Goal: Task Accomplishment & Management: Manage account settings

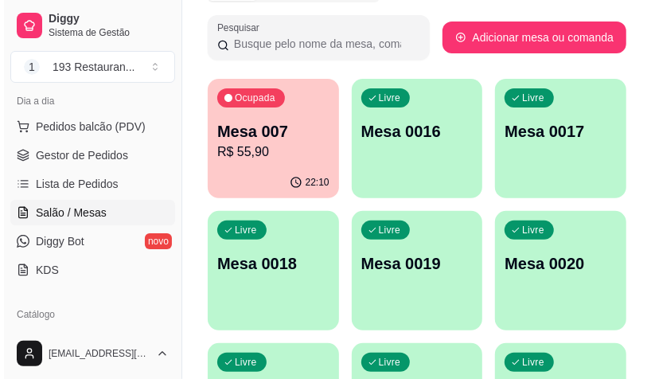
scroll to position [45, 0]
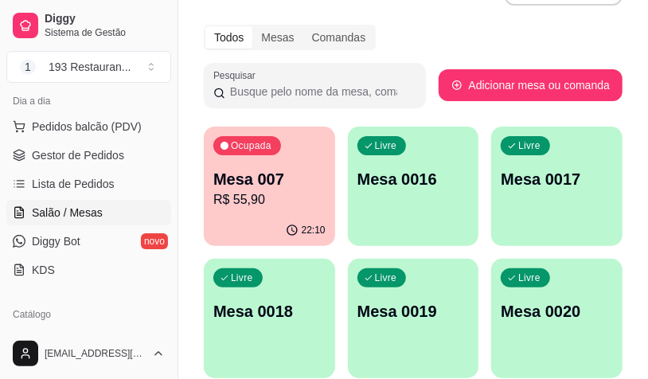
click at [422, 194] on div "Livre Mesa 0016" at bounding box center [413, 177] width 131 height 100
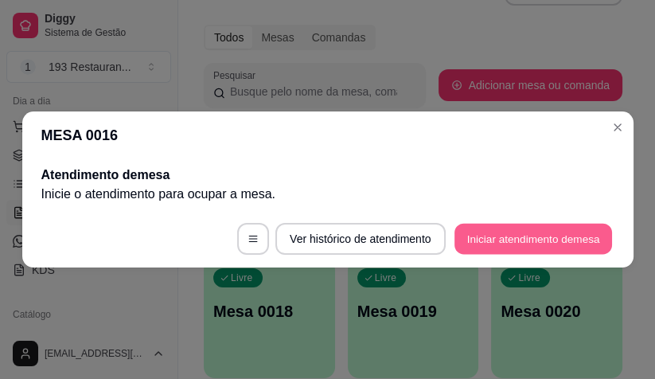
click at [552, 239] on button "Iniciar atendimento de mesa" at bounding box center [533, 239] width 158 height 31
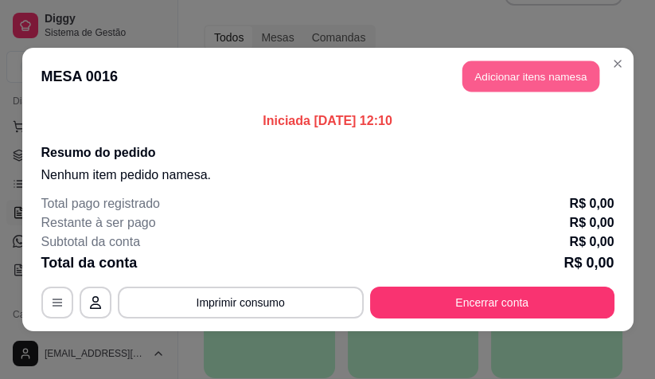
click at [470, 63] on button "Adicionar itens na mesa" at bounding box center [530, 76] width 137 height 31
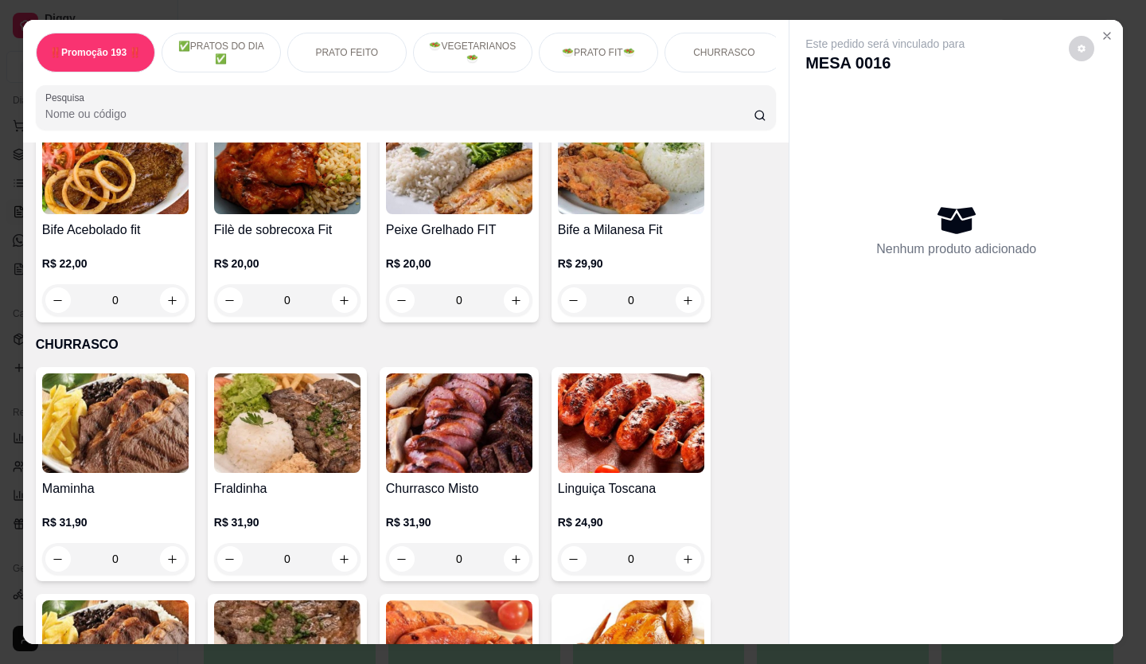
scroll to position [2791, 0]
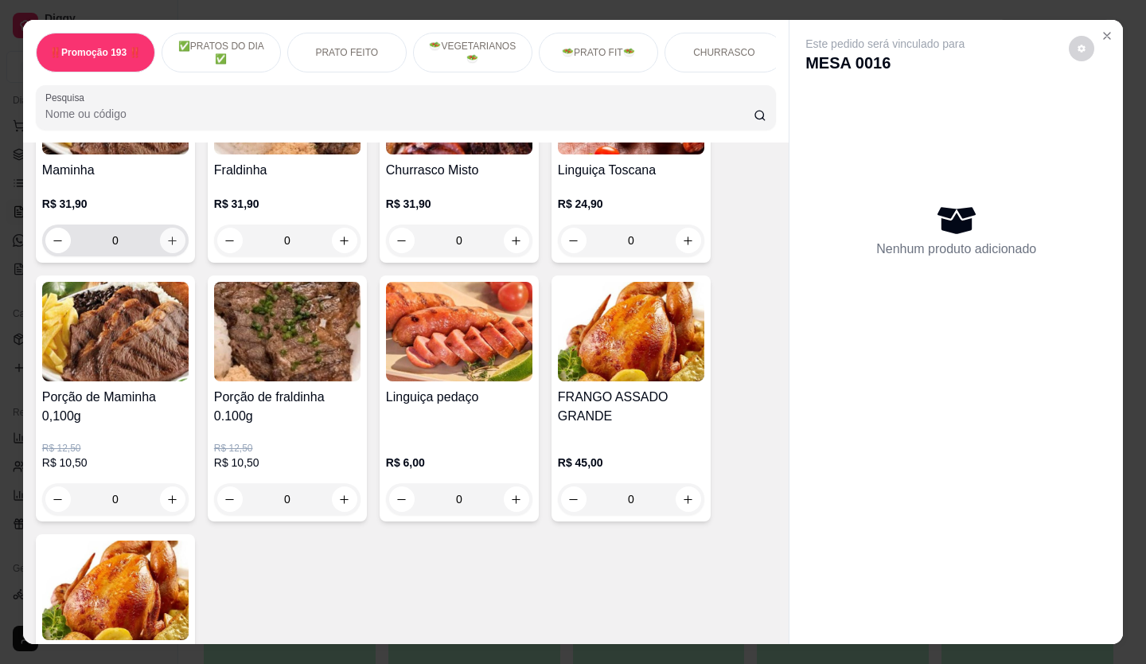
click at [167, 228] on button "increase-product-quantity" at bounding box center [172, 240] width 25 height 25
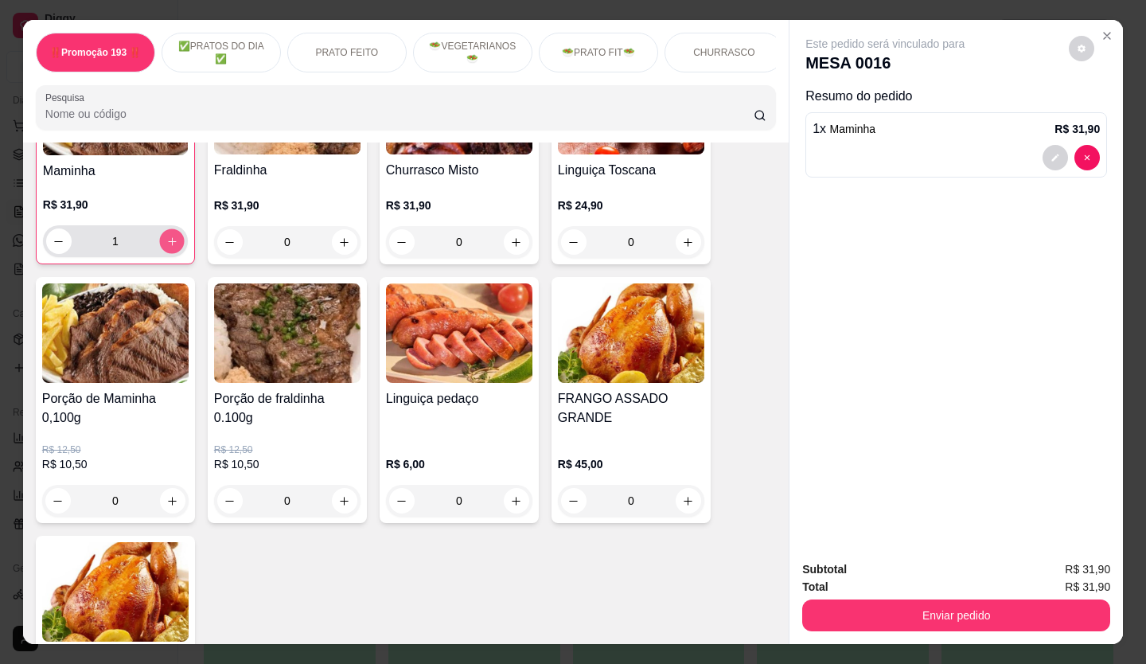
click at [167, 229] on button "increase-product-quantity" at bounding box center [171, 241] width 25 height 25
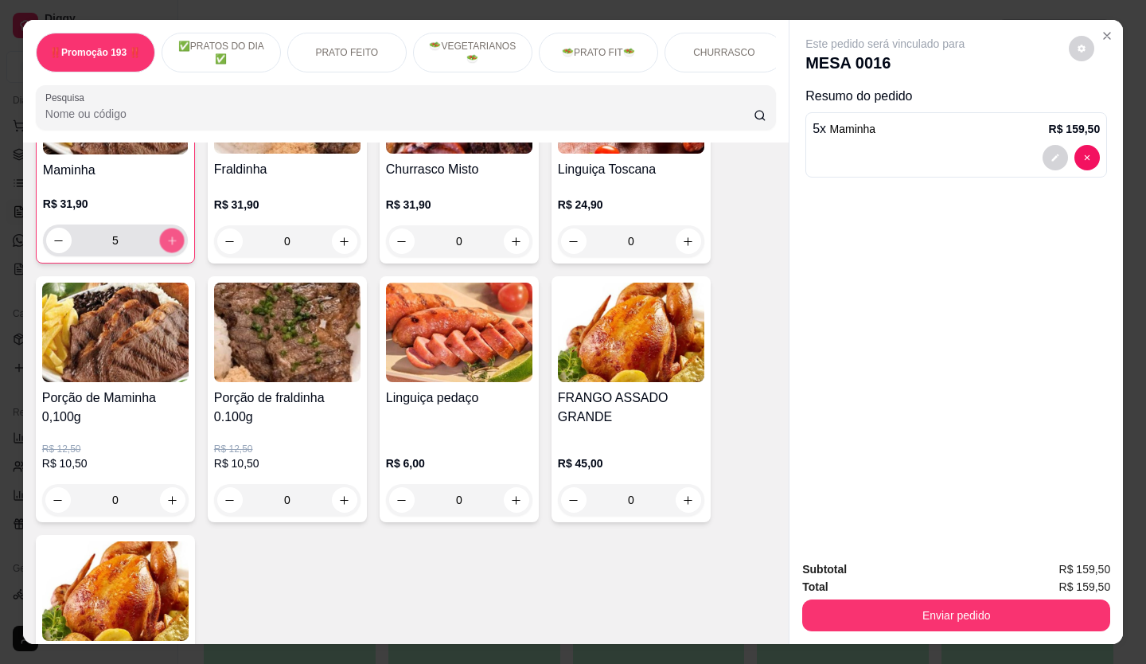
click at [167, 228] on button "increase-product-quantity" at bounding box center [171, 240] width 25 height 25
type input "8"
click at [166, 235] on icon "increase-product-quantity" at bounding box center [172, 241] width 12 height 12
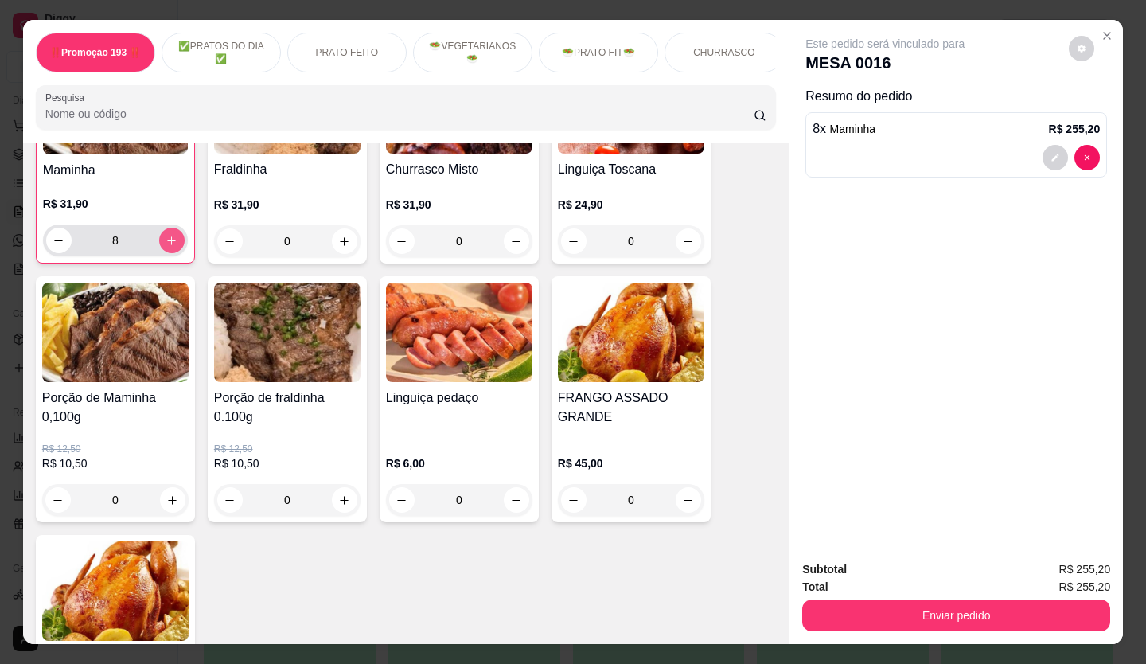
click at [166, 235] on icon "increase-product-quantity" at bounding box center [172, 241] width 12 height 12
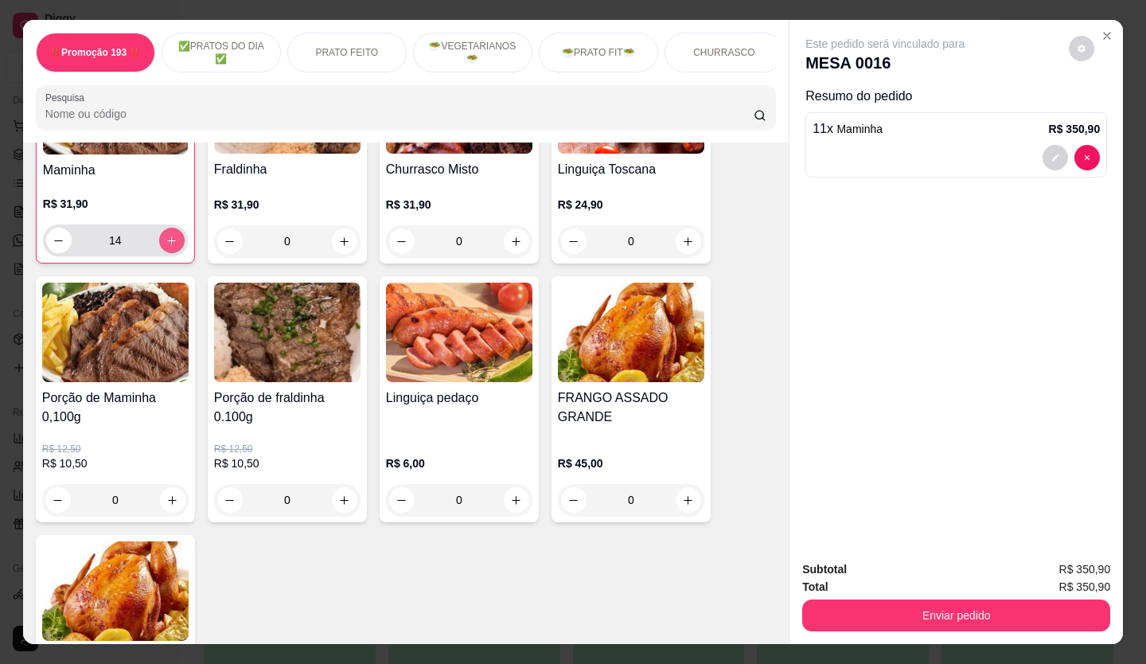
click at [166, 235] on icon "increase-product-quantity" at bounding box center [172, 241] width 12 height 12
click at [168, 230] on button "increase-product-quantity" at bounding box center [171, 240] width 25 height 25
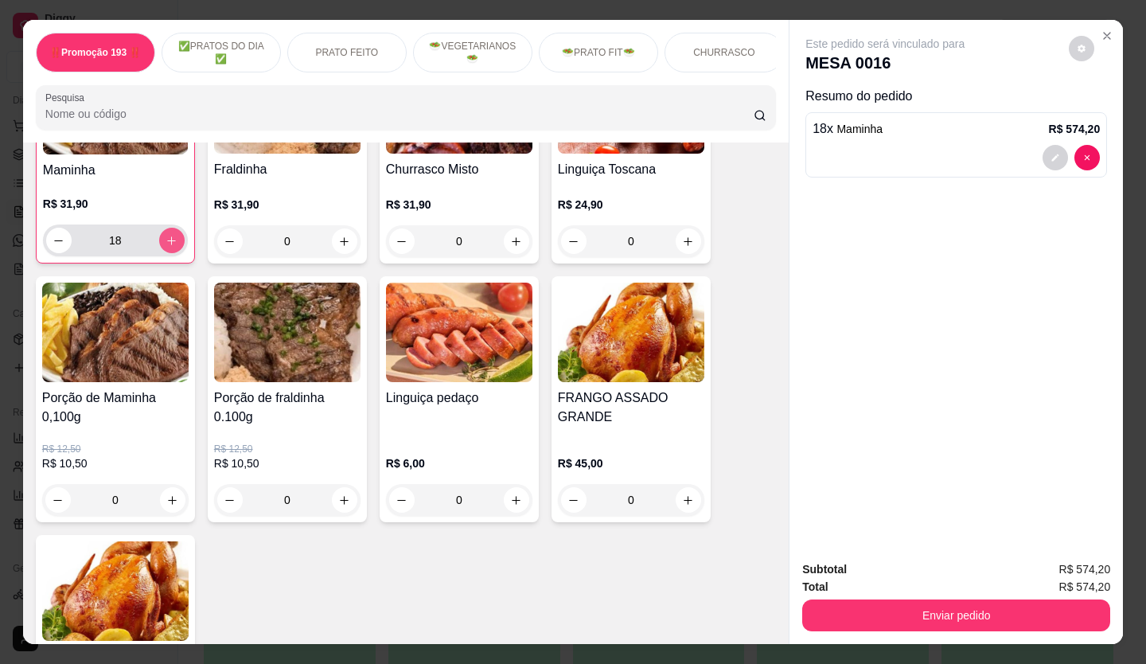
type input "19"
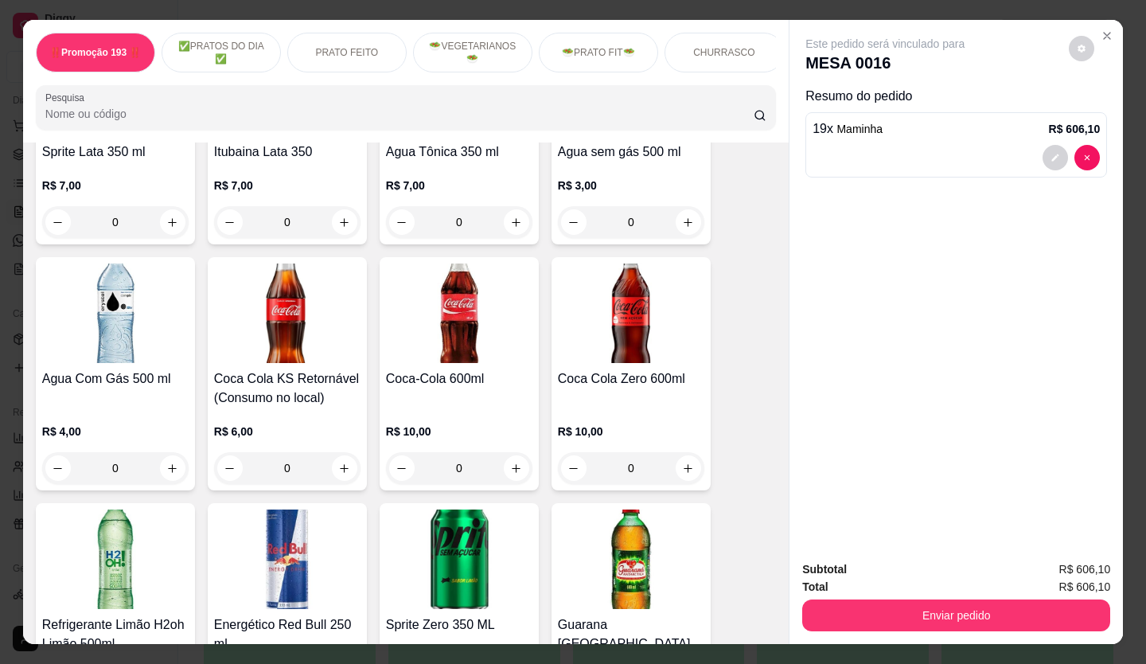
scroll to position [5657, 0]
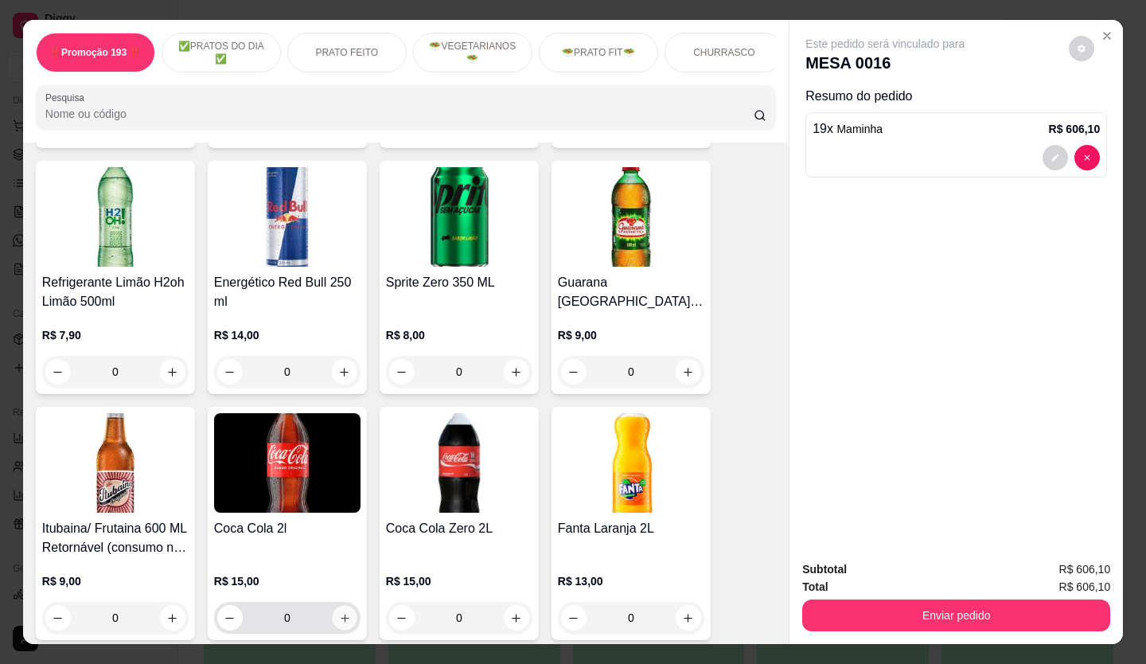
click at [343, 378] on button "increase-product-quantity" at bounding box center [344, 618] width 25 height 25
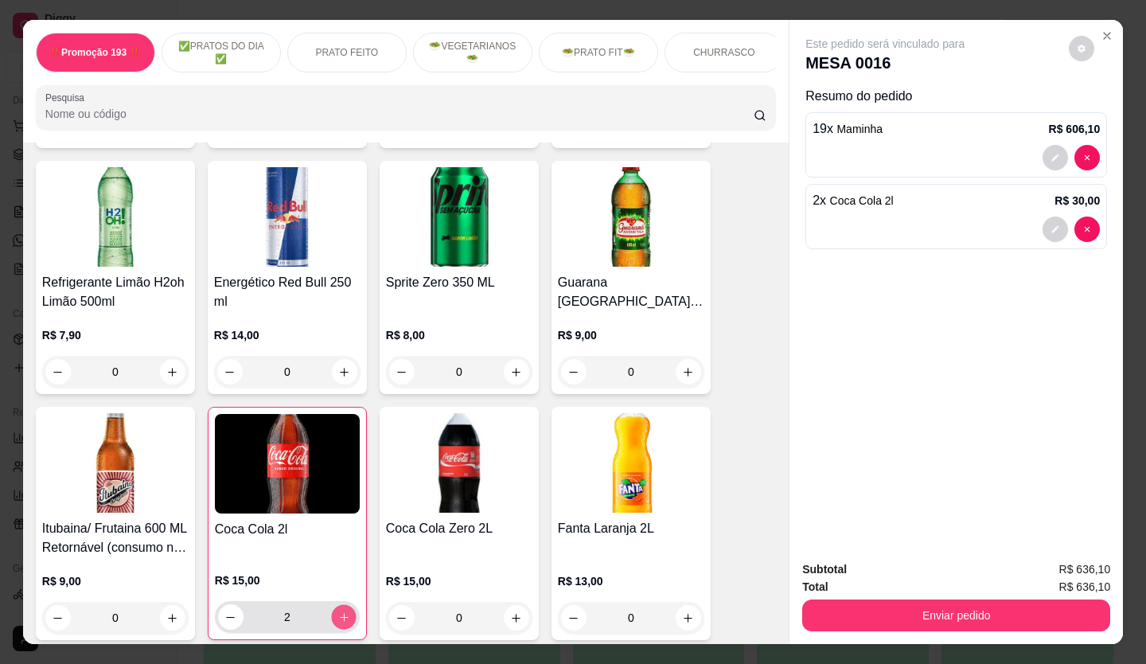
click at [342, 378] on button "increase-product-quantity" at bounding box center [343, 617] width 25 height 25
type input "3"
click at [647, 378] on icon "increase-product-quantity" at bounding box center [688, 618] width 12 height 12
type input "1"
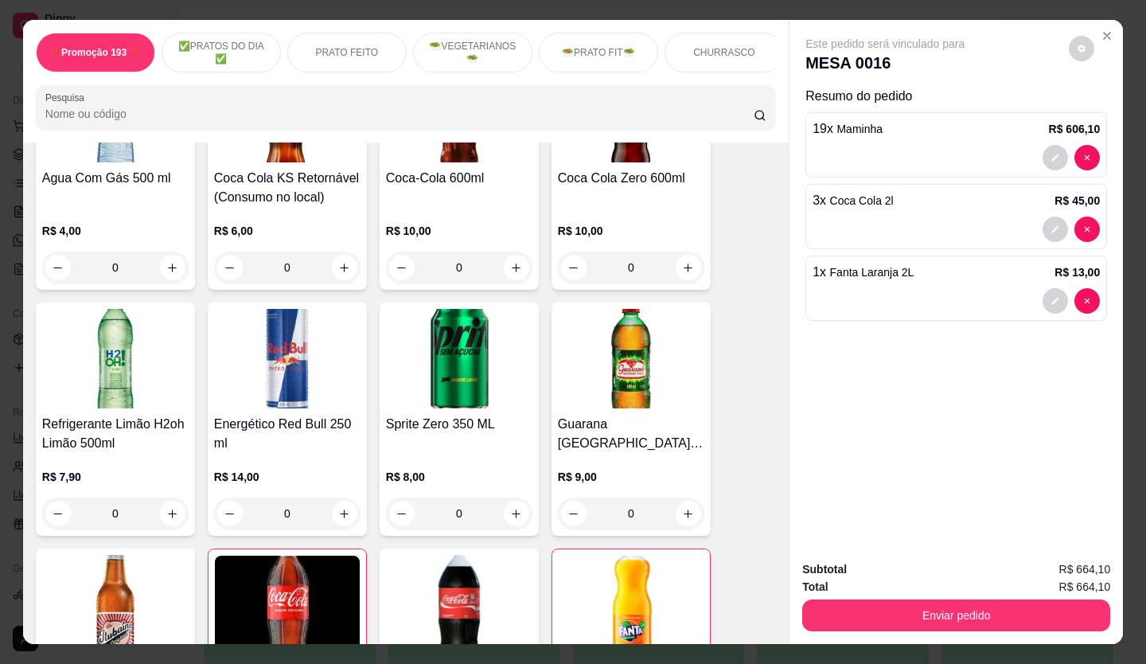
scroll to position [5260, 0]
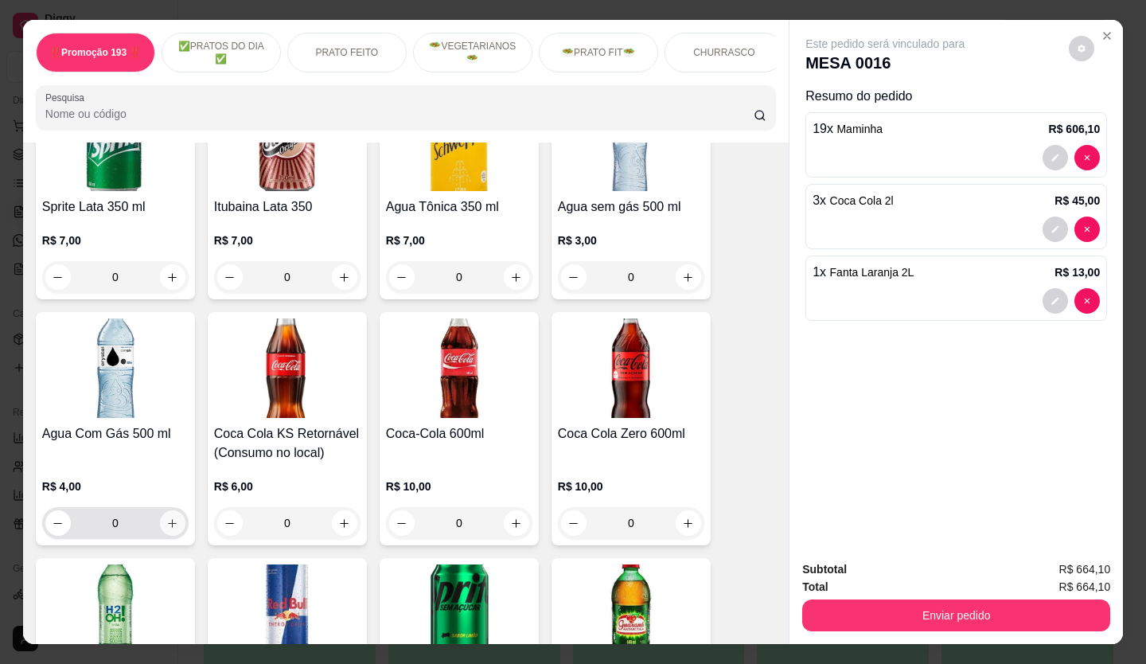
click at [160, 378] on button "increase-product-quantity" at bounding box center [172, 522] width 25 height 25
type input "1"
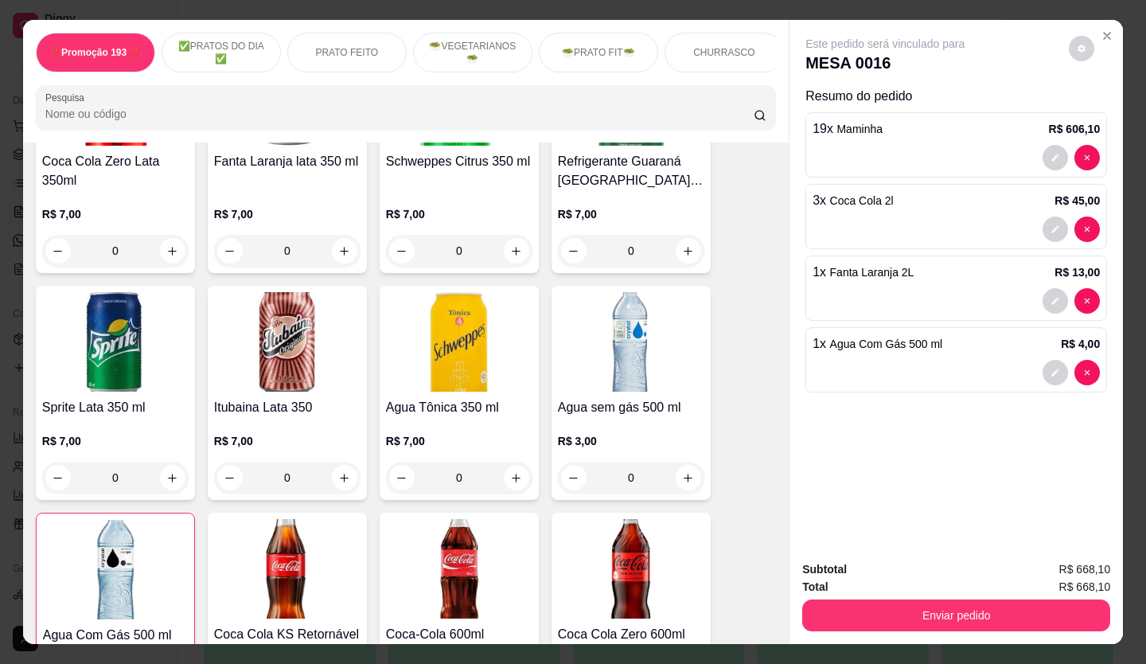
scroll to position [5021, 0]
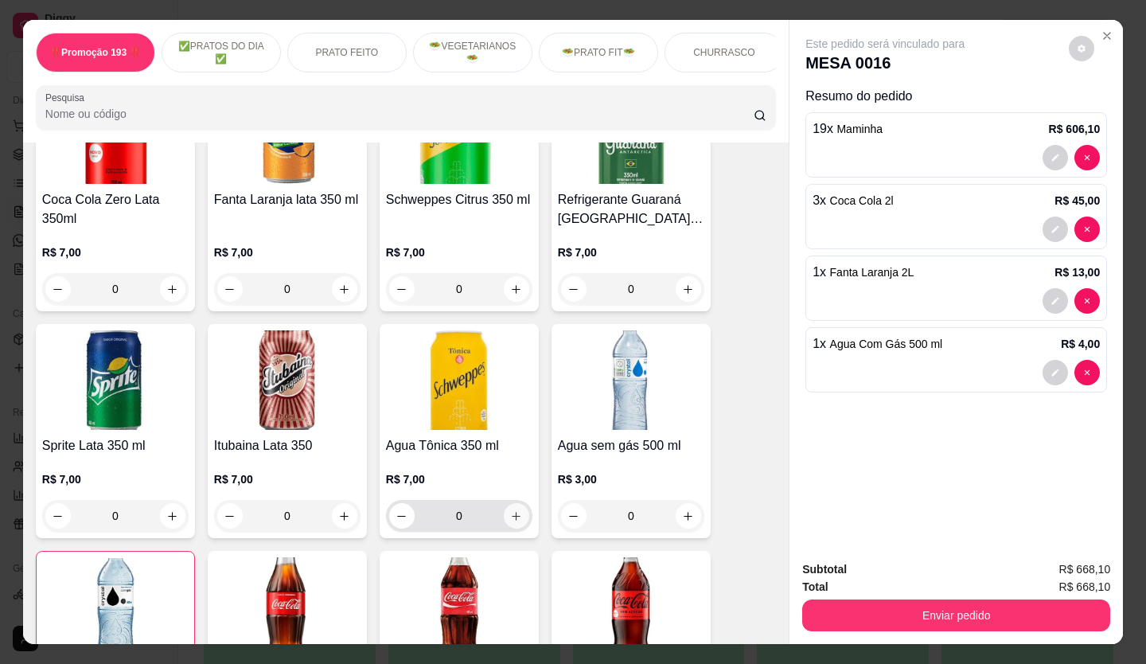
click at [515, 378] on icon "increase-product-quantity" at bounding box center [516, 516] width 12 height 12
type input "1"
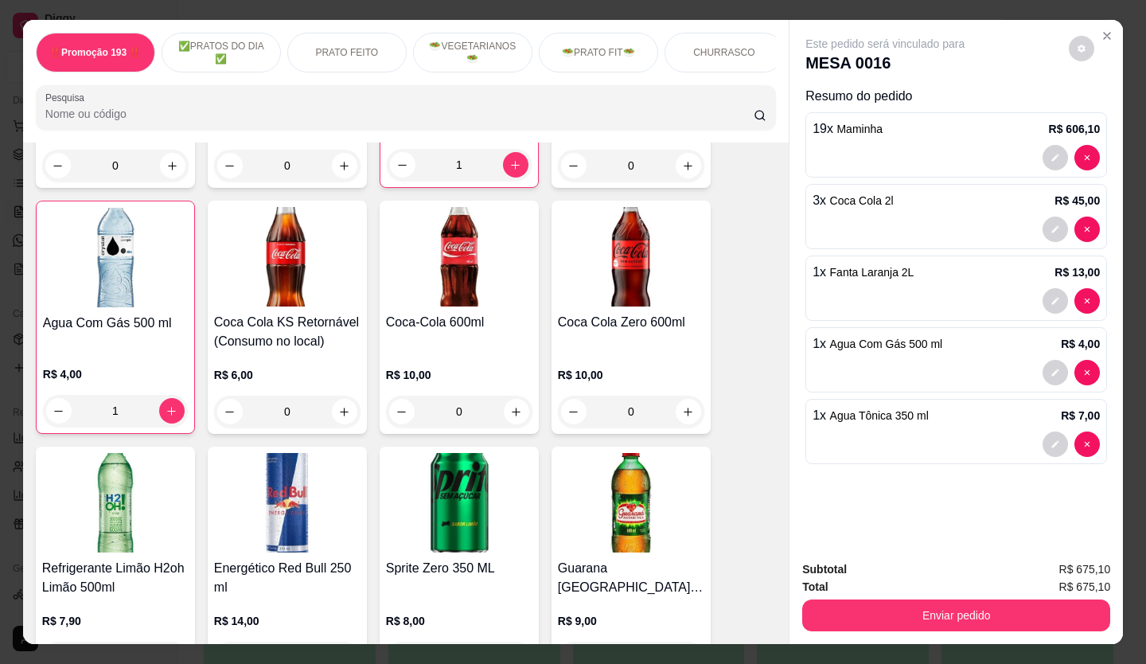
scroll to position [5498, 0]
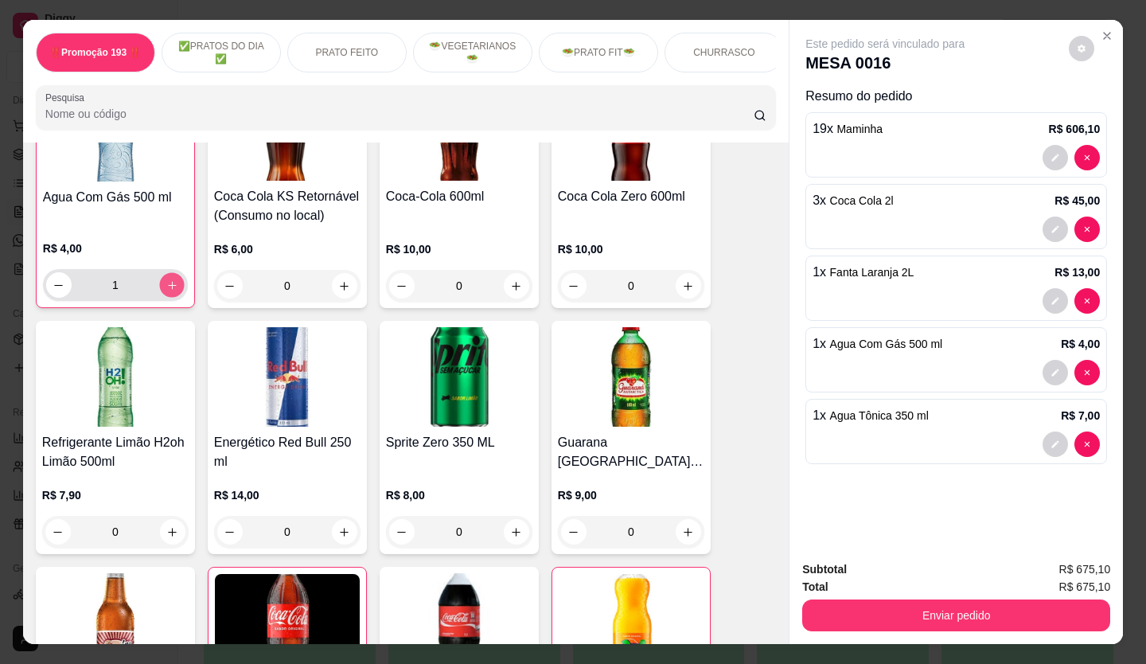
click at [163, 273] on button "increase-product-quantity" at bounding box center [171, 285] width 25 height 25
type input "2"
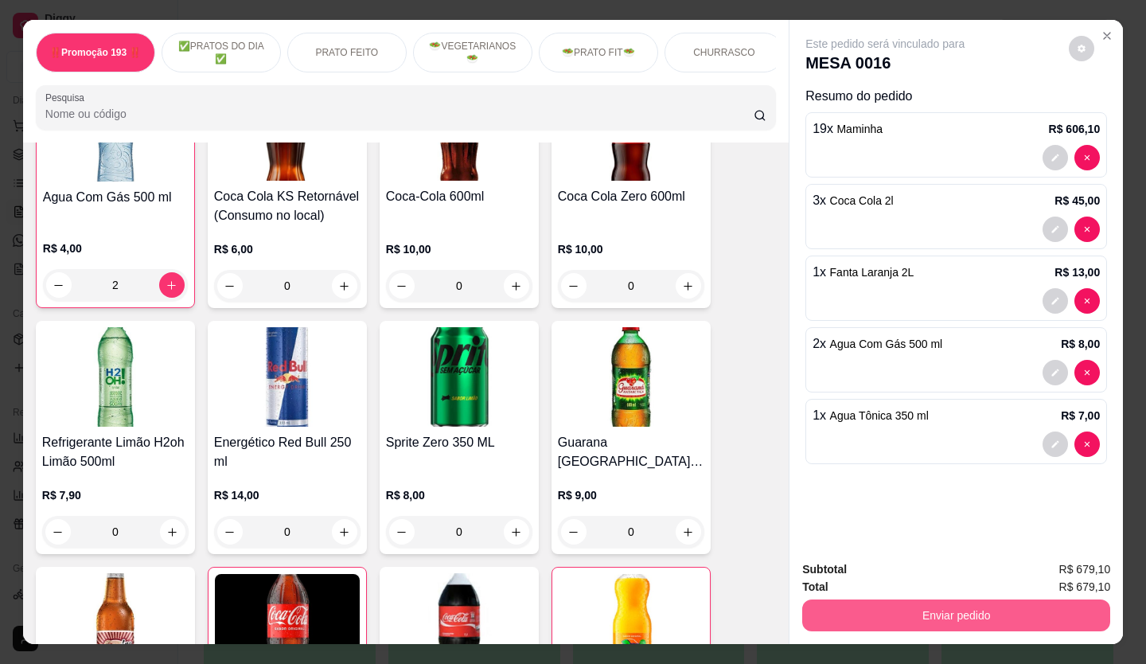
click at [647, 378] on button "Enviar pedido" at bounding box center [956, 615] width 308 height 32
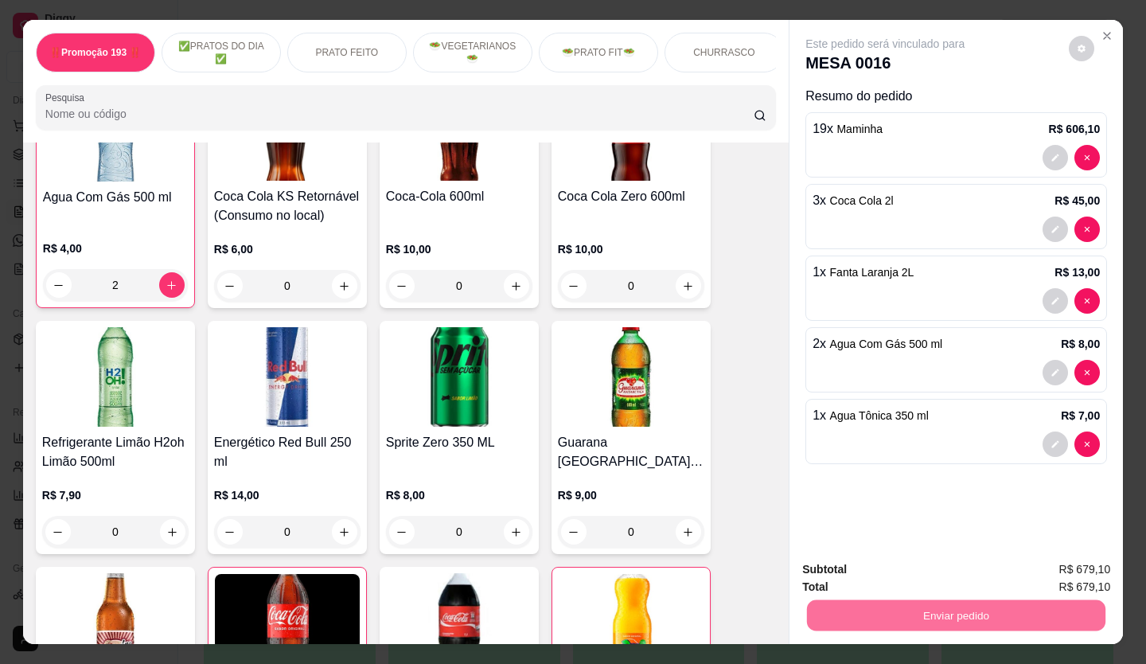
click at [647, 378] on button "Enviar pedido" at bounding box center [1069, 570] width 90 height 30
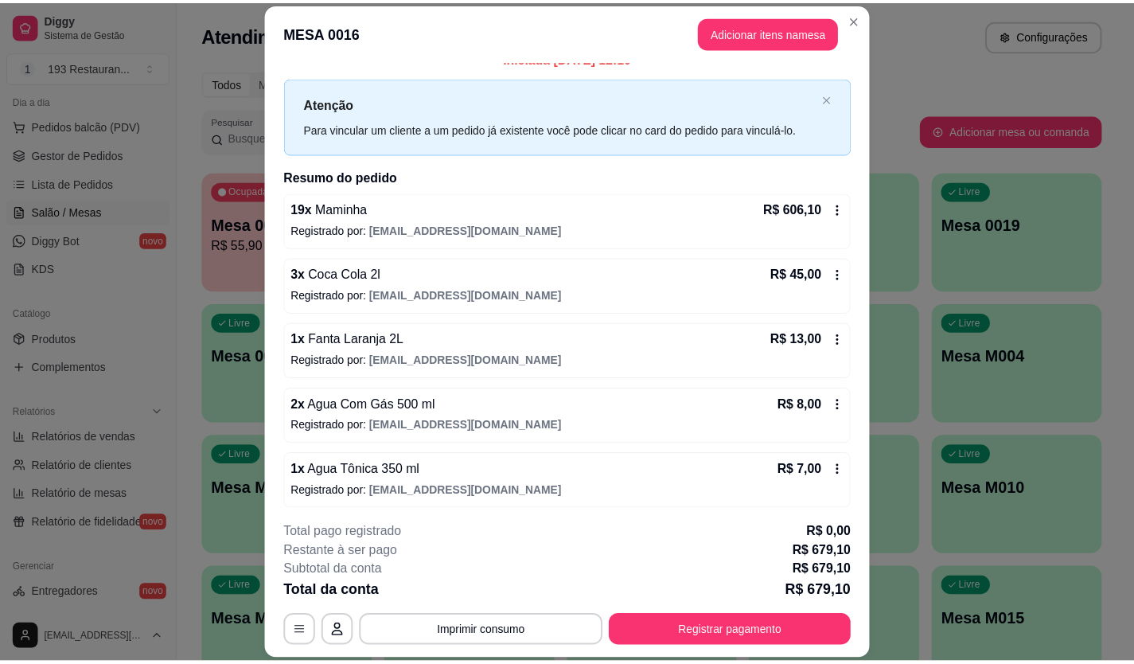
scroll to position [23, 0]
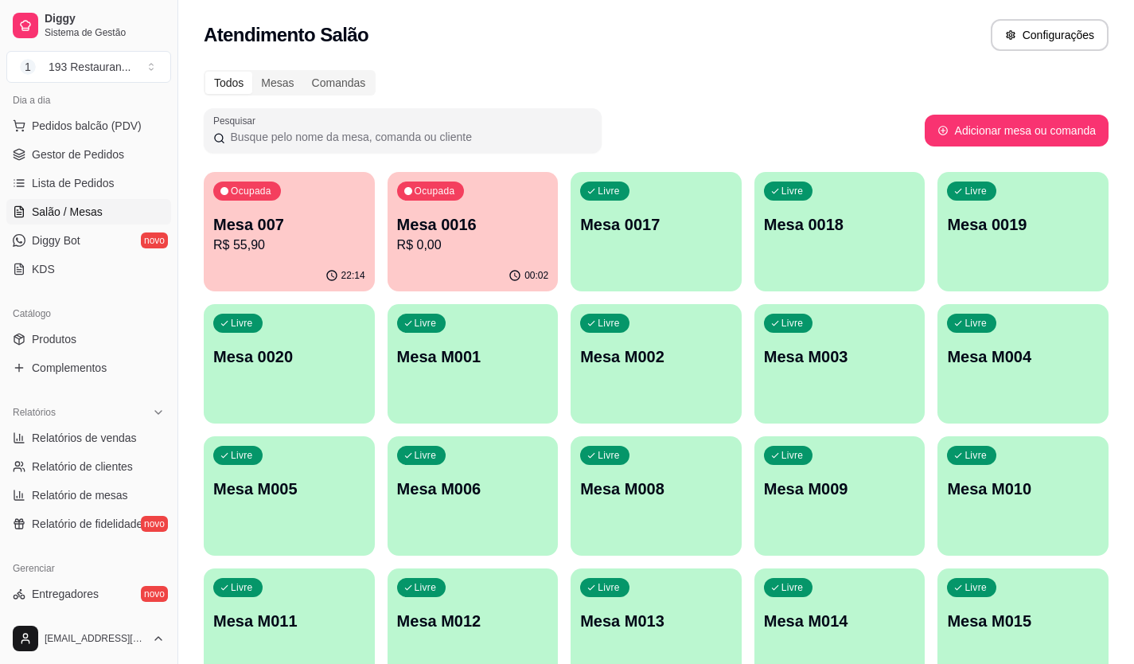
click at [63, 170] on ul "Pedidos balcão (PDV) Gestor de Pedidos Lista de Pedidos Salão / Mesas Diggy Bot…" at bounding box center [88, 197] width 165 height 169
click at [76, 184] on span "Lista de Pedidos" at bounding box center [73, 183] width 83 height 16
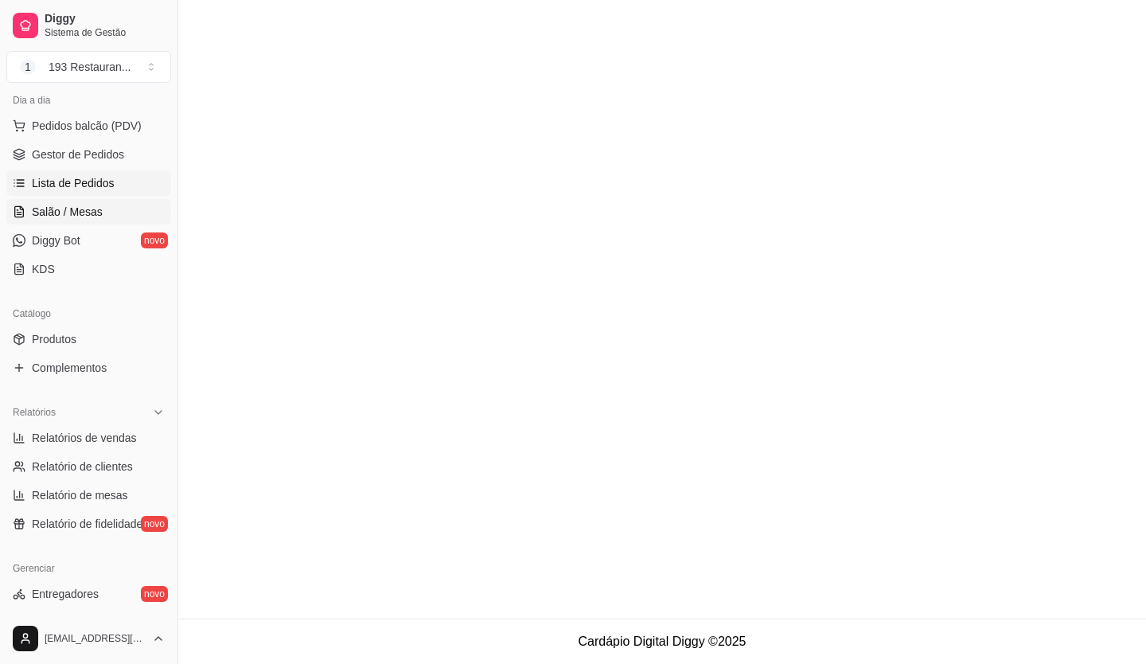
click at [69, 216] on span "Salão / Mesas" at bounding box center [67, 212] width 71 height 16
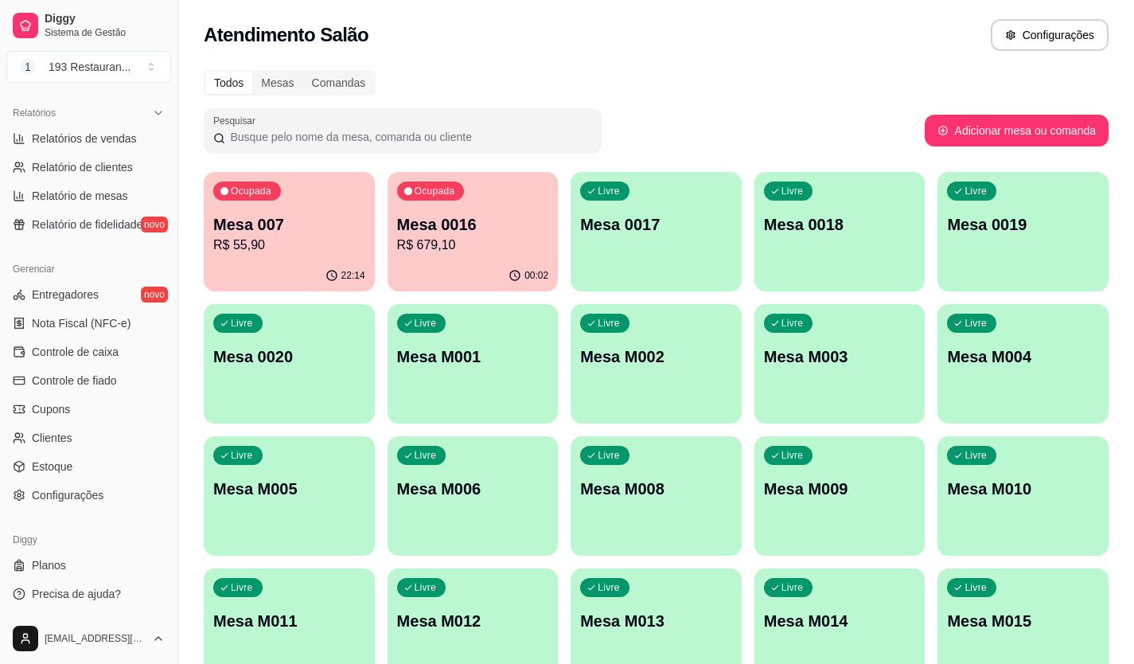
scroll to position [88, 0]
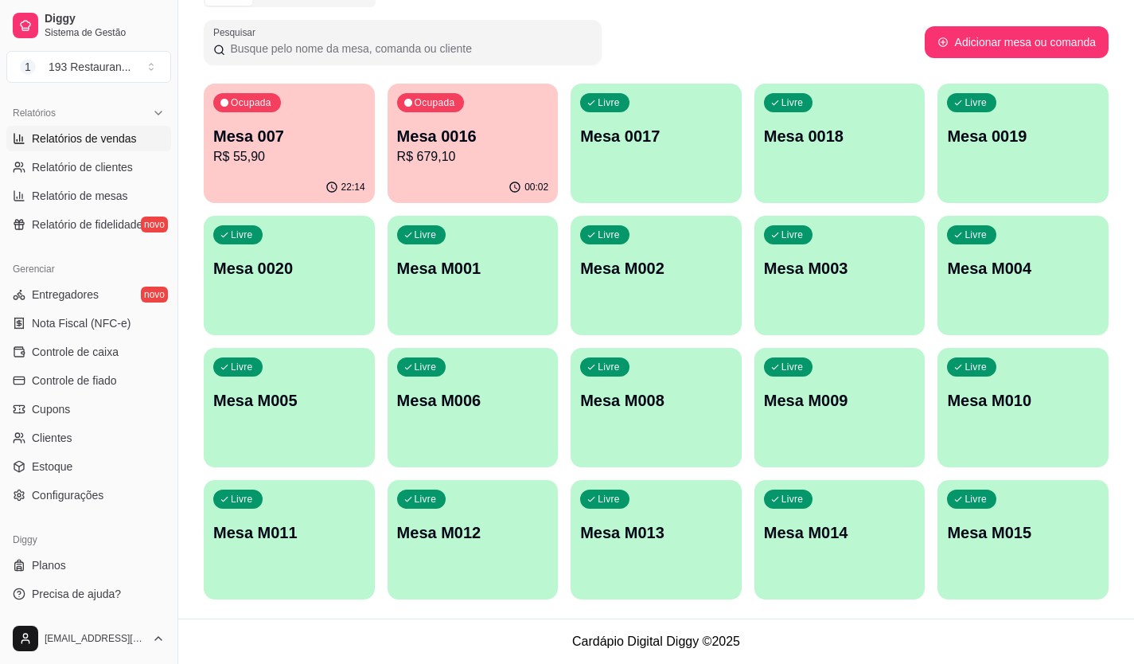
click at [81, 134] on span "Relatórios de vendas" at bounding box center [84, 139] width 105 height 16
select select "ALL"
select select "0"
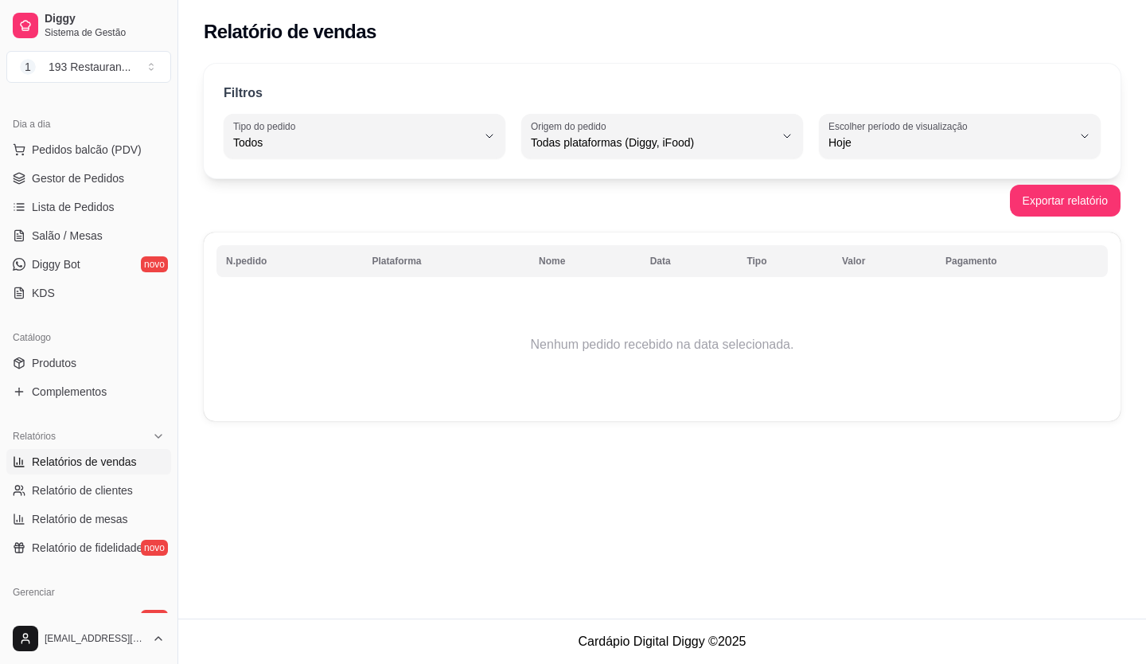
scroll to position [84, 0]
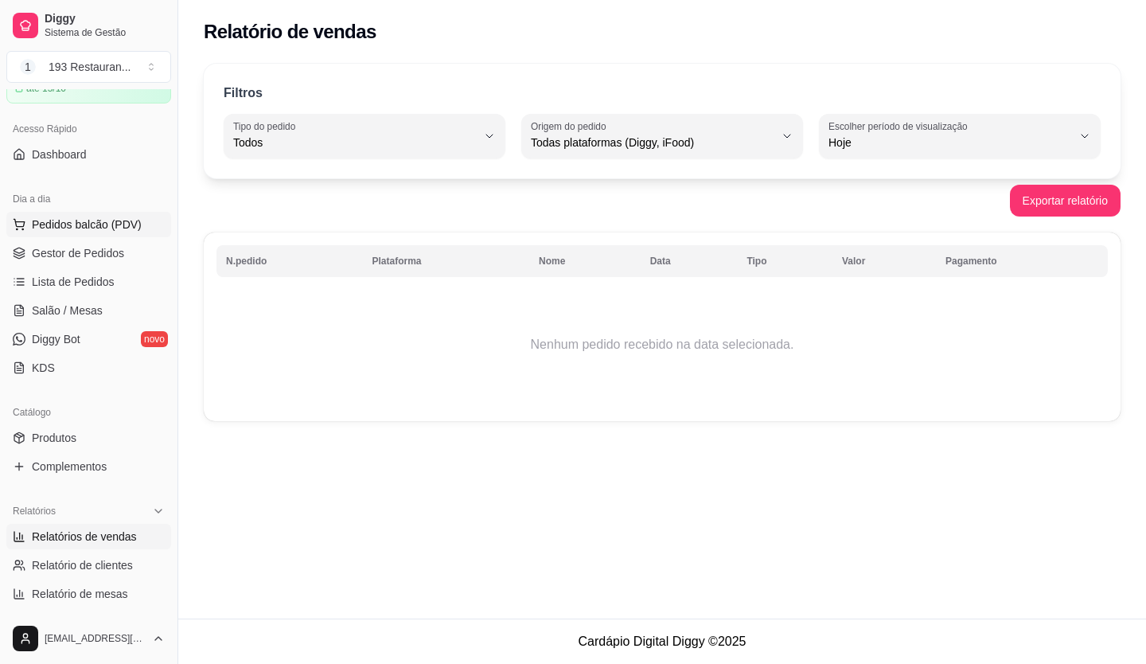
click at [96, 219] on span "Pedidos balcão (PDV)" at bounding box center [87, 224] width 110 height 16
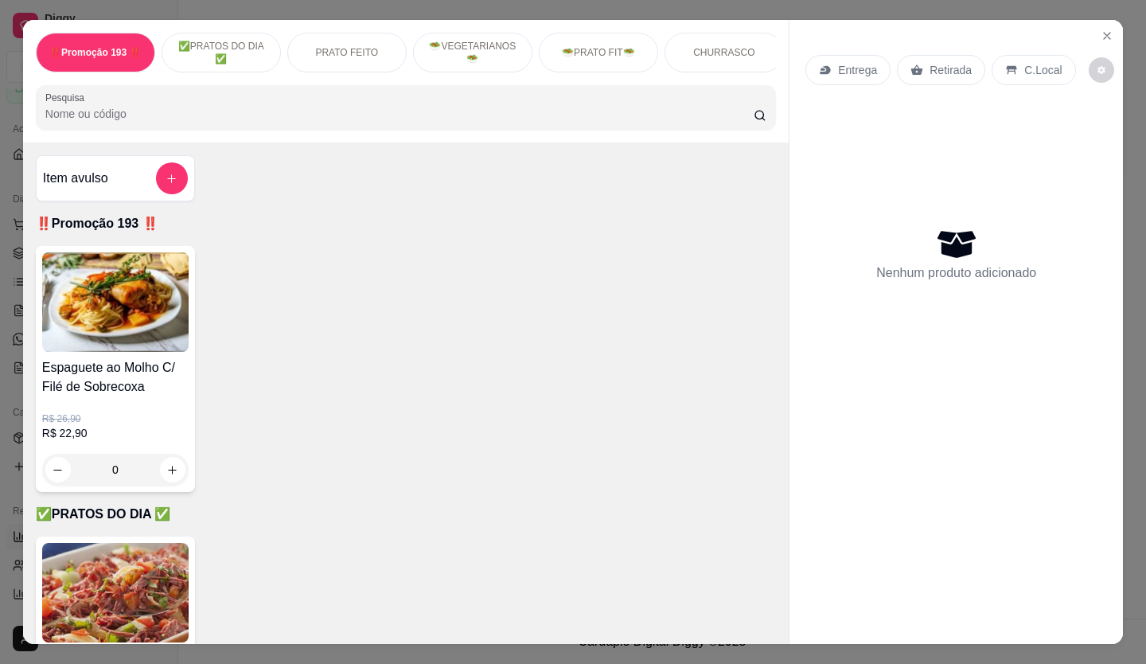
click at [647, 71] on p "Retirada" at bounding box center [951, 70] width 42 height 16
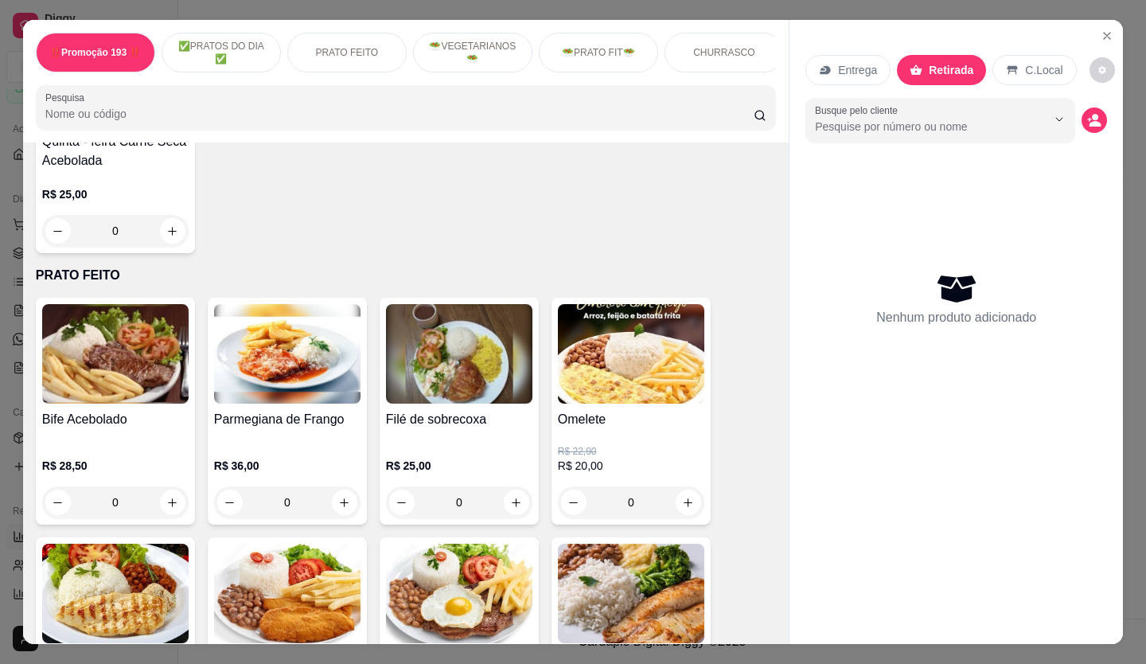
scroll to position [637, 0]
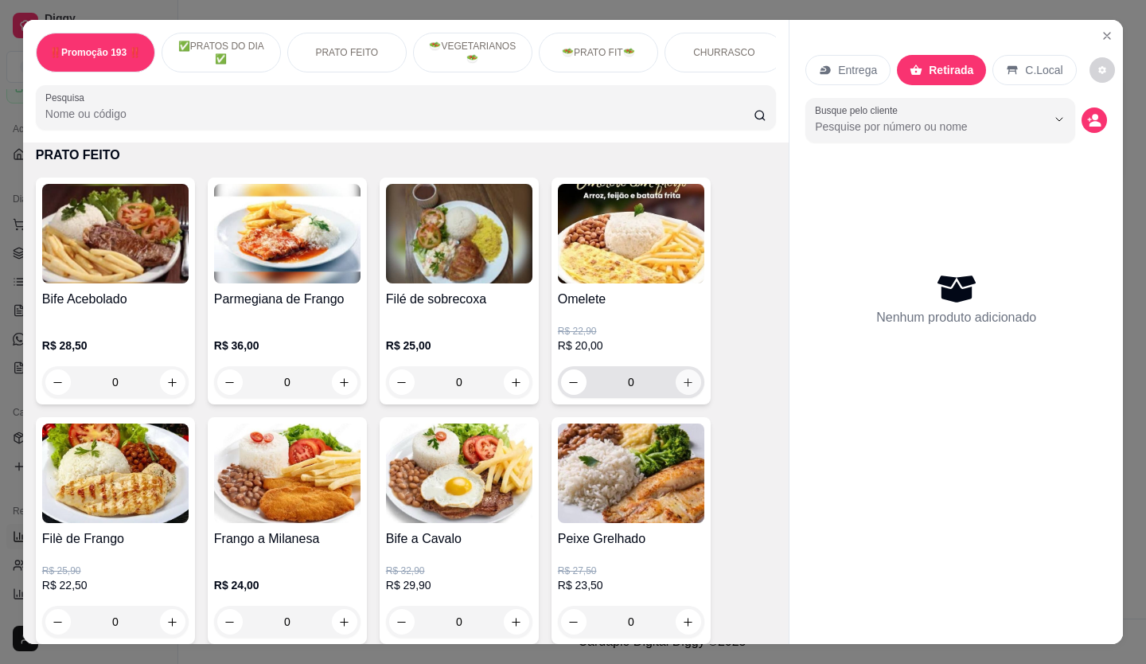
click at [647, 378] on icon "increase-product-quantity" at bounding box center [688, 382] width 12 height 12
type input "1"
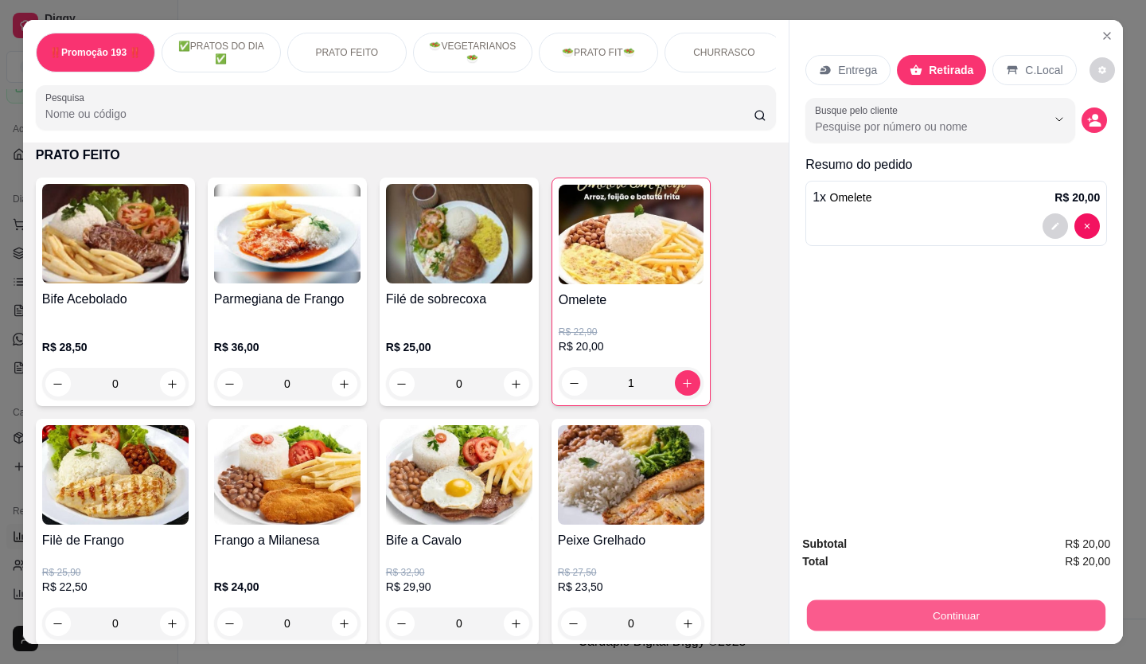
click at [647, 378] on button "Continuar" at bounding box center [956, 615] width 298 height 31
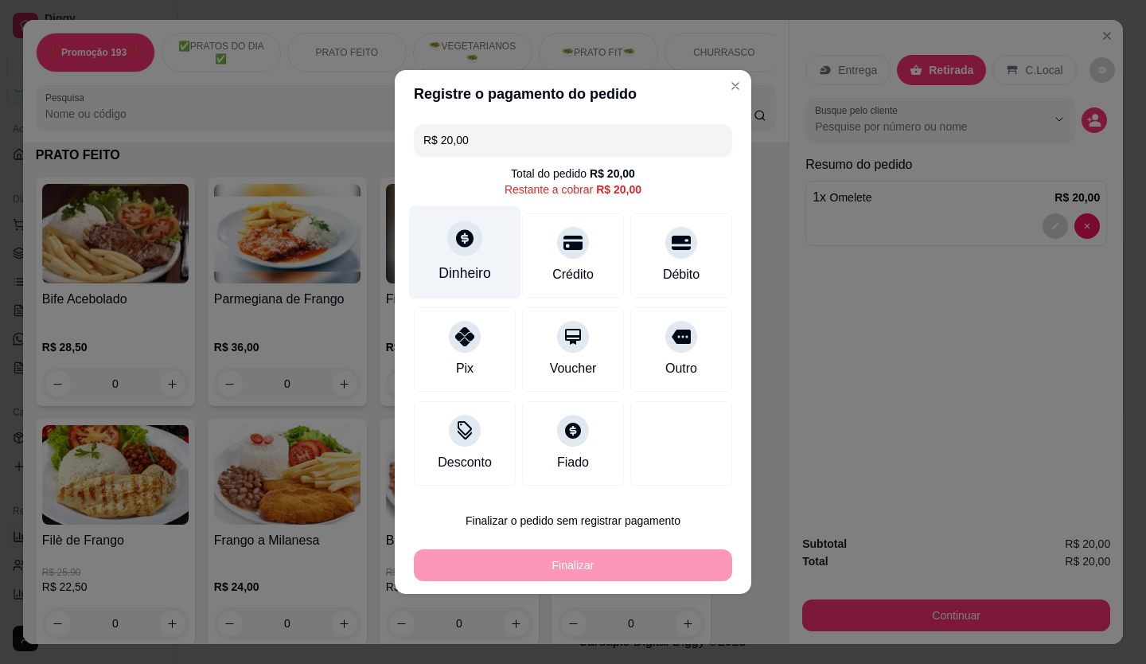
click at [447, 256] on div "Dinheiro" at bounding box center [465, 252] width 112 height 93
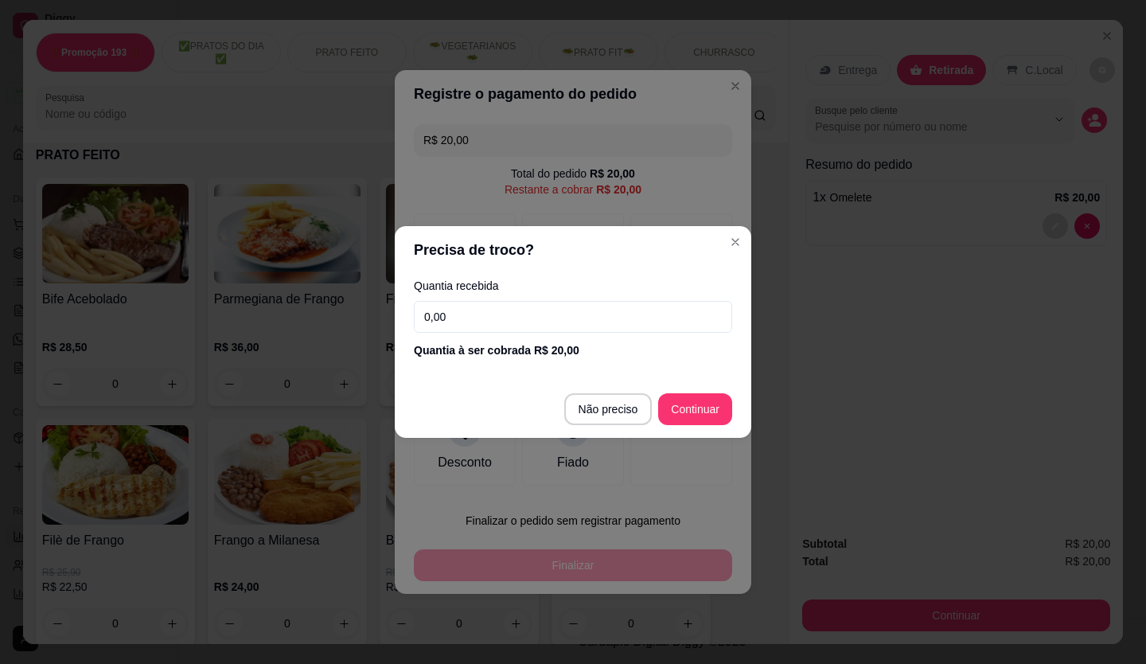
click at [532, 323] on input "0,00" at bounding box center [573, 317] width 318 height 32
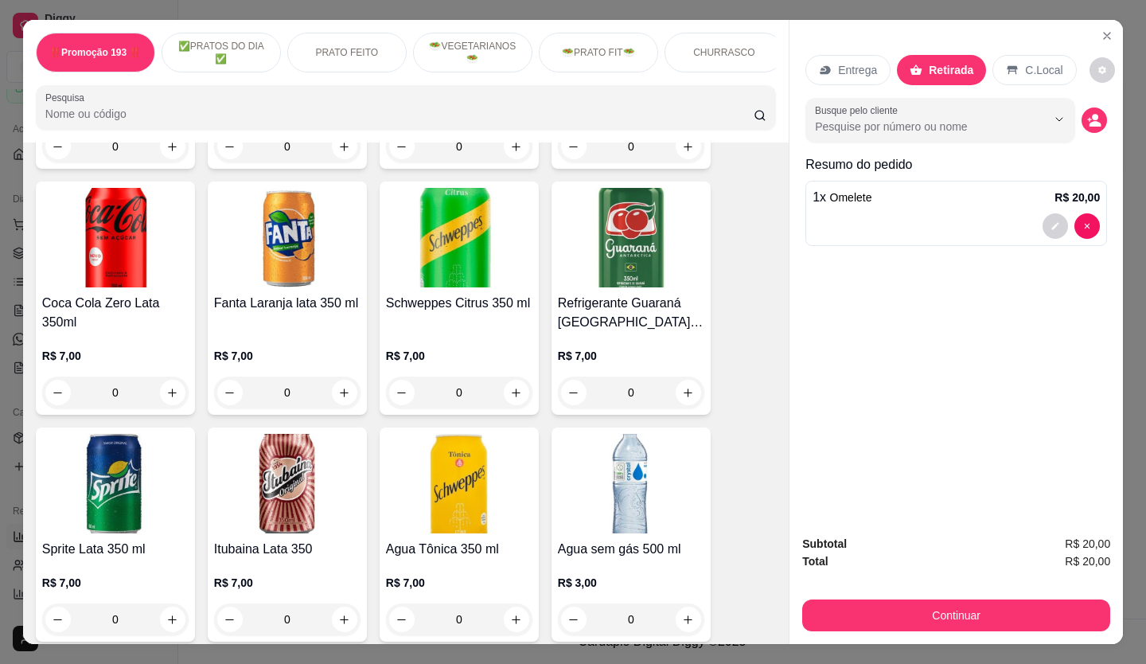
scroll to position [4776, 0]
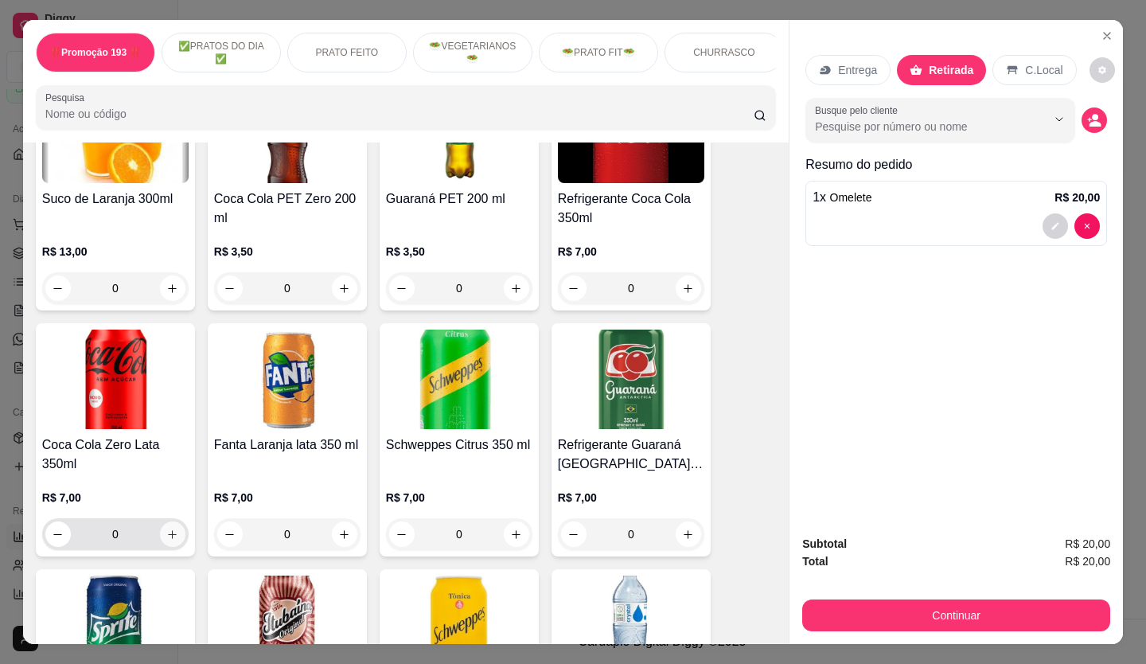
click at [168, 378] on icon "increase-product-quantity" at bounding box center [172, 535] width 12 height 12
type input "1"
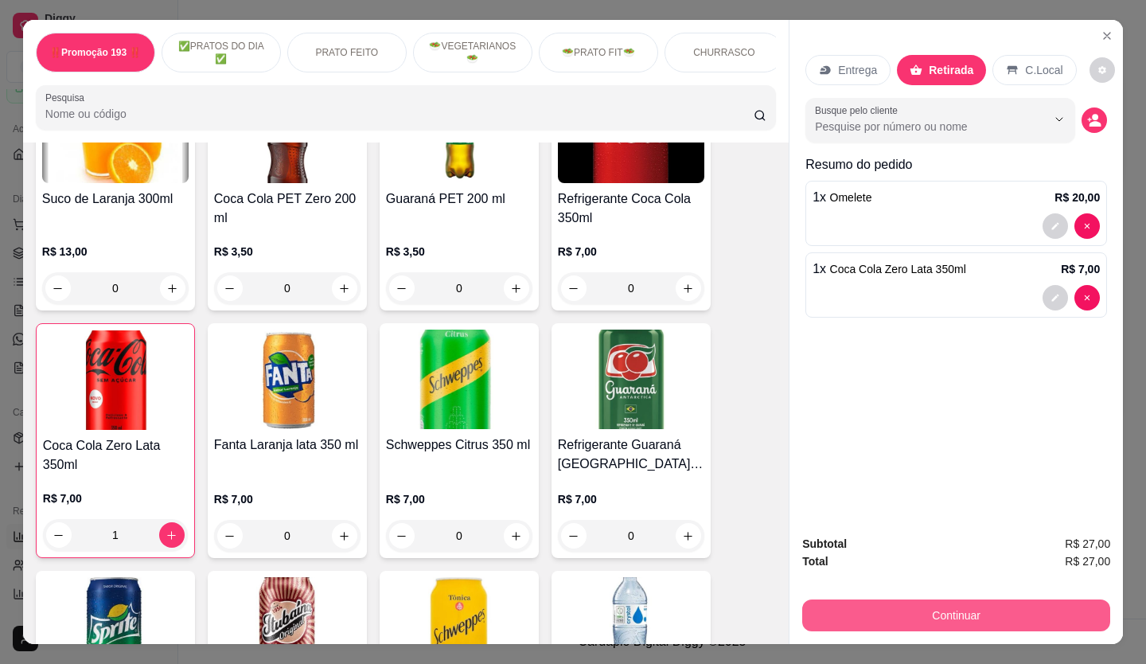
click at [647, 378] on button "Continuar" at bounding box center [956, 615] width 308 height 32
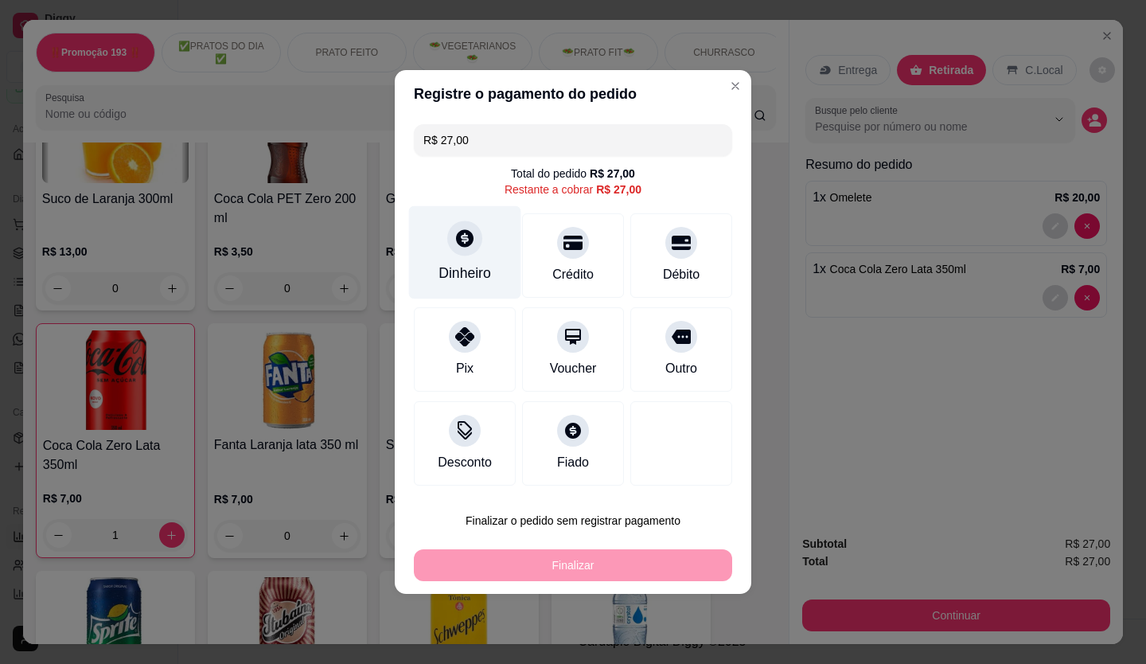
click at [475, 242] on div at bounding box center [464, 237] width 35 height 35
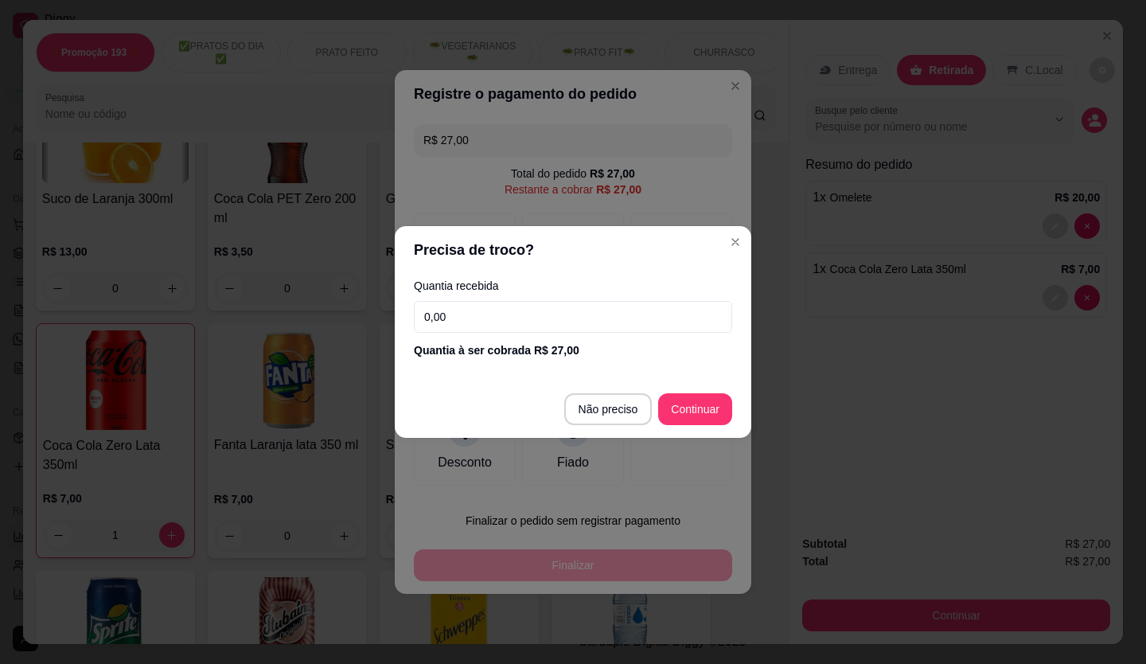
click at [505, 324] on input "0,00" at bounding box center [573, 317] width 318 height 32
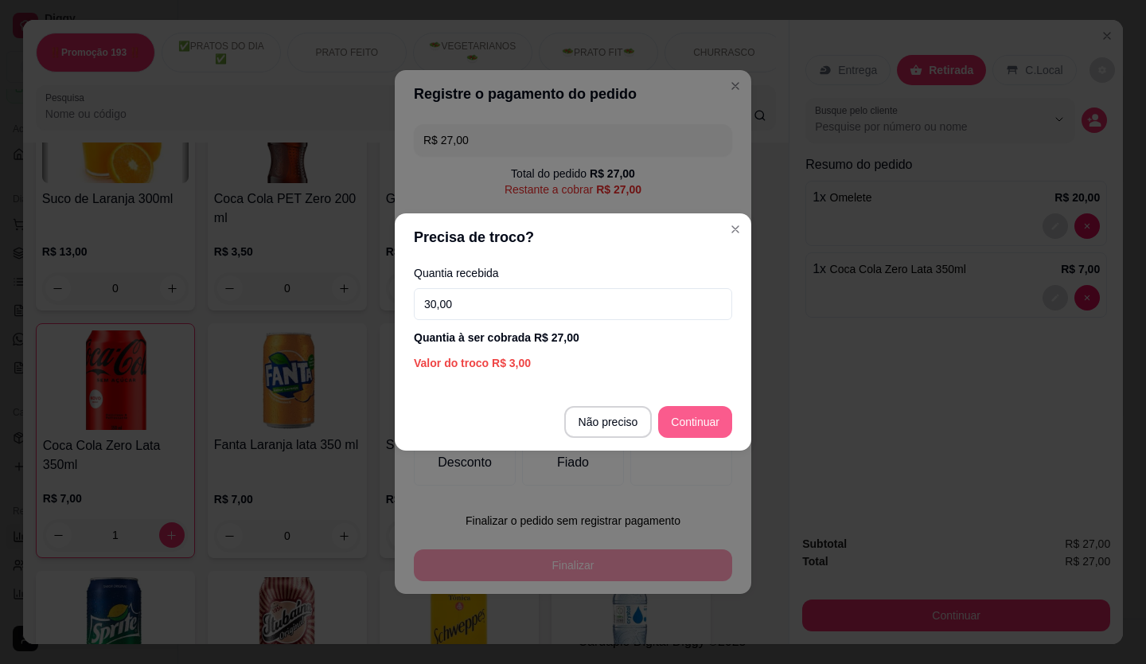
type input "30,00"
type input "R$ 0,00"
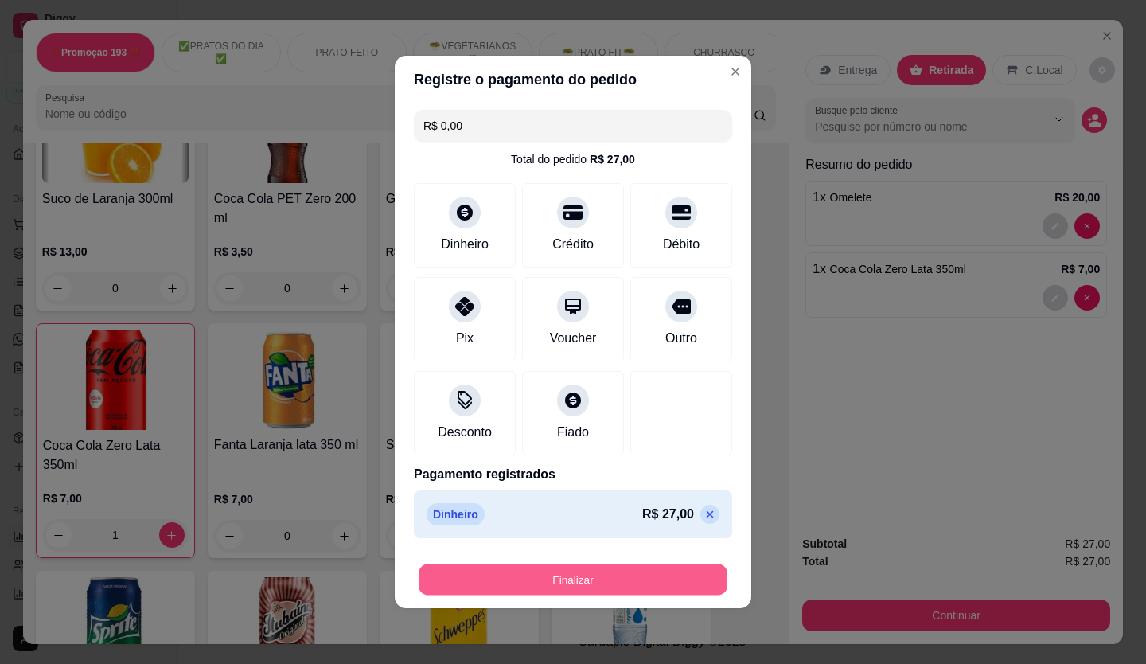
click at [647, 378] on button "Finalizar" at bounding box center [573, 579] width 309 height 31
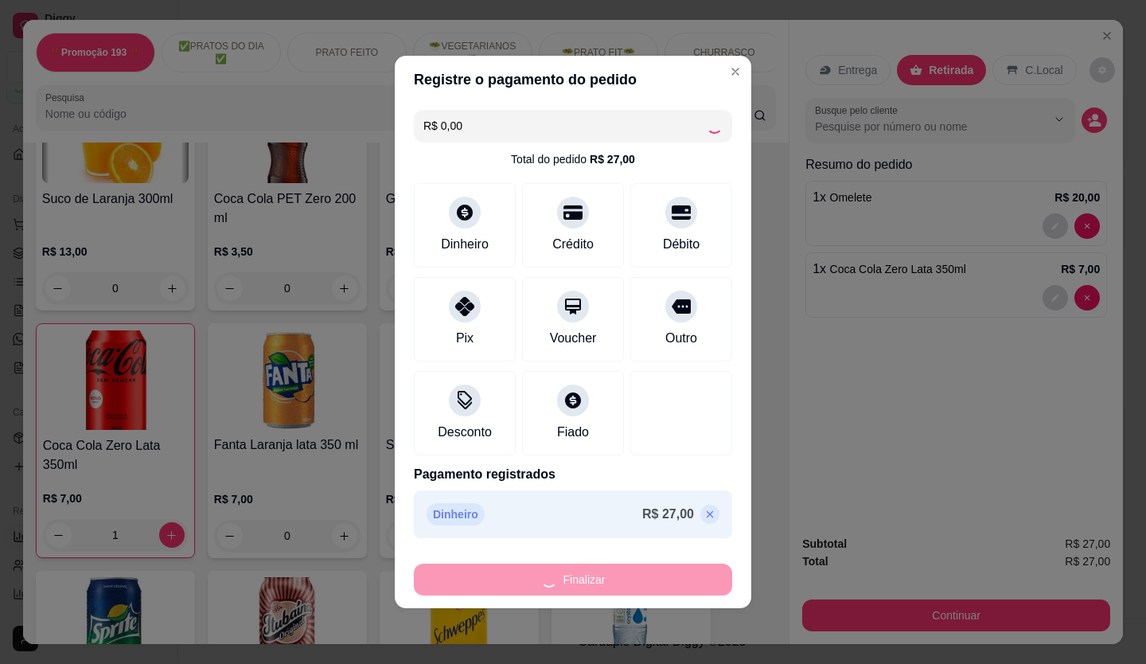
type input "0"
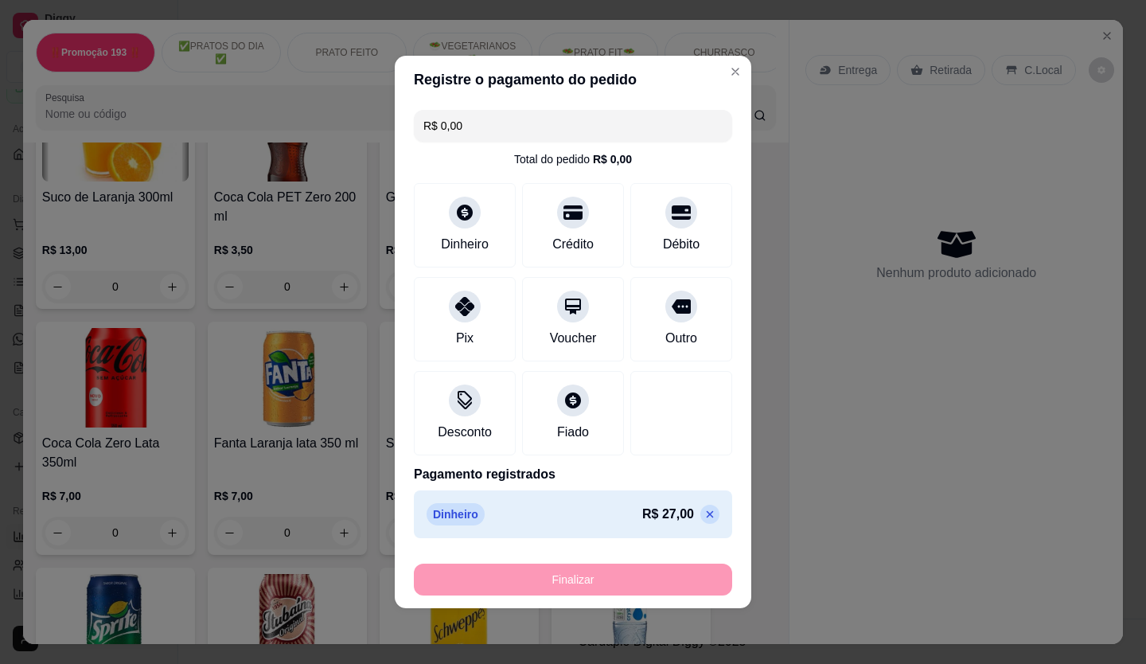
type input "-R$ 27,00"
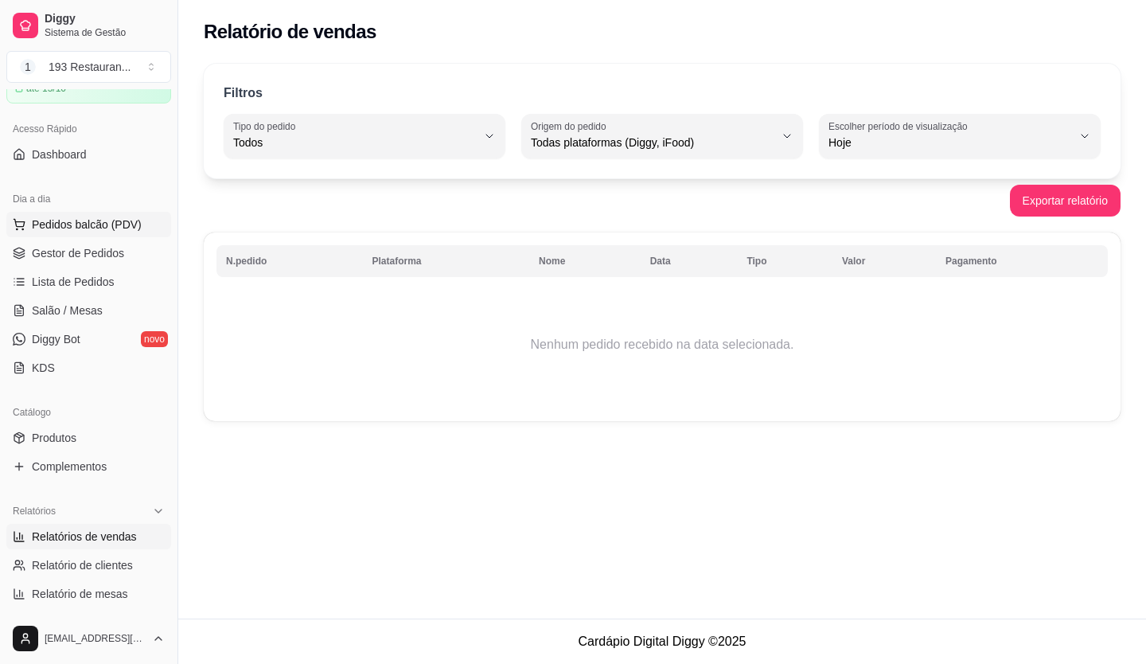
click at [107, 222] on span "Pedidos balcão (PDV)" at bounding box center [87, 224] width 110 height 16
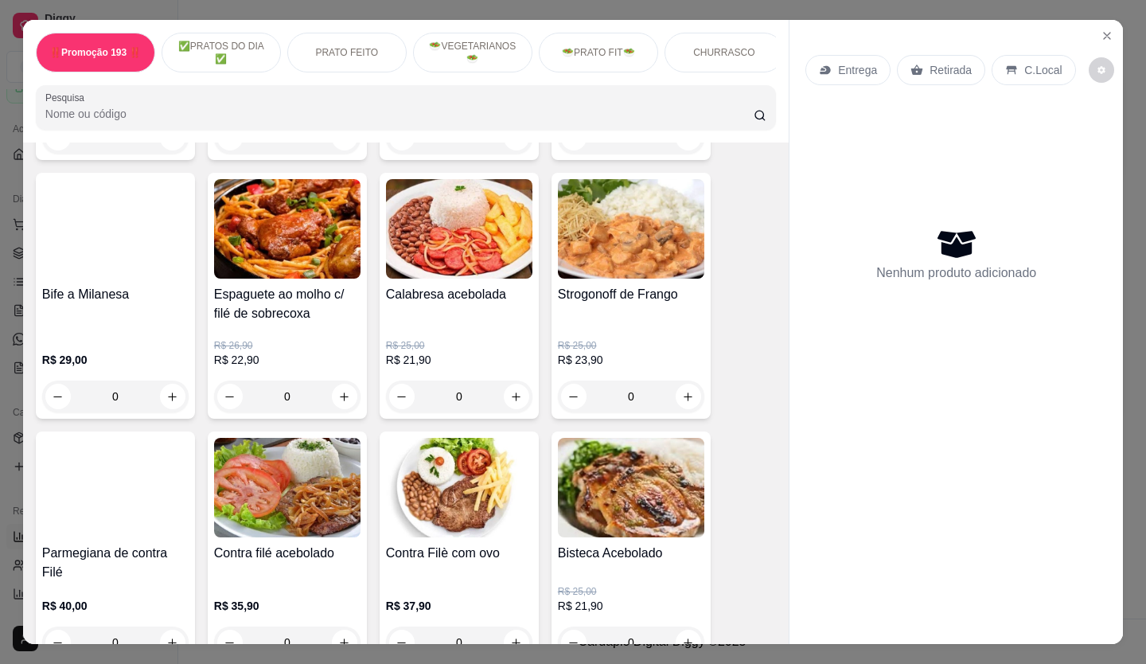
scroll to position [1274, 0]
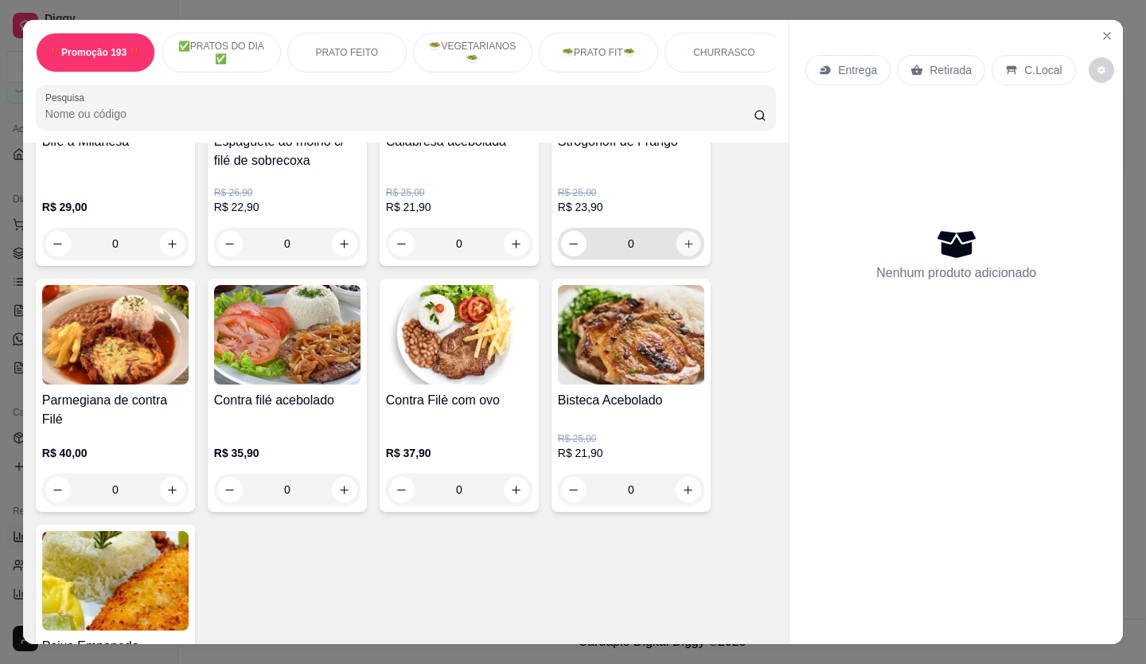
click at [647, 255] on button "increase-product-quantity" at bounding box center [688, 244] width 25 height 25
type input "1"
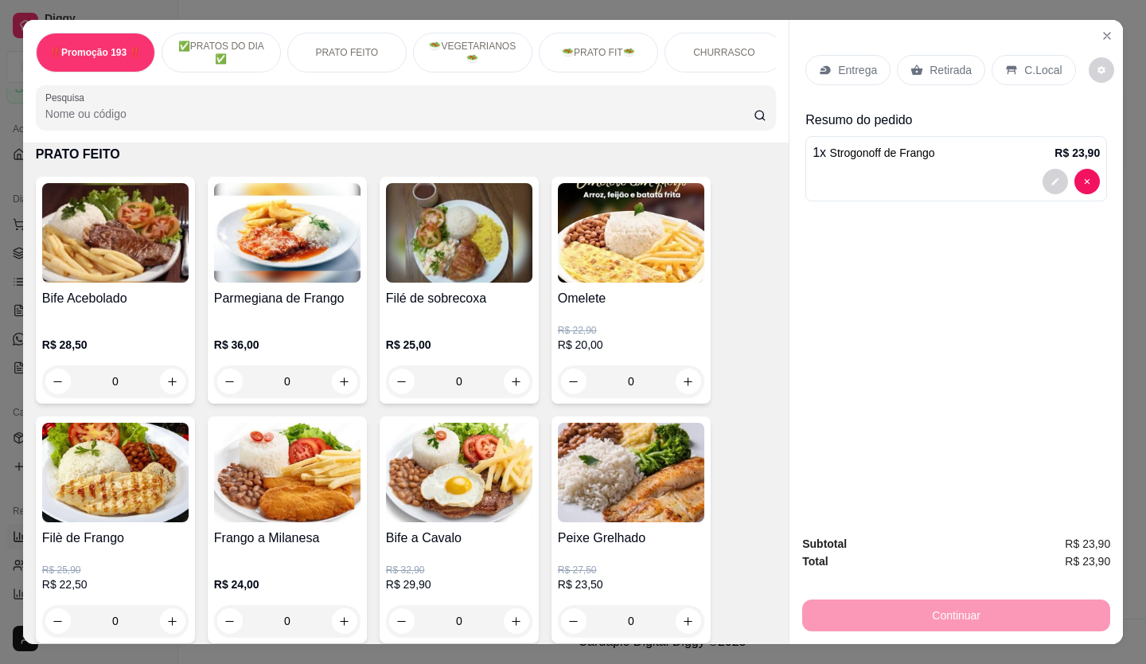
scroll to position [637, 0]
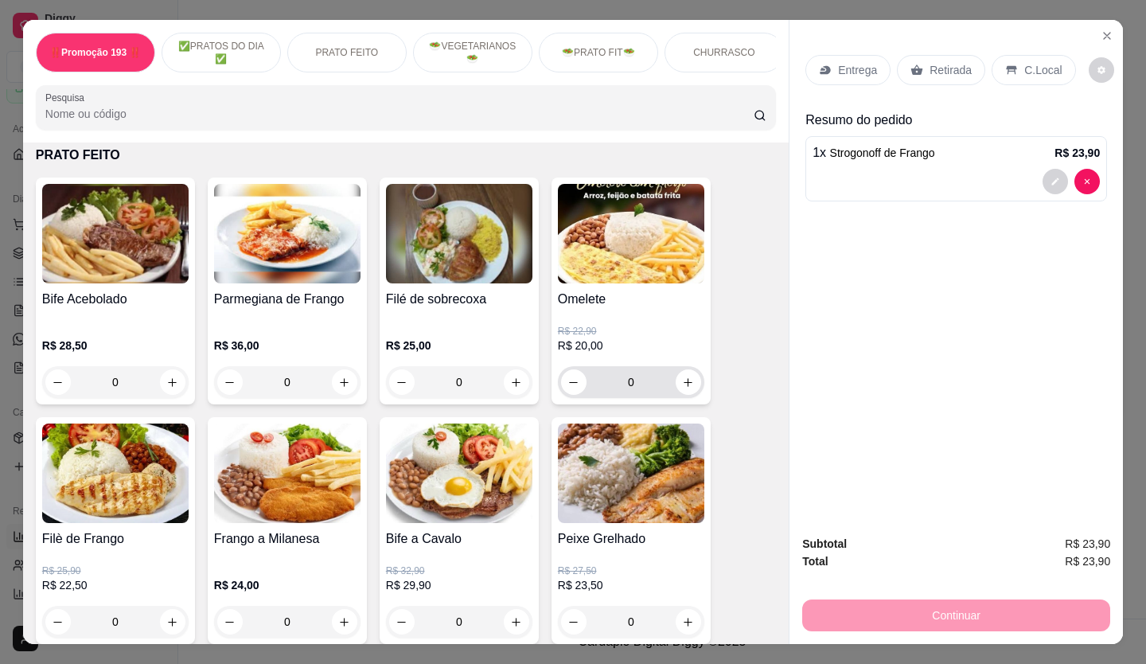
click at [647, 376] on div "0" at bounding box center [631, 382] width 140 height 32
click at [647, 378] on icon "increase-product-quantity" at bounding box center [688, 382] width 12 height 12
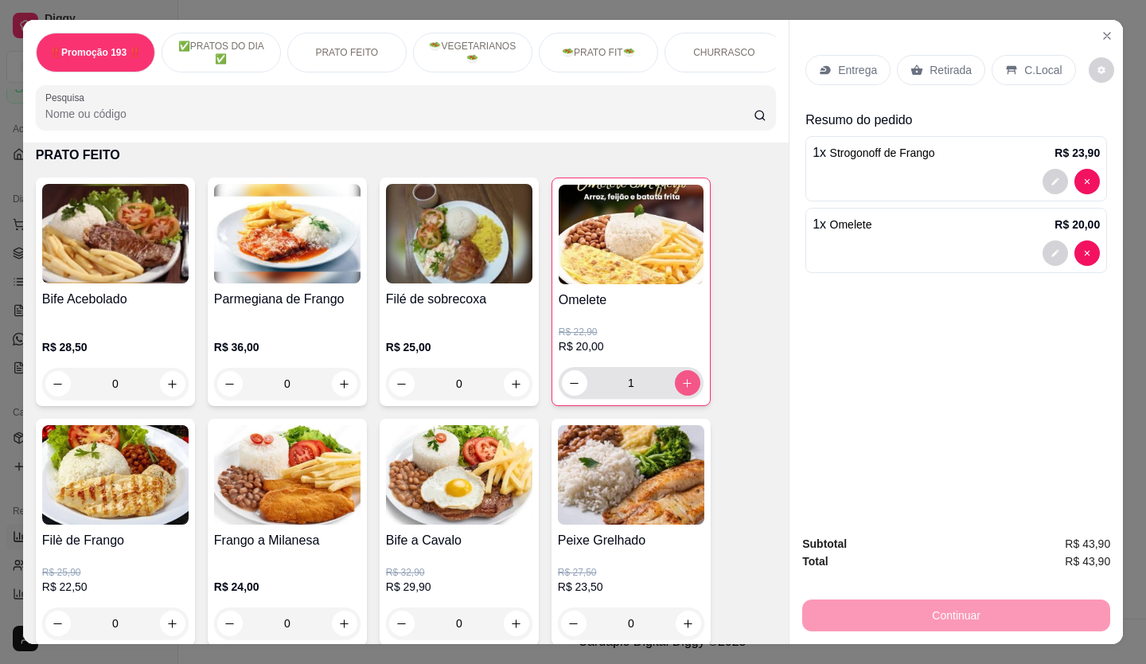
type input "1"
click at [647, 66] on p "Retirada" at bounding box center [951, 70] width 42 height 16
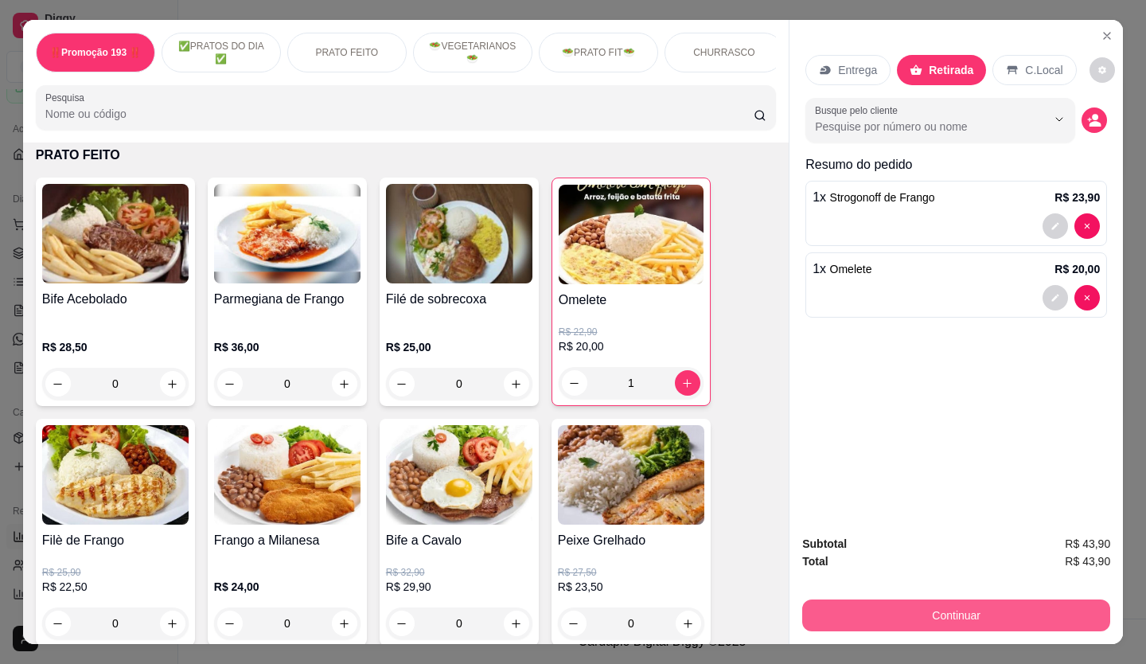
click at [647, 378] on button "Continuar" at bounding box center [956, 615] width 308 height 32
click at [647, 378] on button "Continuar" at bounding box center [956, 615] width 298 height 31
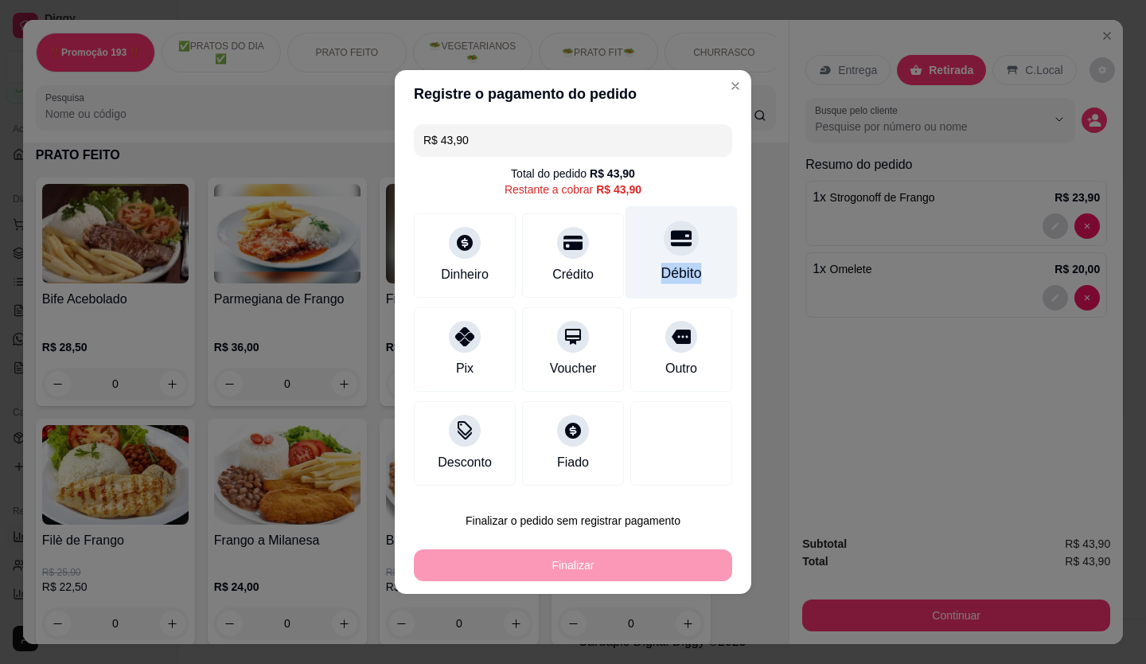
click at [647, 259] on div "Débito" at bounding box center [682, 252] width 112 height 93
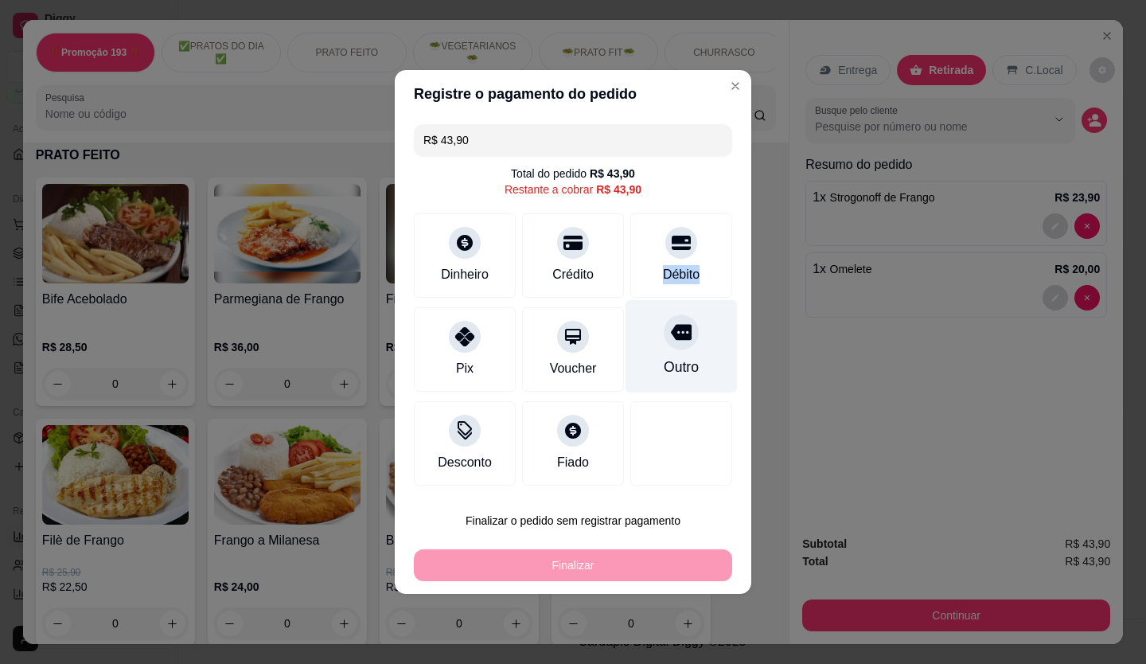
type input "R$ 0,00"
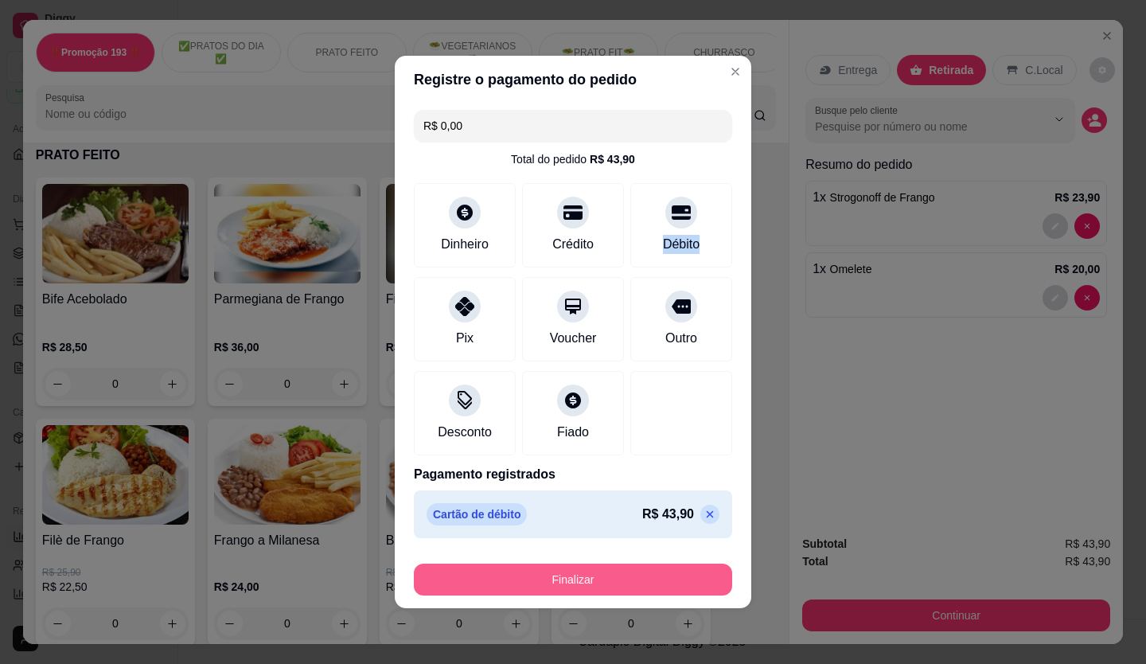
click at [647, 378] on button "Finalizar" at bounding box center [573, 580] width 318 height 32
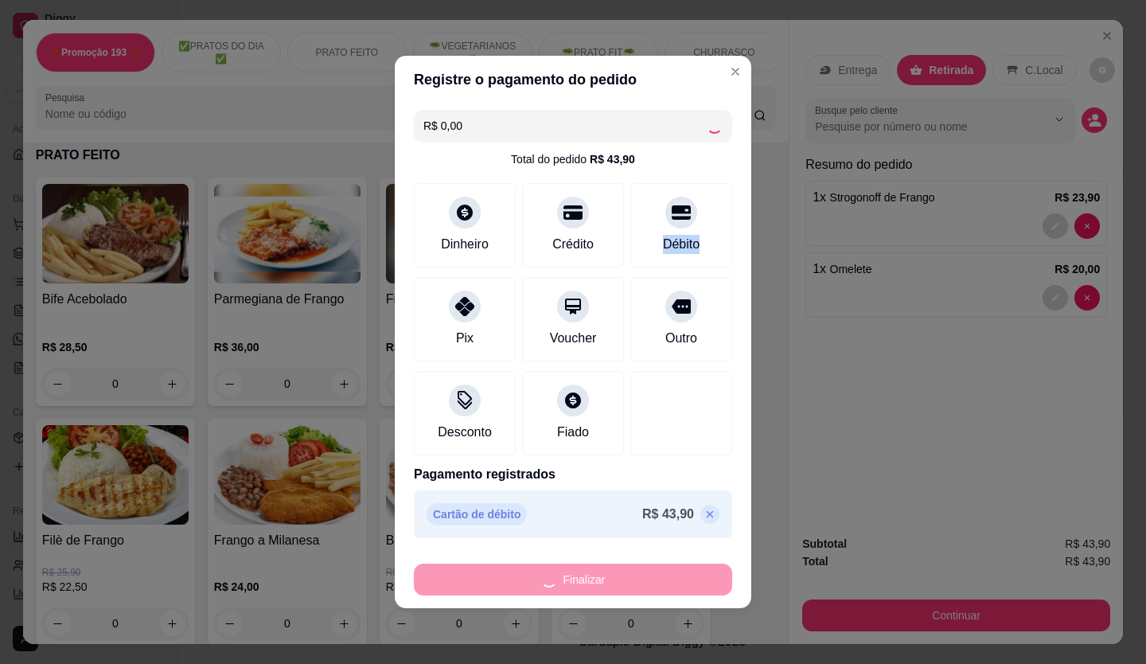
type input "0"
type input "-R$ 43,90"
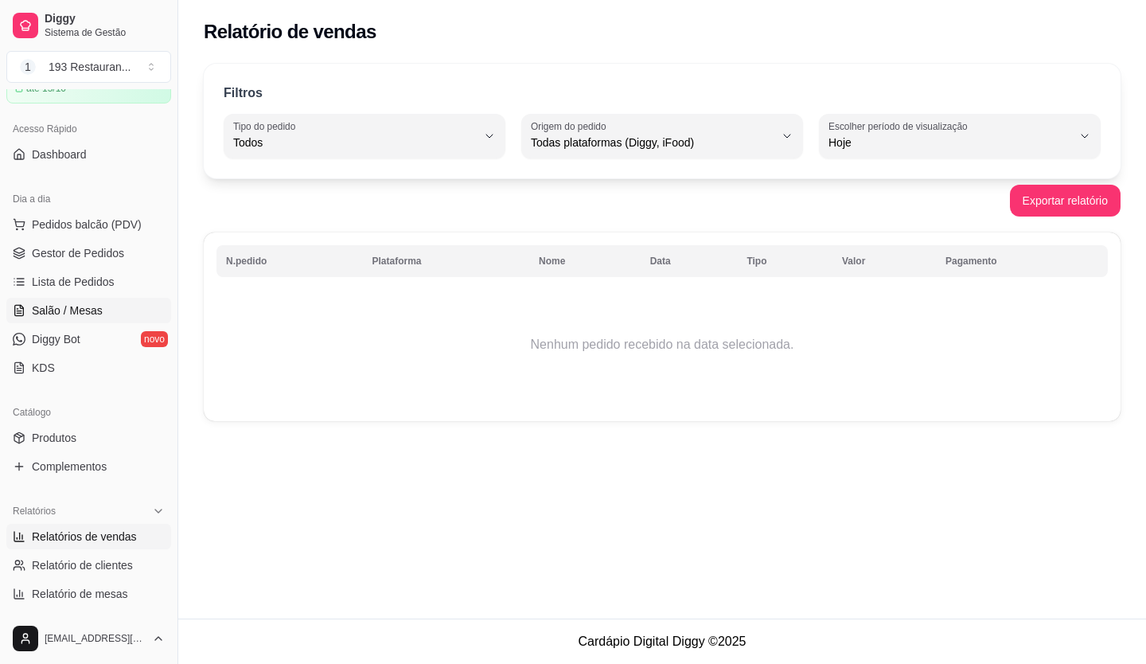
click at [76, 317] on span "Salão / Mesas" at bounding box center [67, 310] width 71 height 16
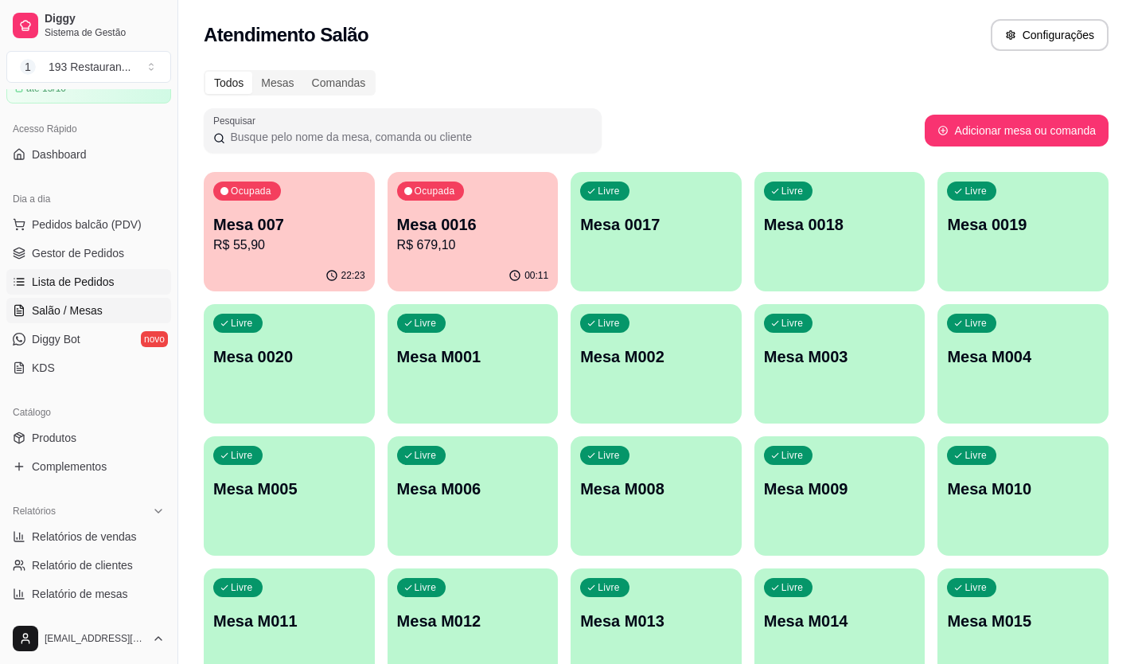
click at [90, 283] on span "Lista de Pedidos" at bounding box center [73, 282] width 83 height 16
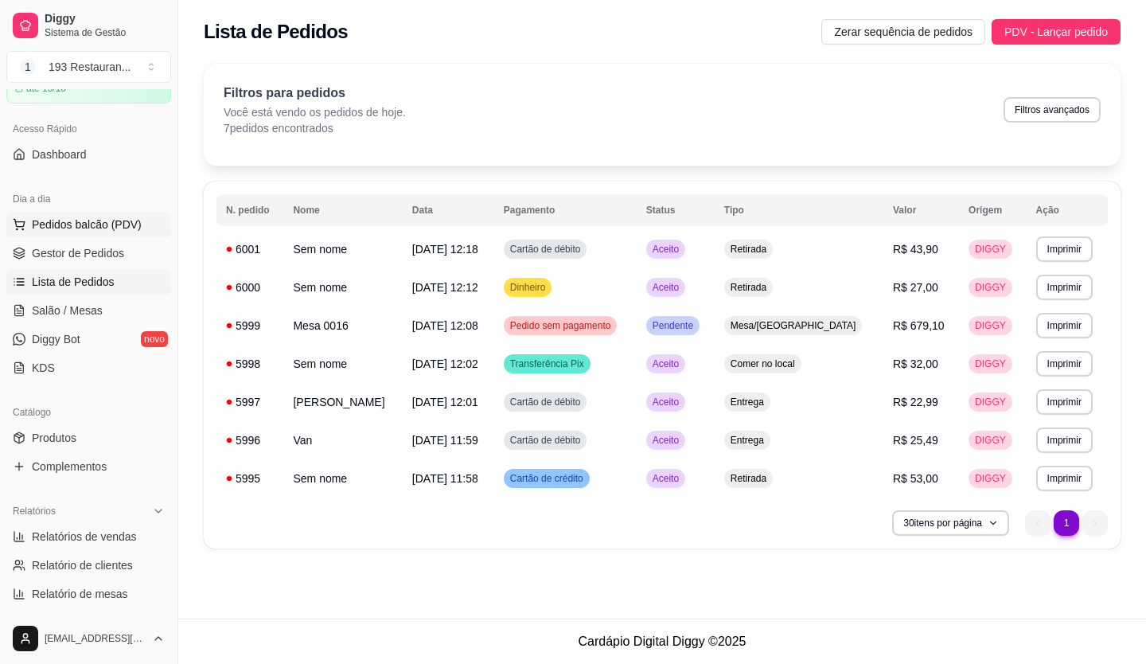
click at [109, 236] on ul "Pedidos balcão (PDV) Gestor de Pedidos Lista de Pedidos Salão / Mesas Diggy Bot…" at bounding box center [88, 296] width 165 height 169
click at [104, 248] on span "Gestor de Pedidos" at bounding box center [78, 253] width 92 height 16
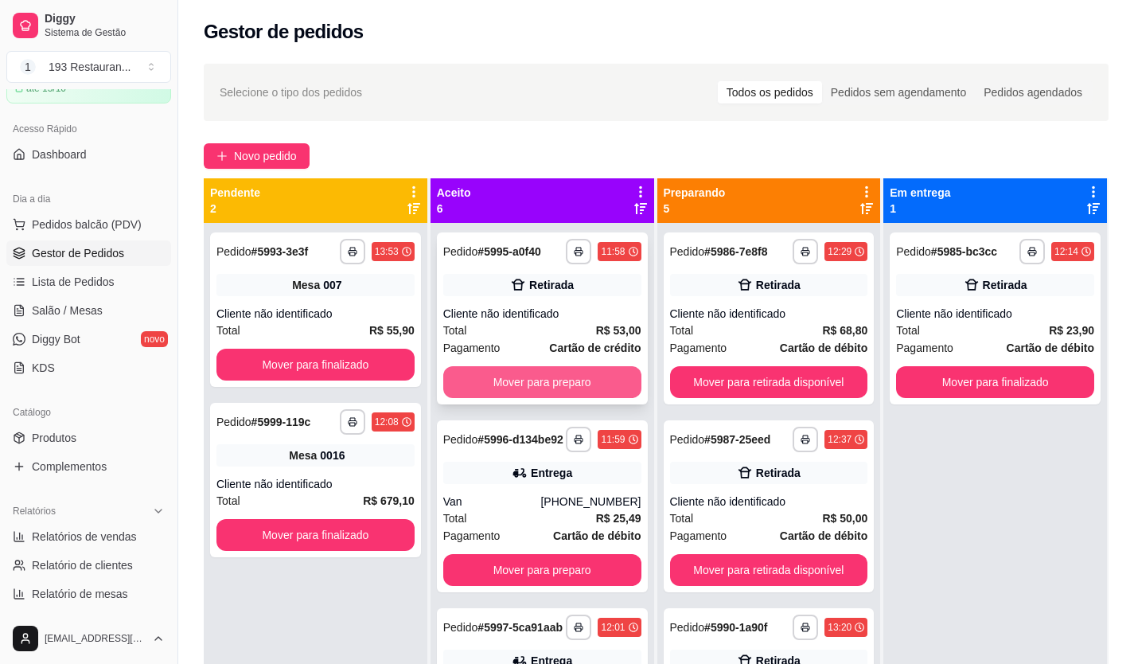
click at [572, 378] on button "Mover para preparo" at bounding box center [542, 382] width 198 height 32
click at [558, 378] on button "Mover para preparo" at bounding box center [542, 382] width 192 height 31
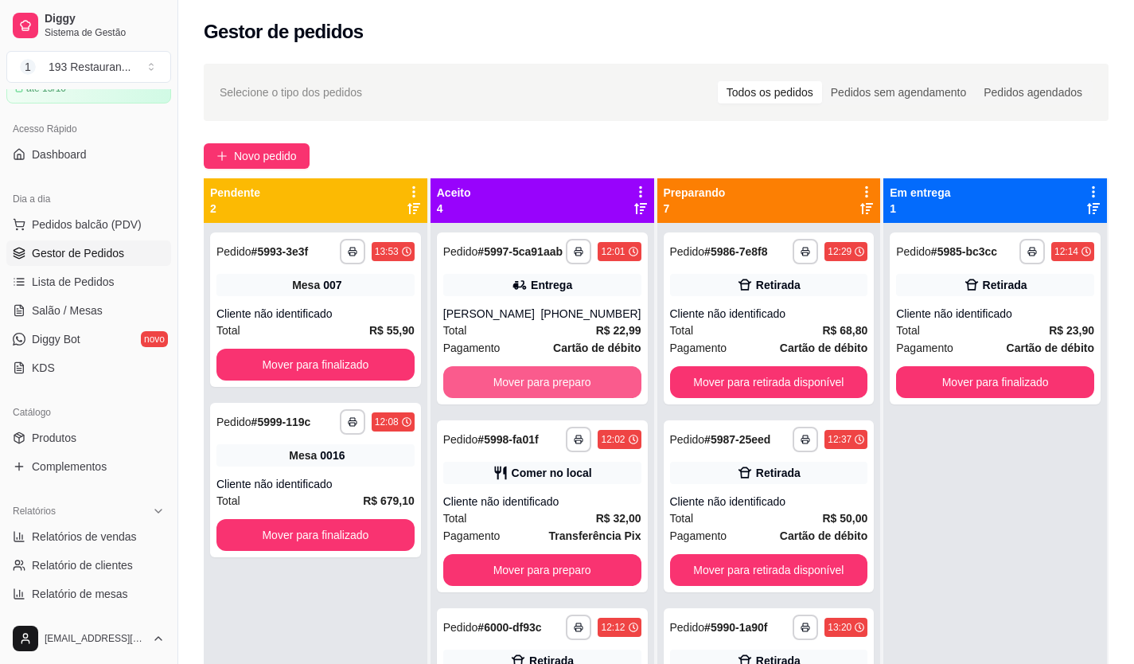
click at [558, 378] on button "Mover para preparo" at bounding box center [542, 382] width 198 height 32
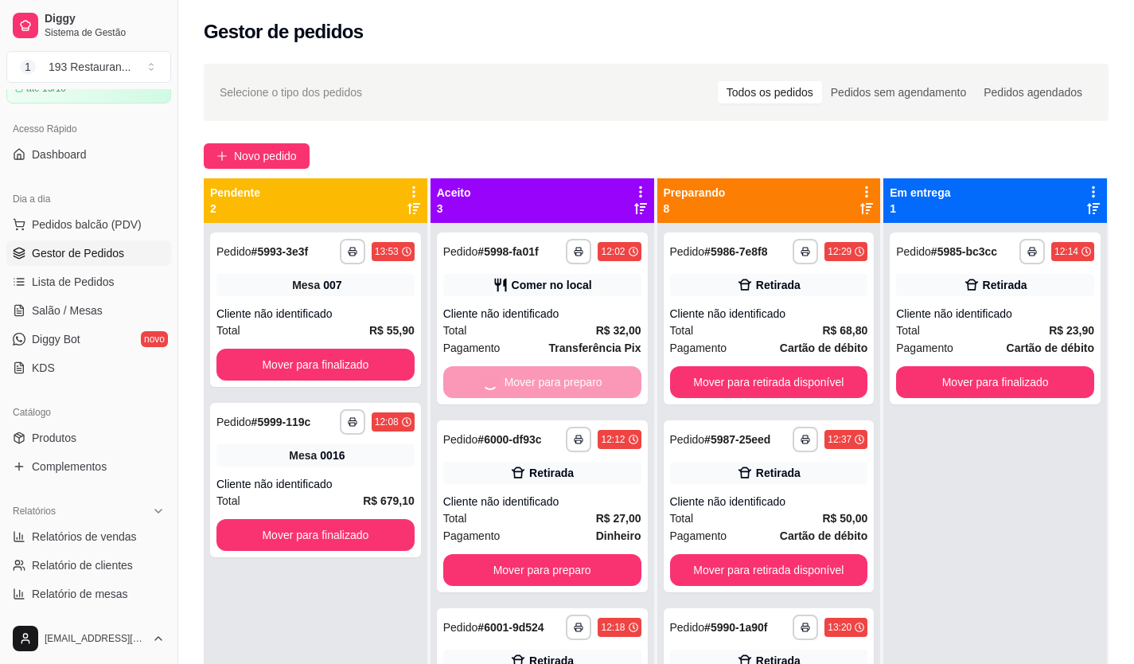
click at [558, 378] on button "Mover para preparo" at bounding box center [542, 570] width 198 height 32
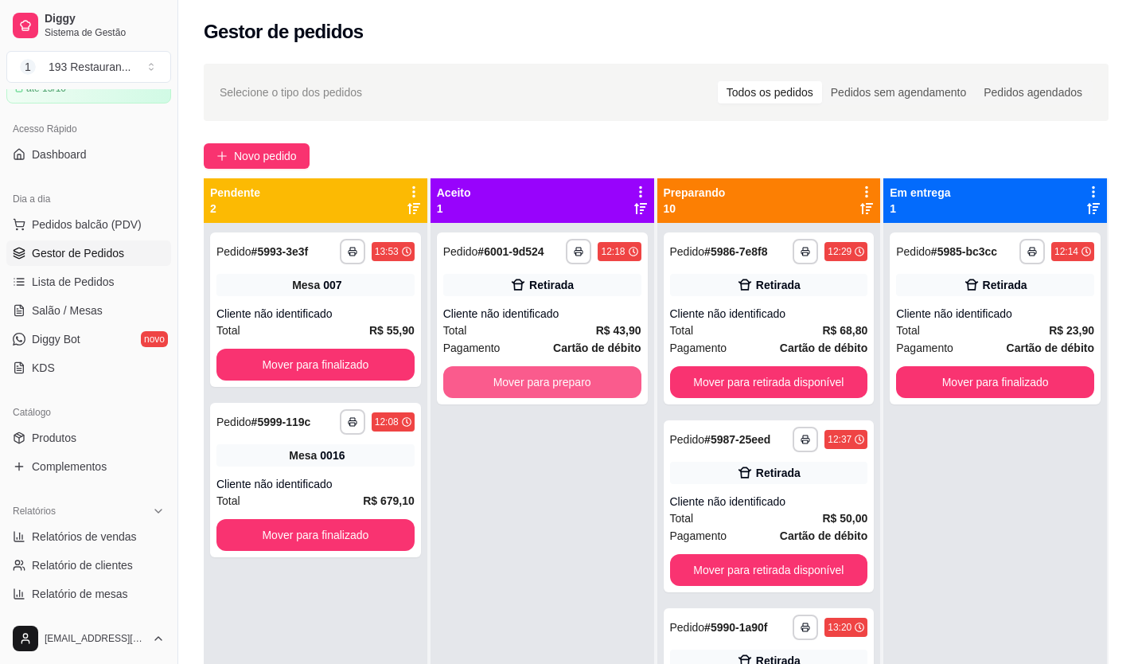
click at [558, 378] on button "Mover para preparo" at bounding box center [542, 382] width 198 height 32
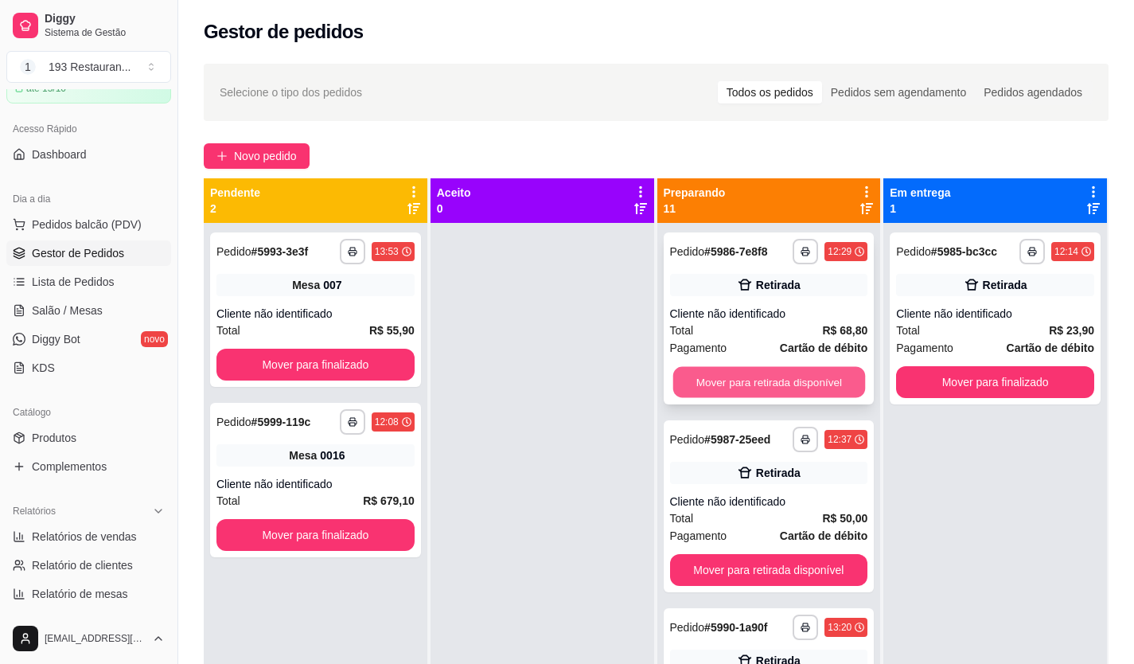
click at [647, 367] on button "Mover para retirada disponível" at bounding box center [769, 382] width 192 height 31
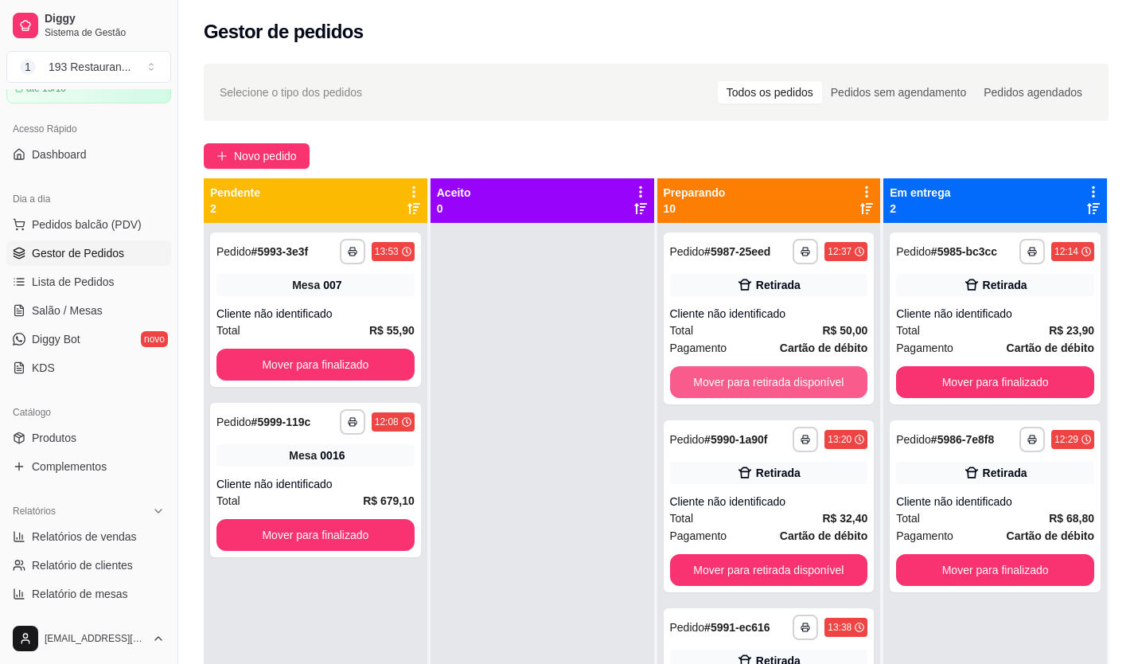
click at [647, 378] on button "Mover para retirada disponível" at bounding box center [769, 382] width 198 height 32
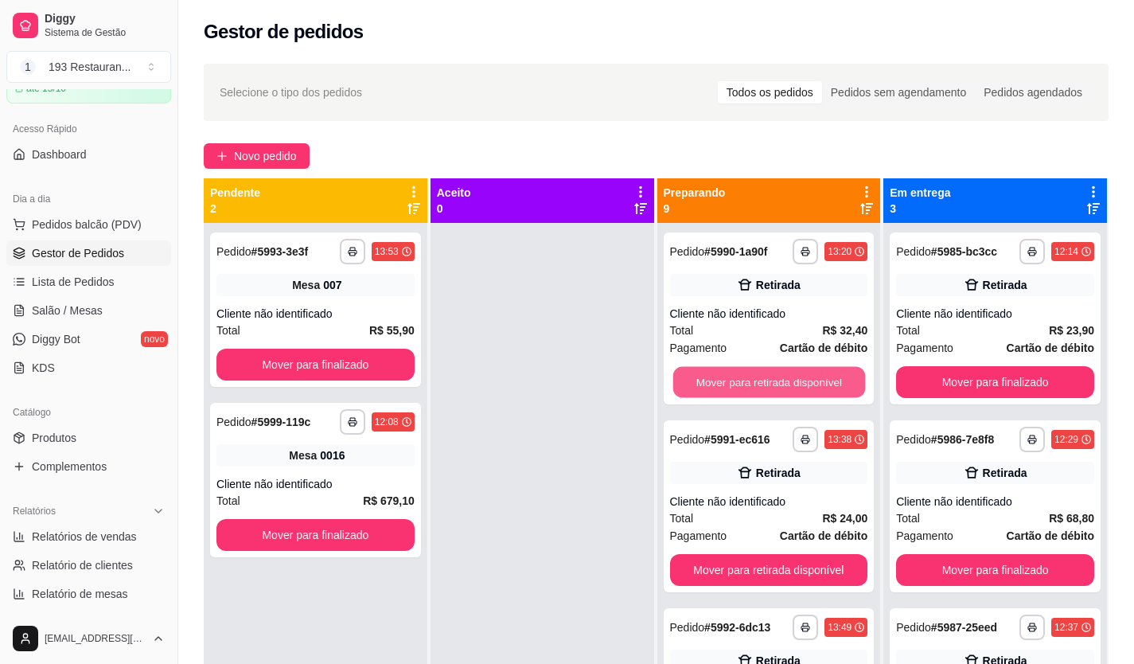
click at [647, 378] on button "Mover para retirada disponível" at bounding box center [769, 382] width 192 height 31
click at [647, 378] on button "Mover para retirada disponível" at bounding box center [769, 382] width 198 height 32
click at [647, 378] on button "Mover para entrega" at bounding box center [769, 382] width 192 height 31
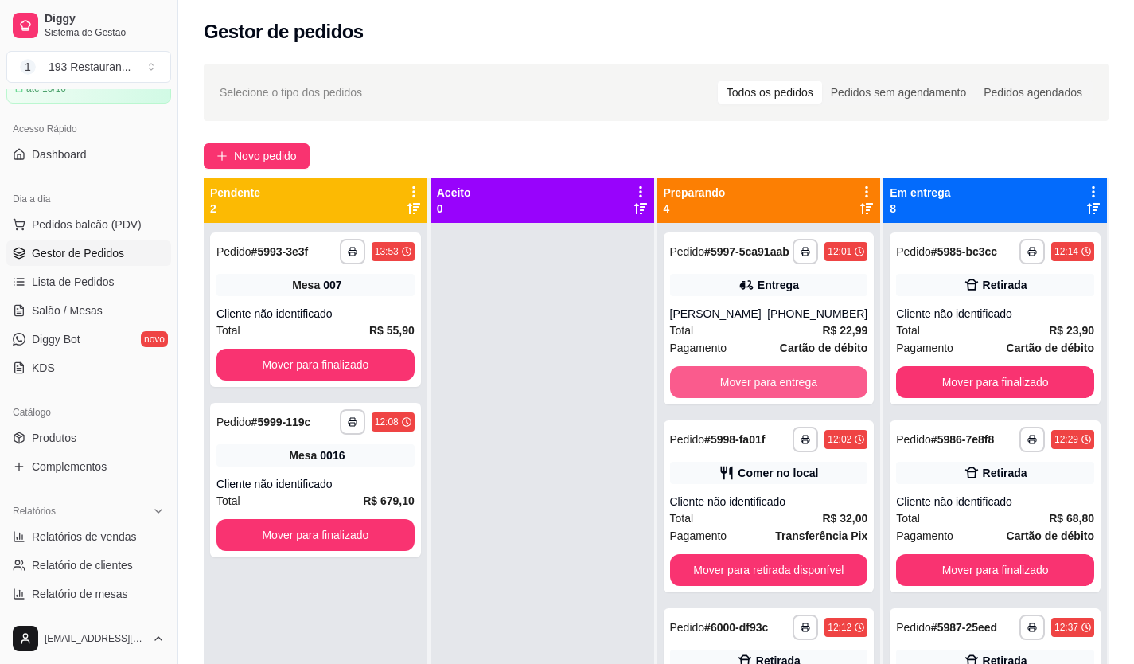
click at [647, 378] on button "Mover para entrega" at bounding box center [769, 382] width 198 height 32
click at [647, 378] on button "Mover para retirada disponível" at bounding box center [769, 382] width 198 height 32
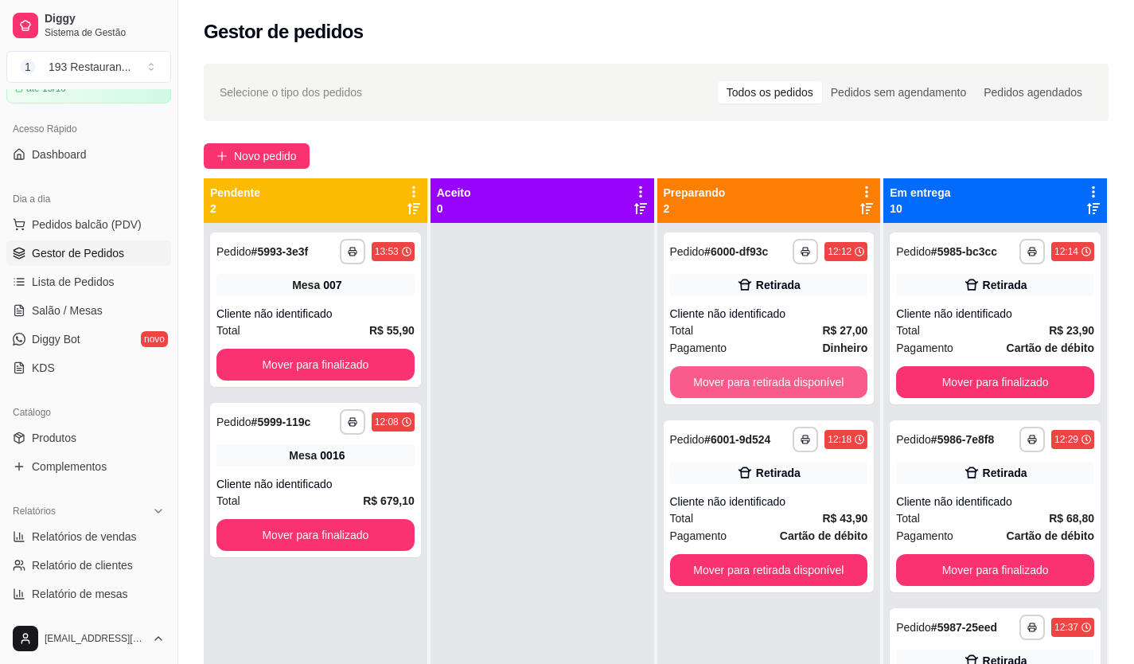
click at [647, 378] on button "Mover para retirada disponível" at bounding box center [769, 382] width 198 height 32
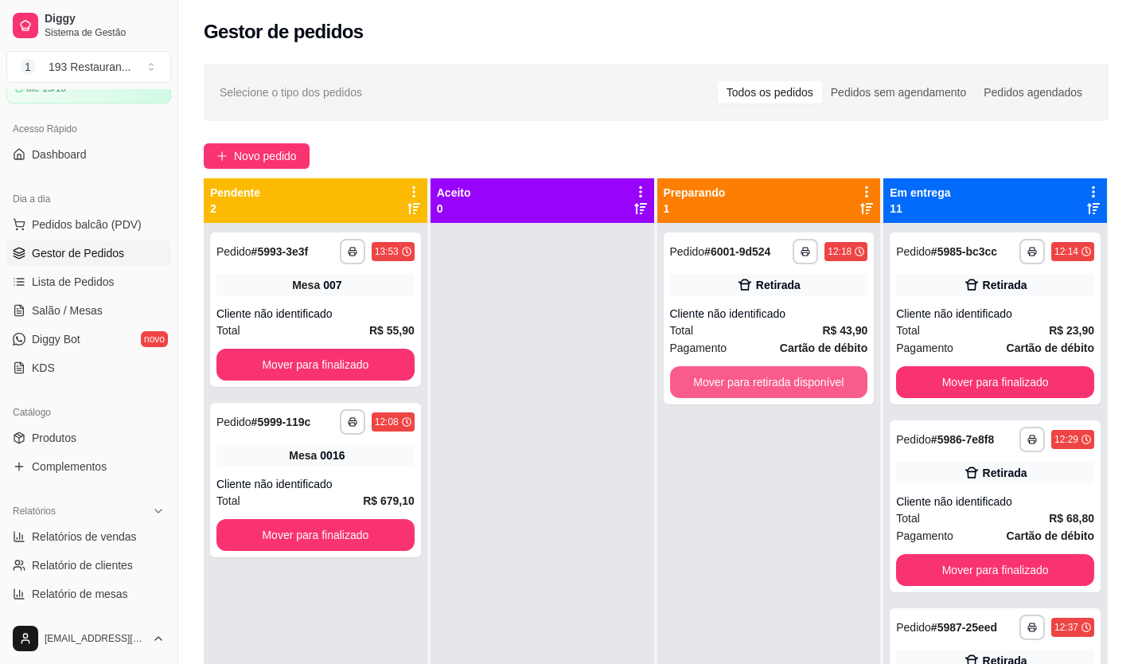
click at [647, 378] on button "Mover para retirada disponível" at bounding box center [769, 382] width 198 height 32
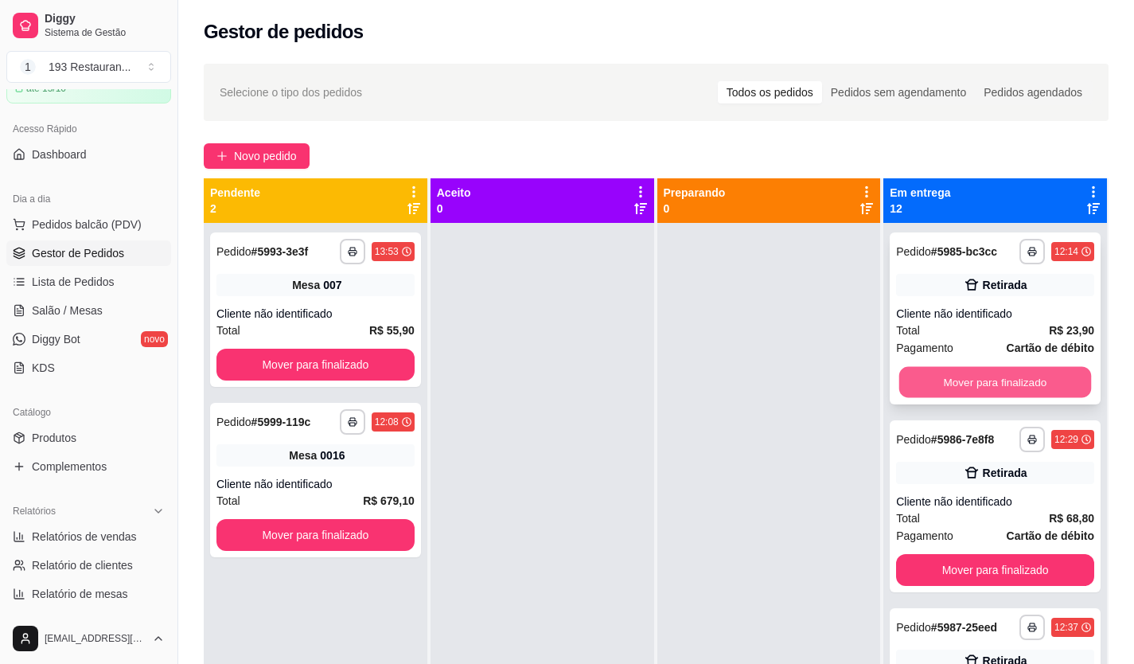
click at [647, 378] on button "Mover para finalizado" at bounding box center [995, 382] width 192 height 31
click at [647, 378] on button "Mover para finalizado" at bounding box center [995, 382] width 198 height 32
click at [647, 378] on button "Mover para finalizado" at bounding box center [995, 382] width 192 height 31
click at [647, 378] on button "Mover para finalizado" at bounding box center [995, 382] width 198 height 32
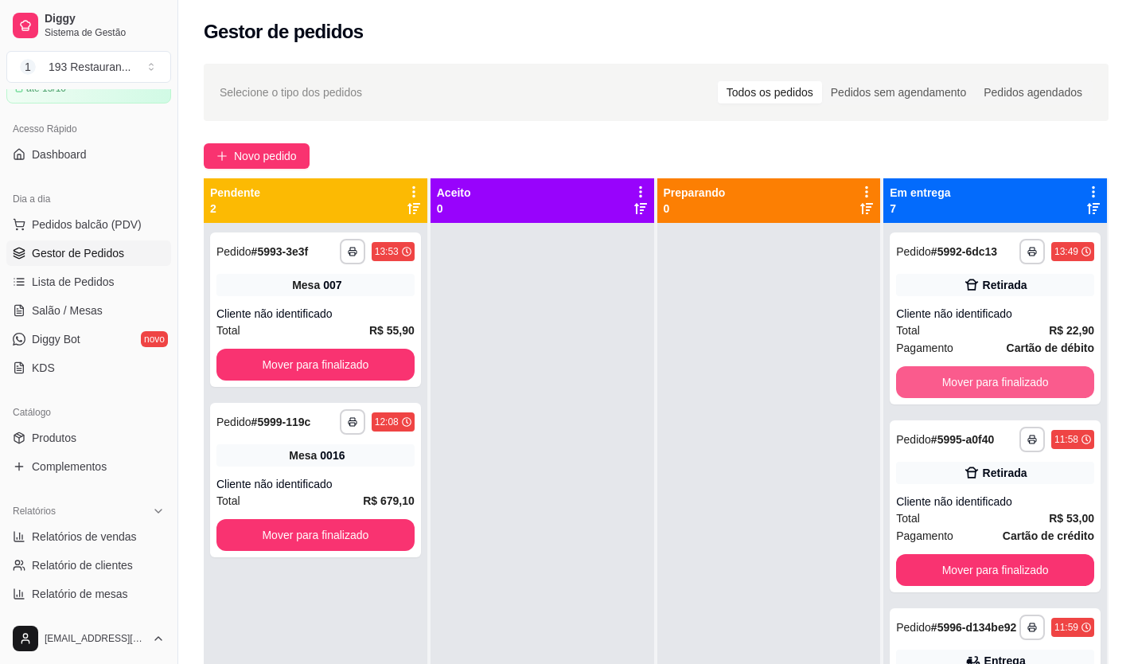
click at [647, 378] on button "Mover para finalizado" at bounding box center [995, 382] width 198 height 32
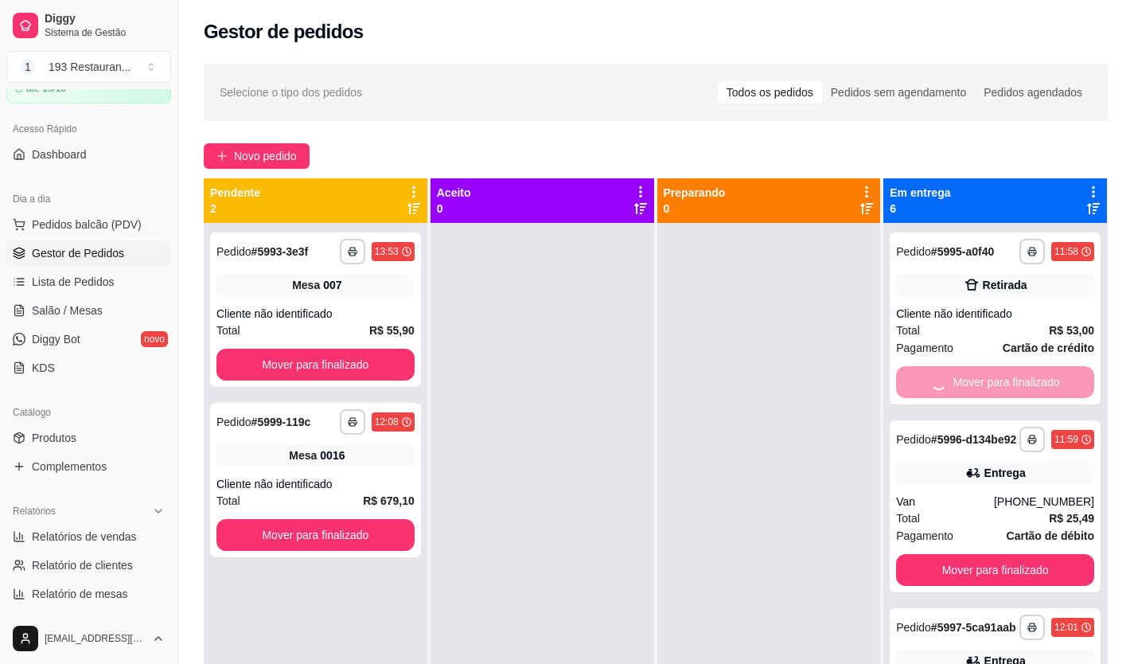
click at [647, 378] on button "Mover para finalizado" at bounding box center [995, 570] width 198 height 32
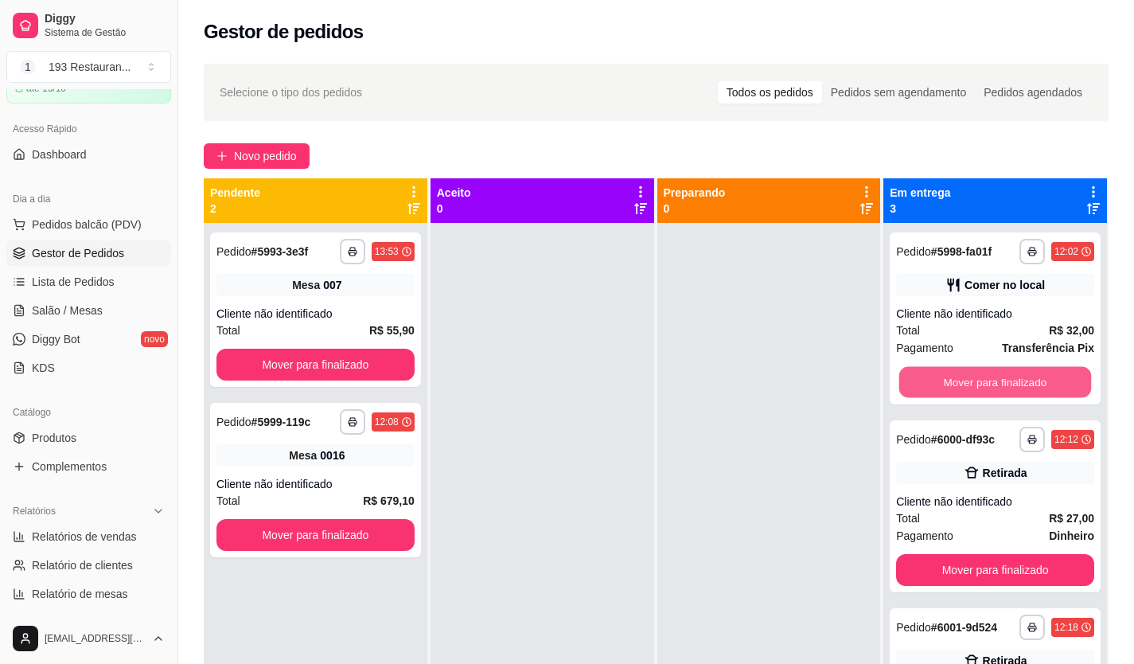
click at [647, 378] on button "Mover para finalizado" at bounding box center [995, 382] width 192 height 31
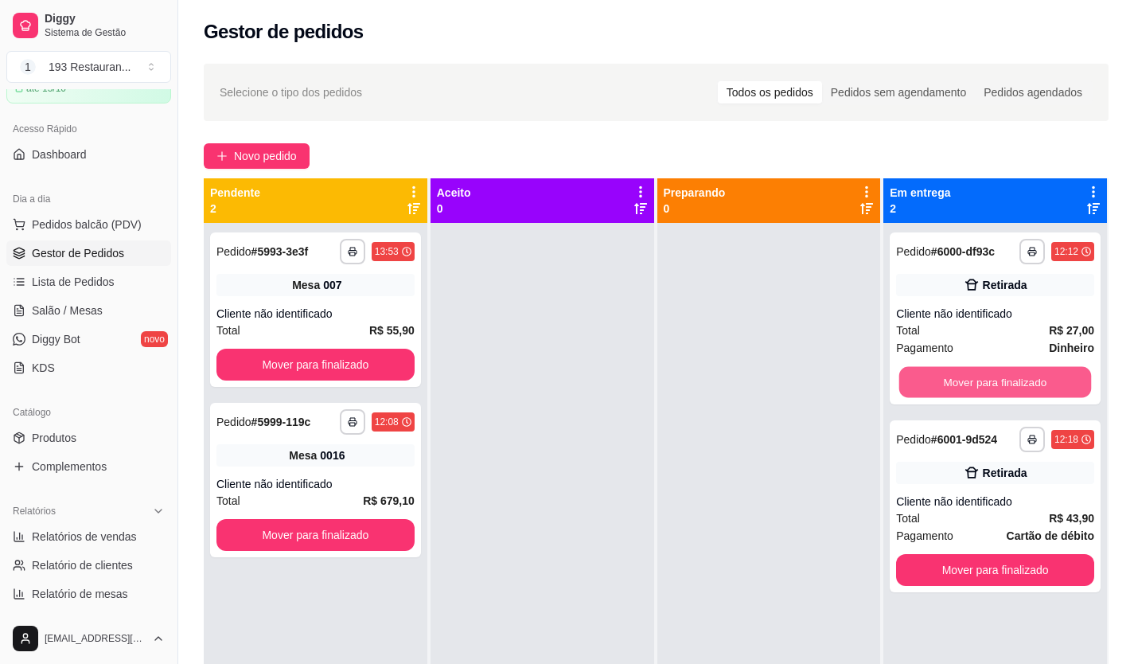
click at [647, 378] on button "Mover para finalizado" at bounding box center [995, 382] width 192 height 31
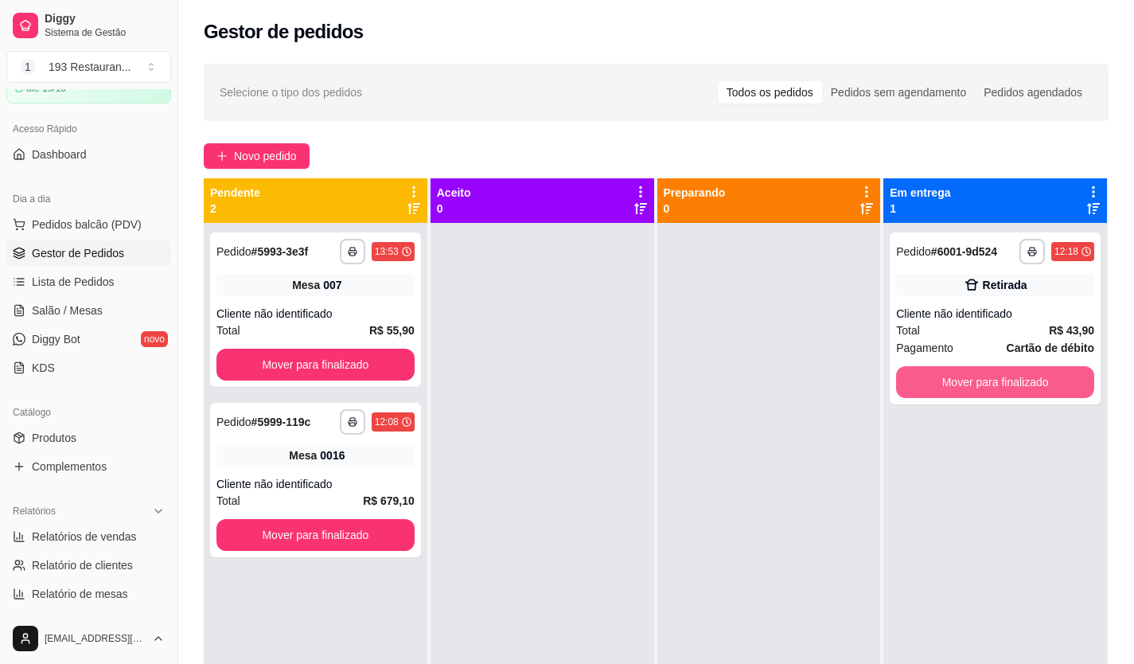
click at [647, 378] on button "Mover para finalizado" at bounding box center [995, 382] width 198 height 32
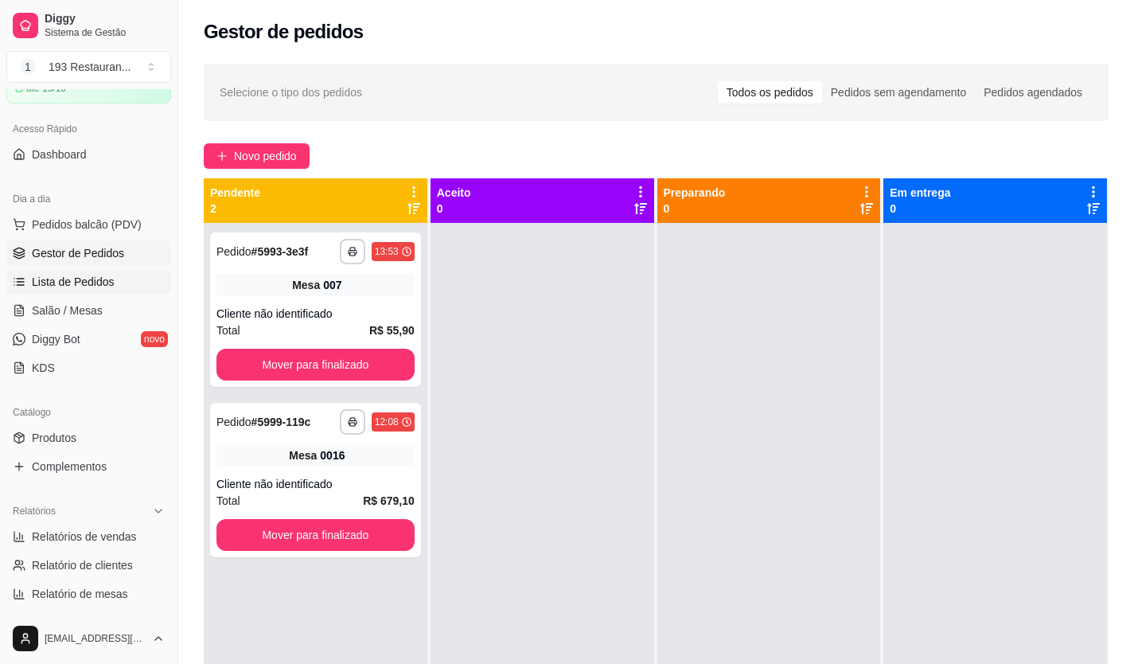
drag, startPoint x: 84, startPoint y: 275, endPoint x: 123, endPoint y: 287, distance: 39.8
click at [85, 275] on span "Lista de Pedidos" at bounding box center [73, 282] width 83 height 16
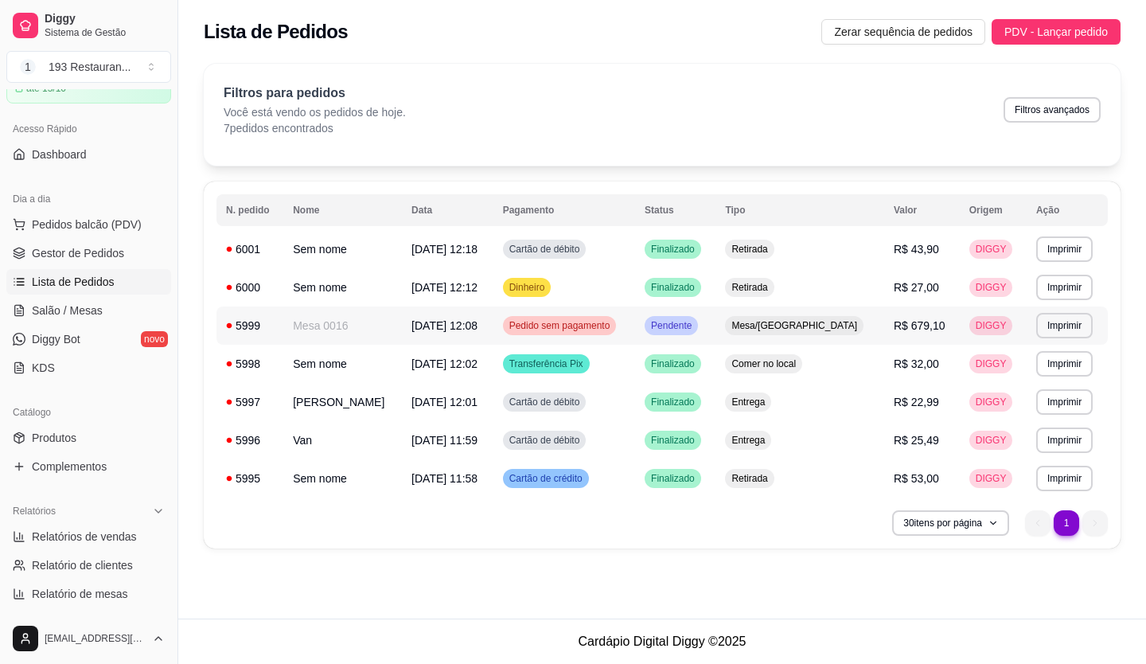
click at [647, 321] on span "R$ 679,10" at bounding box center [920, 325] width 52 height 13
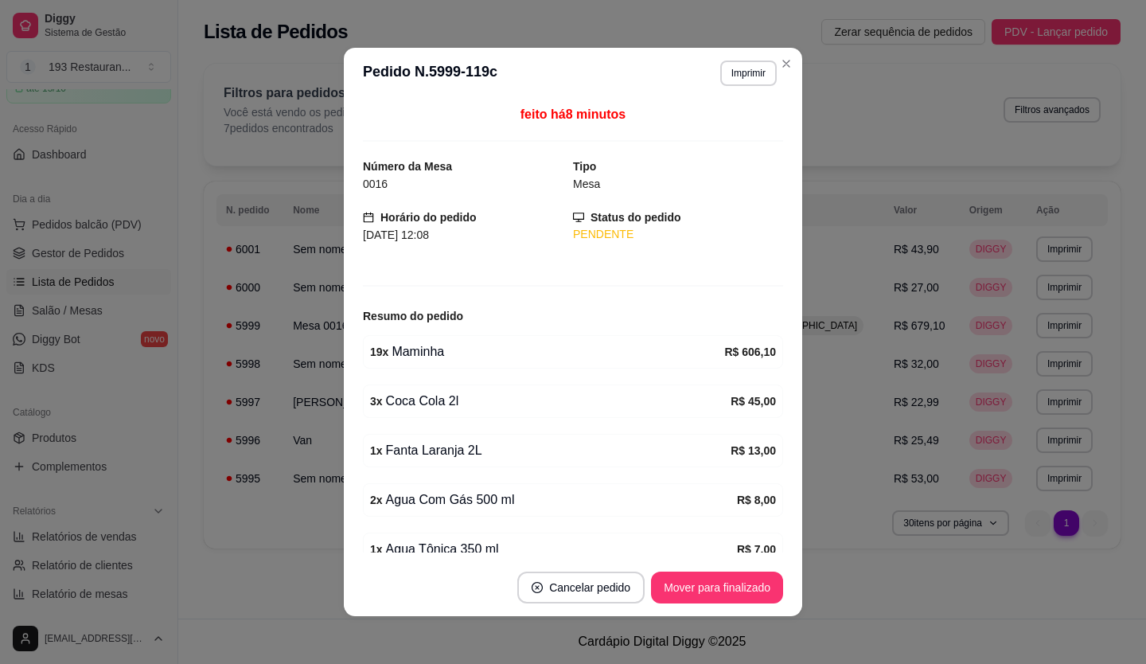
click at [647, 78] on button "Imprimir" at bounding box center [748, 72] width 57 height 25
click at [647, 159] on button "CAIXA" at bounding box center [714, 160] width 115 height 25
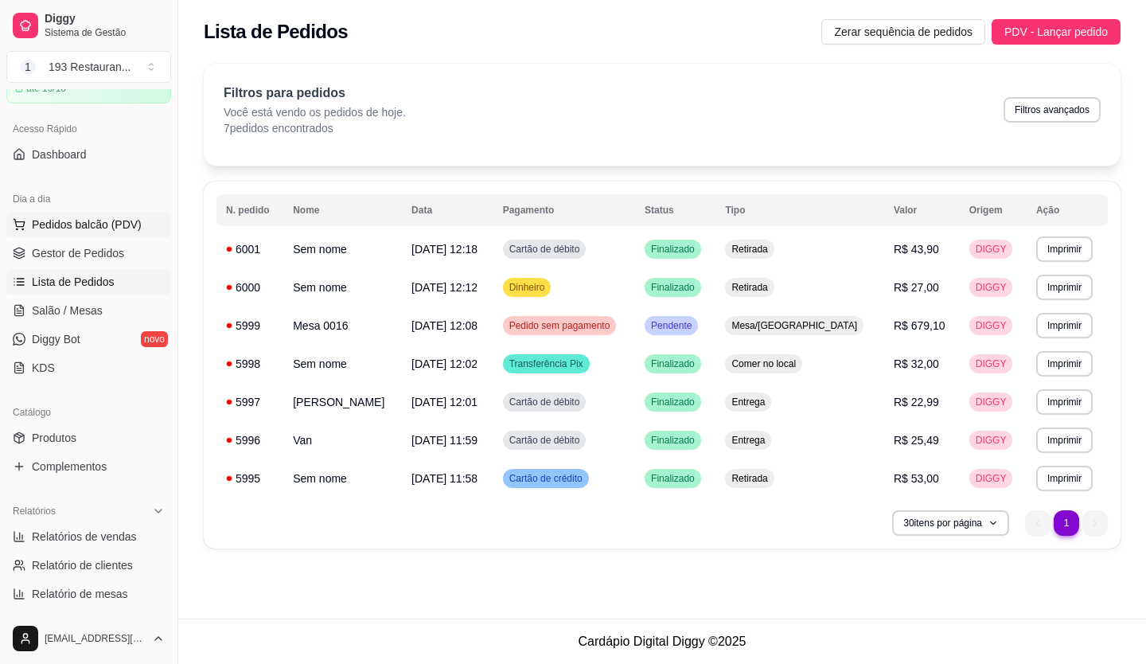
click at [63, 221] on span "Pedidos balcão (PDV)" at bounding box center [87, 224] width 110 height 16
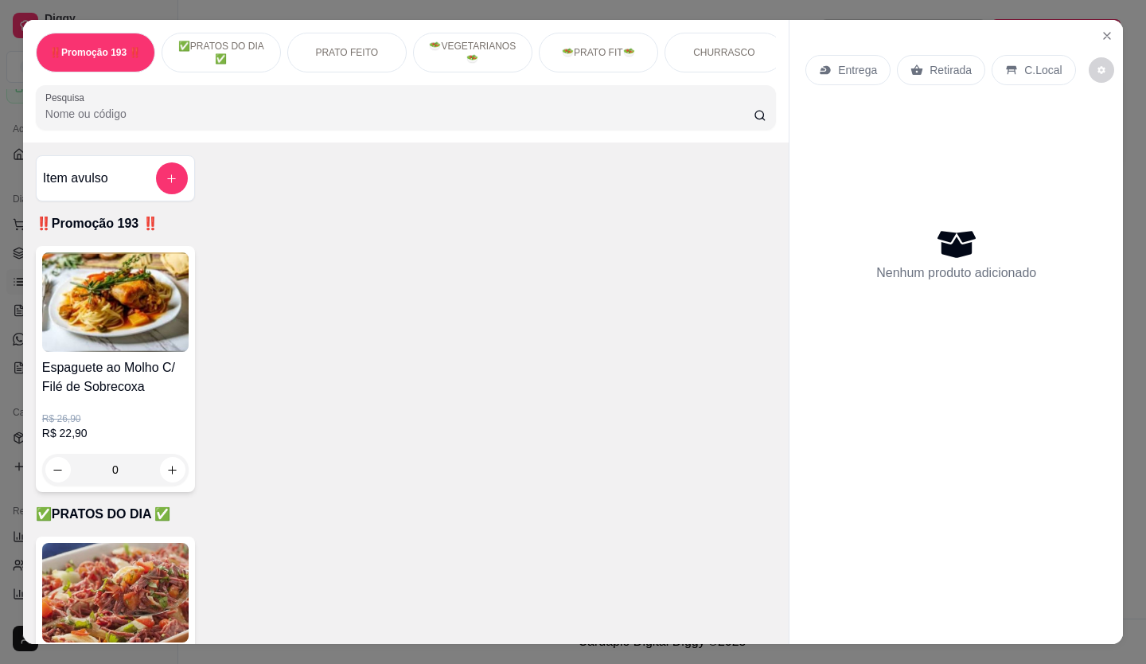
click at [647, 42] on div "Entrega Retirada C.Local" at bounding box center [957, 70] width 302 height 56
click at [647, 58] on div "Retirada" at bounding box center [941, 70] width 88 height 30
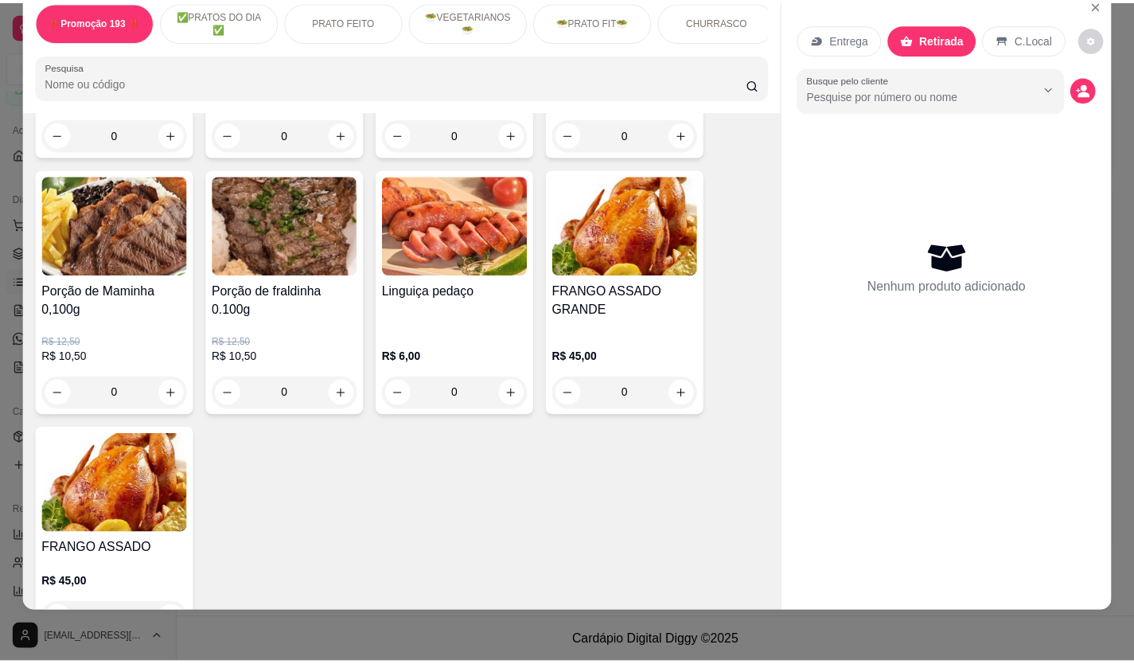
scroll to position [2547, 0]
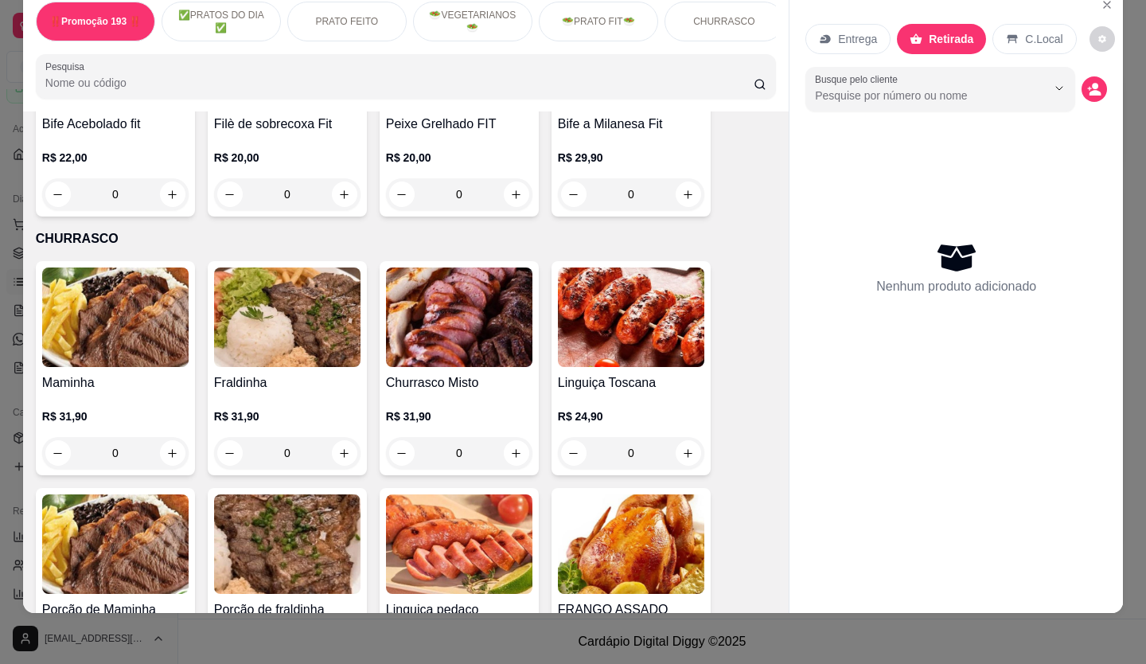
click at [166, 378] on icon "increase-product-quantity" at bounding box center [172, 453] width 12 height 12
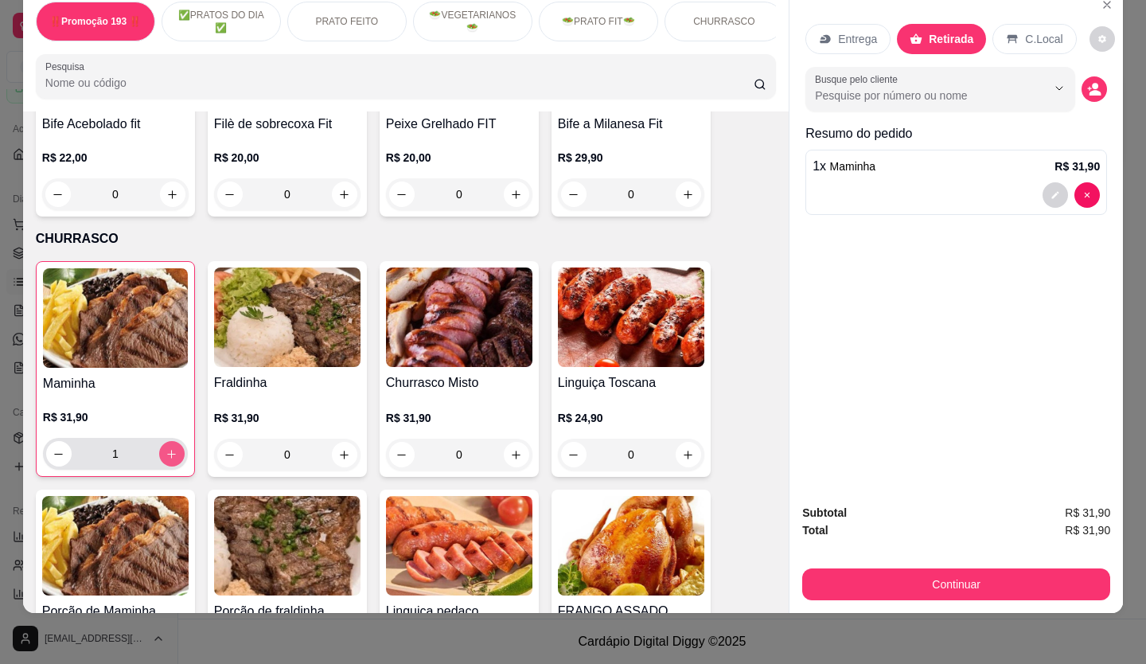
type input "1"
click at [647, 378] on div "Subtotal R$ 31,90 Total R$ 31,90 Continuar" at bounding box center [956, 552] width 308 height 96
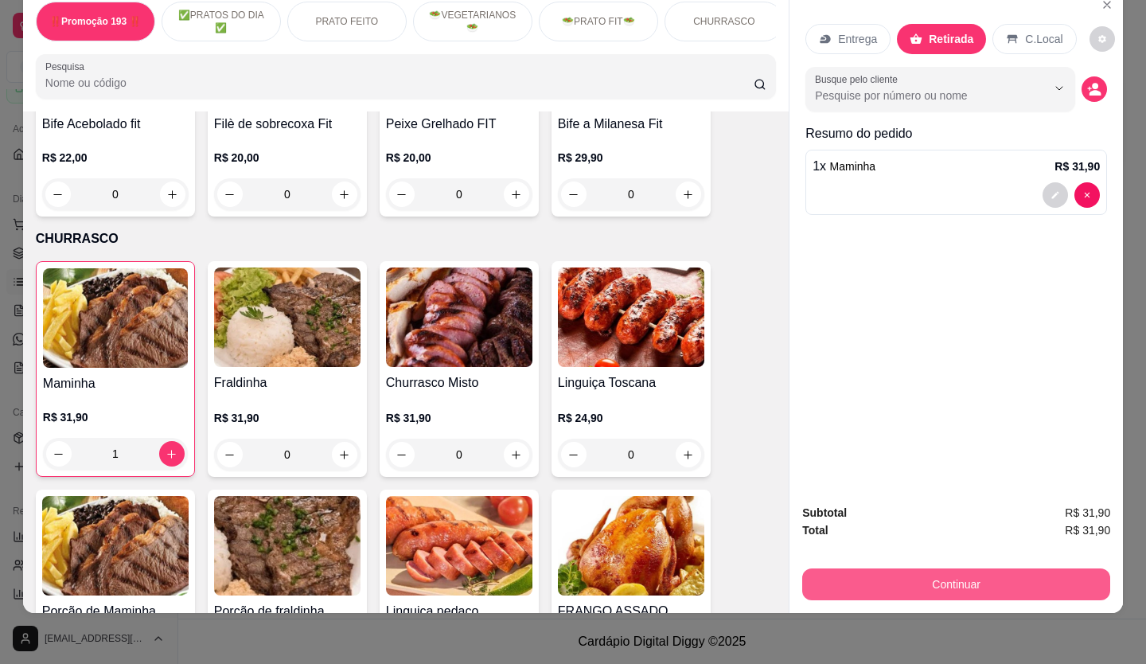
click at [647, 378] on button "Continuar" at bounding box center [956, 584] width 308 height 32
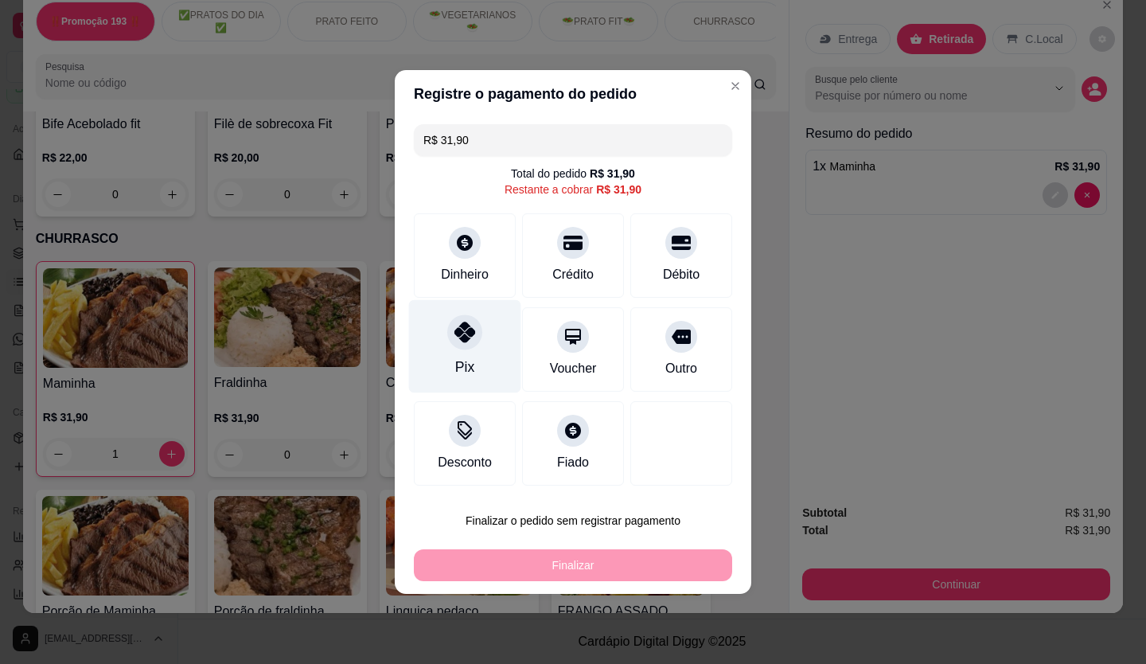
click at [479, 336] on div at bounding box center [464, 331] width 35 height 35
type input "R$ 0,00"
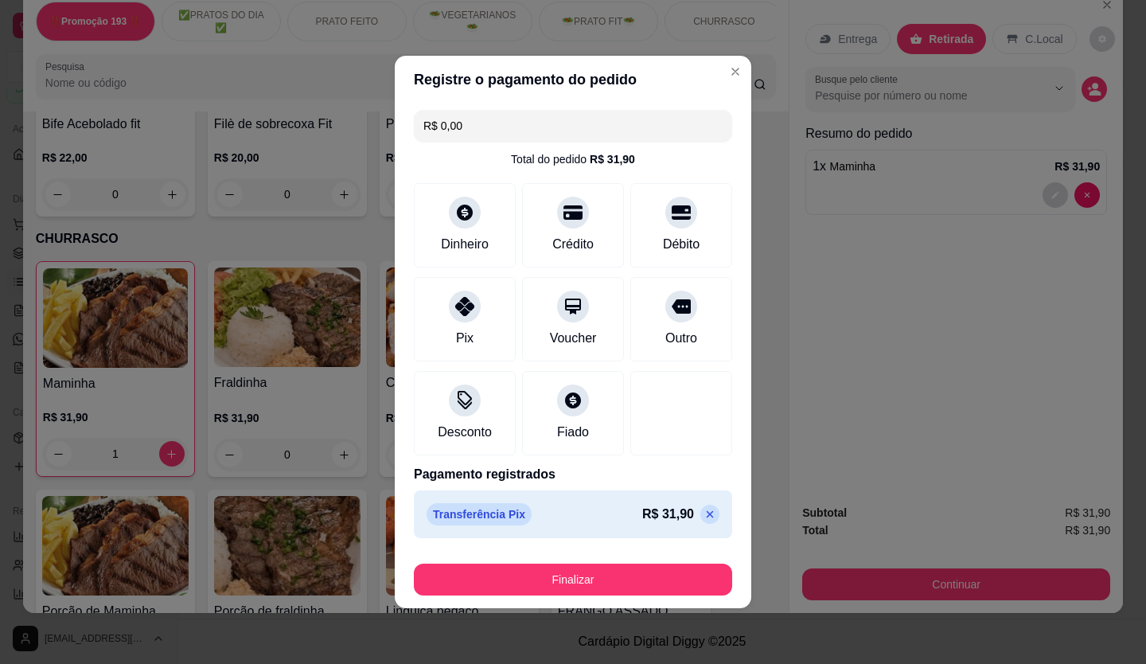
click at [599, 378] on button "Finalizar" at bounding box center [573, 580] width 318 height 32
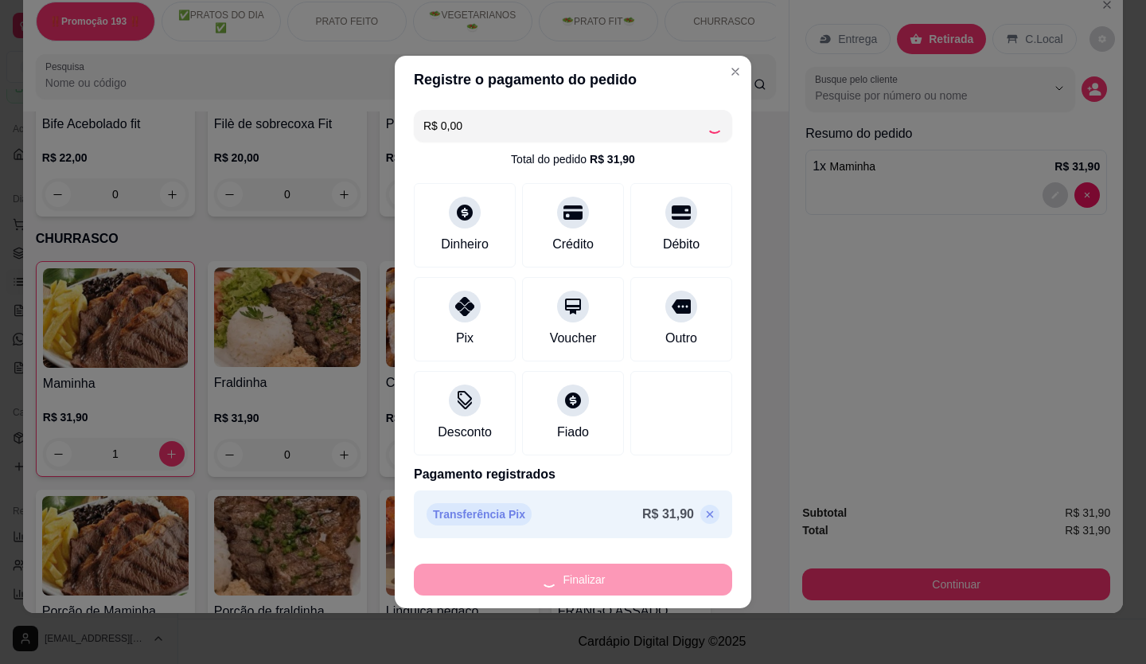
type input "0"
type input "-R$ 31,90"
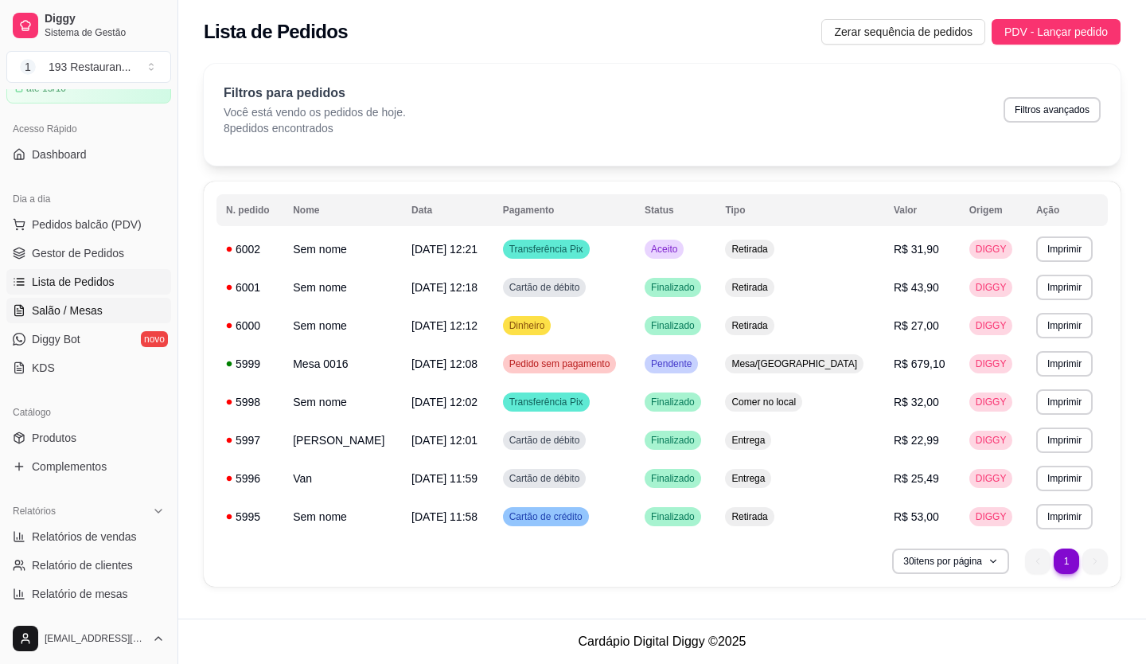
click at [72, 315] on span "Salão / Mesas" at bounding box center [67, 310] width 71 height 16
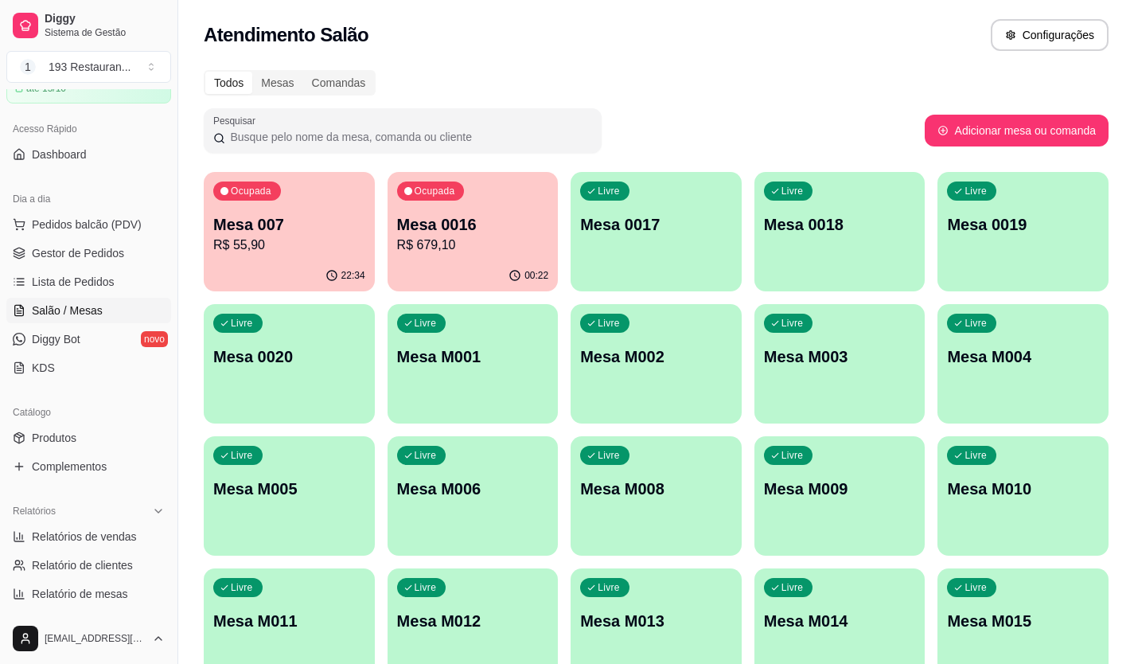
click at [523, 210] on div "Ocupada Mesa 0016 R$ 679,10" at bounding box center [473, 216] width 171 height 88
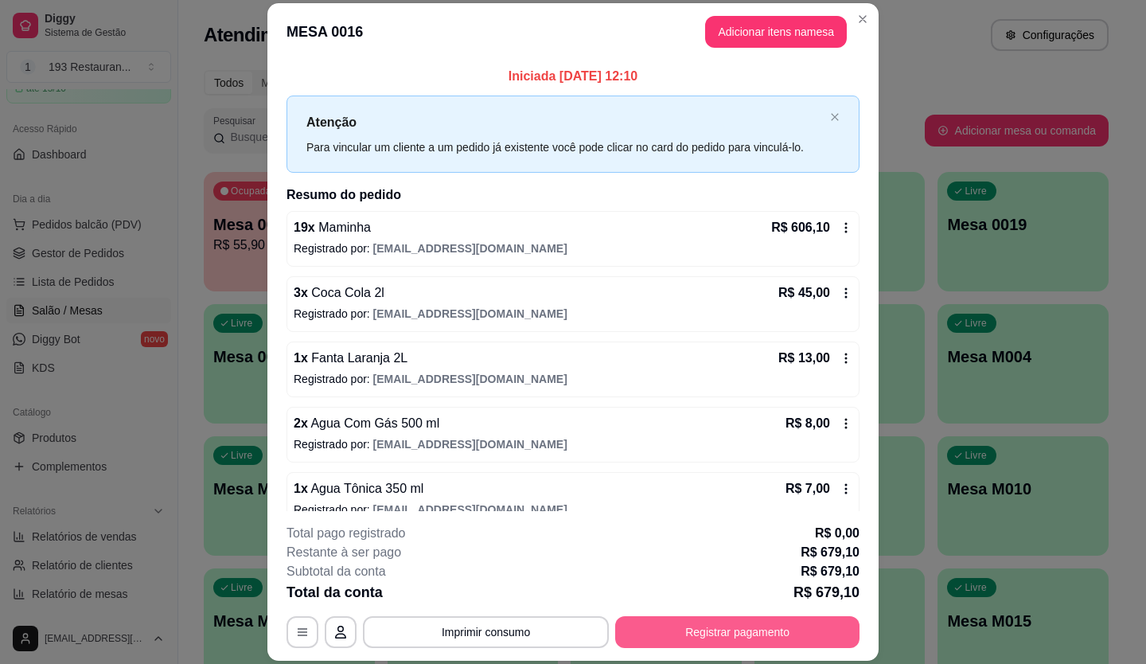
click at [647, 378] on button "Registrar pagamento" at bounding box center [737, 632] width 244 height 32
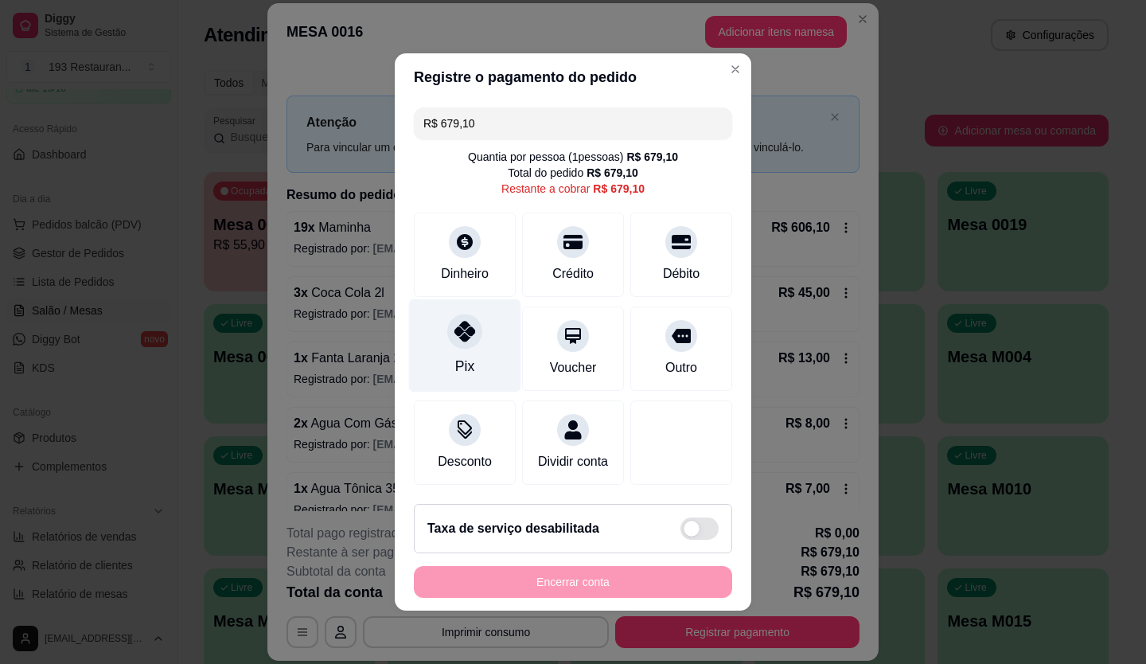
click at [465, 338] on div "Pix" at bounding box center [465, 345] width 112 height 93
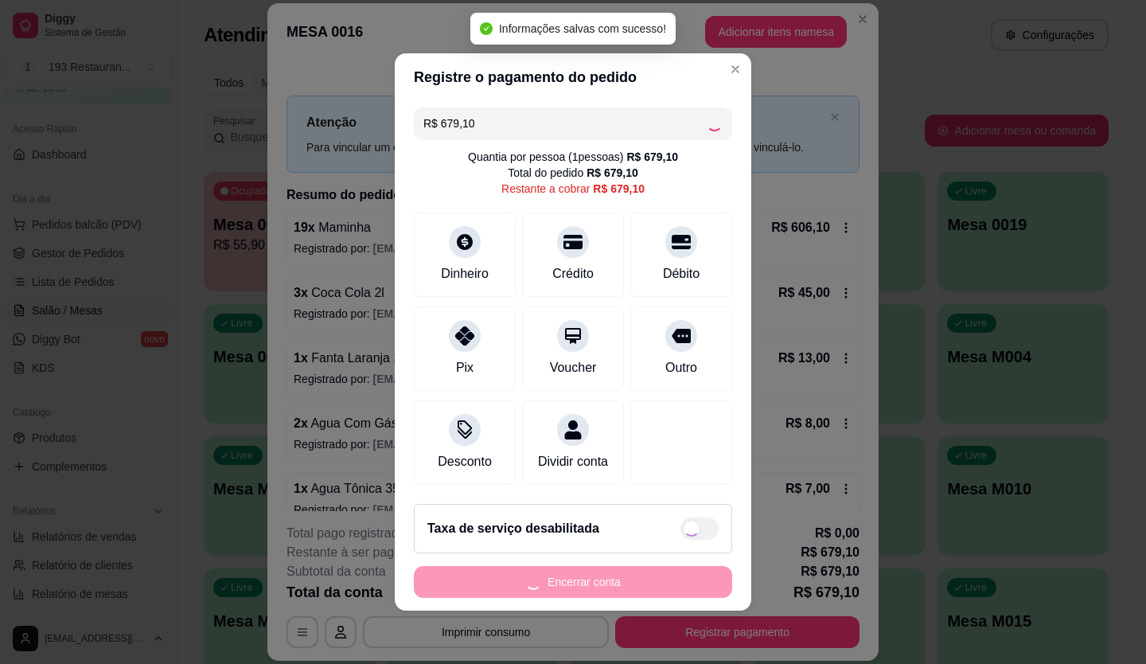
type input "R$ 0,00"
click at [637, 378] on button "Encerrar conta" at bounding box center [573, 582] width 318 height 32
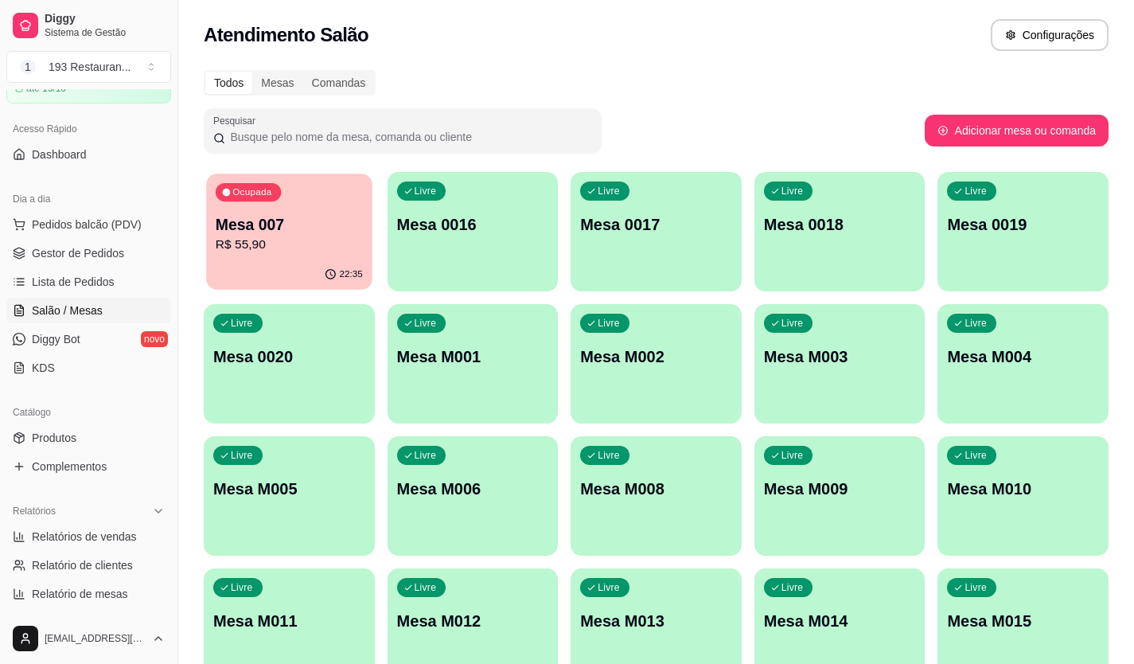
click at [321, 184] on div "Ocupada Mesa 007 R$ 55,90" at bounding box center [289, 217] width 166 height 86
click at [91, 278] on span "Lista de Pedidos" at bounding box center [73, 282] width 83 height 16
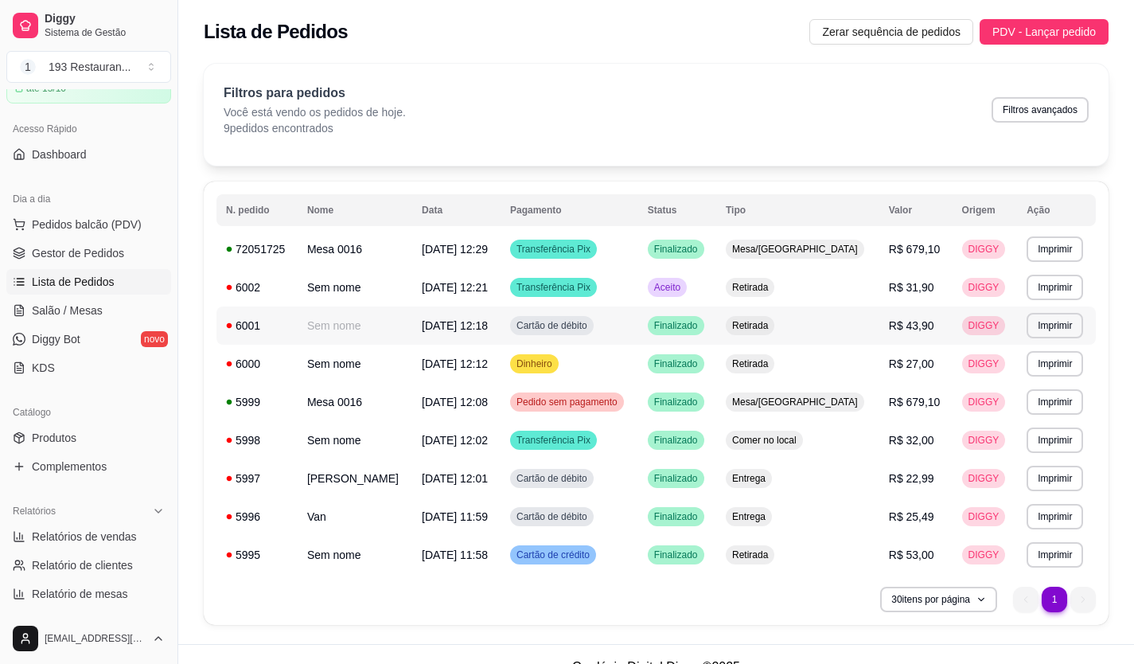
click at [647, 333] on td "R$ 43,90" at bounding box center [916, 325] width 73 height 38
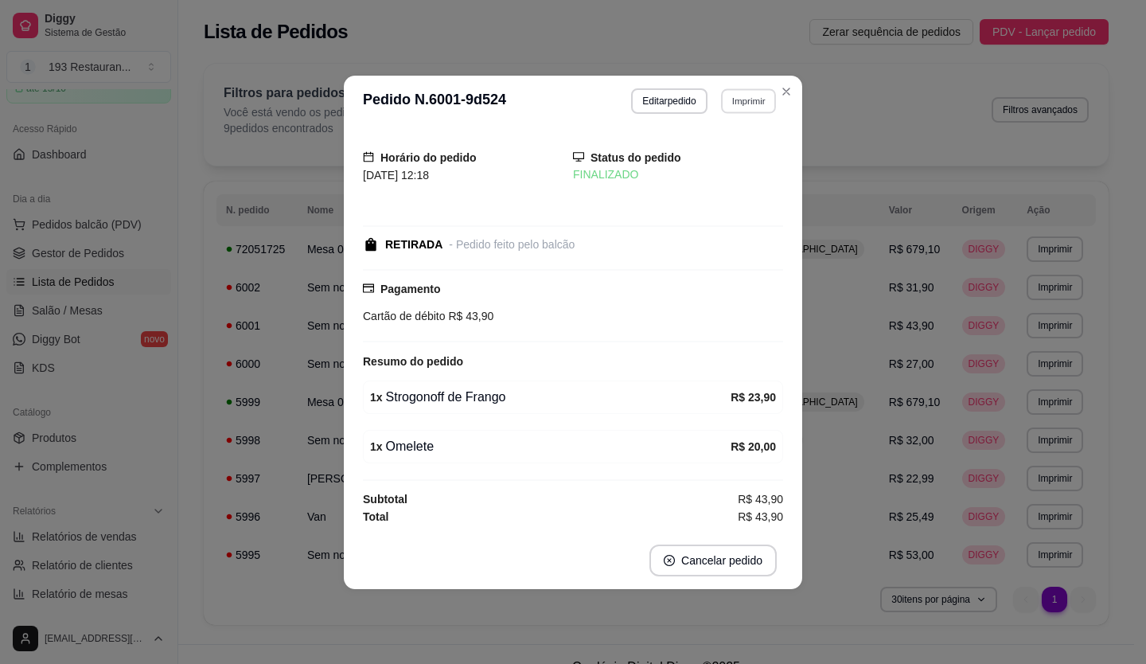
click at [647, 96] on button "Imprimir" at bounding box center [748, 100] width 55 height 25
click at [647, 201] on button "CAIXA" at bounding box center [720, 188] width 111 height 25
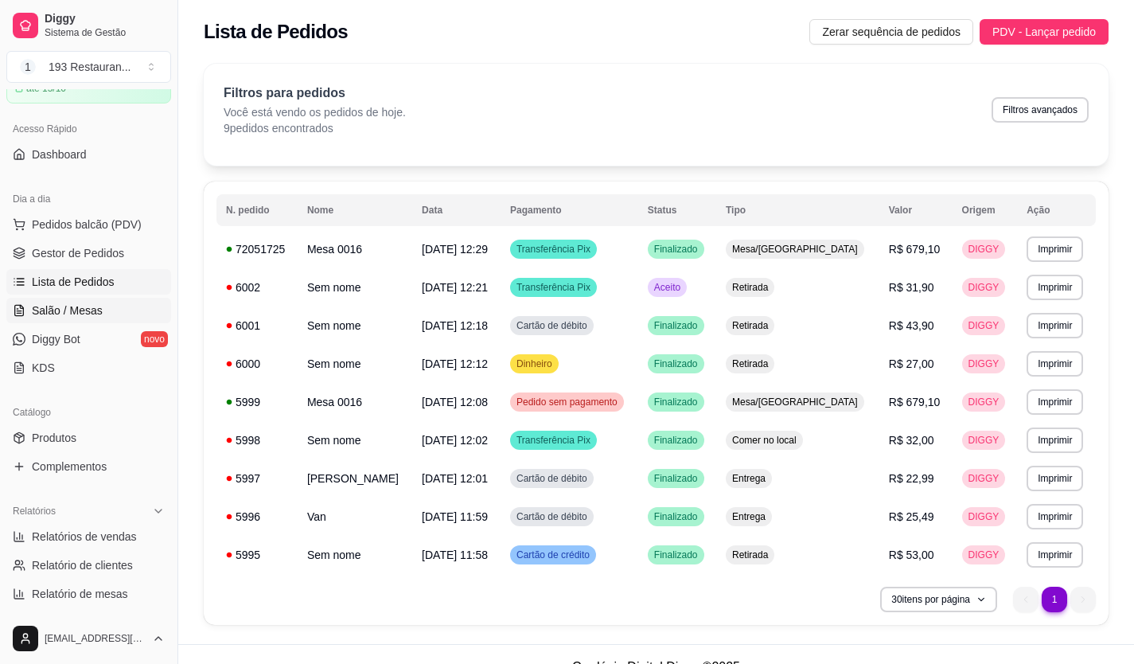
click at [75, 311] on span "Salão / Mesas" at bounding box center [67, 310] width 71 height 16
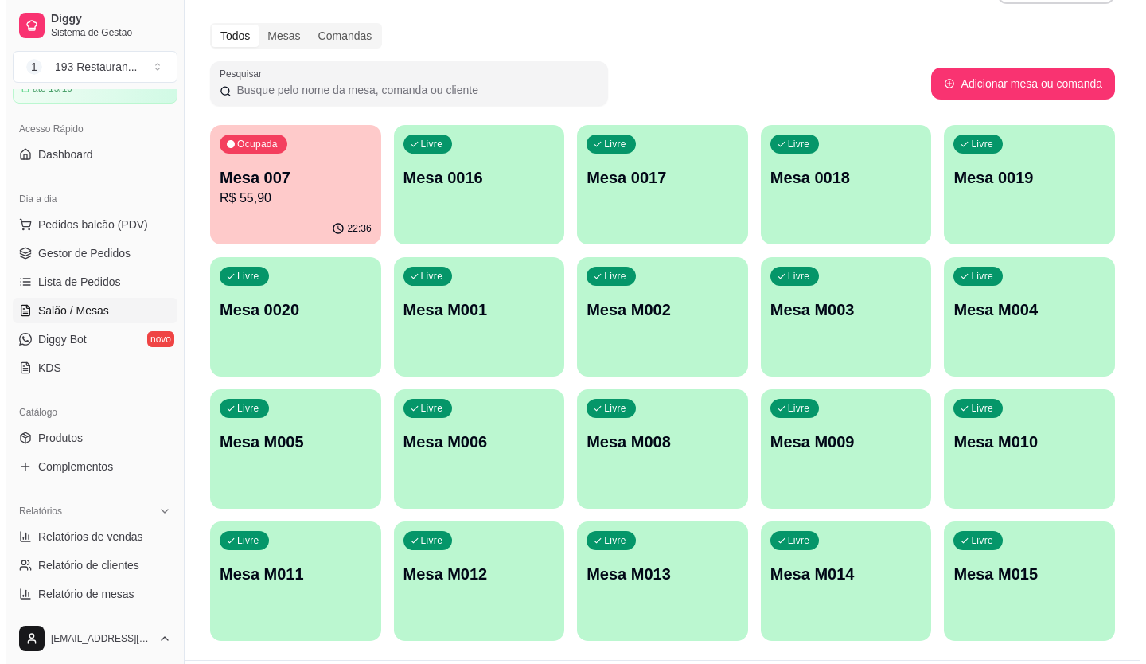
scroll to position [80, 0]
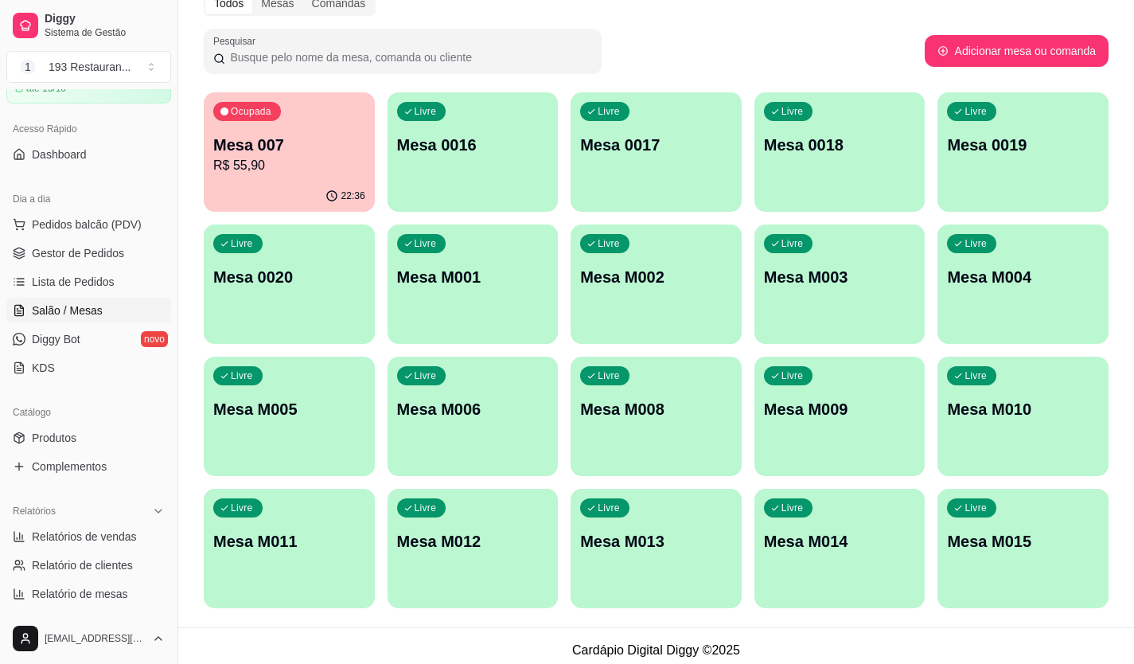
click at [647, 378] on p "Mesa M010" at bounding box center [1023, 409] width 152 height 22
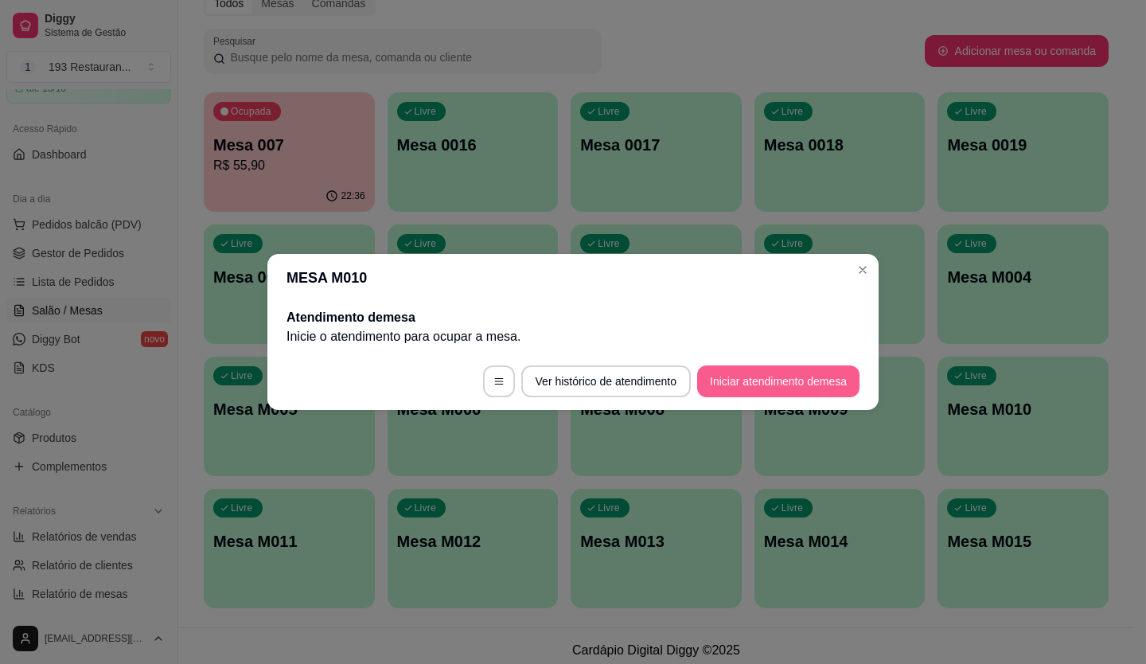
click at [647, 378] on button "Iniciar atendimento de mesa" at bounding box center [778, 381] width 162 height 32
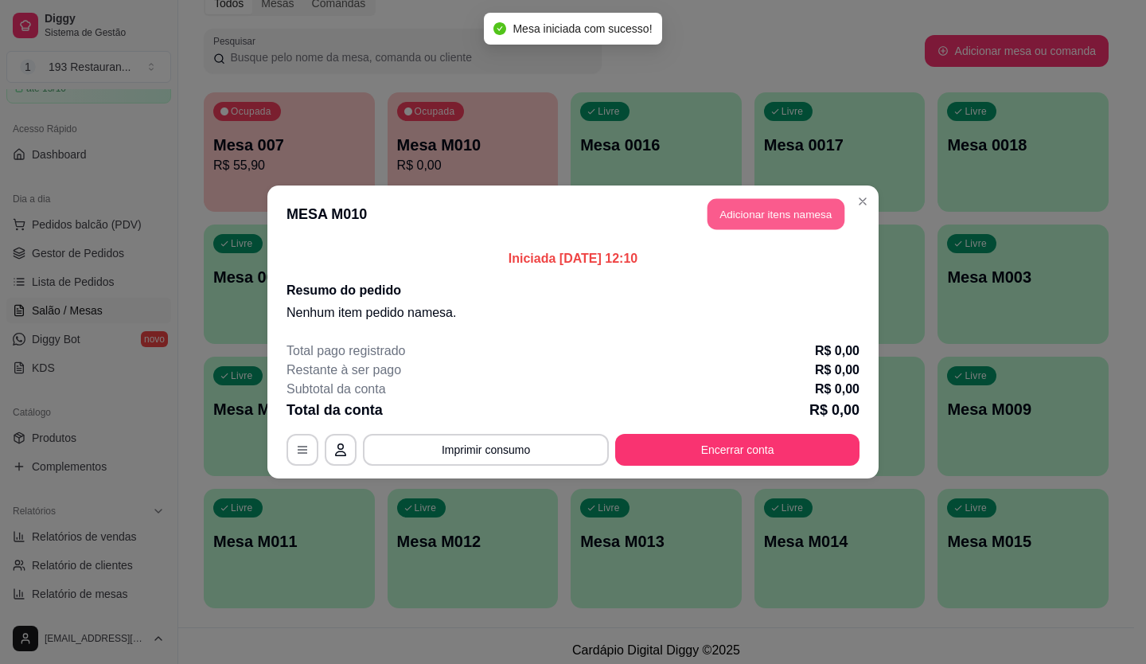
click at [647, 224] on button "Adicionar itens na mesa" at bounding box center [776, 214] width 137 height 31
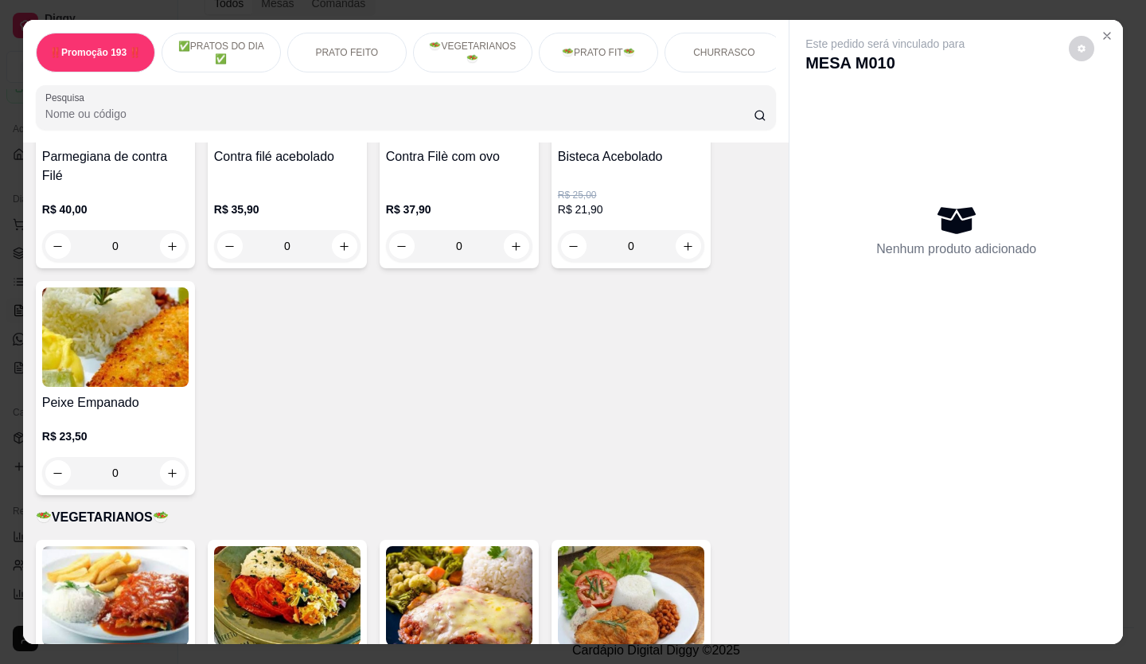
scroll to position [1592, 0]
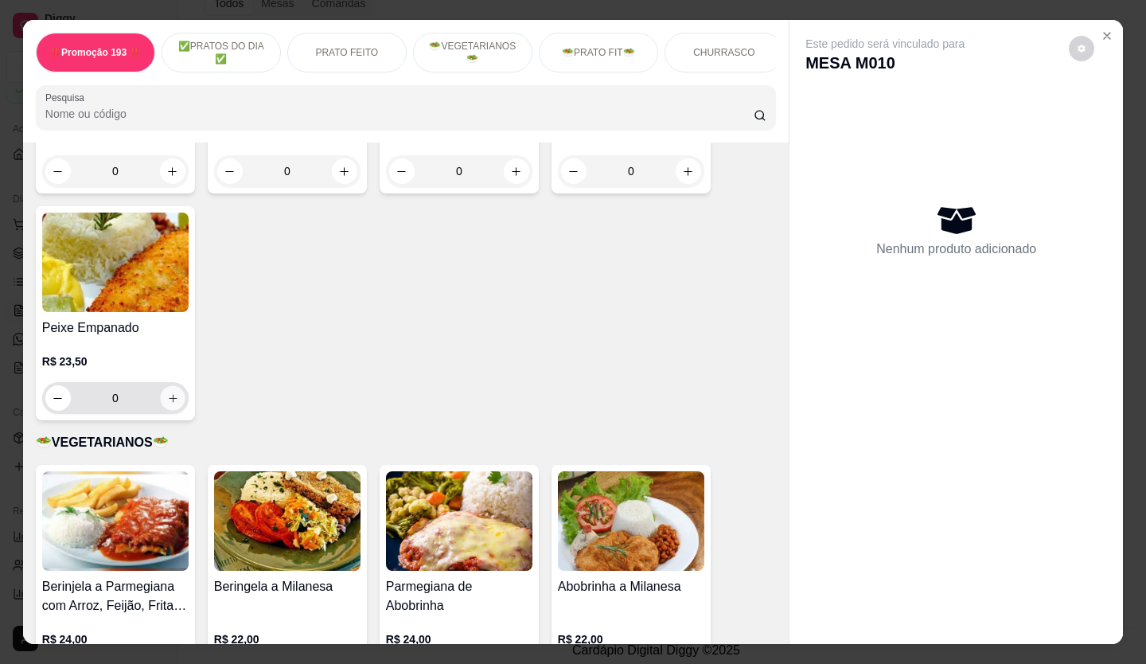
click at [171, 378] on icon "increase-product-quantity" at bounding box center [173, 398] width 12 height 12
type input "1"
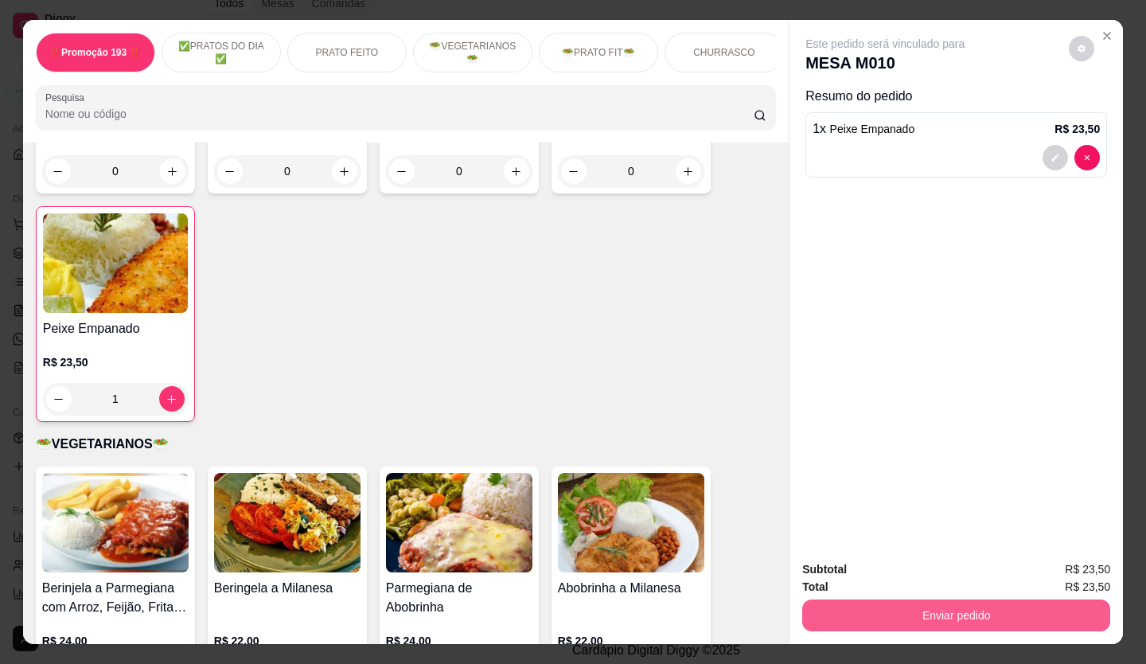
click at [647, 378] on button "Enviar pedido" at bounding box center [956, 615] width 308 height 32
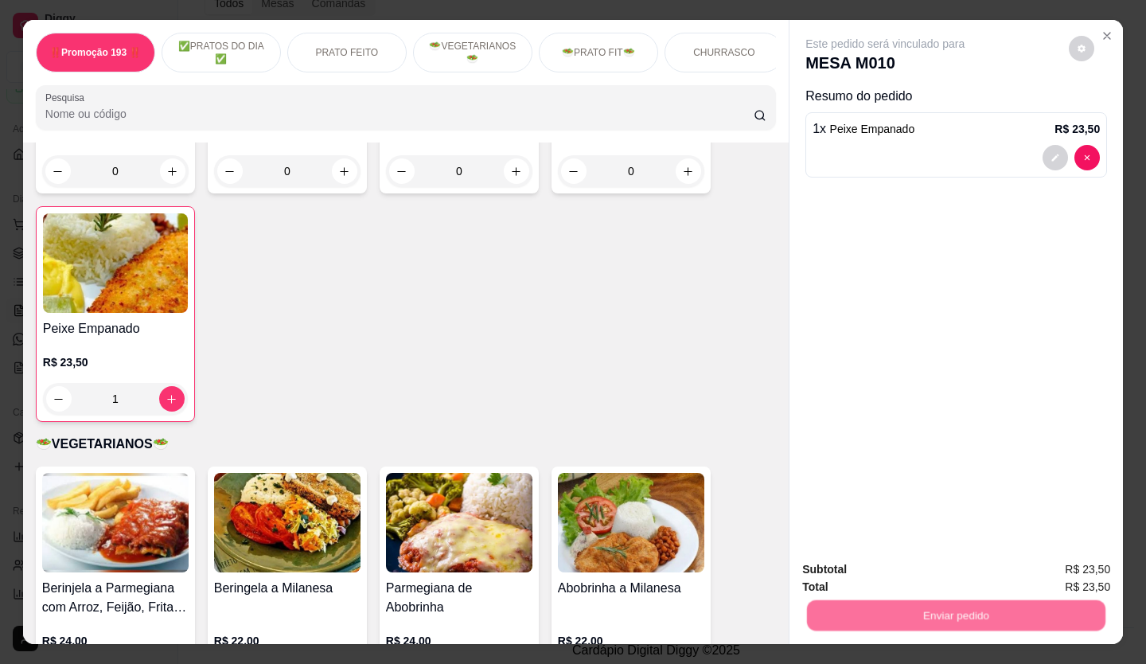
click at [647, 378] on button "Enviar pedido" at bounding box center [1069, 570] width 90 height 30
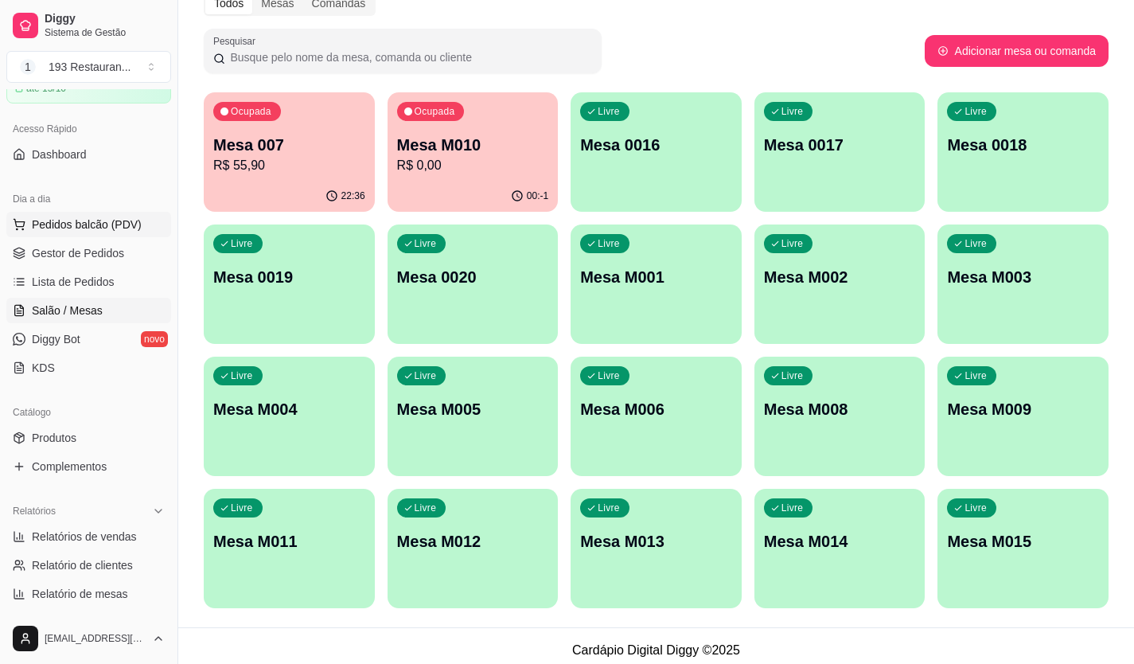
click at [135, 223] on span "Pedidos balcão (PDV)" at bounding box center [87, 224] width 110 height 16
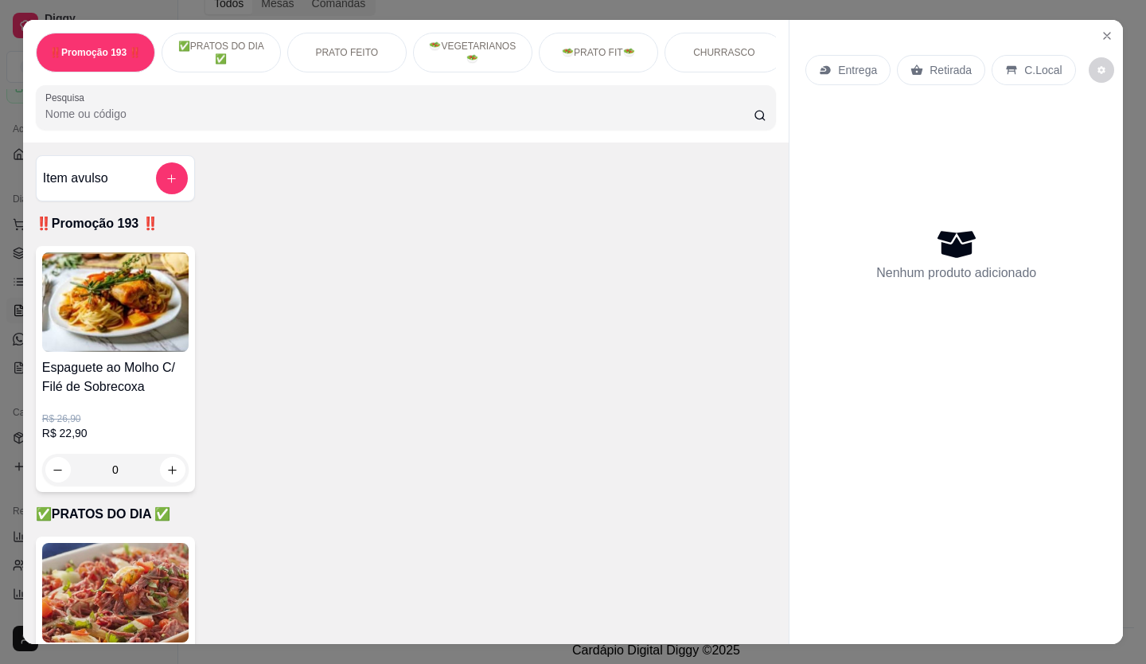
click at [647, 64] on div "Retirada" at bounding box center [941, 70] width 88 height 30
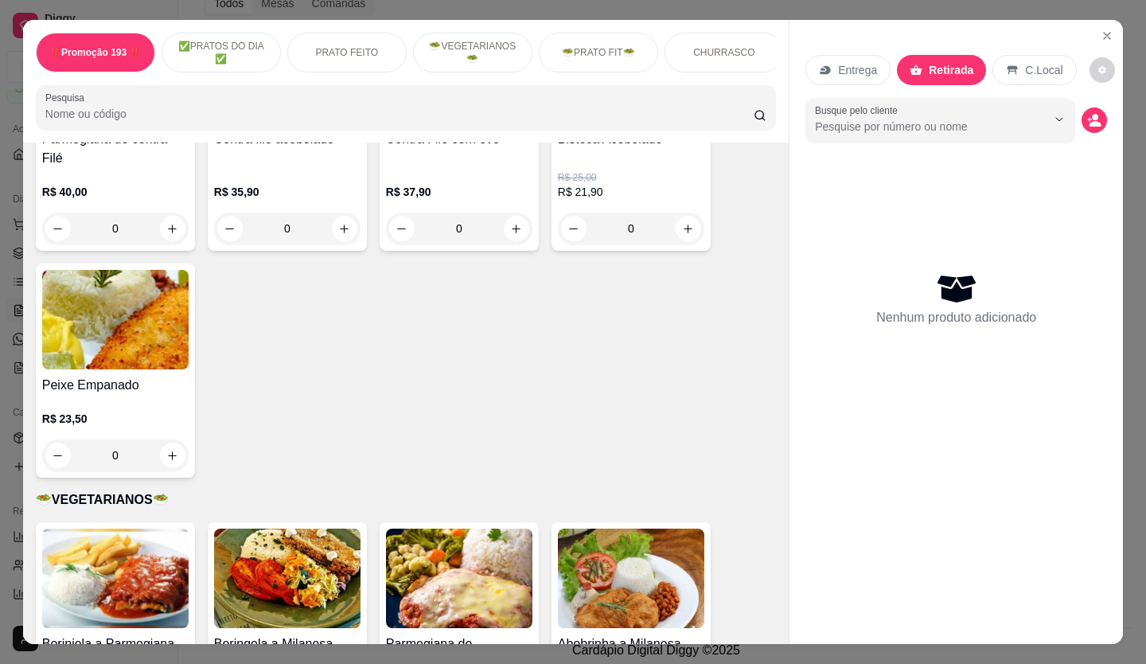
scroll to position [1671, 0]
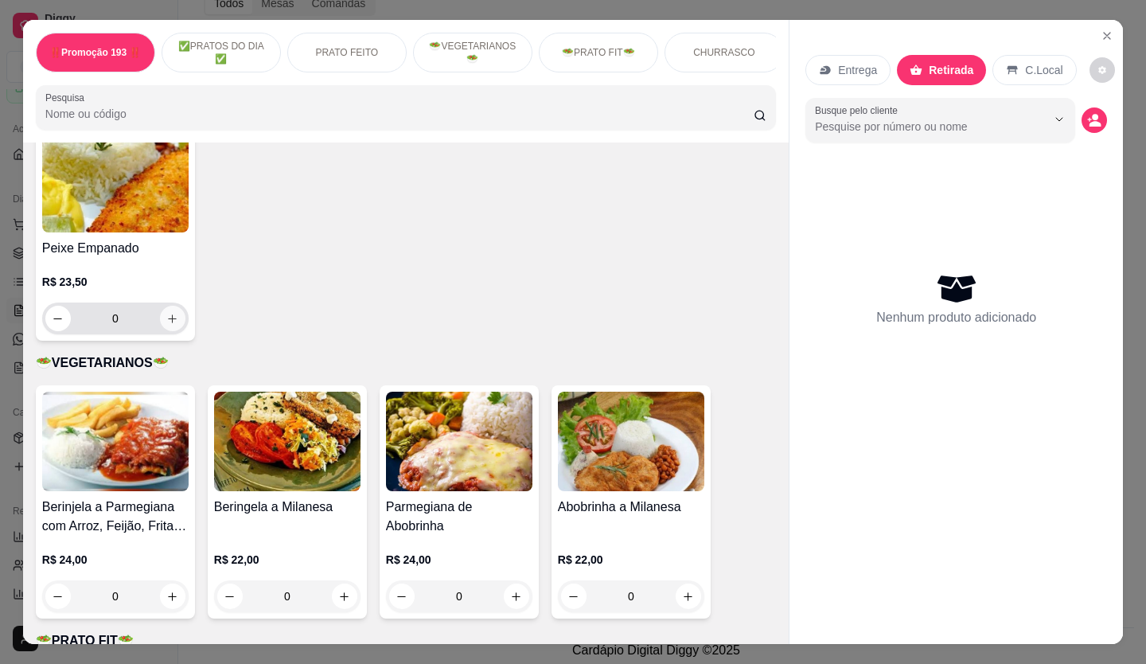
click at [166, 316] on icon "increase-product-quantity" at bounding box center [172, 319] width 12 height 12
type input "1"
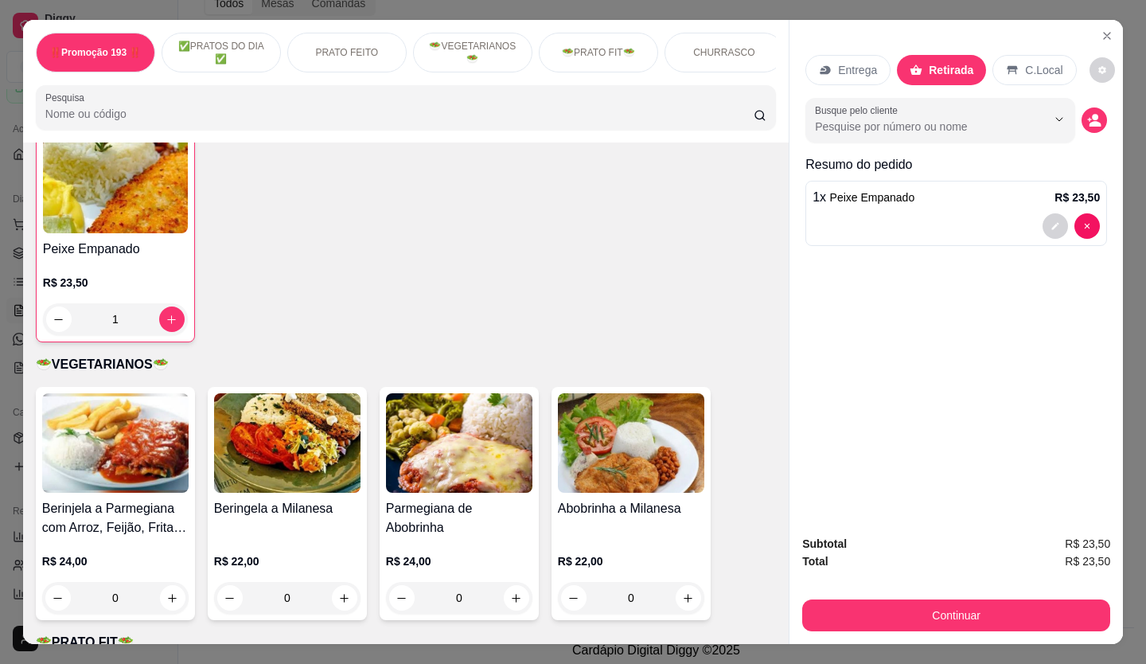
scroll to position [1672, 0]
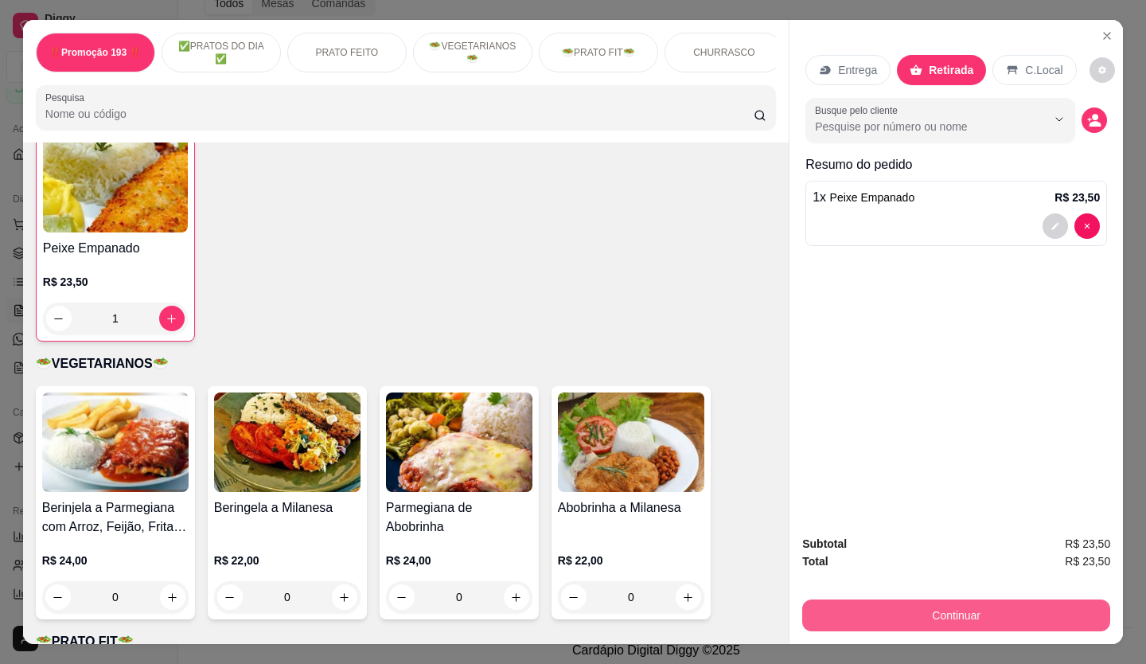
click at [647, 378] on button "Continuar" at bounding box center [956, 615] width 308 height 32
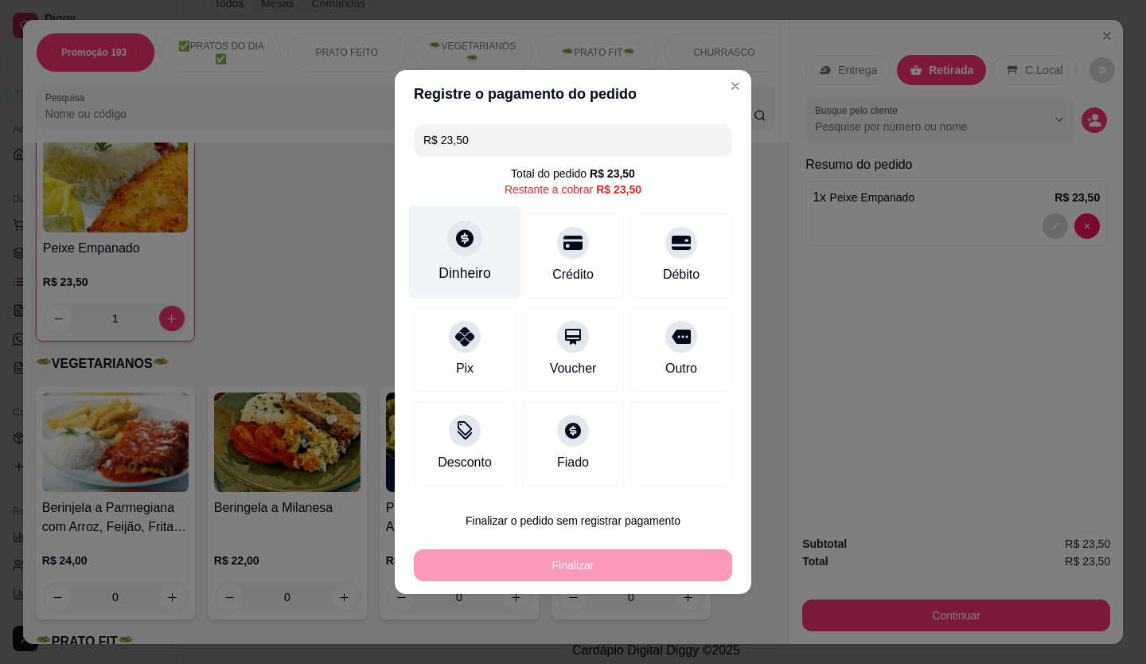
click at [449, 244] on div at bounding box center [464, 237] width 35 height 35
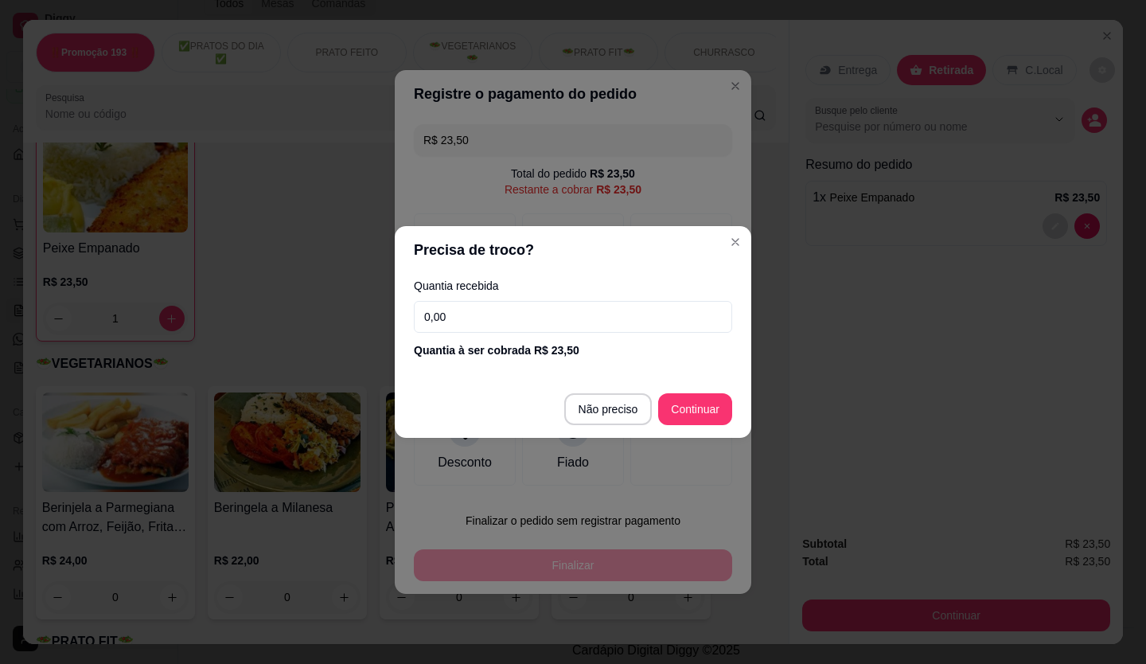
click at [541, 331] on input "0,00" at bounding box center [573, 317] width 318 height 32
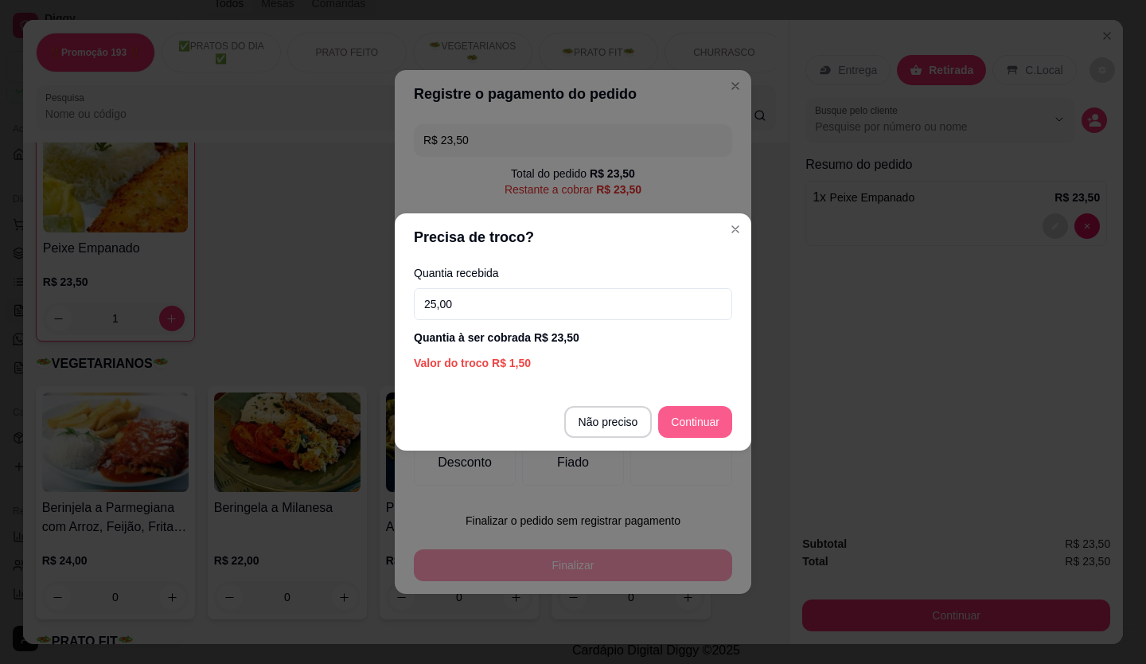
type input "25,00"
type input "R$ 0,00"
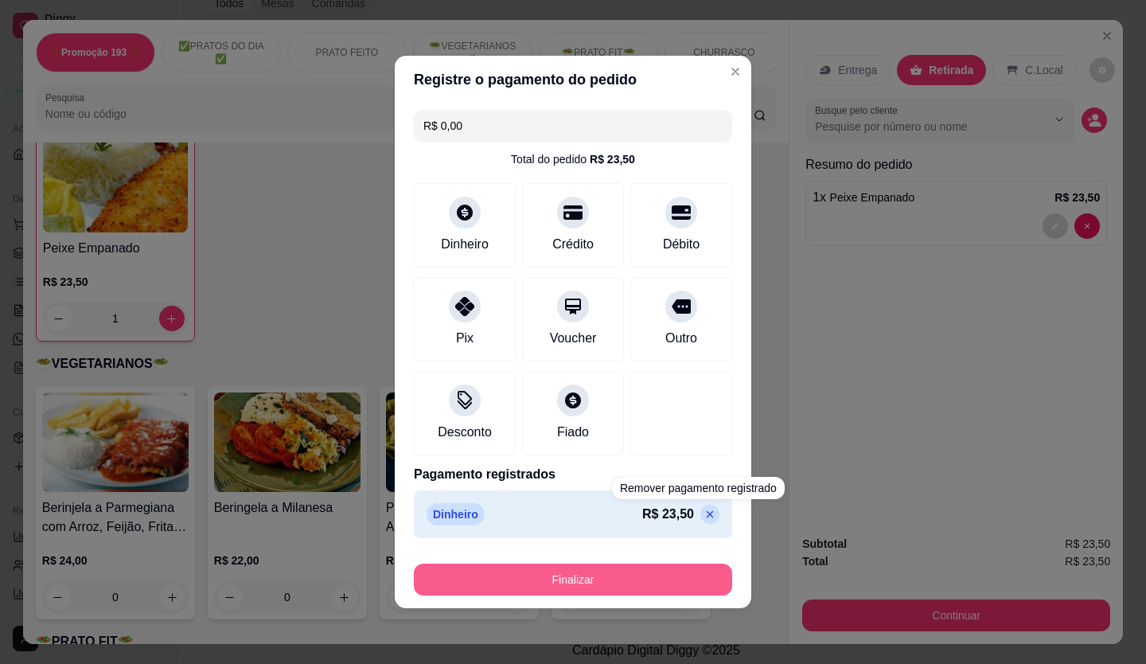
click at [646, 378] on button "Finalizar" at bounding box center [573, 580] width 318 height 32
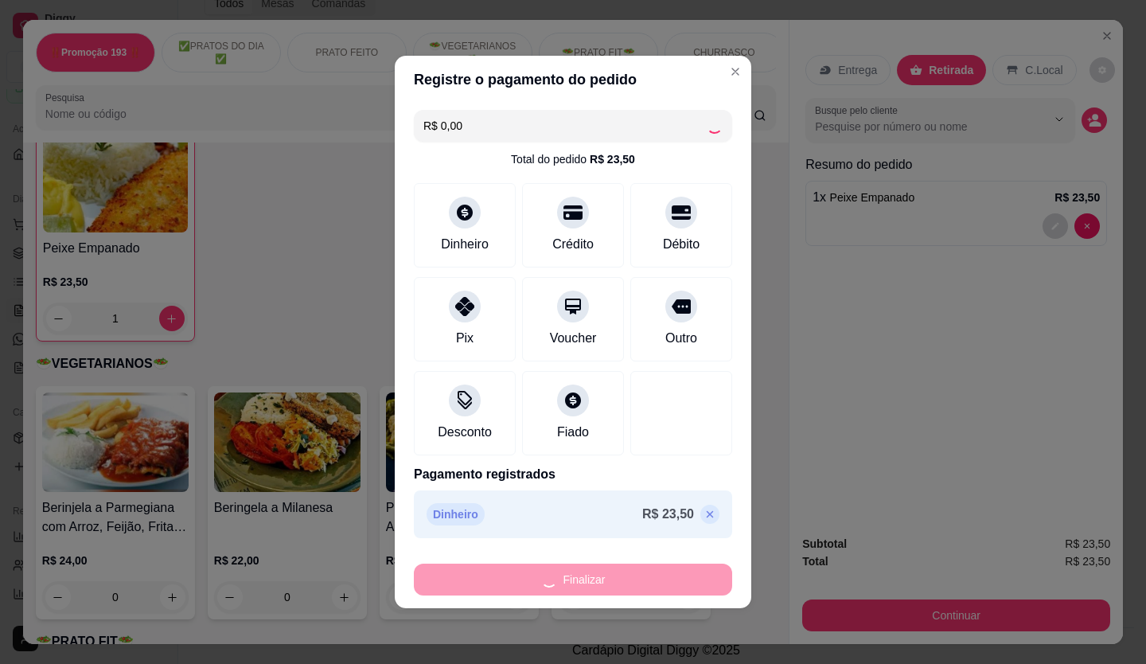
type input "0"
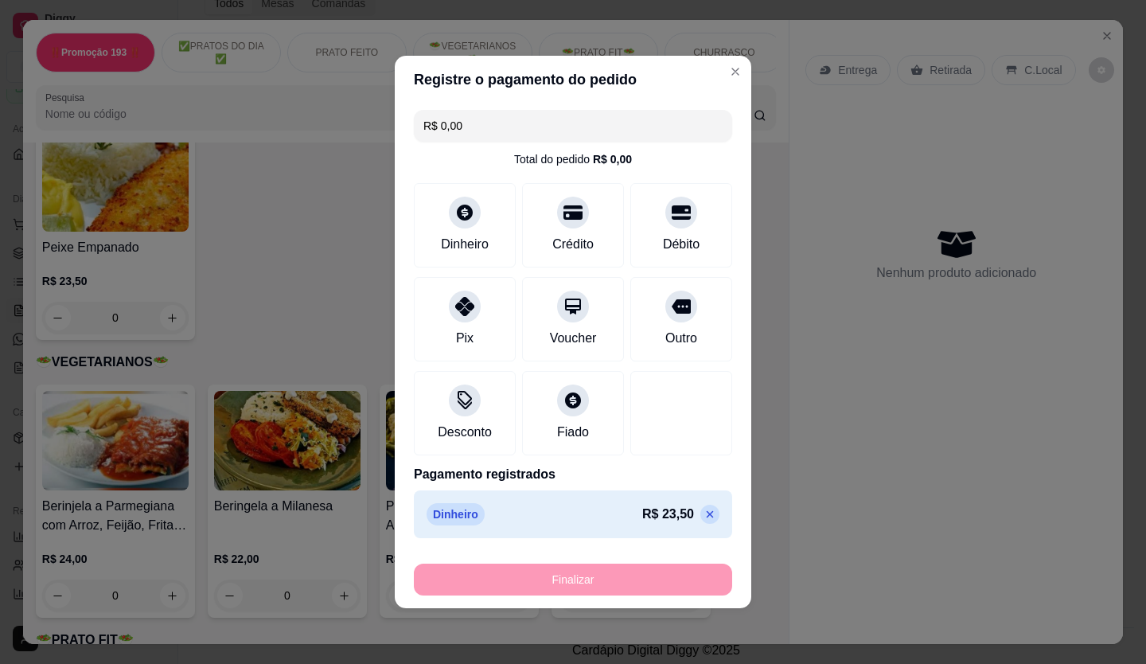
type input "-R$ 23,50"
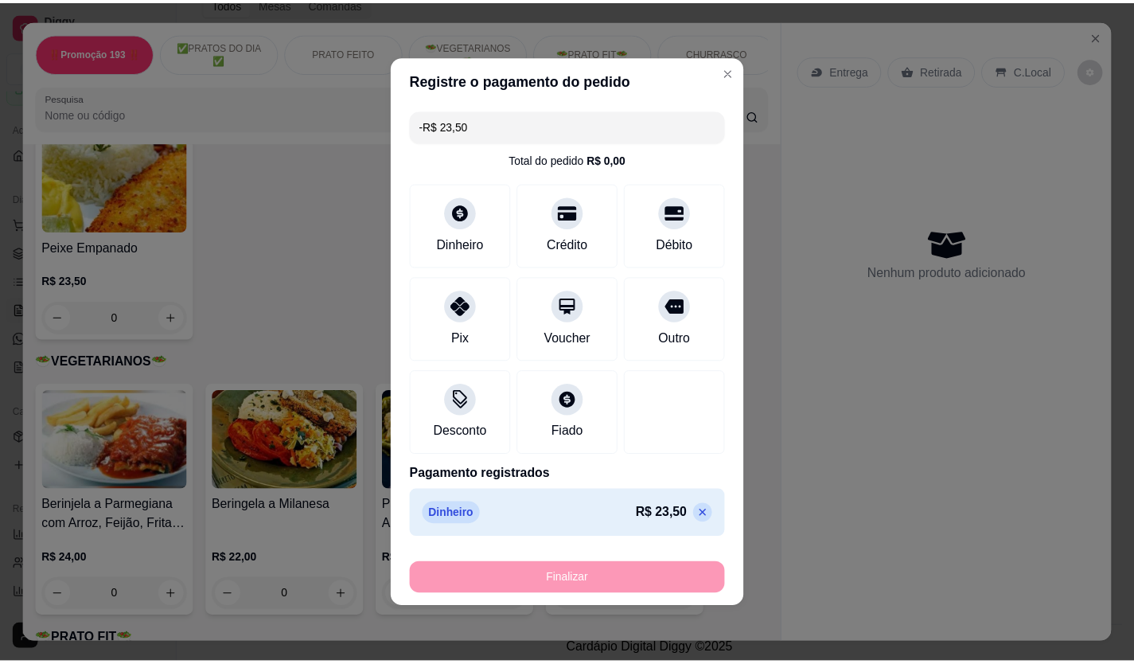
scroll to position [1671, 0]
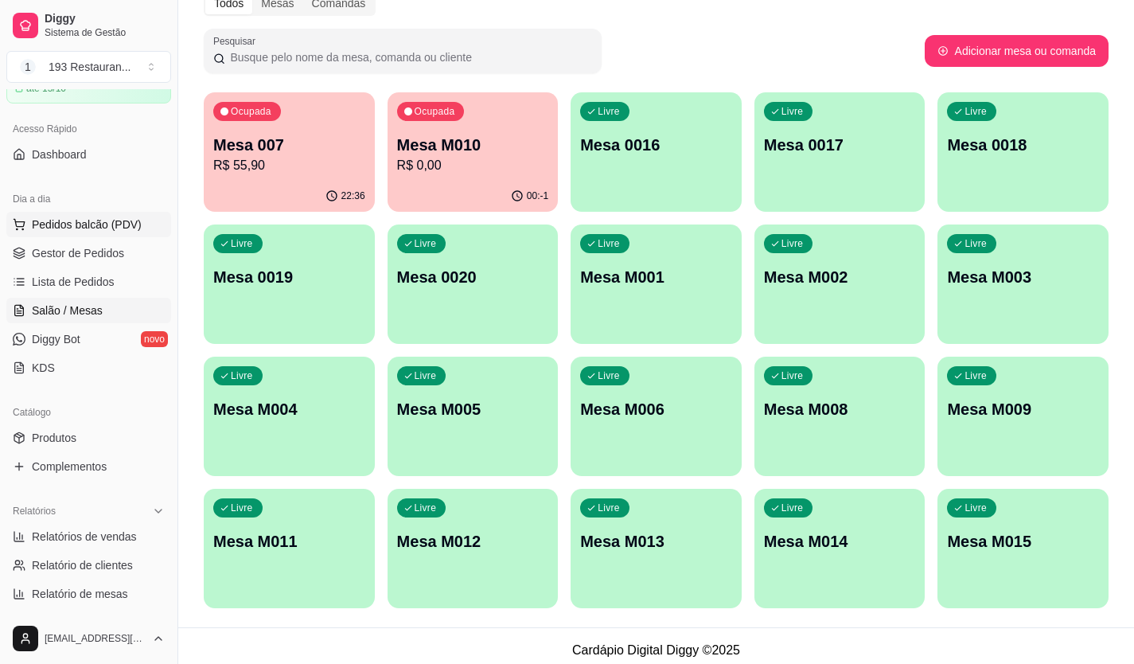
click at [45, 220] on span "Pedidos balcão (PDV)" at bounding box center [87, 224] width 110 height 16
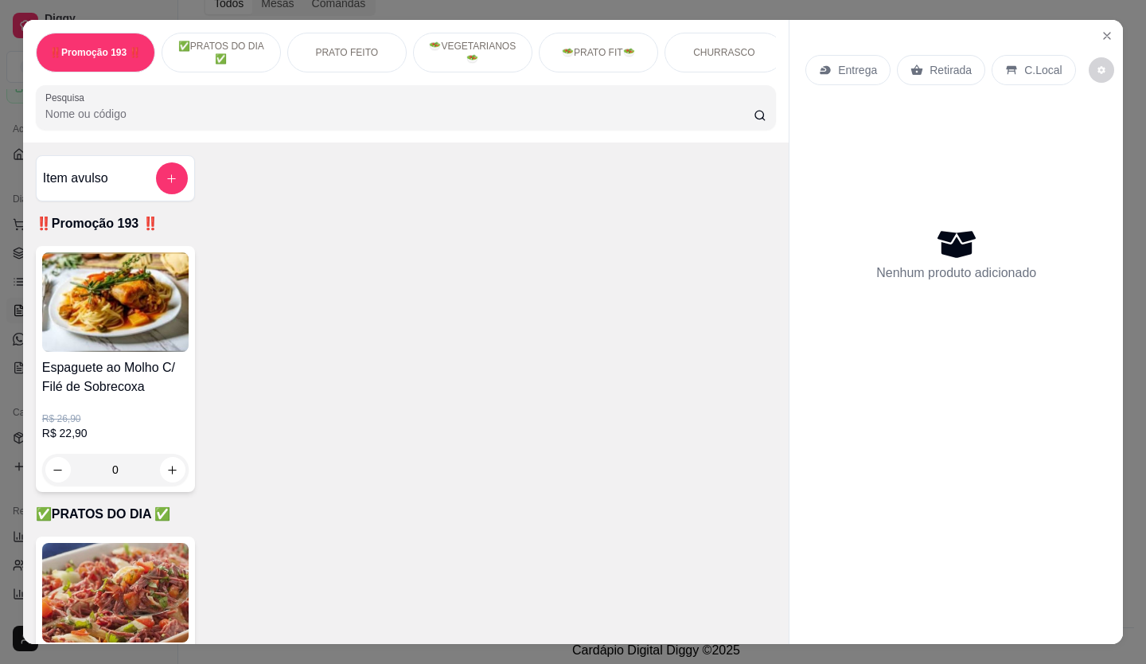
click at [0, 378] on div "‼️Promoção 193 ‼️ ✅PRATOS DO DIA ✅ PRATO FEITO 🥗VEGETARIANOS🥗 🥗PRATO FIT🥗 CHURR…" at bounding box center [573, 332] width 1146 height 664
click at [647, 29] on icon "Close" at bounding box center [1107, 35] width 13 height 13
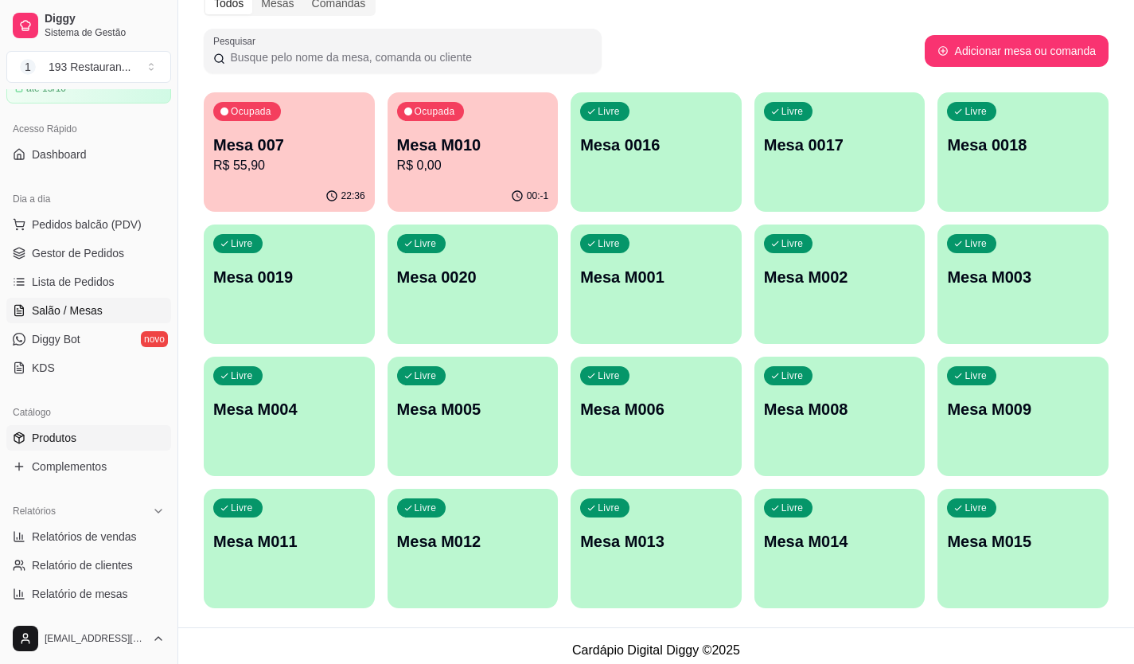
click at [64, 378] on span "Produtos" at bounding box center [54, 438] width 45 height 16
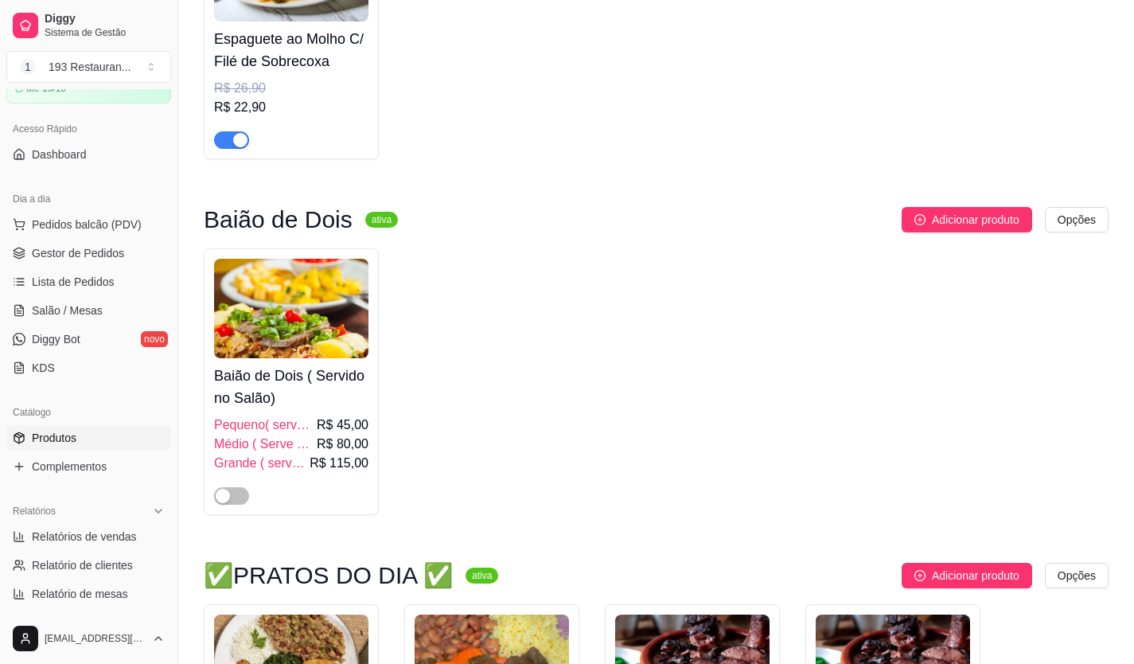
scroll to position [318, 0]
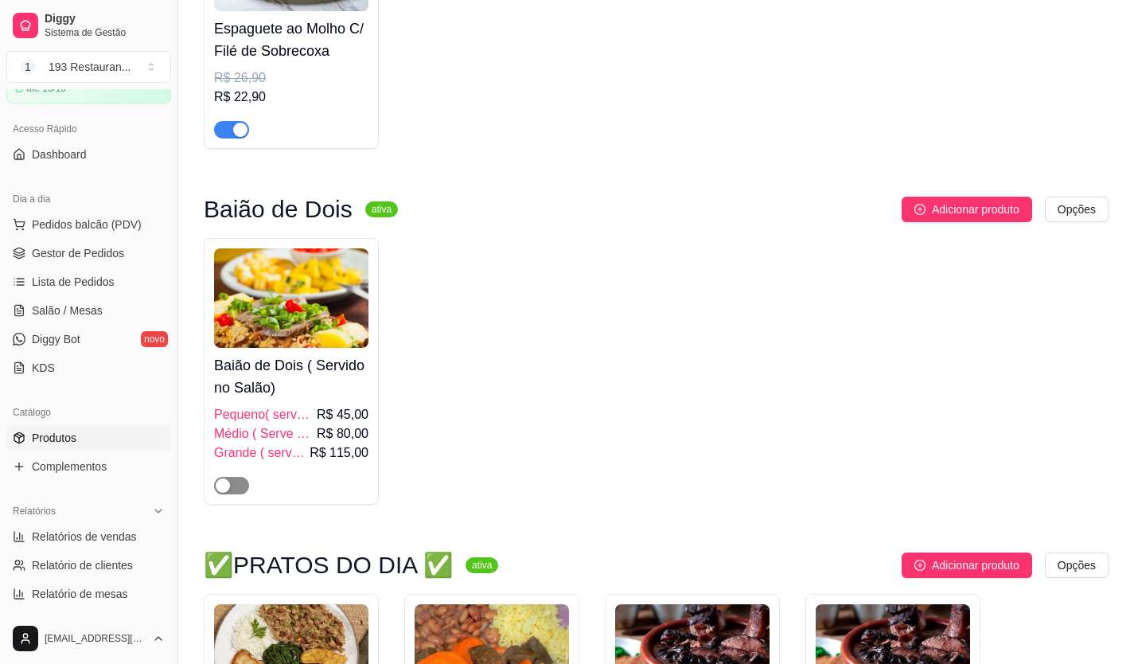
click at [228, 378] on span "button" at bounding box center [231, 486] width 35 height 18
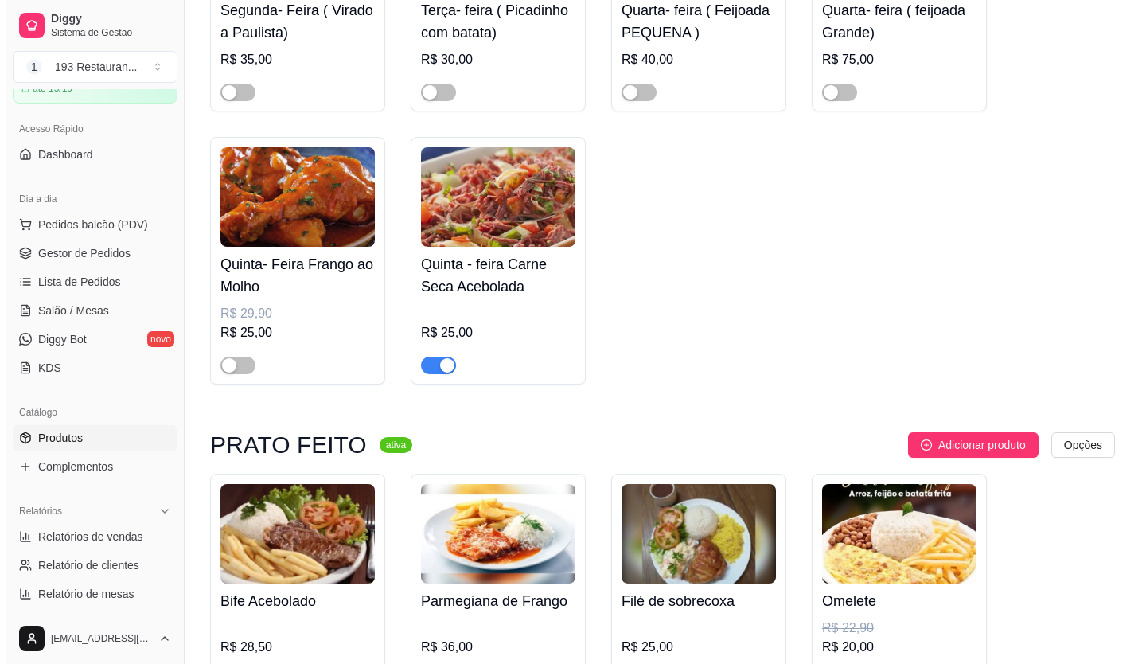
scroll to position [1194, 0]
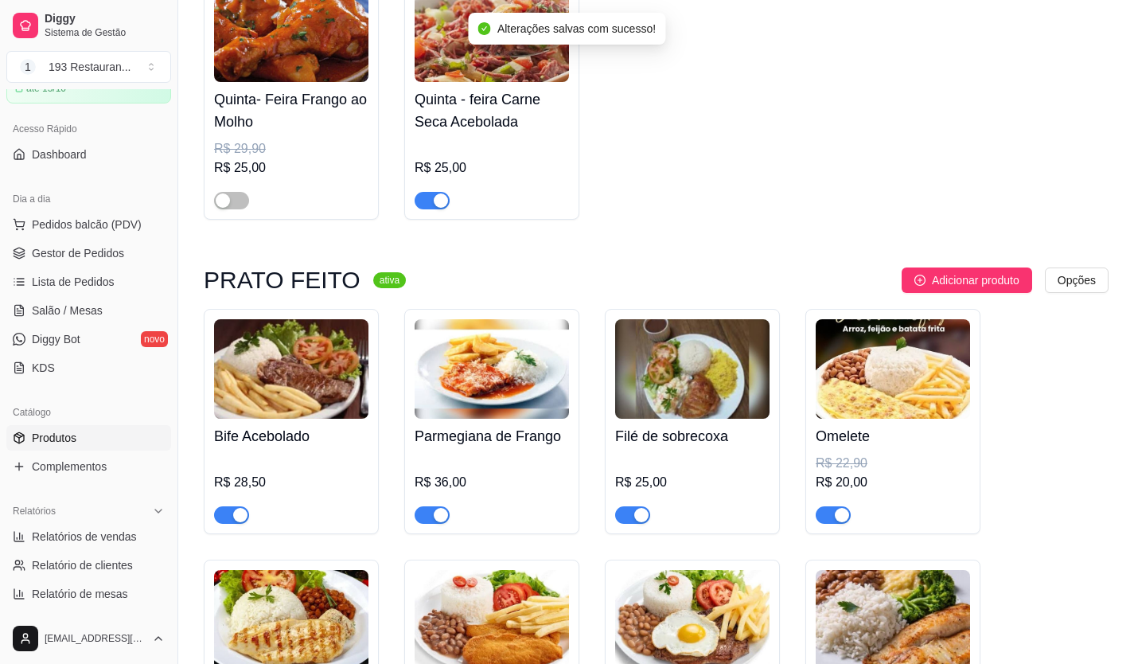
click at [427, 220] on div "Quinta - feira Carne Seca Acebolada R$ 25,00" at bounding box center [491, 96] width 175 height 248
click at [437, 201] on div "button" at bounding box center [441, 200] width 14 height 14
click at [102, 228] on span "Pedidos balcão (PDV)" at bounding box center [87, 224] width 110 height 16
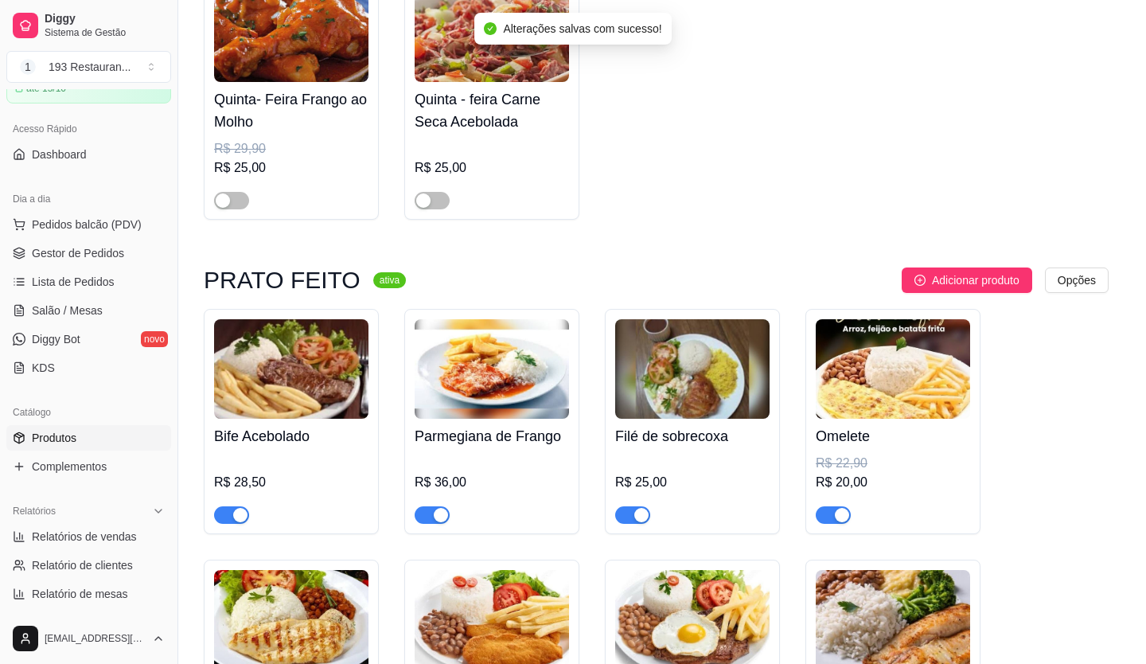
click at [647, 63] on p "Retirada" at bounding box center [951, 70] width 45 height 16
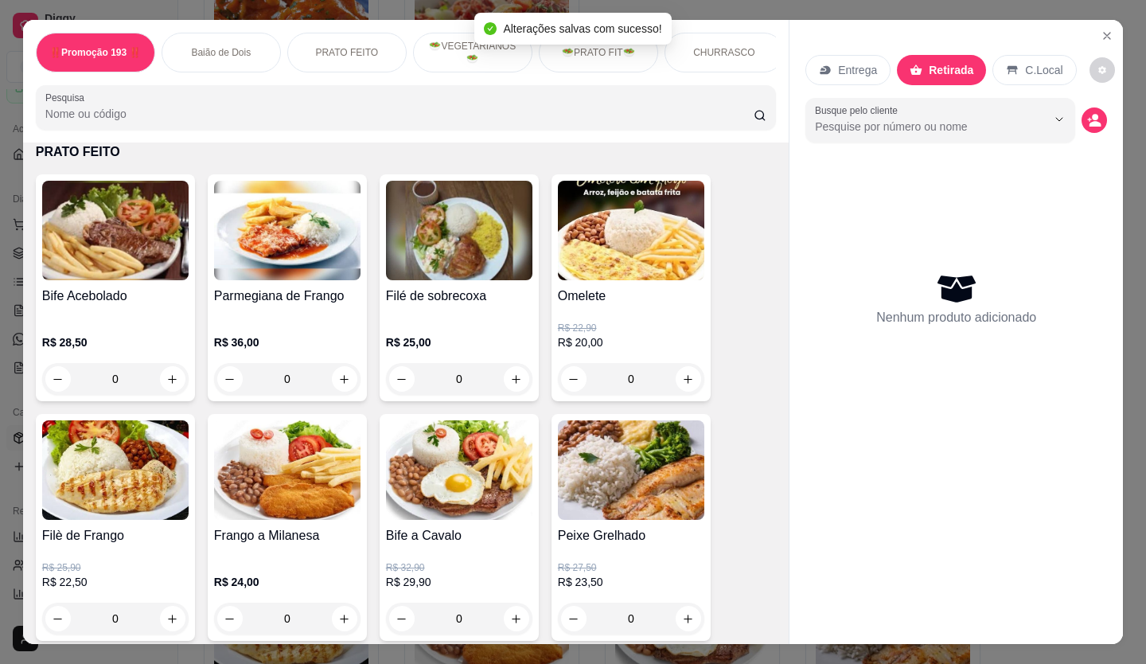
scroll to position [637, 0]
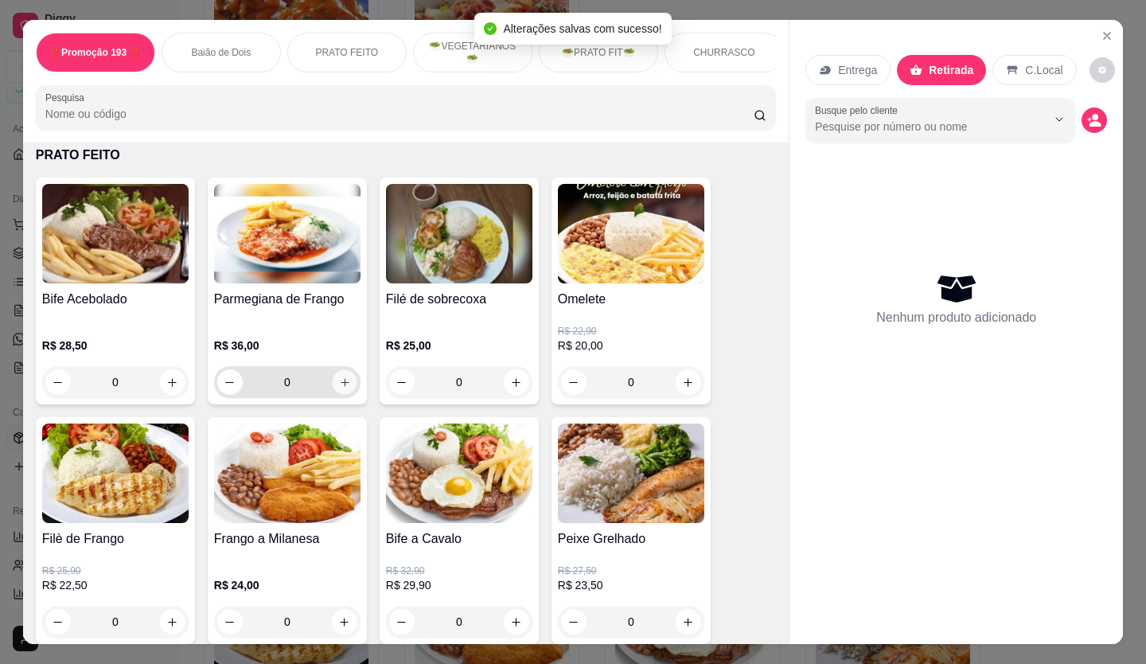
click at [347, 378] on button "increase-product-quantity" at bounding box center [344, 382] width 25 height 25
type input "1"
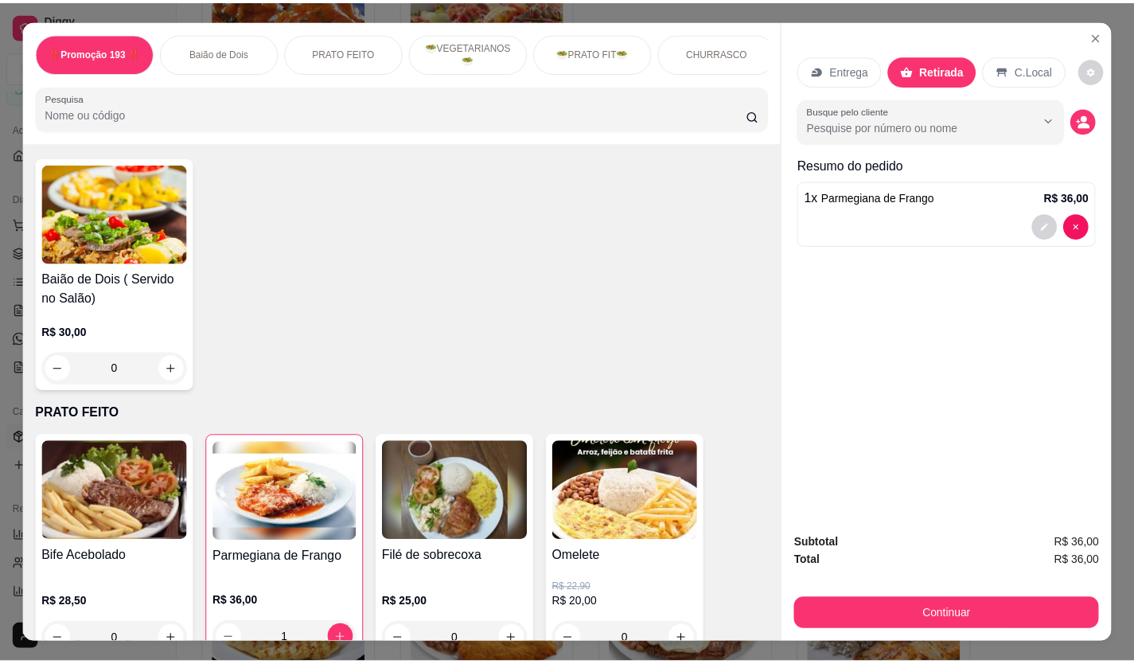
scroll to position [318, 0]
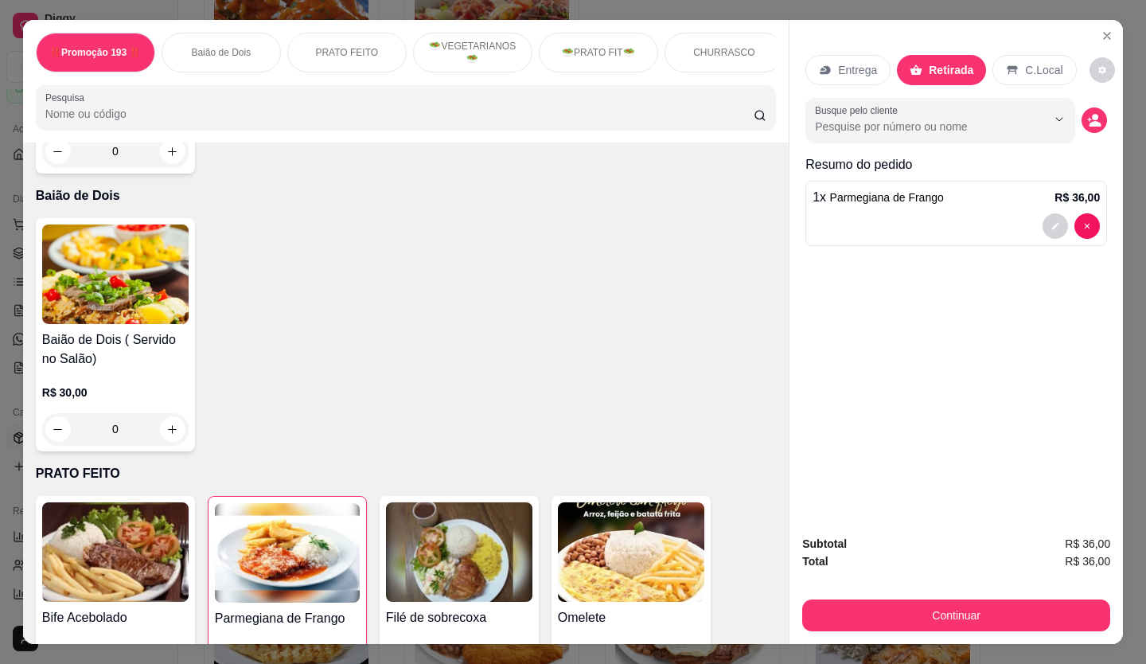
click at [169, 378] on div "0" at bounding box center [115, 429] width 146 height 32
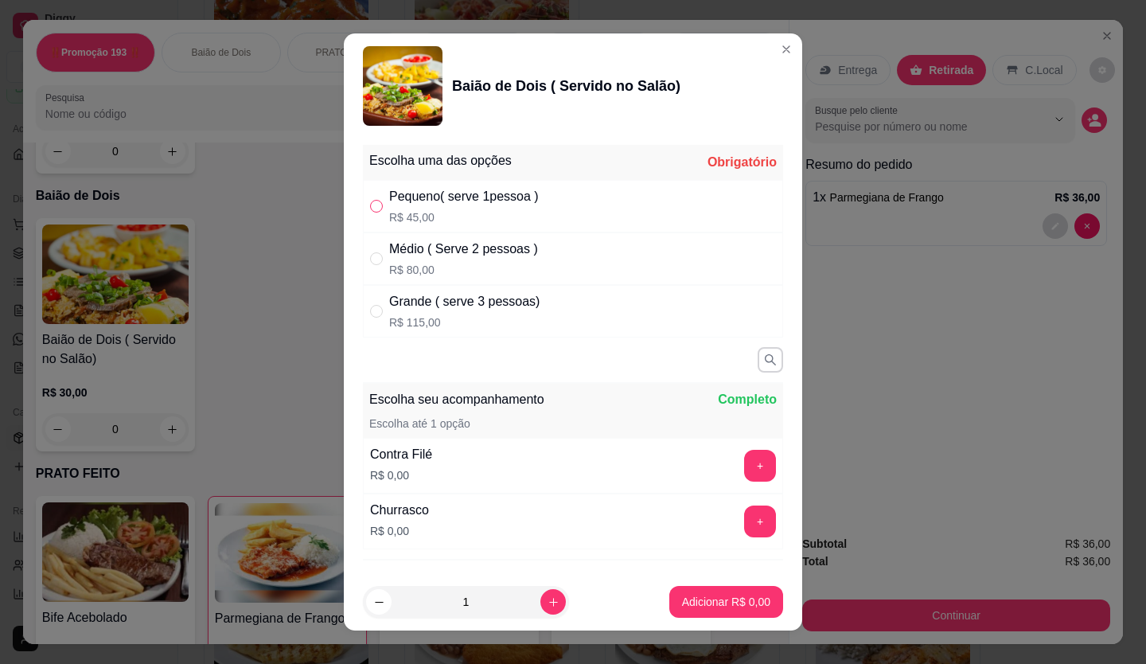
click at [370, 200] on input "" at bounding box center [376, 206] width 13 height 13
radio input "true"
click at [647, 378] on button "+" at bounding box center [760, 521] width 32 height 32
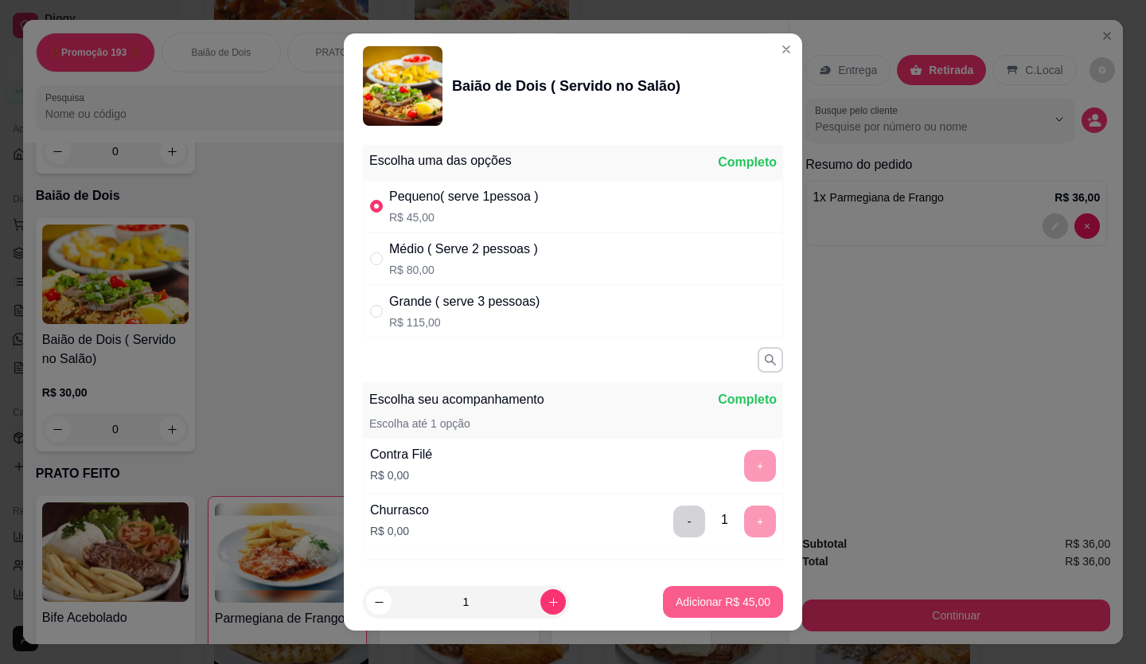
click at [647, 378] on button "Adicionar R$ 45,00" at bounding box center [723, 602] width 120 height 32
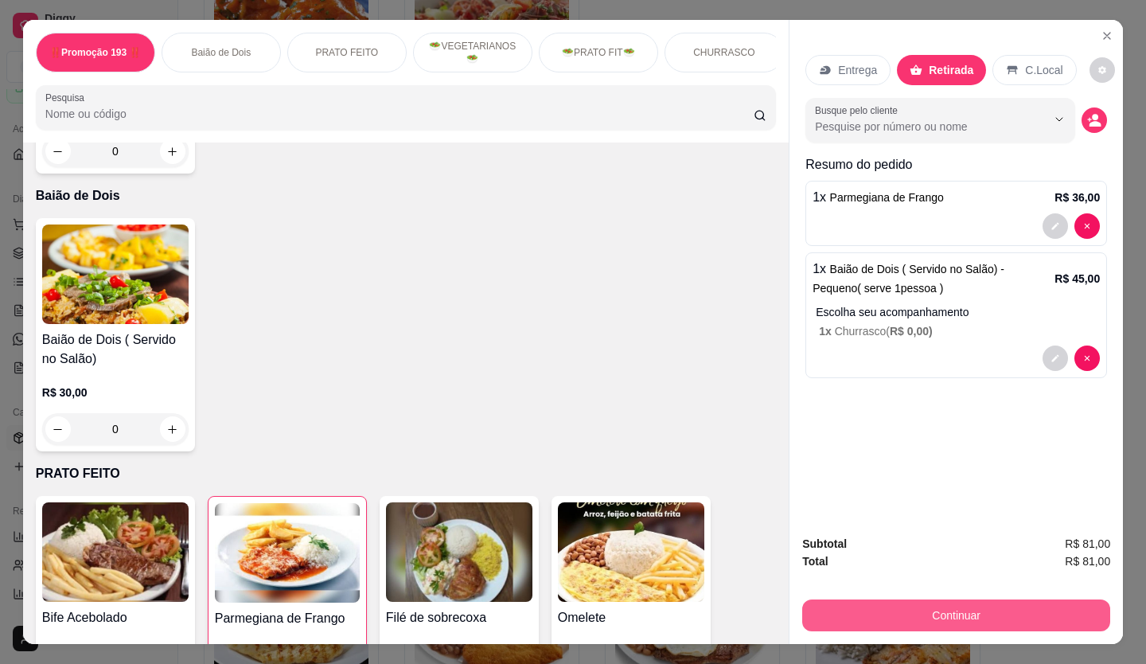
click at [647, 378] on button "Continuar" at bounding box center [956, 615] width 308 height 32
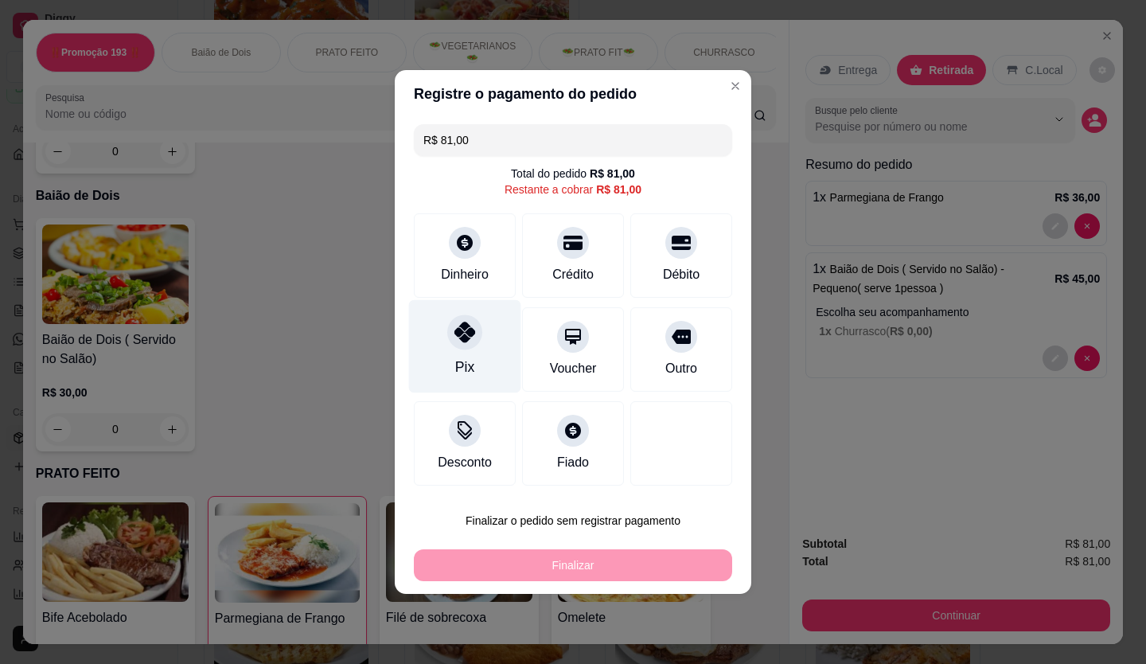
click at [452, 350] on div "Pix" at bounding box center [465, 346] width 112 height 93
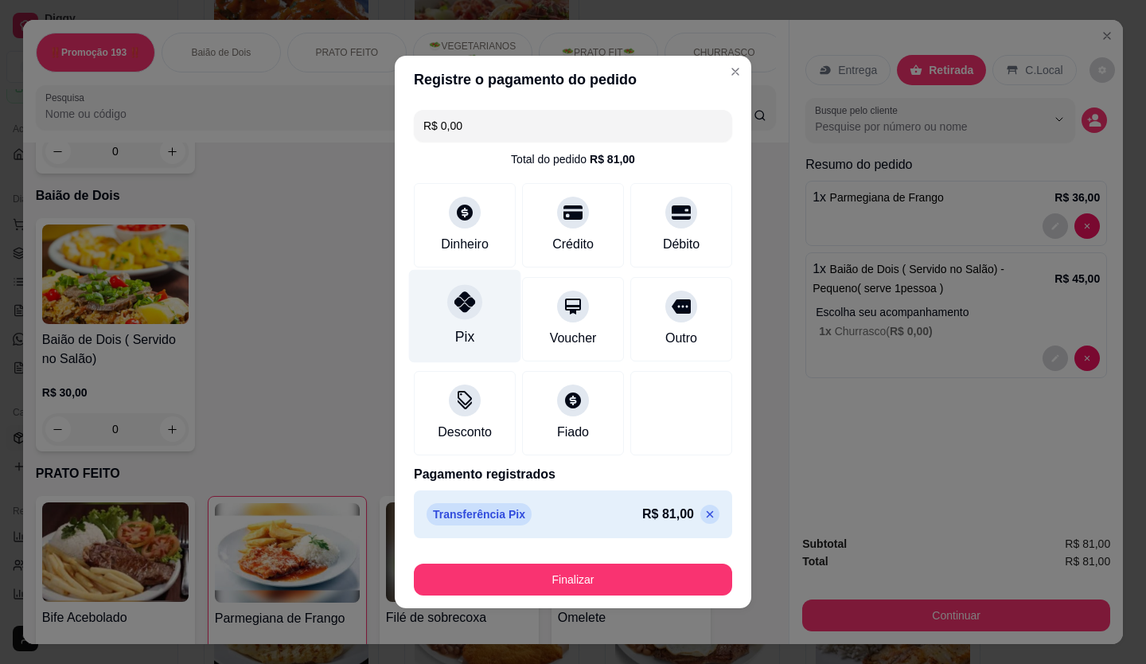
type input "R$ 0,00"
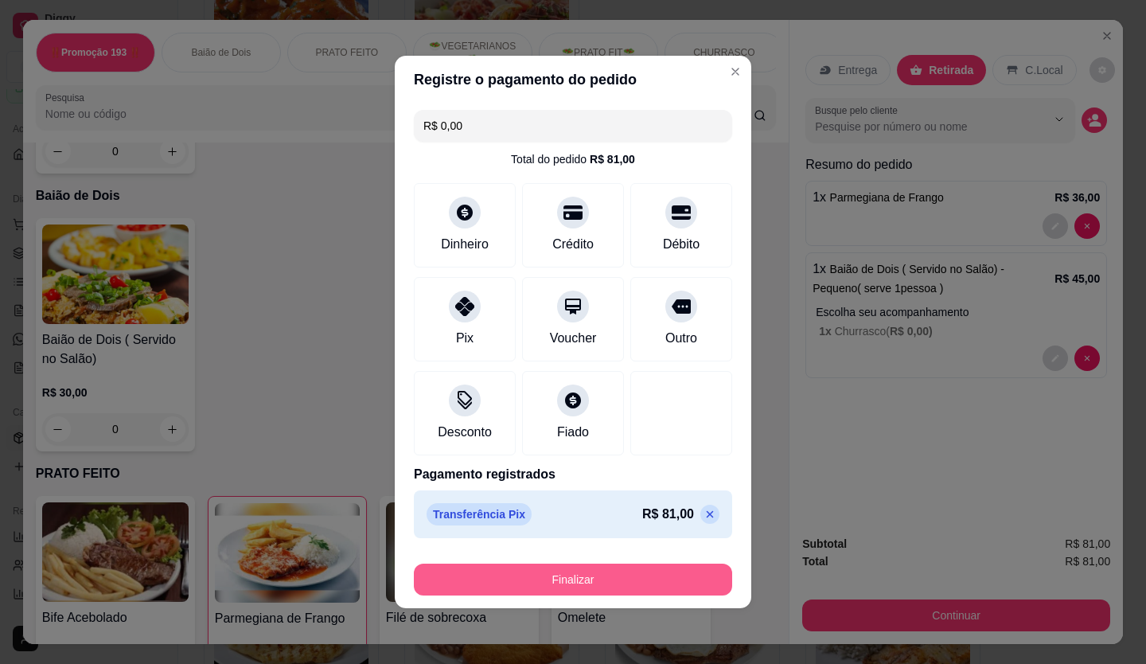
click at [568, 378] on button "Finalizar" at bounding box center [573, 580] width 318 height 32
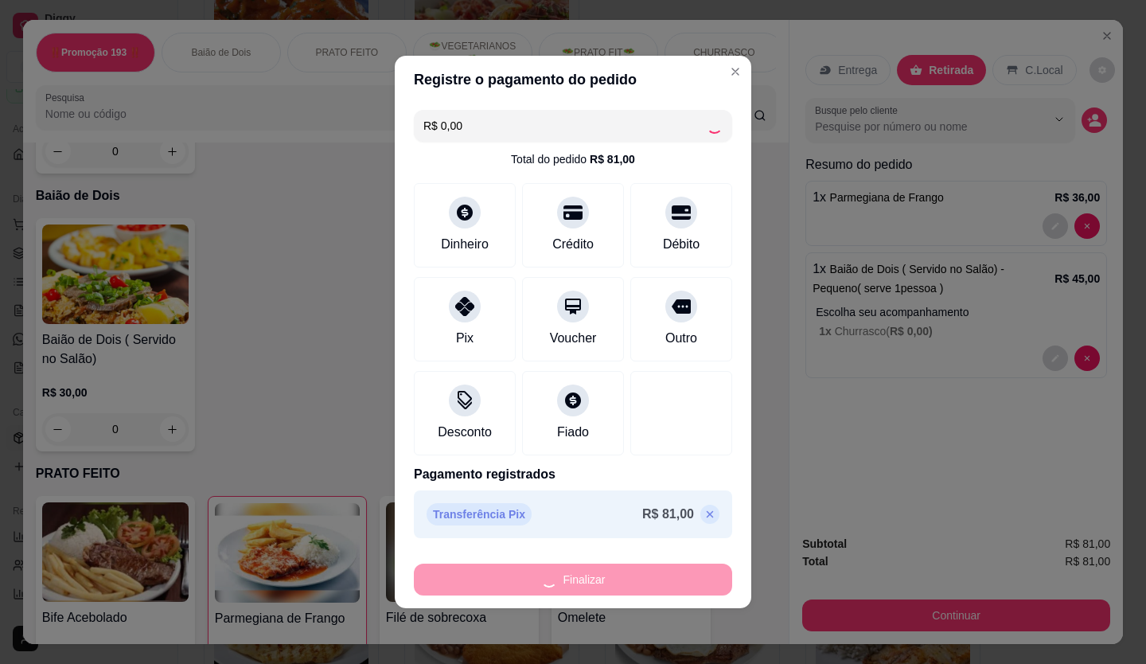
type input "0"
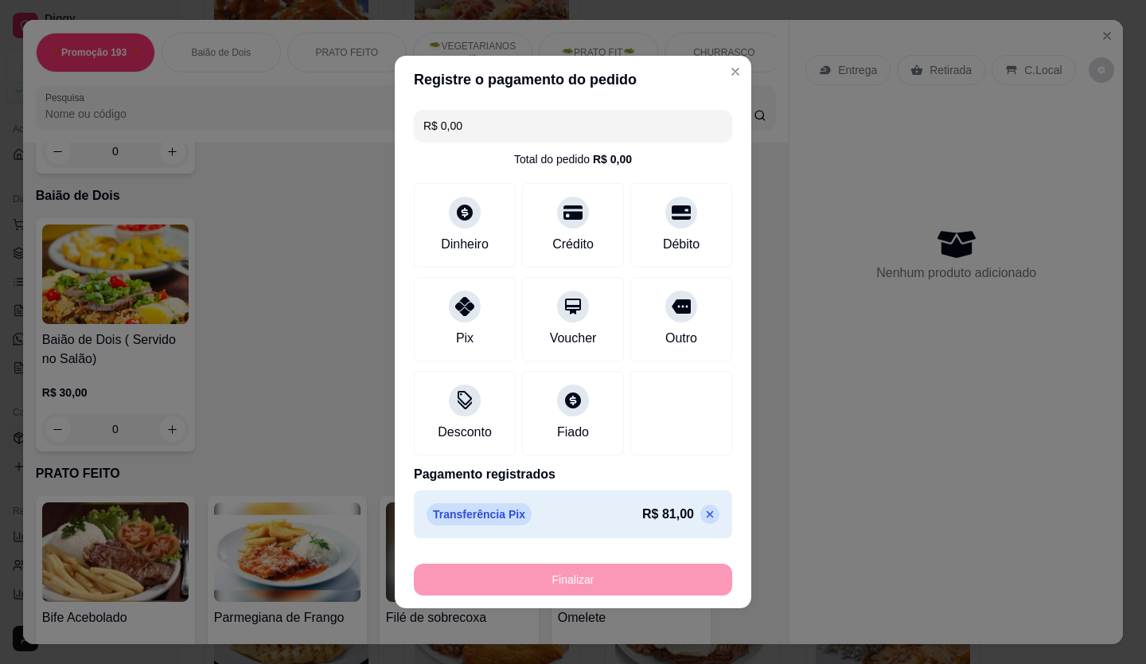
type input "-R$ 81,00"
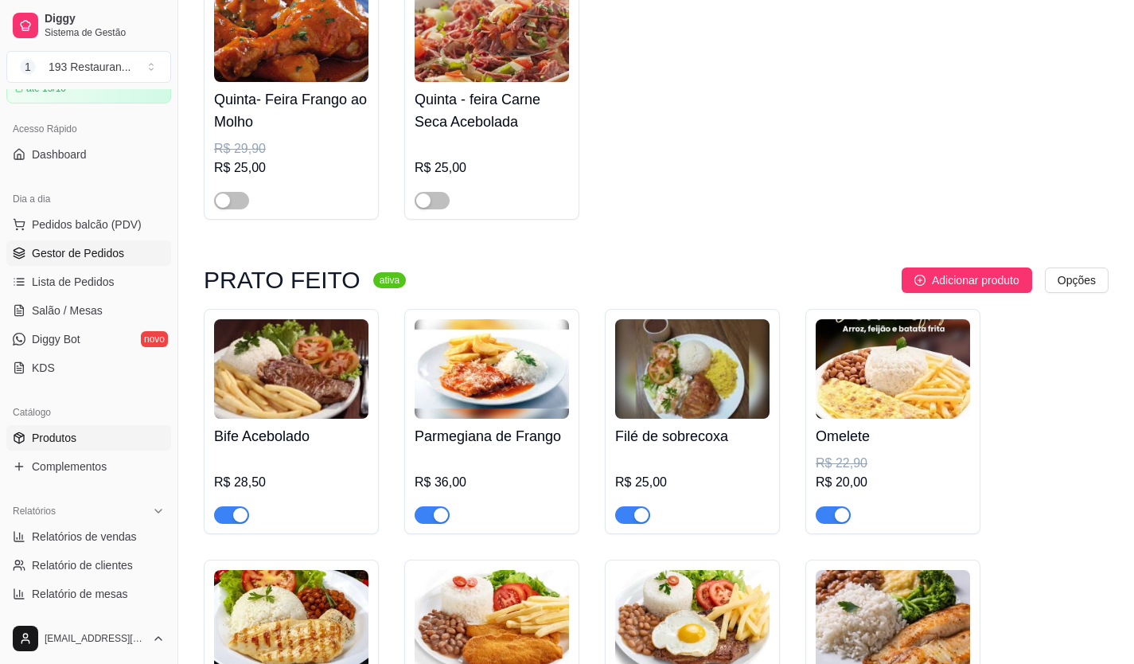
click at [68, 259] on span "Gestor de Pedidos" at bounding box center [78, 253] width 92 height 16
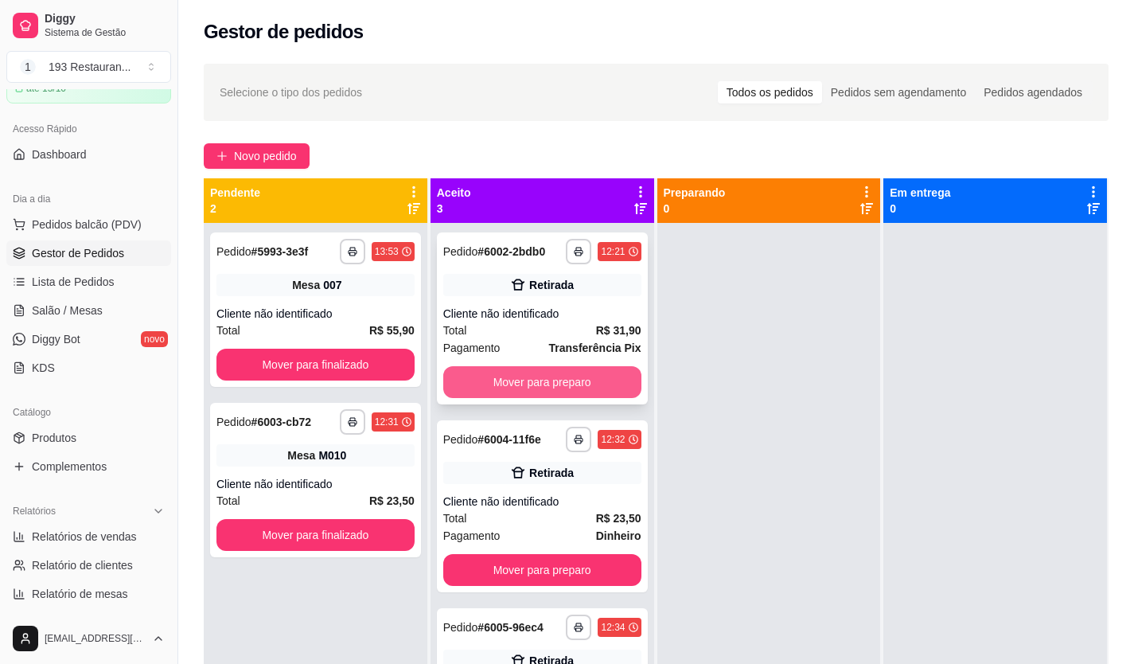
click at [538, 373] on button "Mover para preparo" at bounding box center [542, 382] width 198 height 32
click at [538, 378] on button "Mover para preparo" at bounding box center [542, 570] width 198 height 32
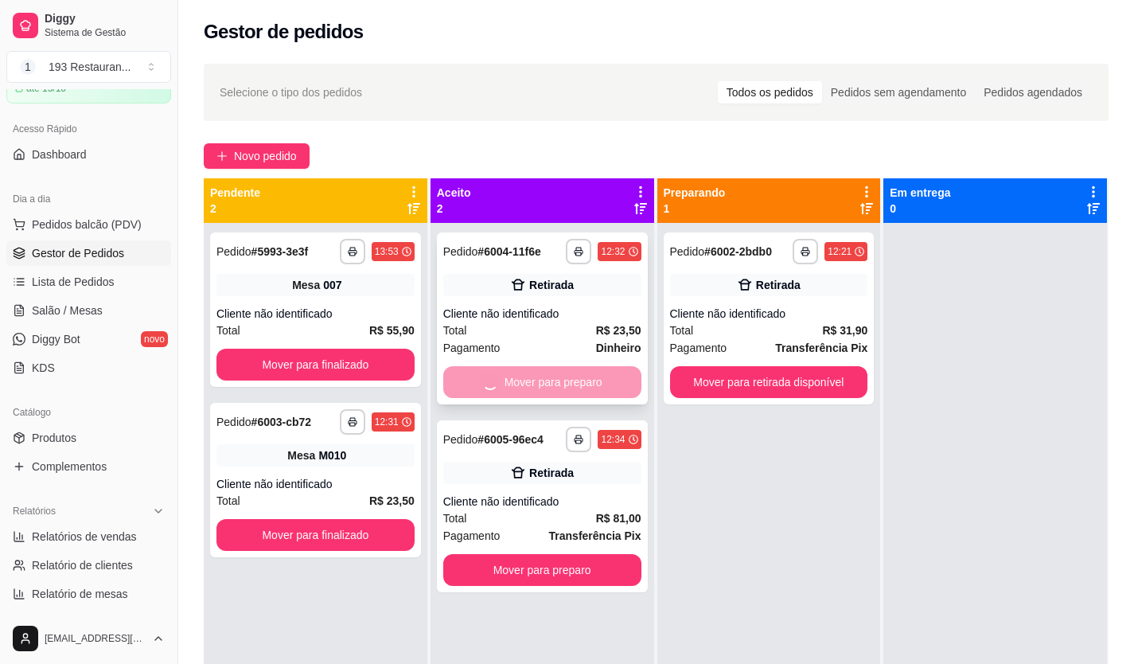
click at [538, 378] on button "Mover para preparo" at bounding box center [542, 570] width 198 height 32
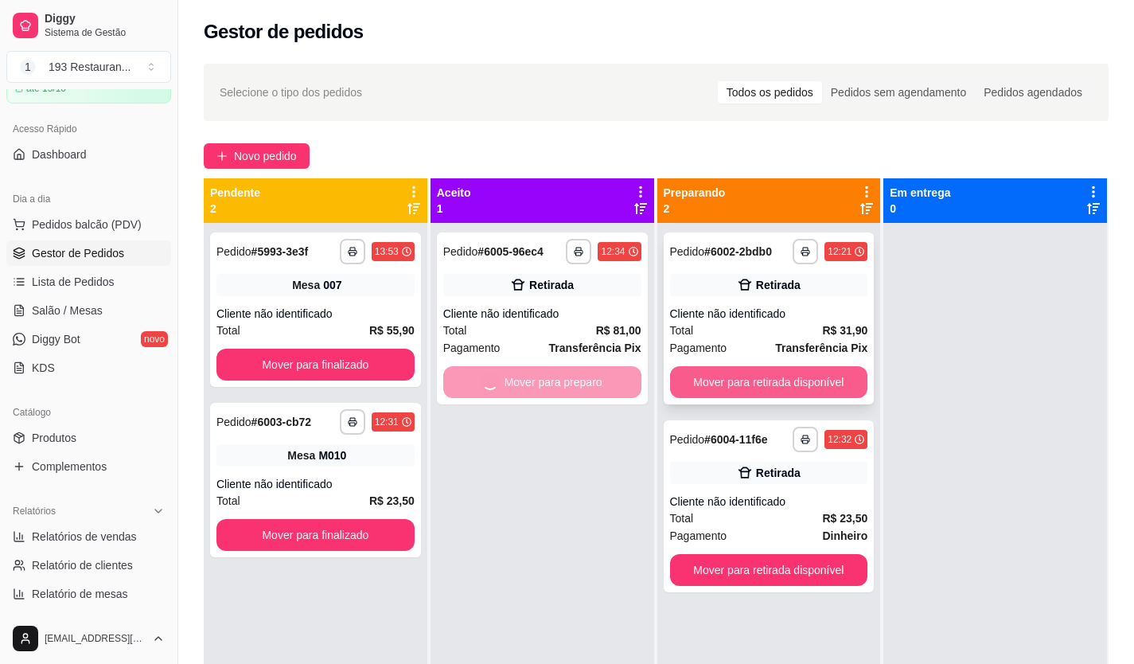
click at [647, 378] on button "Mover para retirada disponível" at bounding box center [769, 382] width 198 height 32
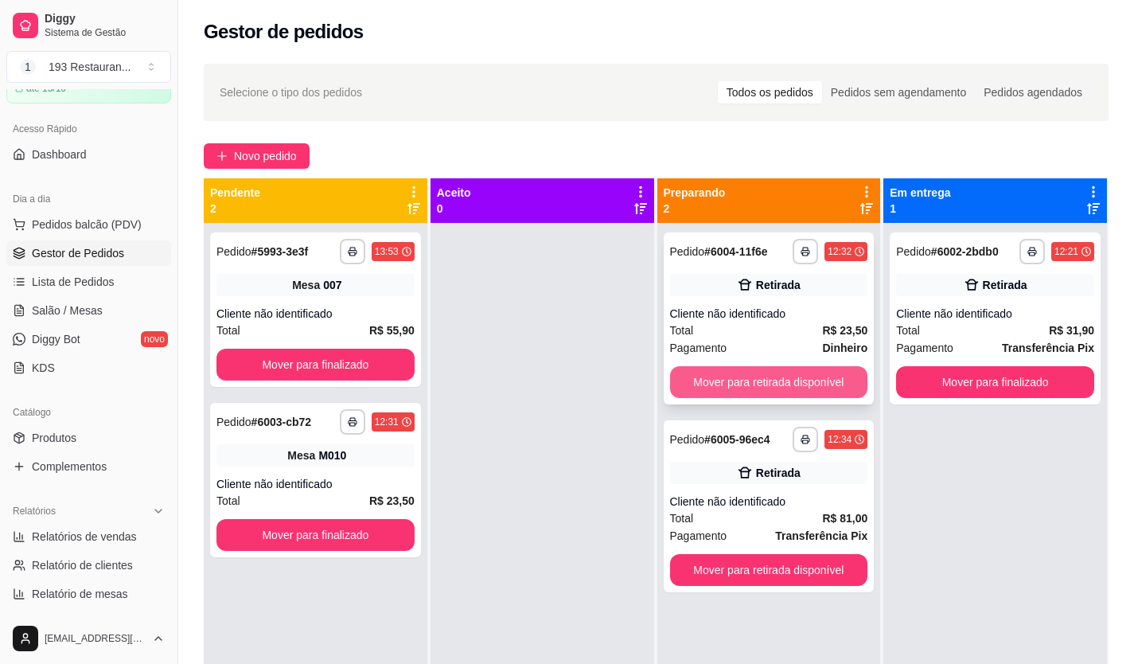
click at [647, 378] on button "Mover para retirada disponível" at bounding box center [769, 382] width 198 height 32
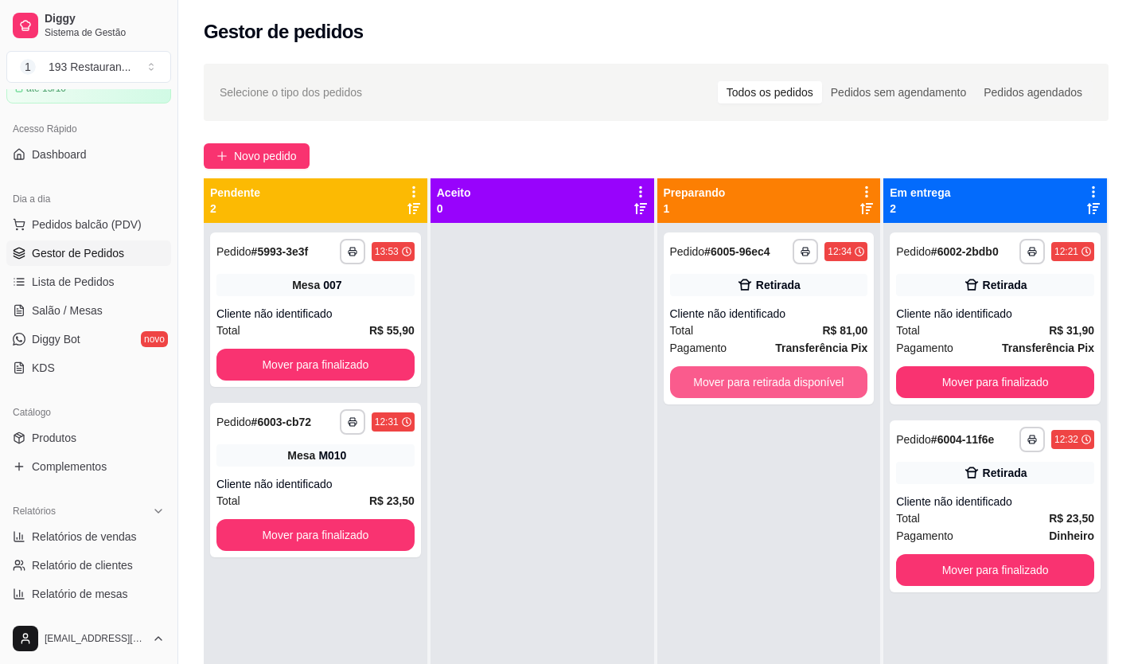
click at [647, 378] on button "Mover para retirada disponível" at bounding box center [769, 382] width 198 height 32
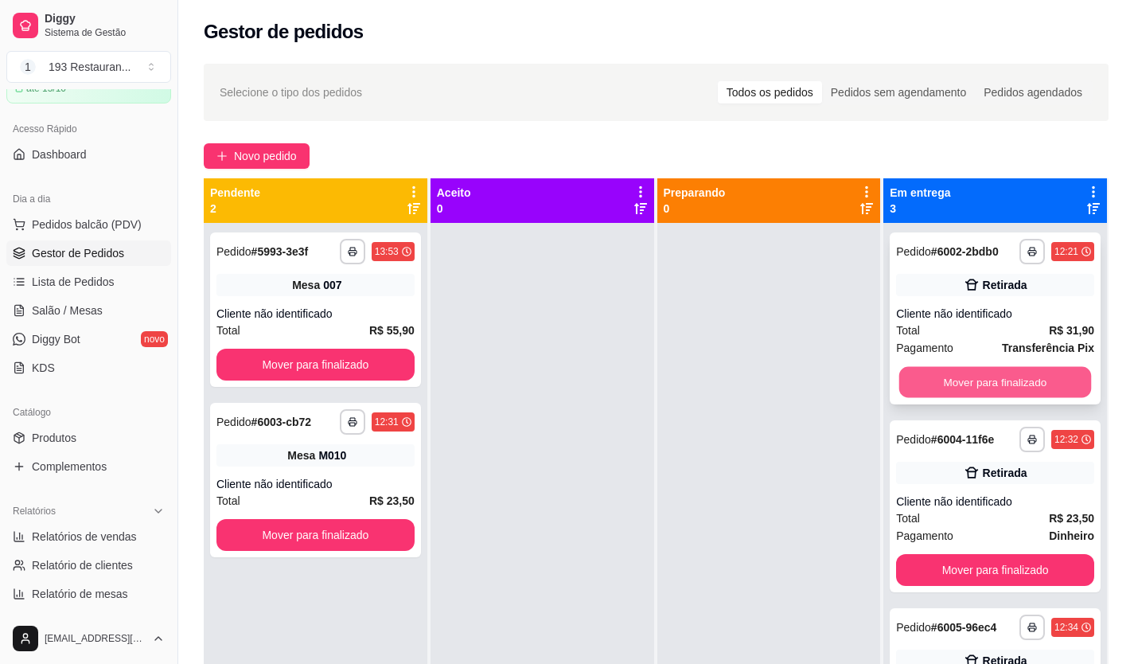
click at [647, 378] on button "Mover para finalizado" at bounding box center [995, 382] width 192 height 31
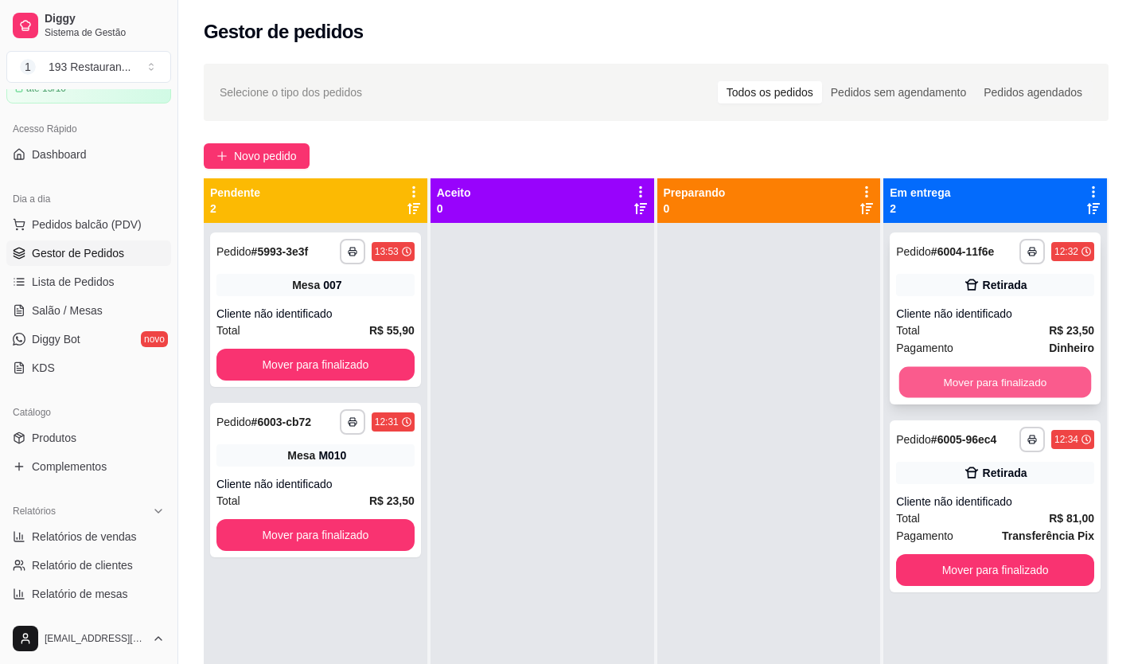
click at [647, 378] on button "Mover para finalizado" at bounding box center [995, 382] width 192 height 31
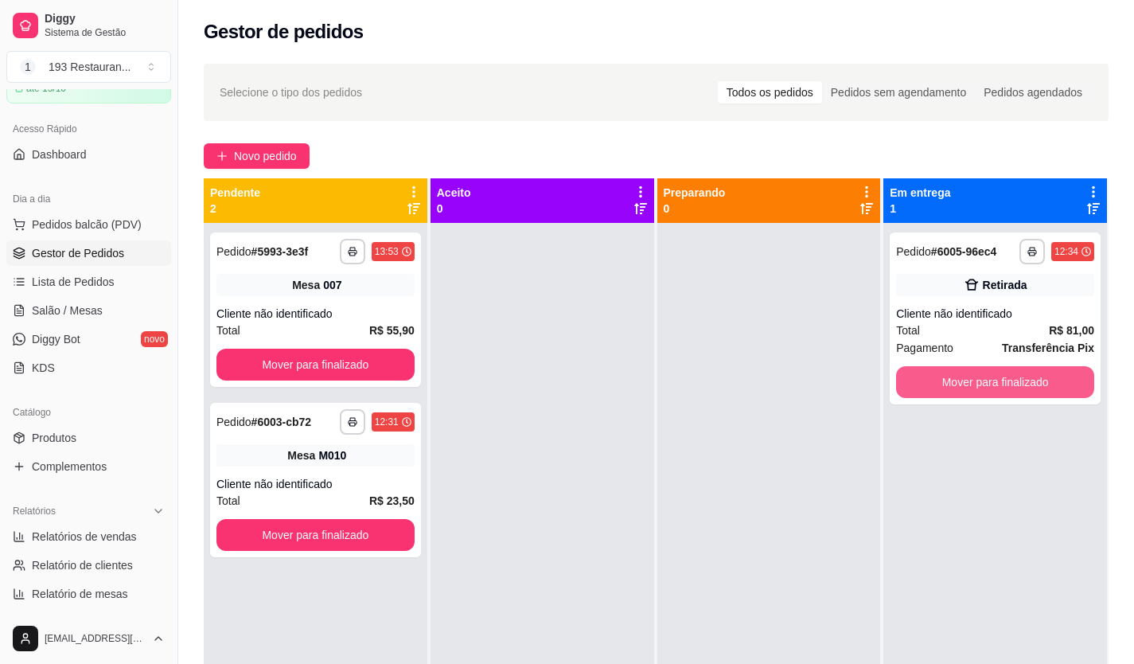
click at [647, 378] on button "Mover para finalizado" at bounding box center [995, 382] width 198 height 32
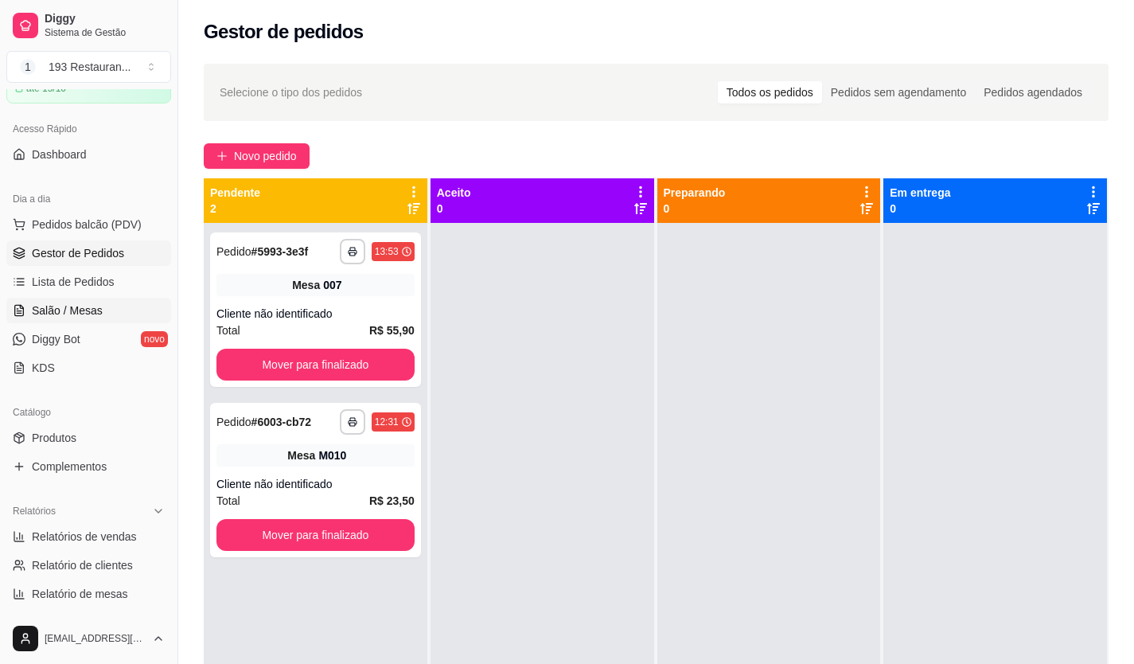
click at [57, 309] on span "Salão / Mesas" at bounding box center [67, 310] width 71 height 16
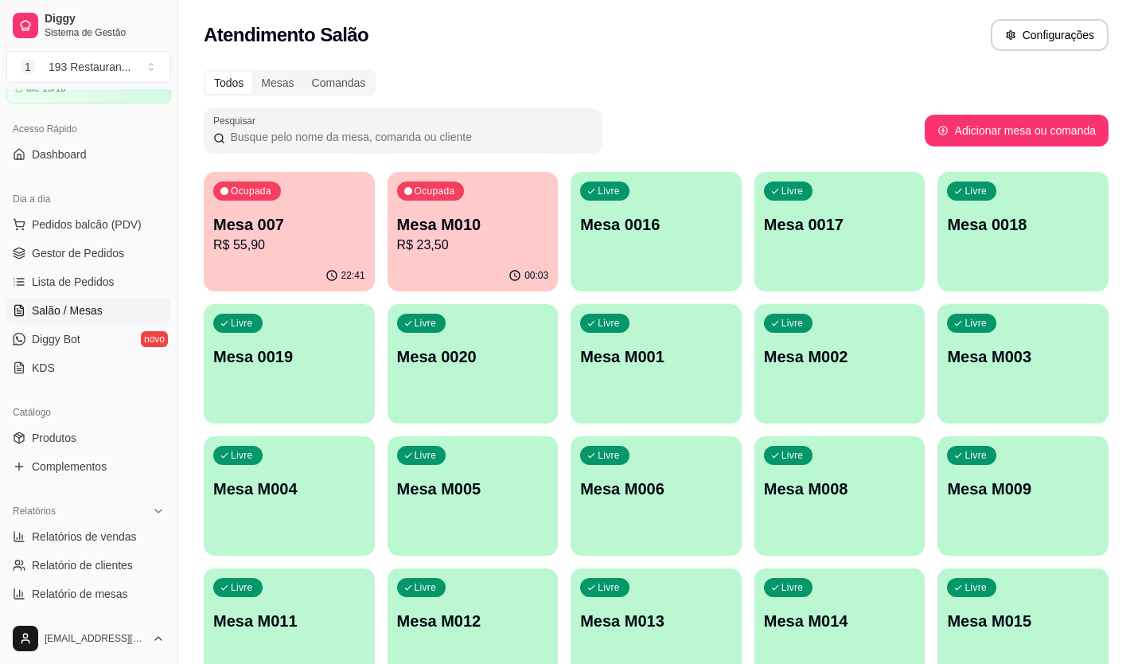
click at [647, 378] on div "Livre Mesa M006" at bounding box center [656, 486] width 171 height 100
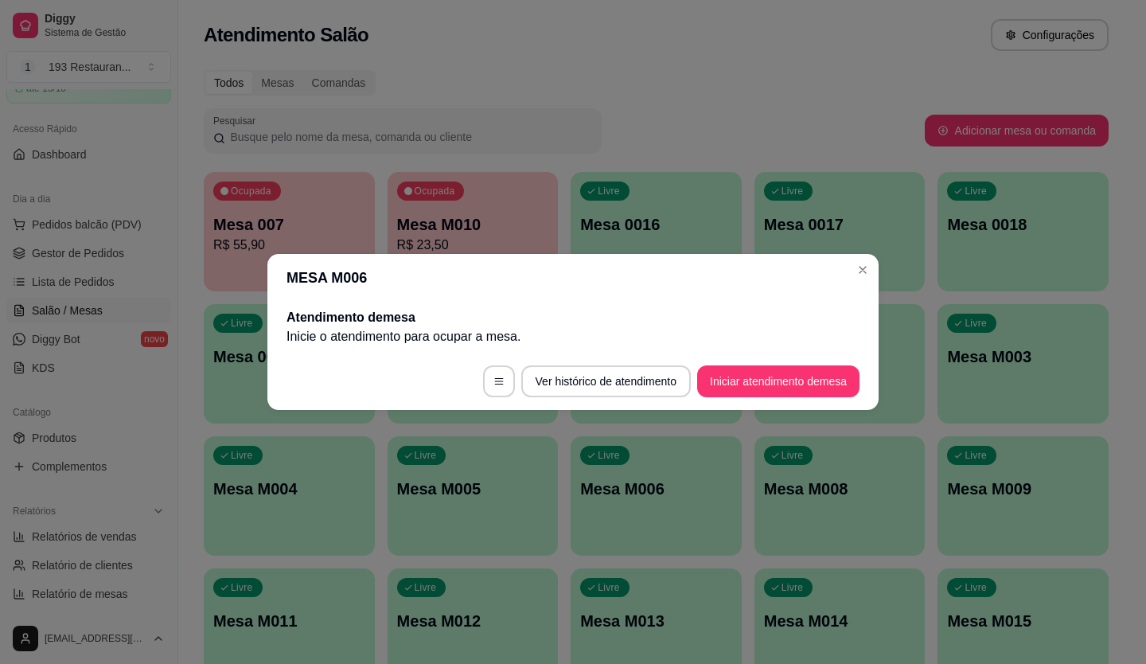
click at [647, 267] on header "MESA M006" at bounding box center [572, 278] width 611 height 48
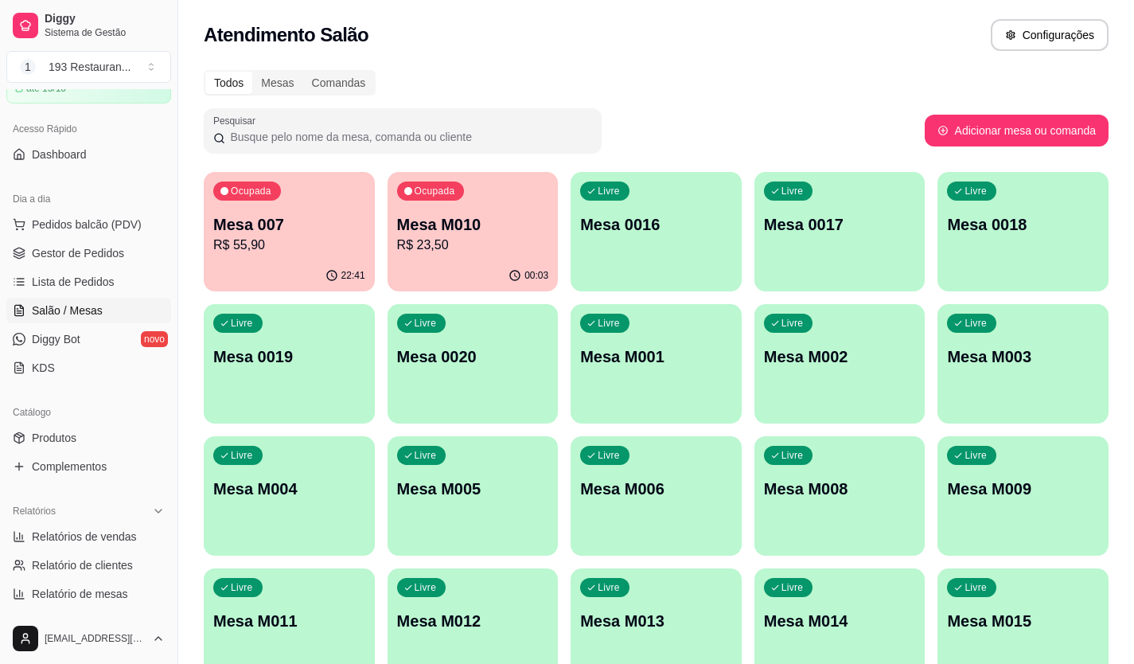
click at [647, 378] on div "Livre Mesa M006" at bounding box center [656, 486] width 171 height 100
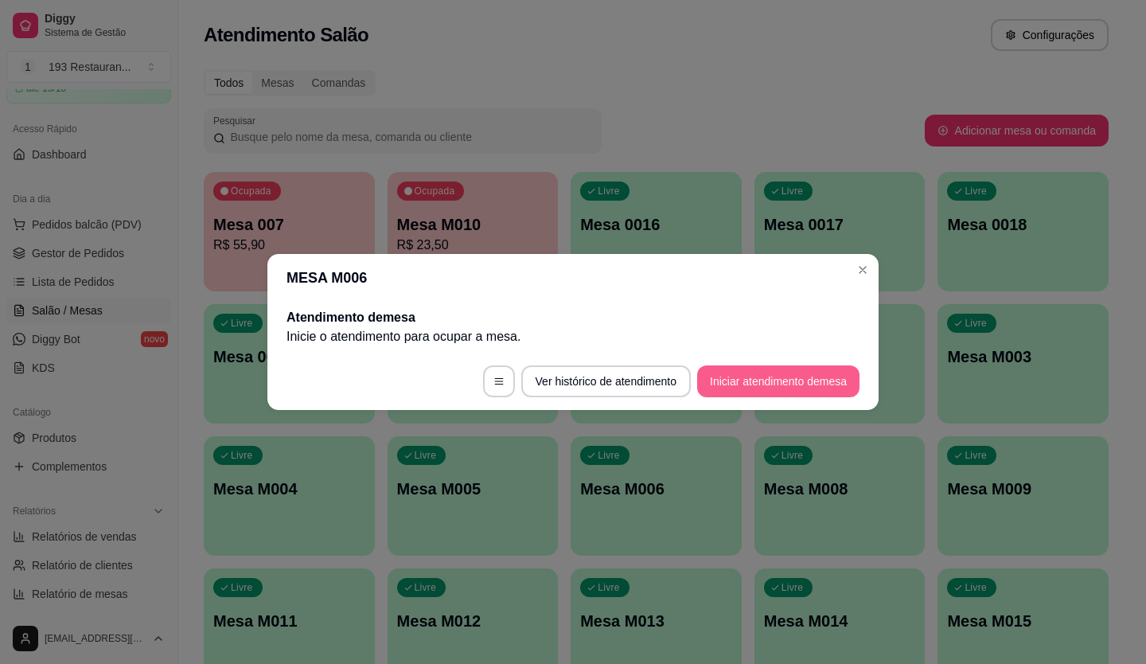
click at [647, 378] on button "Iniciar atendimento de mesa" at bounding box center [778, 381] width 162 height 32
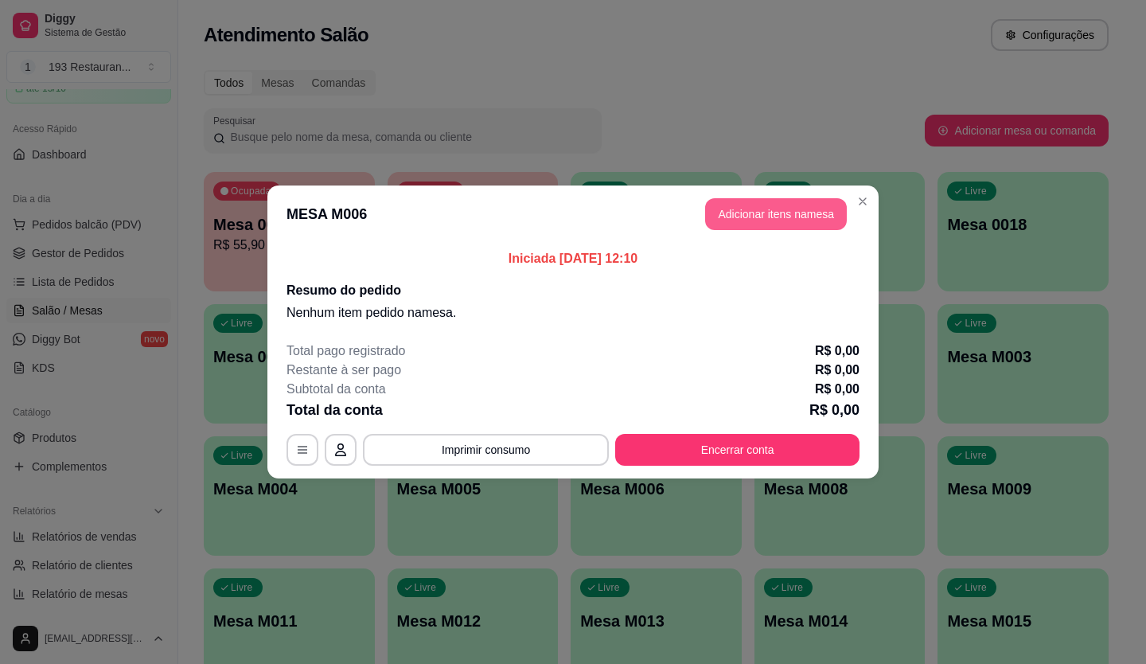
click at [647, 213] on button "Adicionar itens na mesa" at bounding box center [776, 214] width 142 height 32
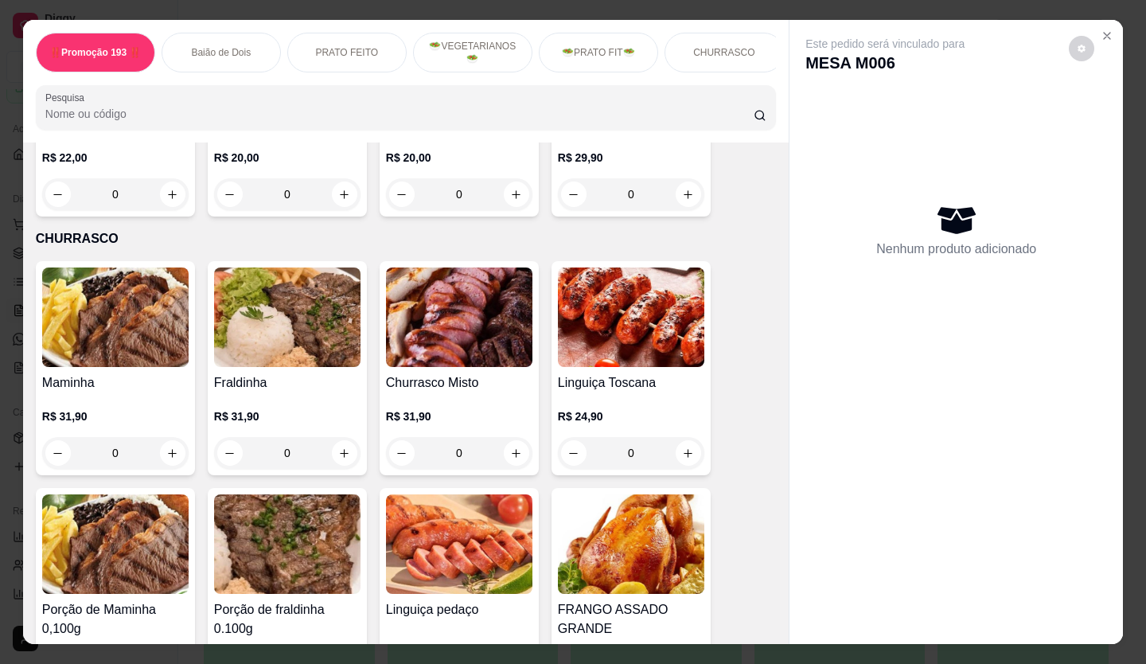
scroll to position [2627, 0]
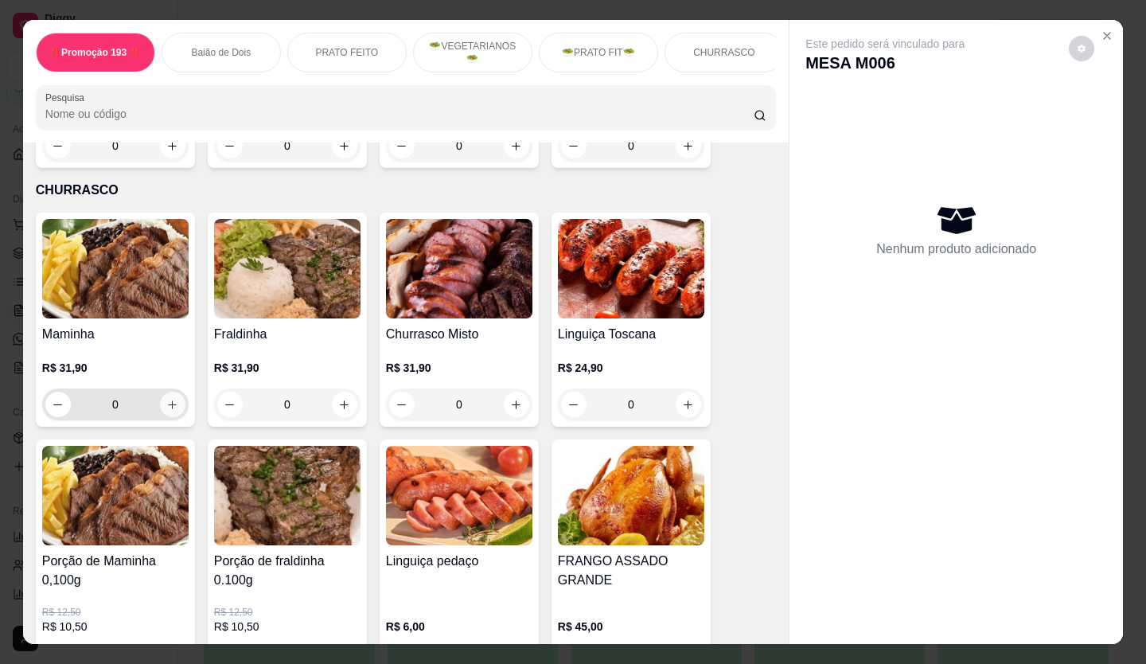
click at [177, 378] on button "increase-product-quantity" at bounding box center [172, 404] width 25 height 25
click at [177, 378] on div "0" at bounding box center [115, 404] width 140 height 32
click at [177, 378] on div "1" at bounding box center [115, 404] width 140 height 32
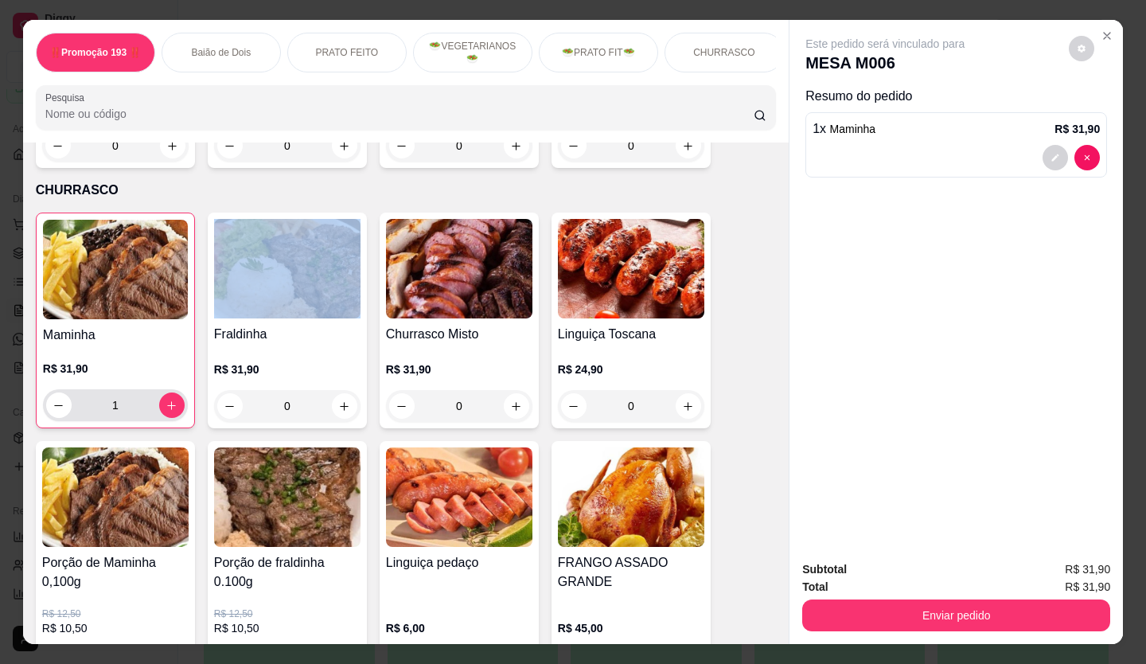
click at [177, 378] on div "1" at bounding box center [115, 405] width 138 height 32
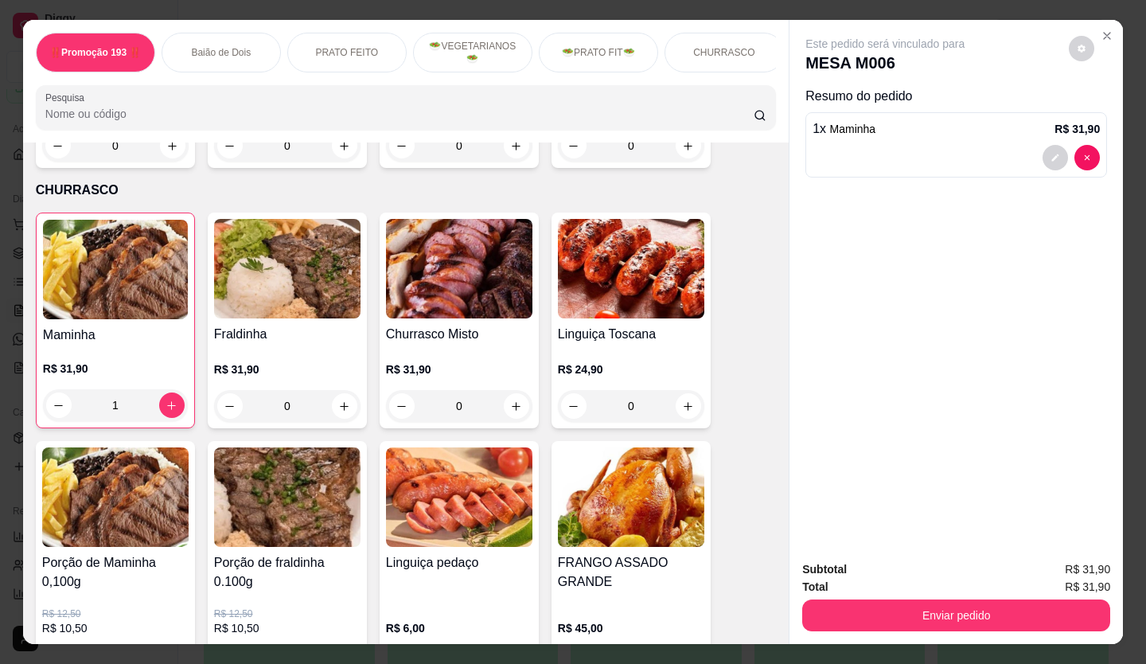
click at [156, 378] on div "1" at bounding box center [115, 405] width 138 height 32
click at [173, 378] on button "increase-product-quantity" at bounding box center [171, 405] width 25 height 25
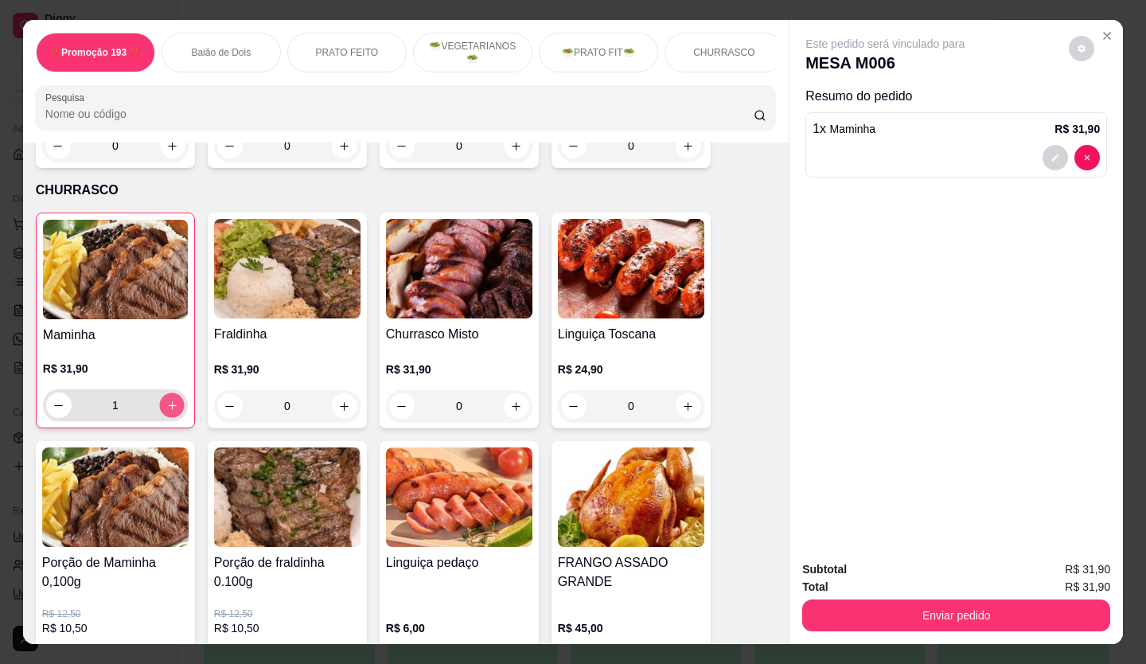
click at [173, 378] on button "increase-product-quantity" at bounding box center [171, 405] width 25 height 25
click at [173, 378] on button "increase-product-quantity" at bounding box center [171, 404] width 25 height 25
click at [173, 378] on button "increase-product-quantity" at bounding box center [171, 405] width 25 height 25
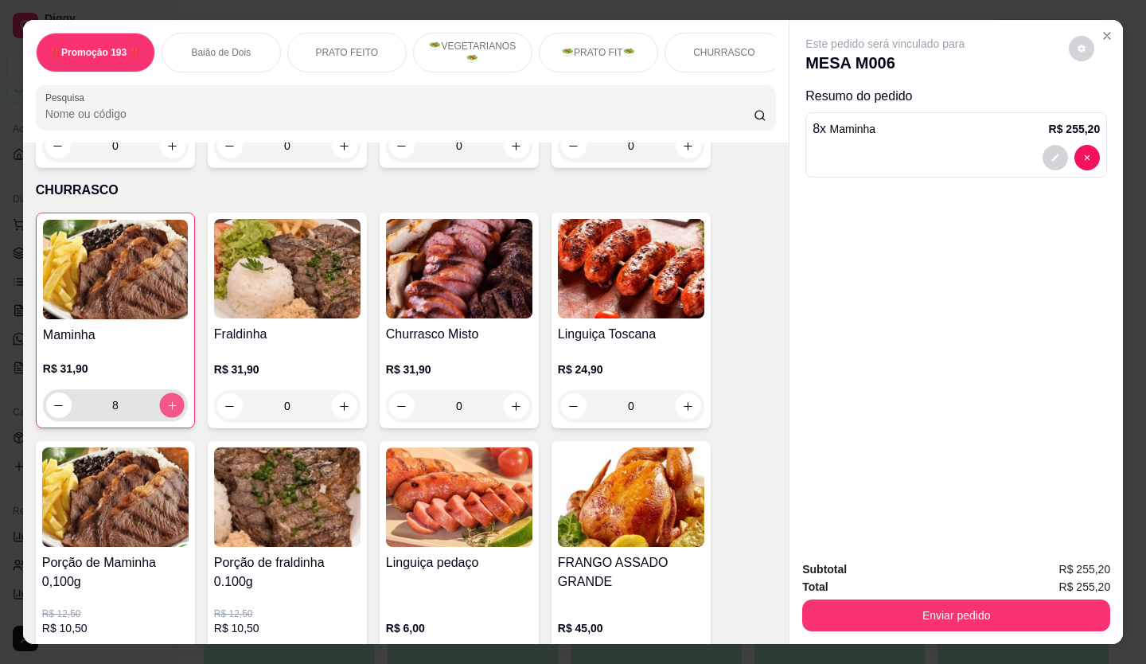
click at [173, 378] on button "increase-product-quantity" at bounding box center [171, 405] width 25 height 25
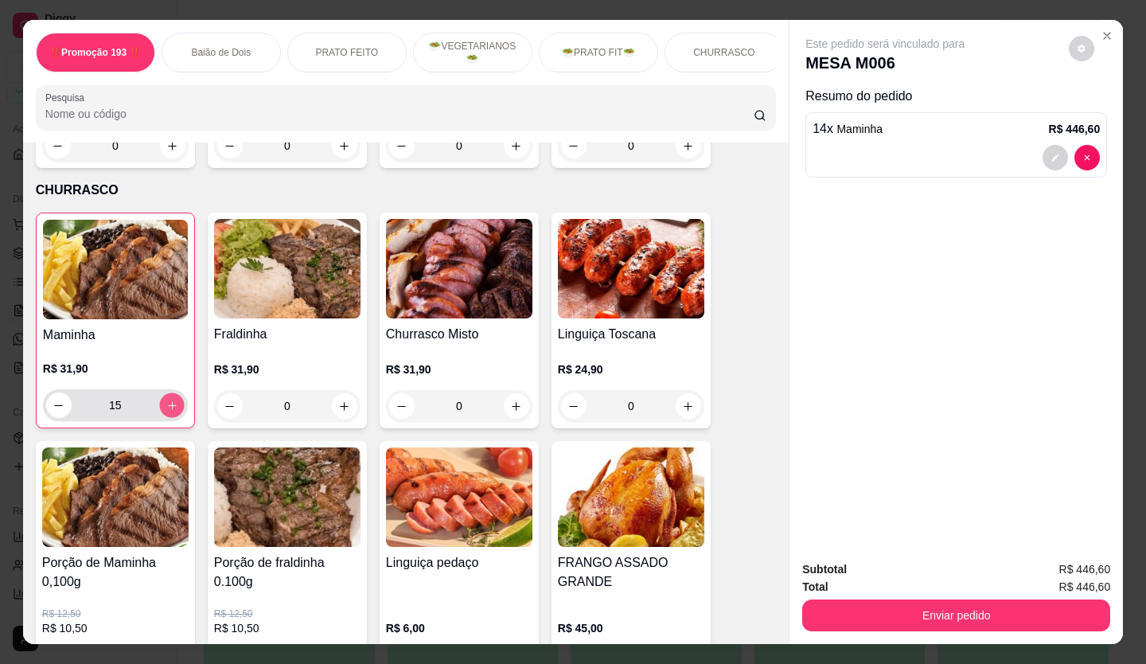
click at [173, 378] on button "increase-product-quantity" at bounding box center [171, 405] width 25 height 25
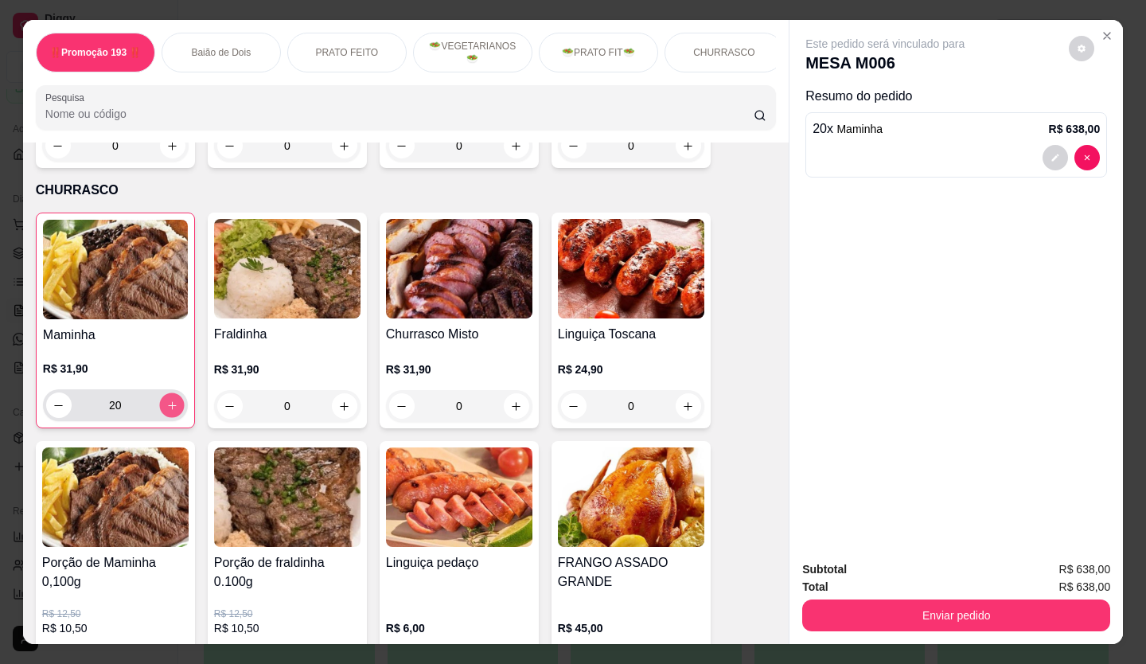
click at [173, 378] on button "increase-product-quantity" at bounding box center [171, 405] width 25 height 25
click at [59, 378] on div "22" at bounding box center [115, 405] width 138 height 32
click at [54, 378] on icon "decrease-product-quantity" at bounding box center [59, 406] width 12 height 12
type input "21"
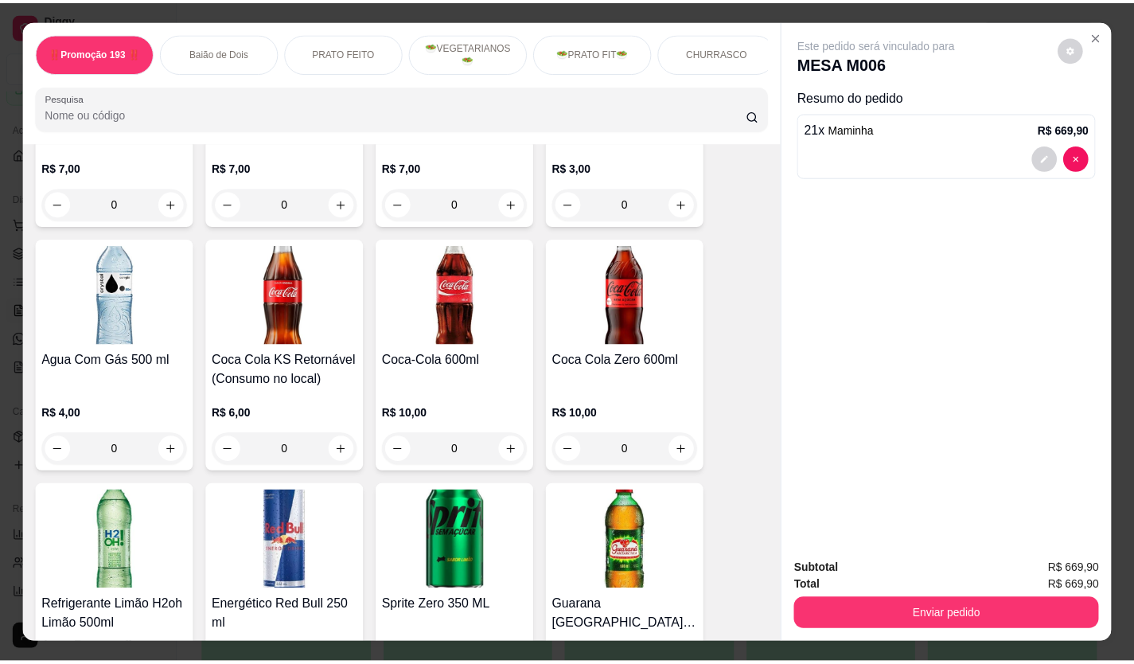
scroll to position [5651, 0]
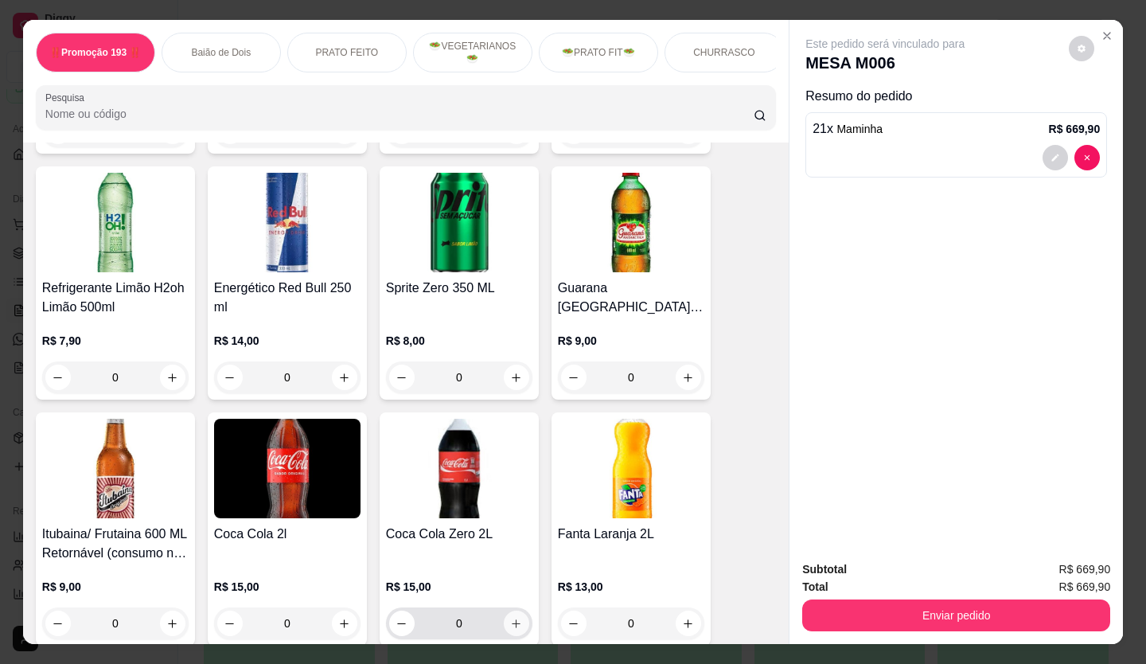
click at [510, 378] on button "increase-product-quantity" at bounding box center [516, 622] width 25 height 25
click at [509, 378] on button "increase-product-quantity" at bounding box center [516, 622] width 25 height 25
click at [509, 378] on button "increase-product-quantity" at bounding box center [515, 622] width 25 height 25
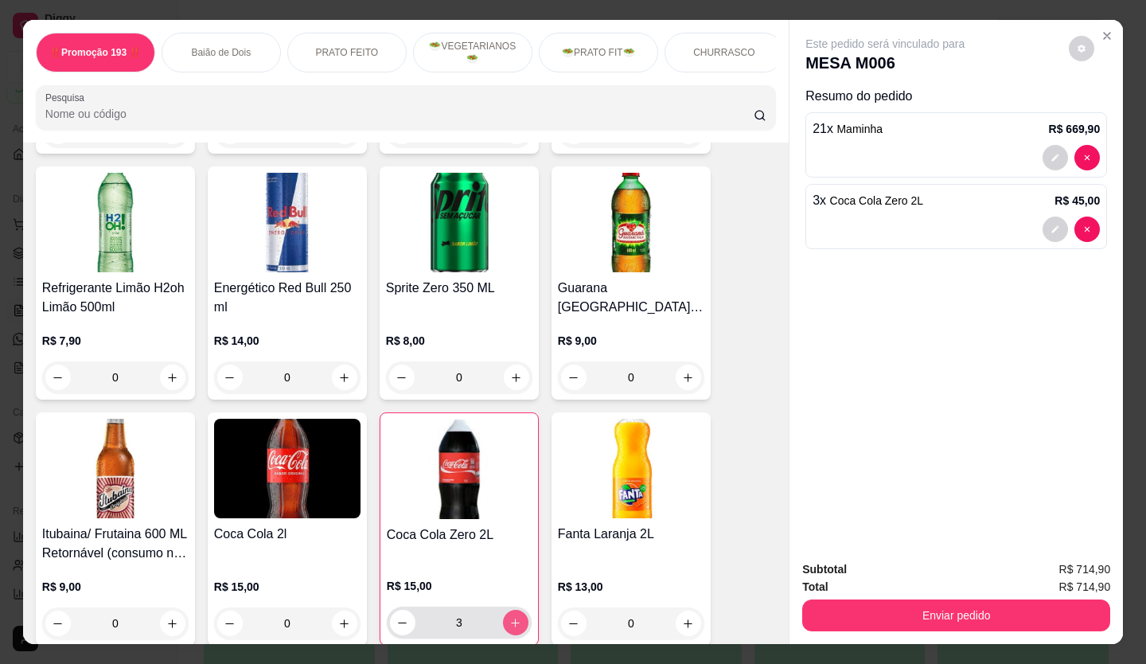
click at [509, 378] on button "increase-product-quantity" at bounding box center [515, 622] width 25 height 25
click at [401, 378] on icon "decrease-product-quantity" at bounding box center [402, 623] width 12 height 12
type input "5"
click at [647, 23] on button "Close" at bounding box center [1106, 35] width 25 height 25
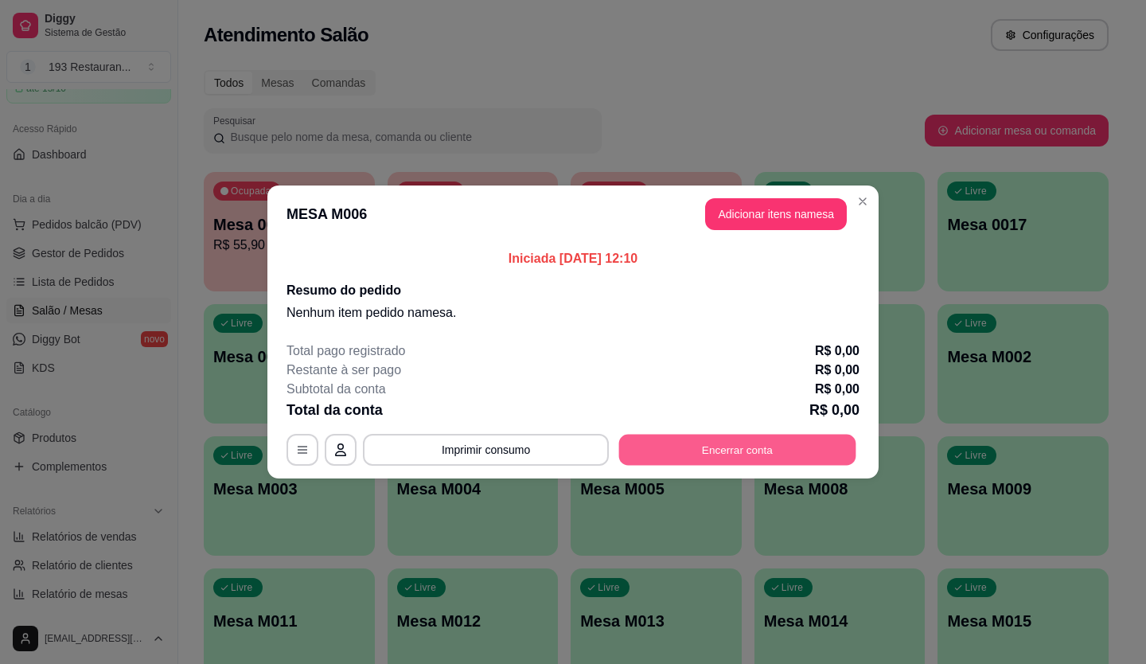
click at [647, 378] on button "Encerrar conta" at bounding box center [737, 450] width 237 height 31
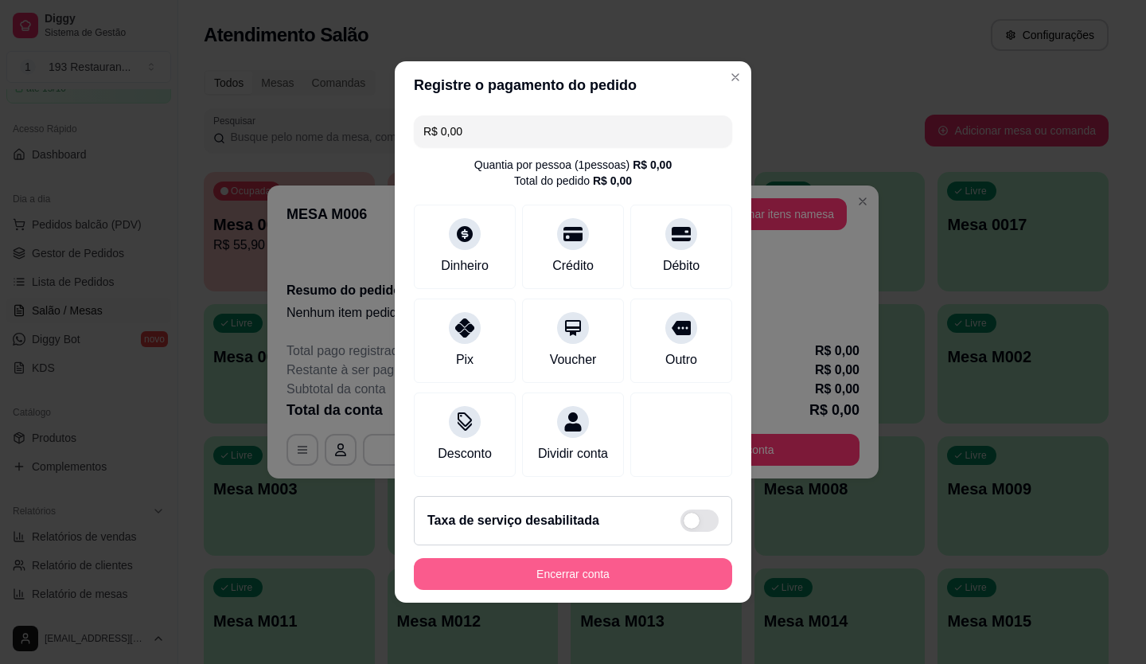
click at [647, 378] on button "Encerrar conta" at bounding box center [573, 574] width 318 height 32
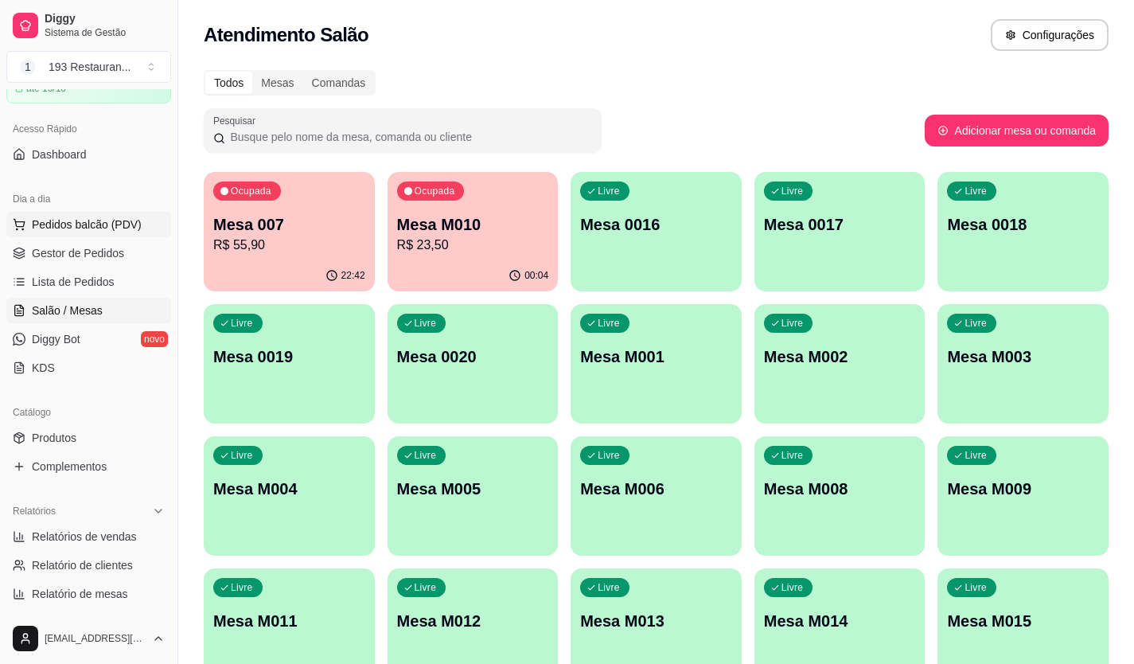
click at [100, 220] on span "Pedidos balcão (PDV)" at bounding box center [87, 224] width 110 height 16
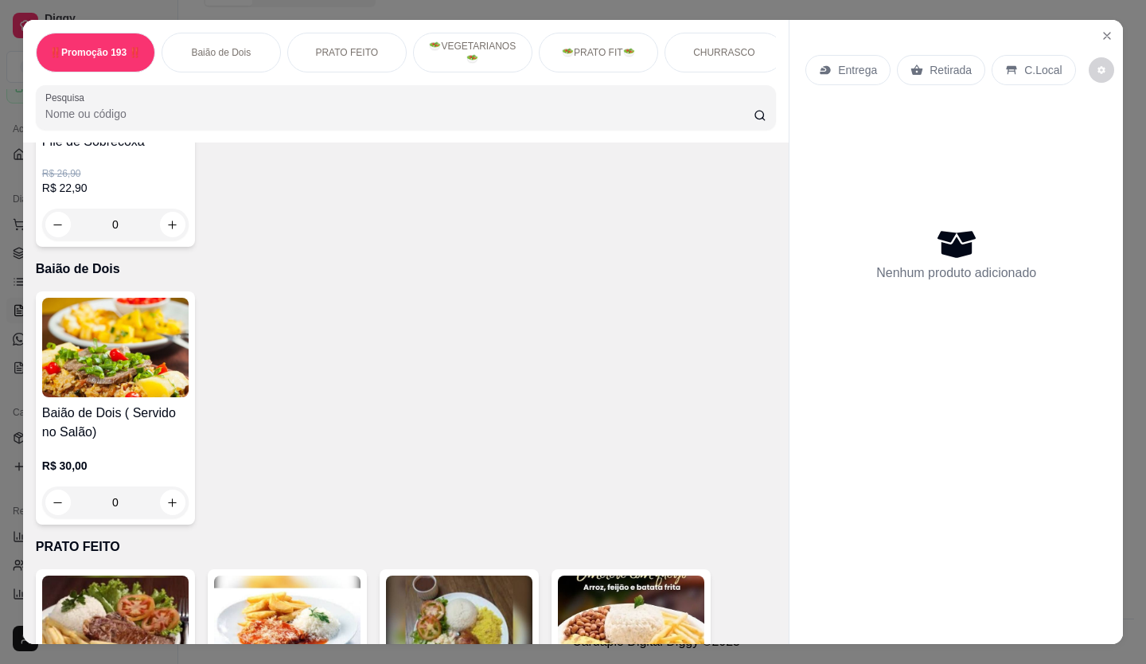
scroll to position [318, 0]
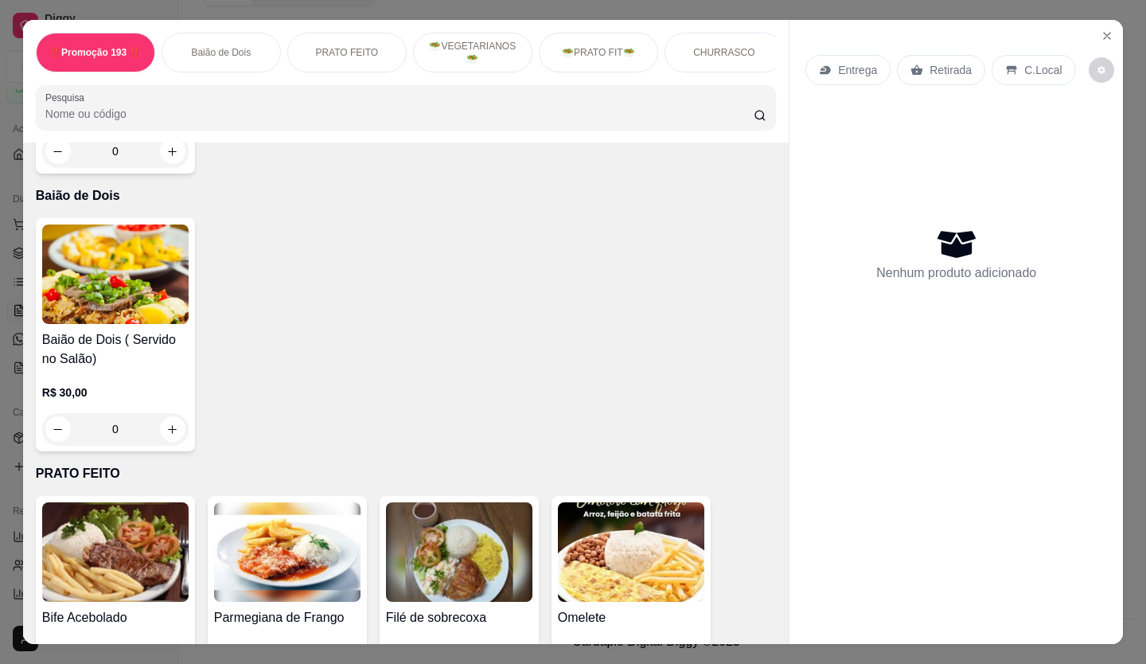
click at [170, 378] on div "0" at bounding box center [115, 429] width 146 height 32
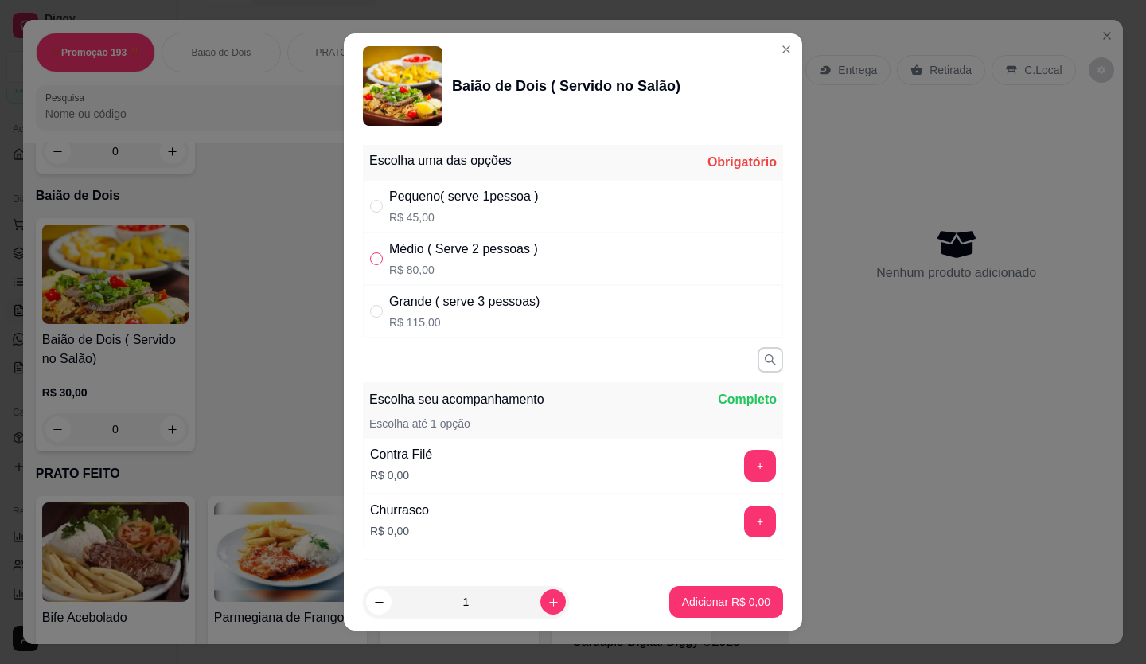
click at [370, 261] on input "" at bounding box center [376, 258] width 13 height 13
click at [375, 250] on label "" at bounding box center [376, 259] width 13 height 18
click at [375, 252] on input "" at bounding box center [376, 258] width 13 height 13
radio input "true"
click at [374, 205] on input "" at bounding box center [376, 206] width 13 height 13
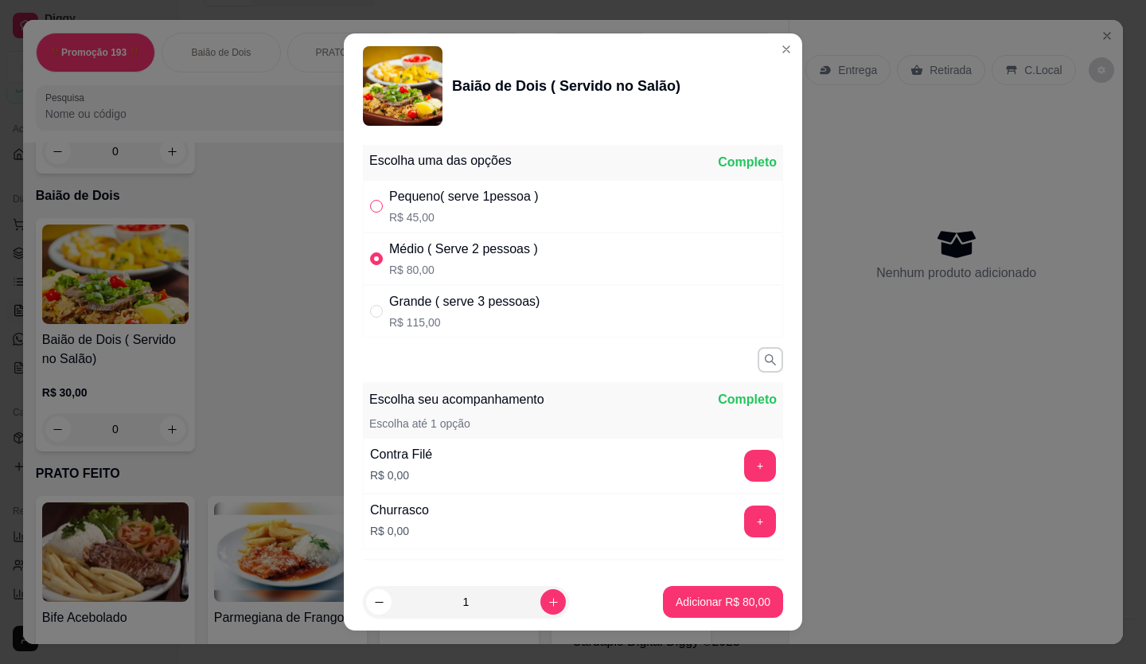
radio input "true"
radio input "false"
click at [647, 378] on p "Adicionar R$ 45,00" at bounding box center [723, 602] width 95 height 16
type input "1"
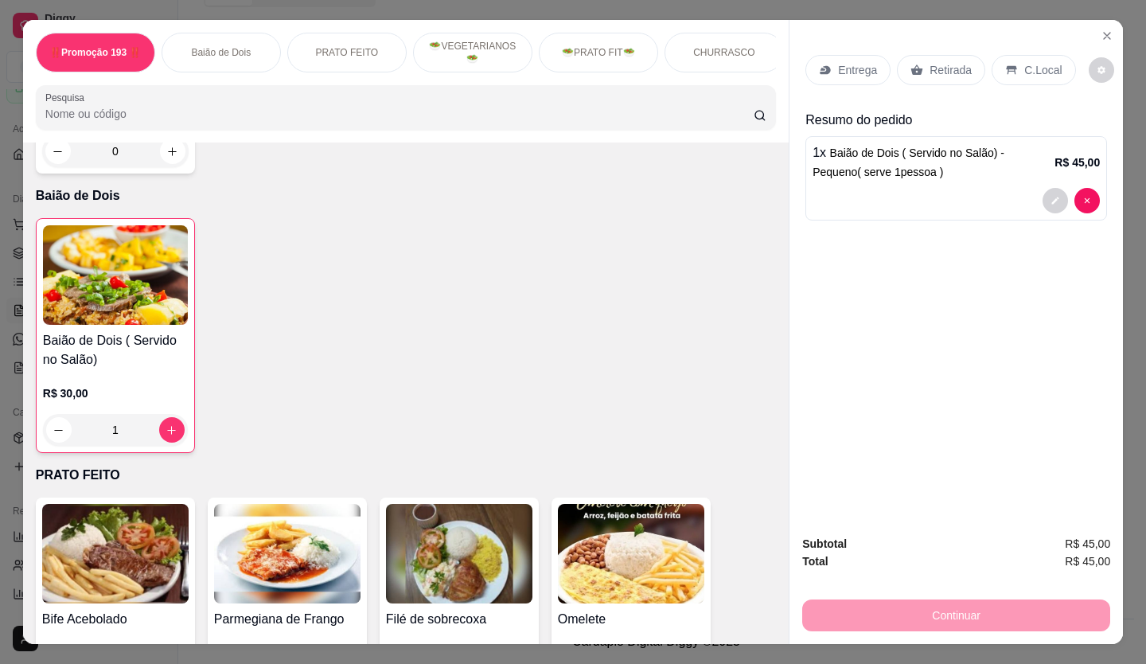
click at [647, 55] on div "Retirada" at bounding box center [941, 70] width 88 height 30
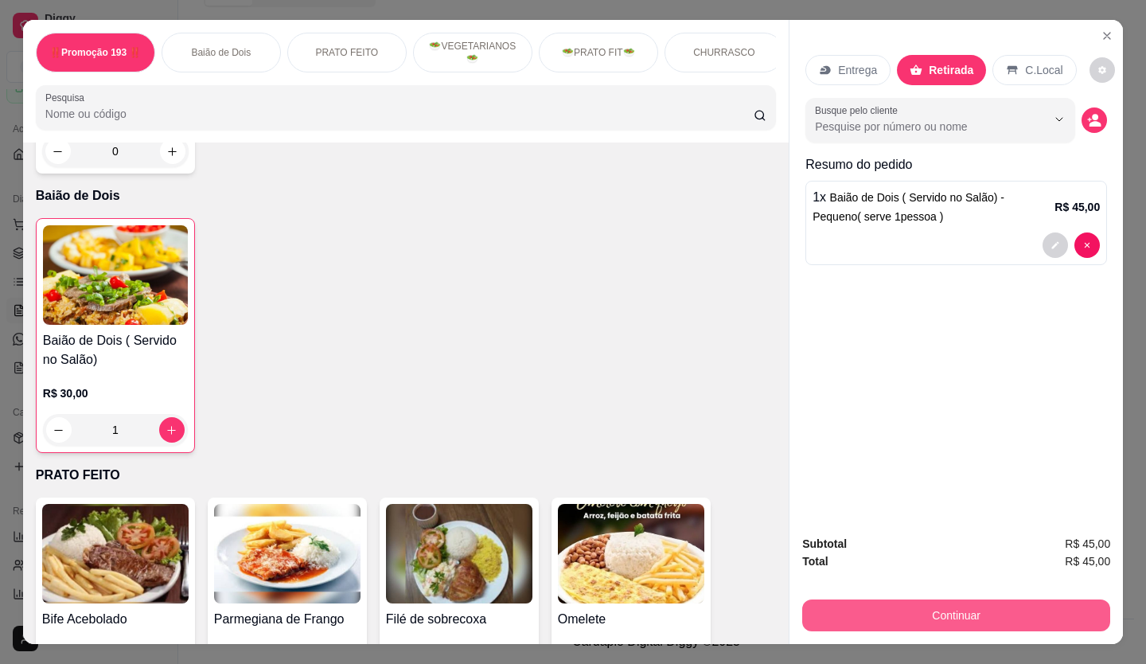
click at [647, 378] on button "Continuar" at bounding box center [956, 615] width 308 height 32
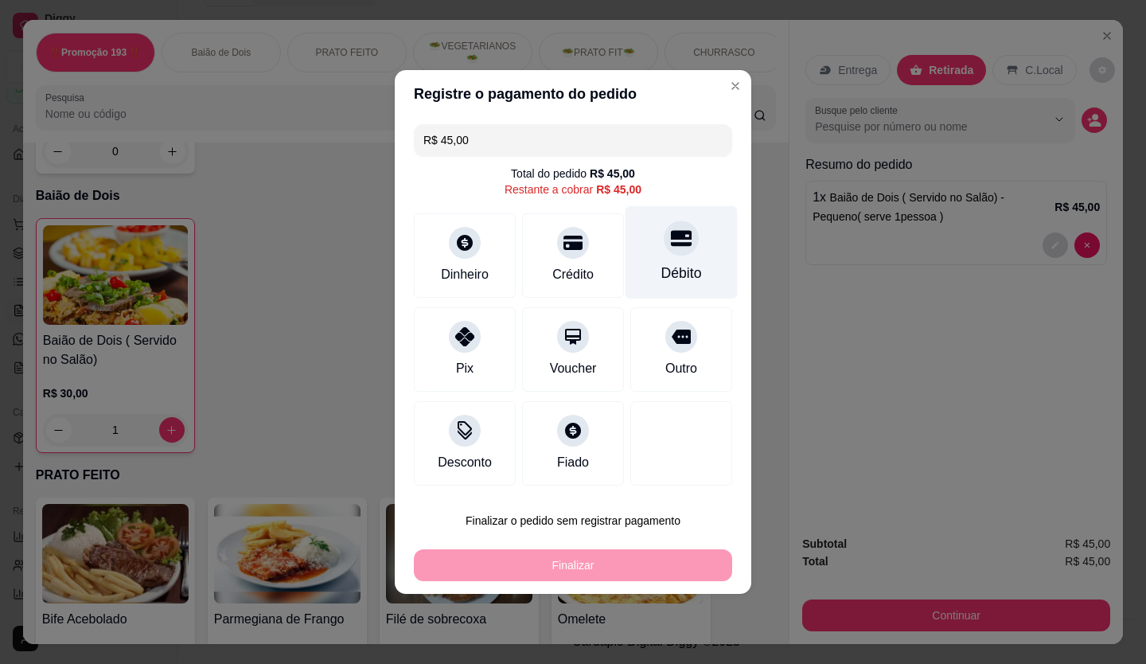
click at [647, 245] on icon at bounding box center [681, 239] width 21 height 16
type input "R$ 0,00"
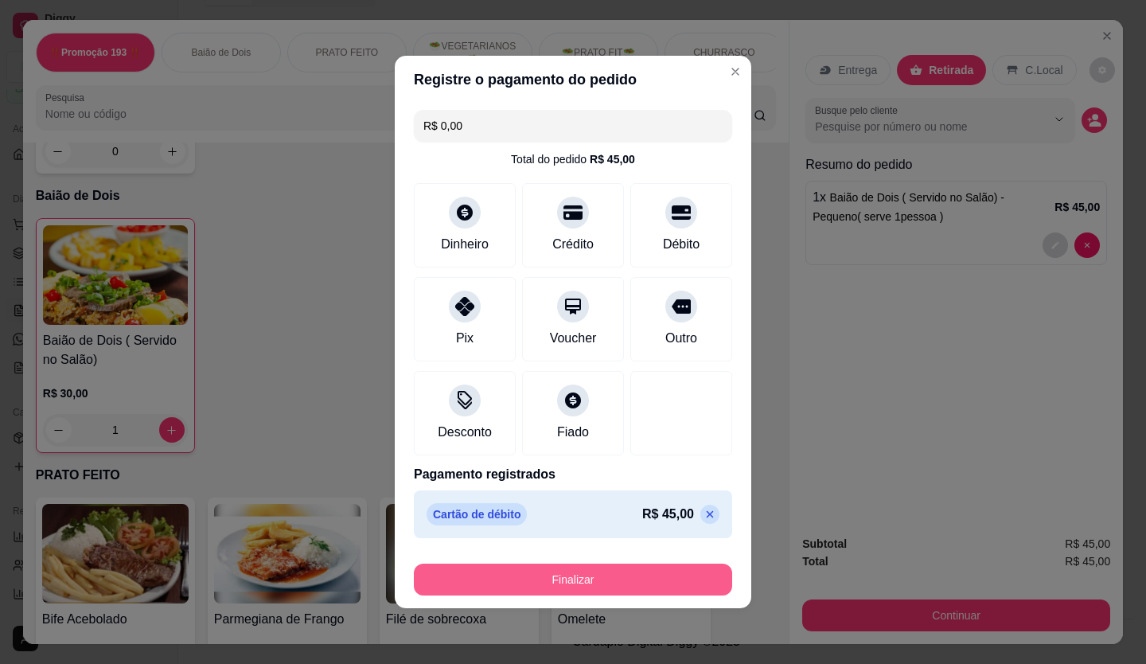
click at [640, 378] on button "Finalizar" at bounding box center [573, 580] width 318 height 32
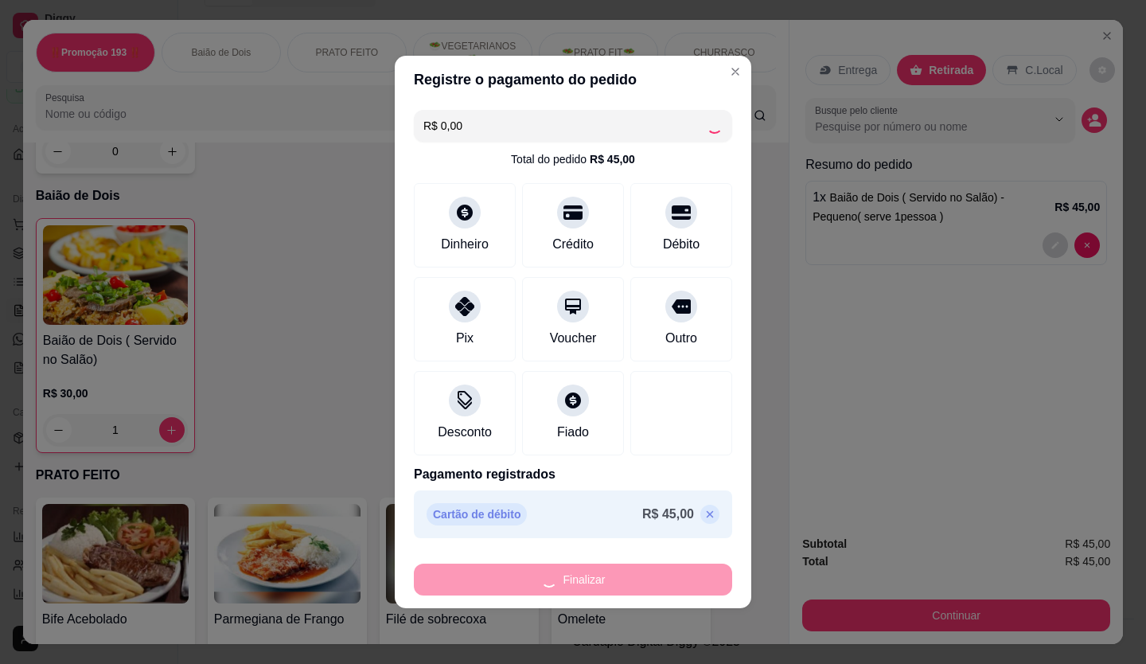
type input "0"
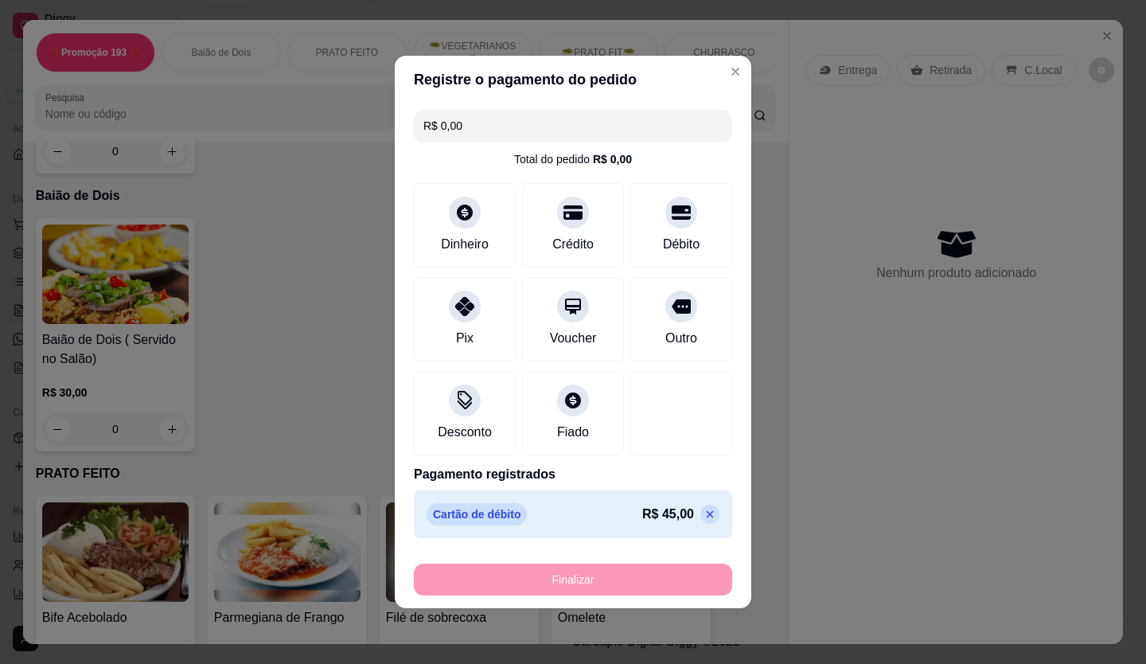
type input "-R$ 45,00"
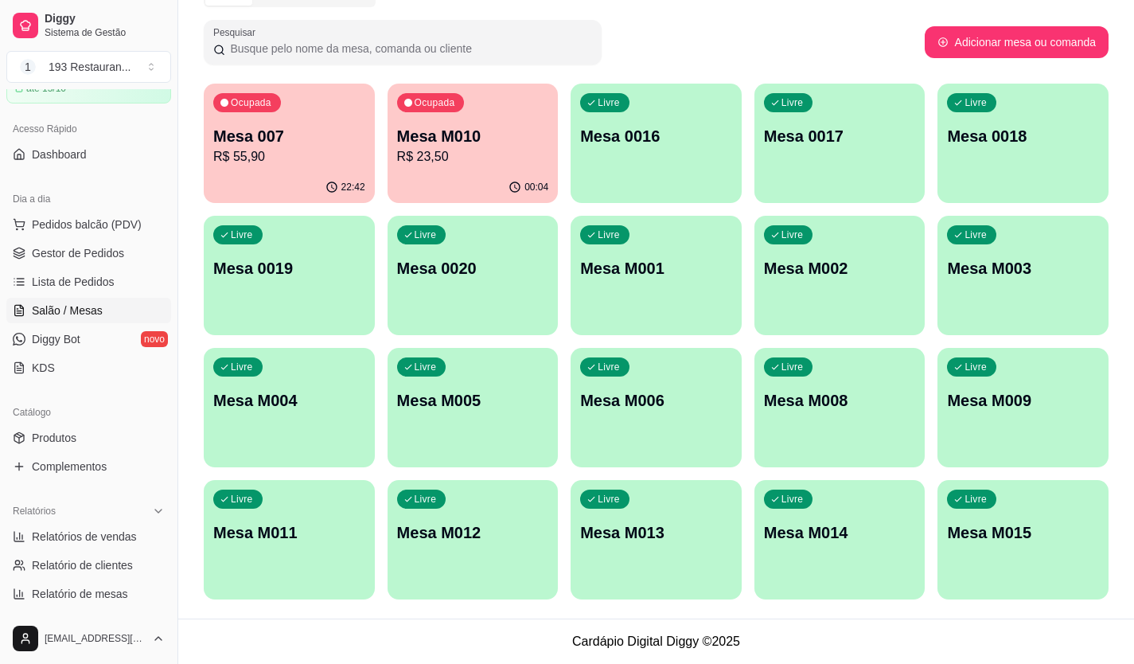
click at [642, 135] on p "Mesa 0016" at bounding box center [656, 136] width 152 height 22
click at [286, 378] on p "Mesa M004" at bounding box center [289, 400] width 152 height 22
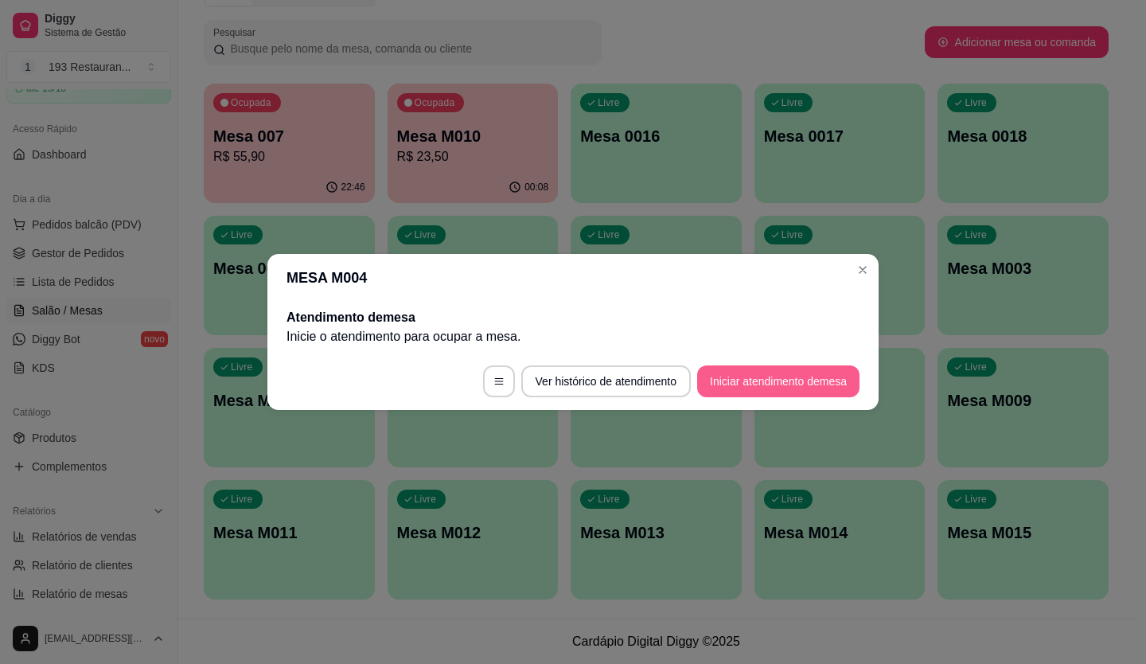
click at [647, 373] on button "Iniciar atendimento de mesa" at bounding box center [778, 381] width 162 height 32
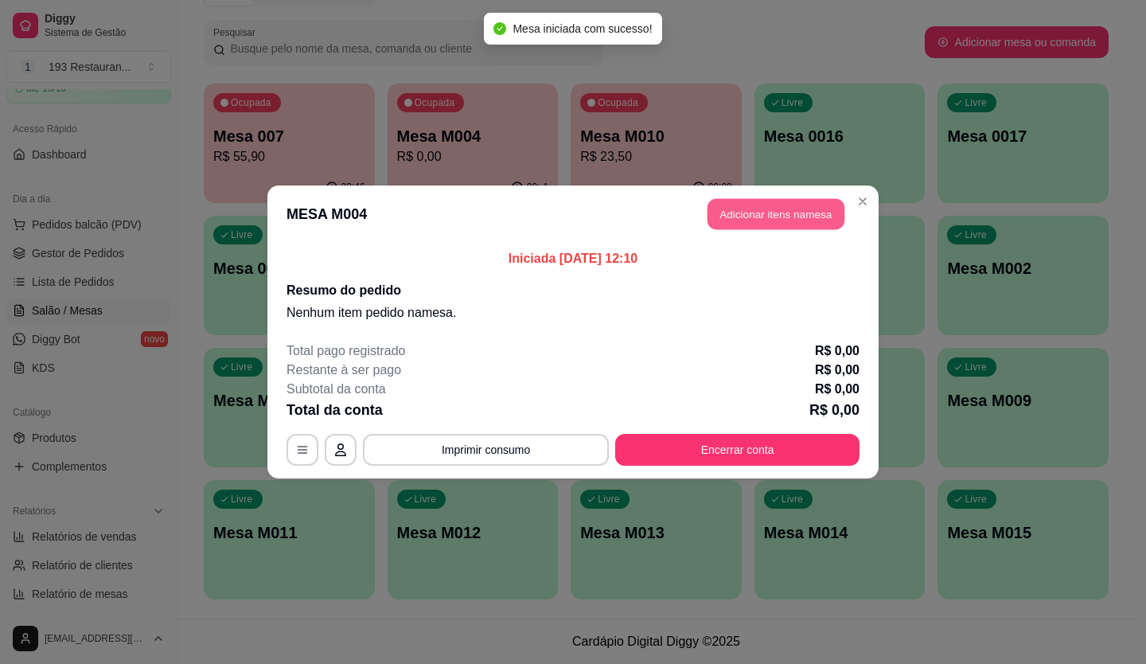
click at [647, 201] on button "Adicionar itens na mesa" at bounding box center [776, 214] width 137 height 31
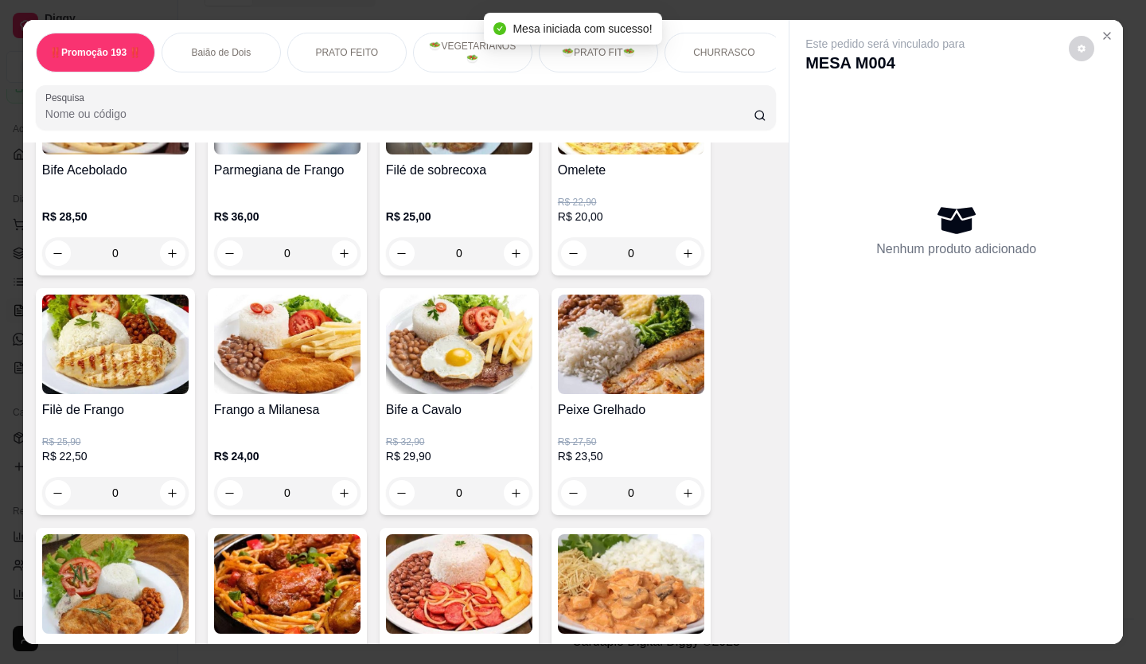
scroll to position [637, 0]
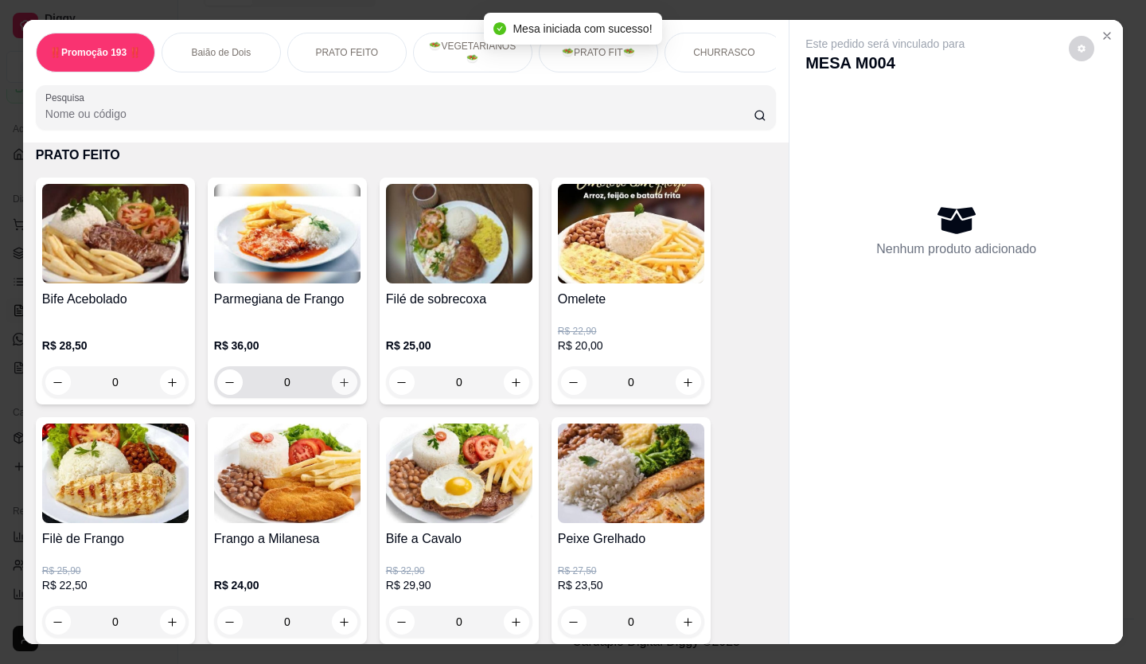
click at [341, 378] on icon "increase-product-quantity" at bounding box center [344, 382] width 12 height 12
type input "1"
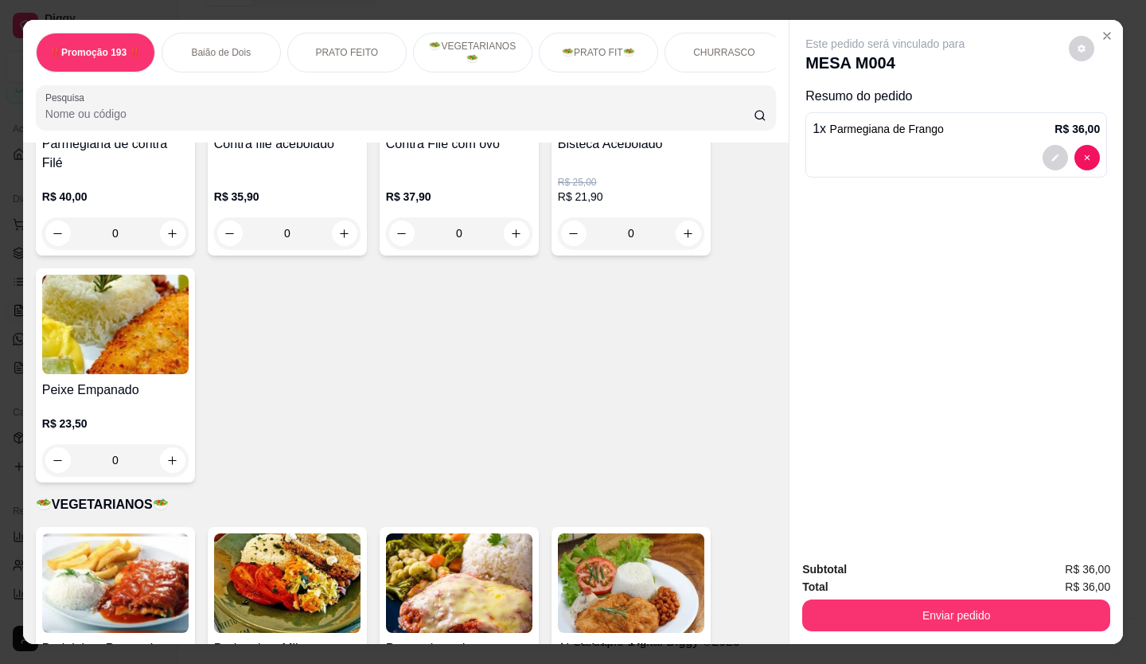
scroll to position [1433, 0]
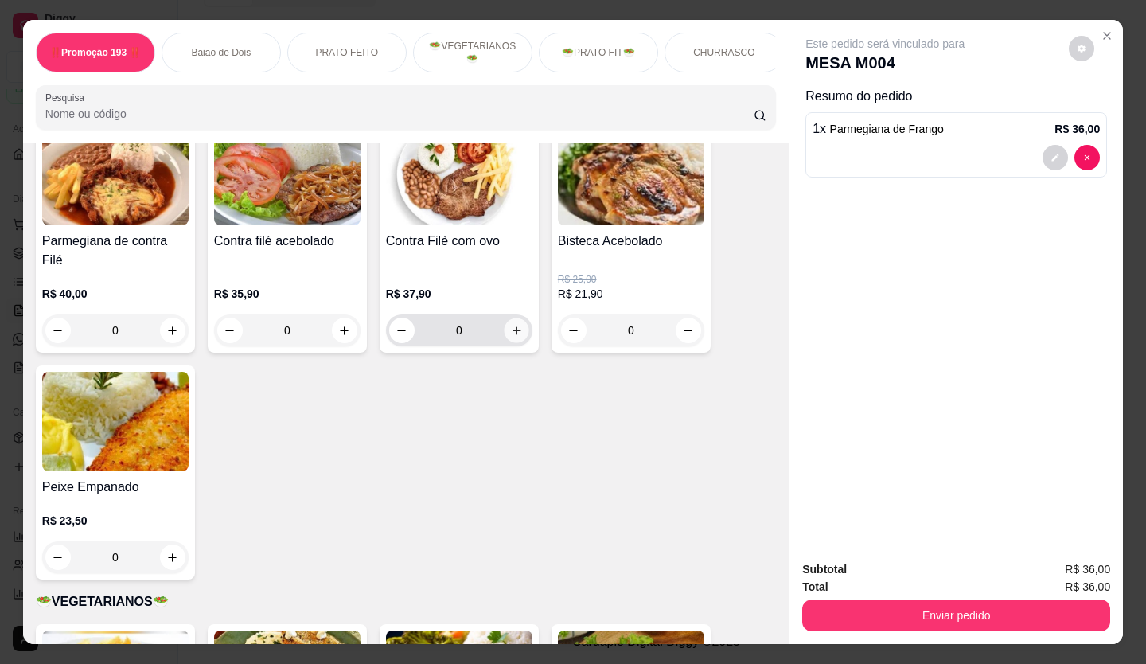
click at [504, 329] on button "increase-product-quantity" at bounding box center [516, 330] width 25 height 25
type input "1"
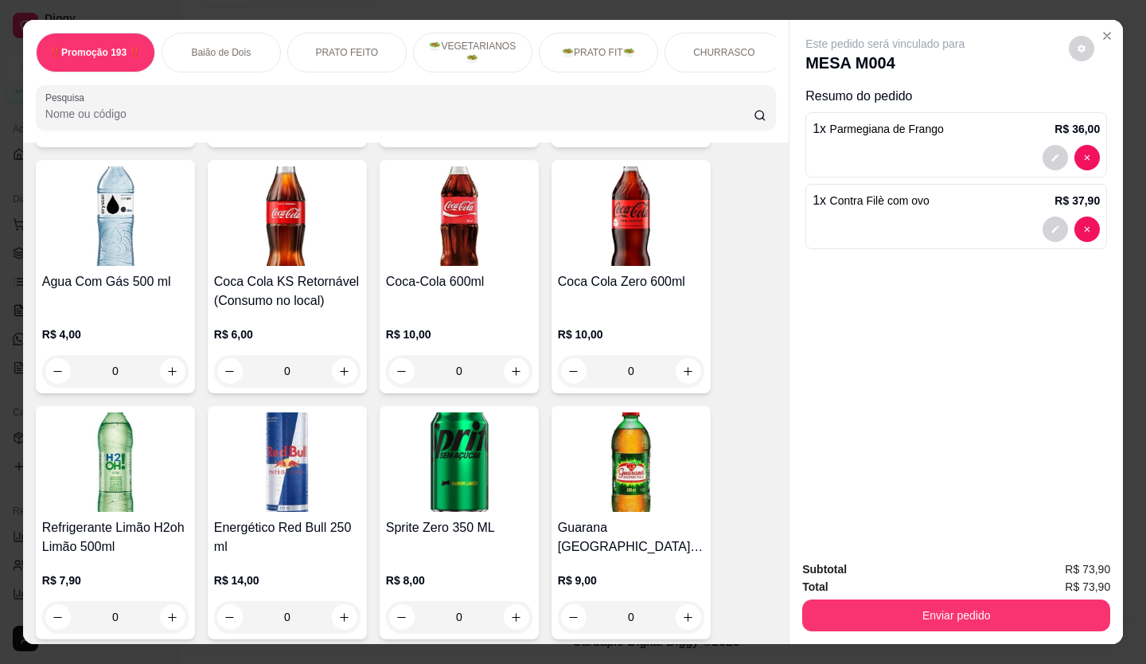
scroll to position [5412, 0]
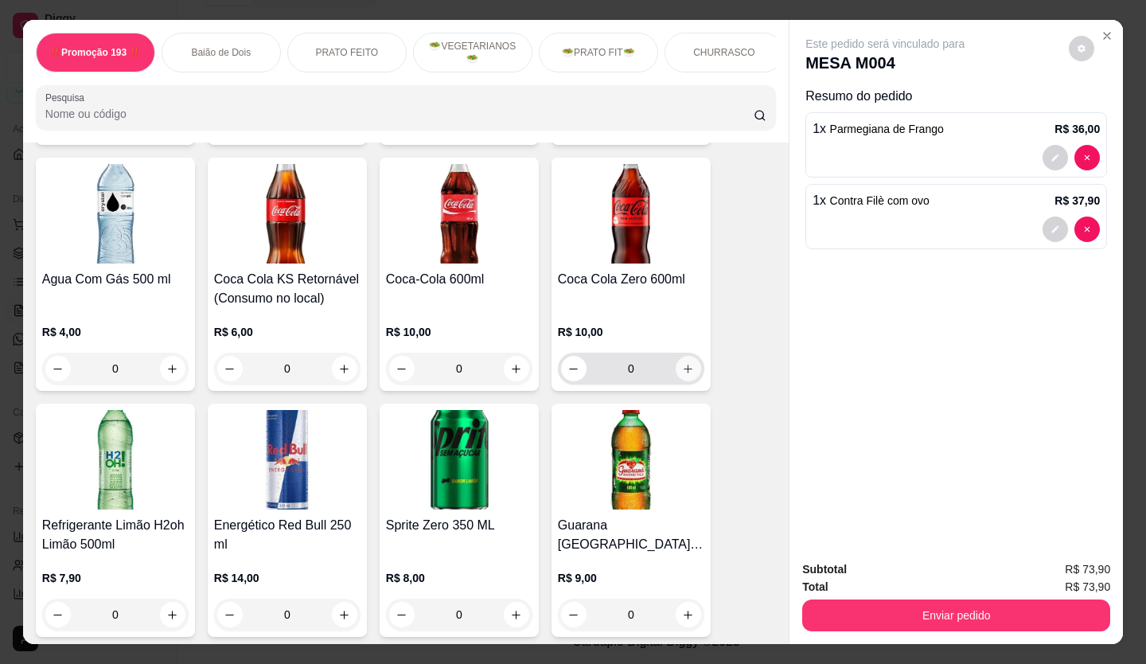
click at [647, 363] on icon "increase-product-quantity" at bounding box center [688, 369] width 12 height 12
type input "1"
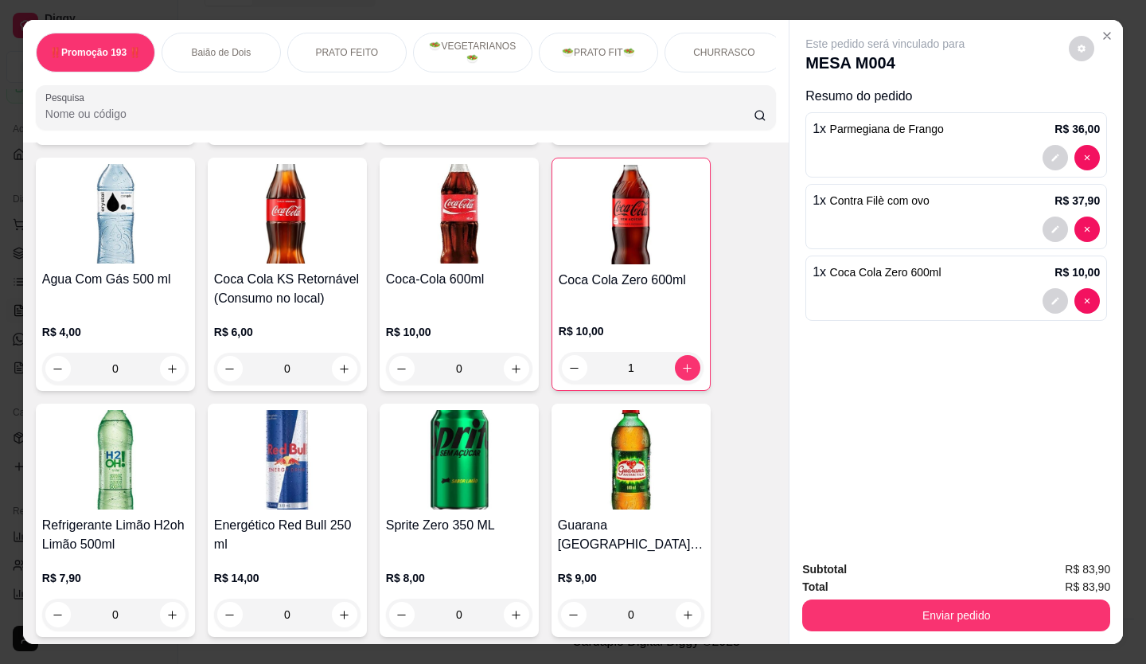
click at [647, 378] on button "Enviar pedido" at bounding box center [956, 615] width 308 height 32
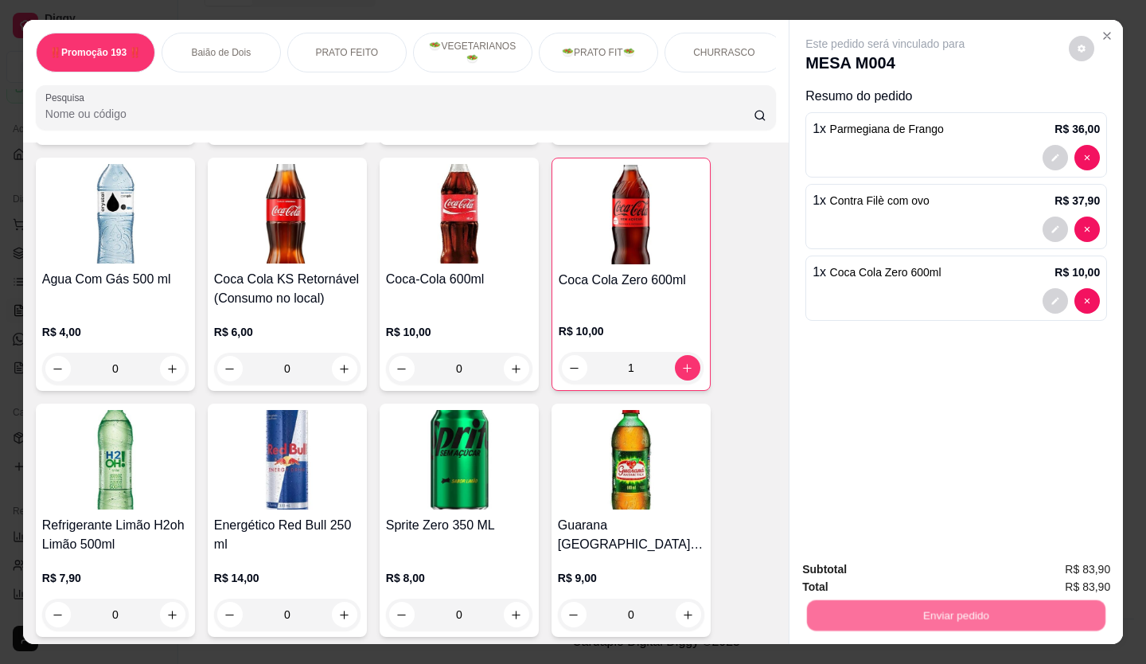
click at [647, 378] on button "Enviar pedido" at bounding box center [1069, 570] width 90 height 30
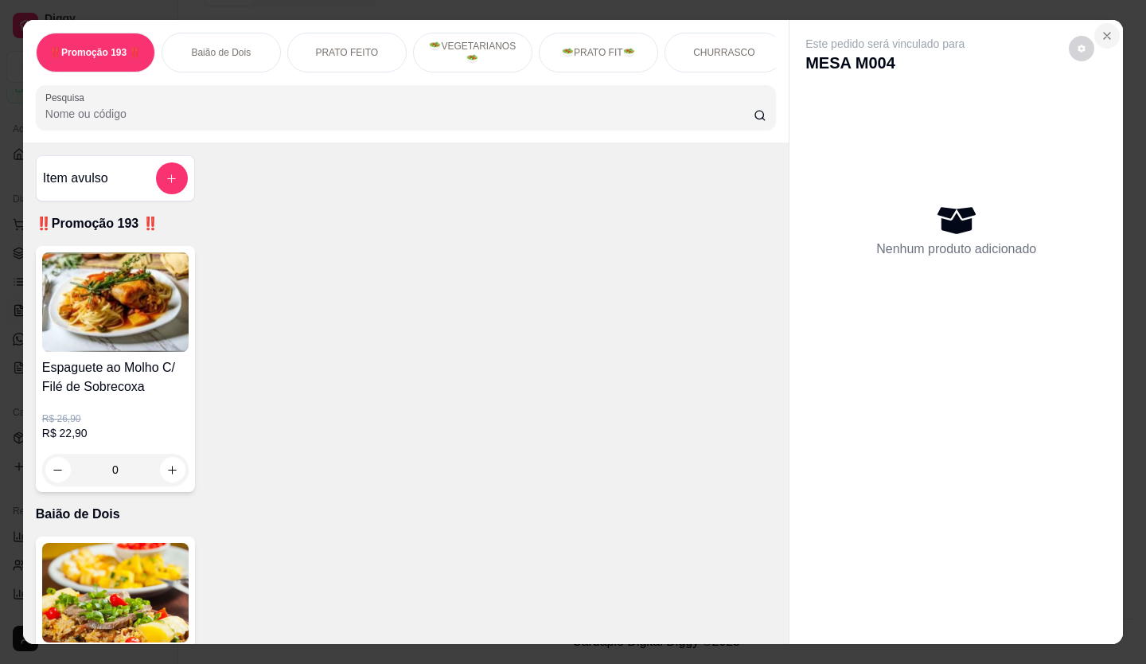
click at [647, 31] on button "Close" at bounding box center [1106, 35] width 25 height 25
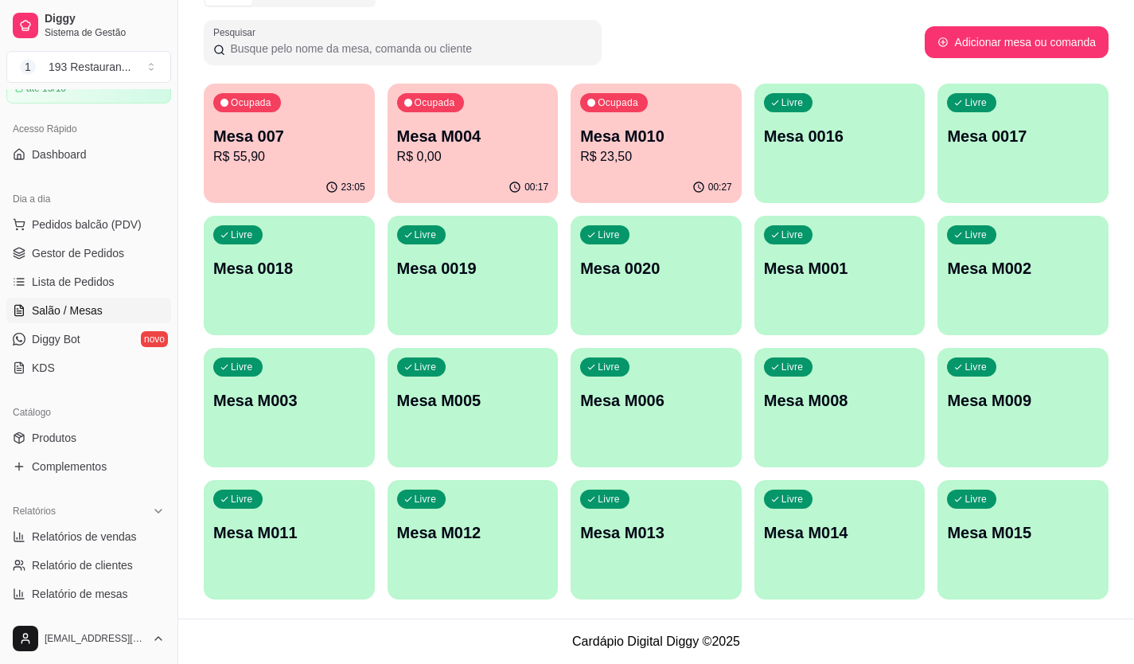
click at [490, 162] on p "R$ 0,00" at bounding box center [473, 156] width 152 height 19
click at [647, 162] on p "R$ 23,50" at bounding box center [656, 156] width 152 height 19
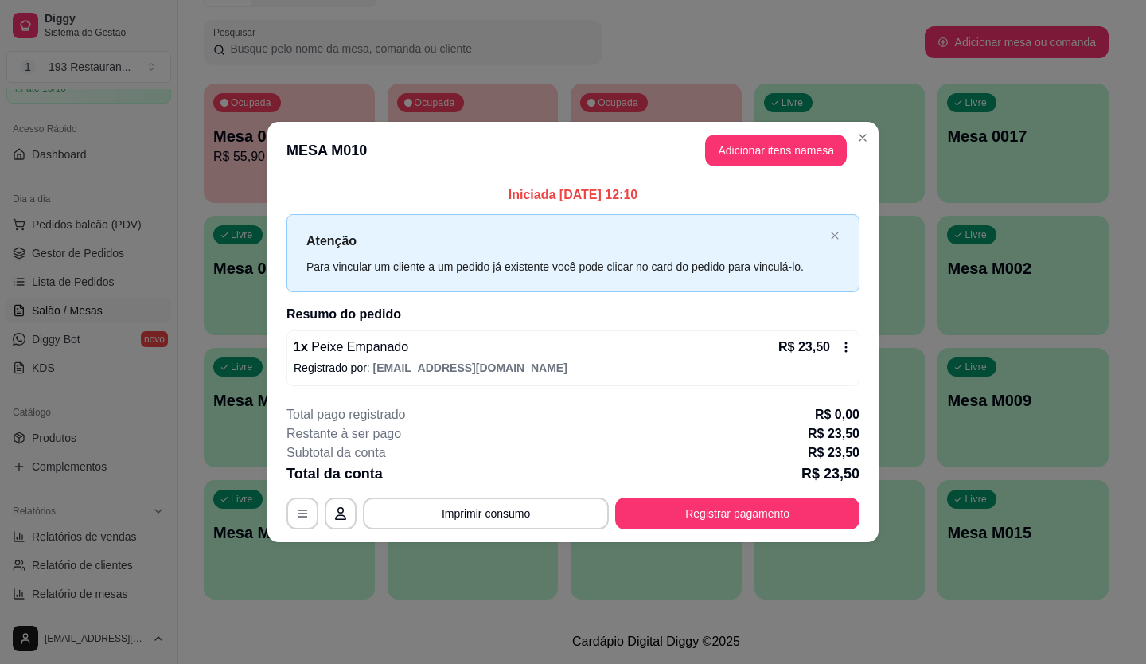
drag, startPoint x: 571, startPoint y: 484, endPoint x: 564, endPoint y: 493, distance: 11.9
click at [567, 378] on div "**********" at bounding box center [573, 467] width 573 height 124
click at [553, 378] on button "Imprimir consumo" at bounding box center [486, 513] width 246 height 32
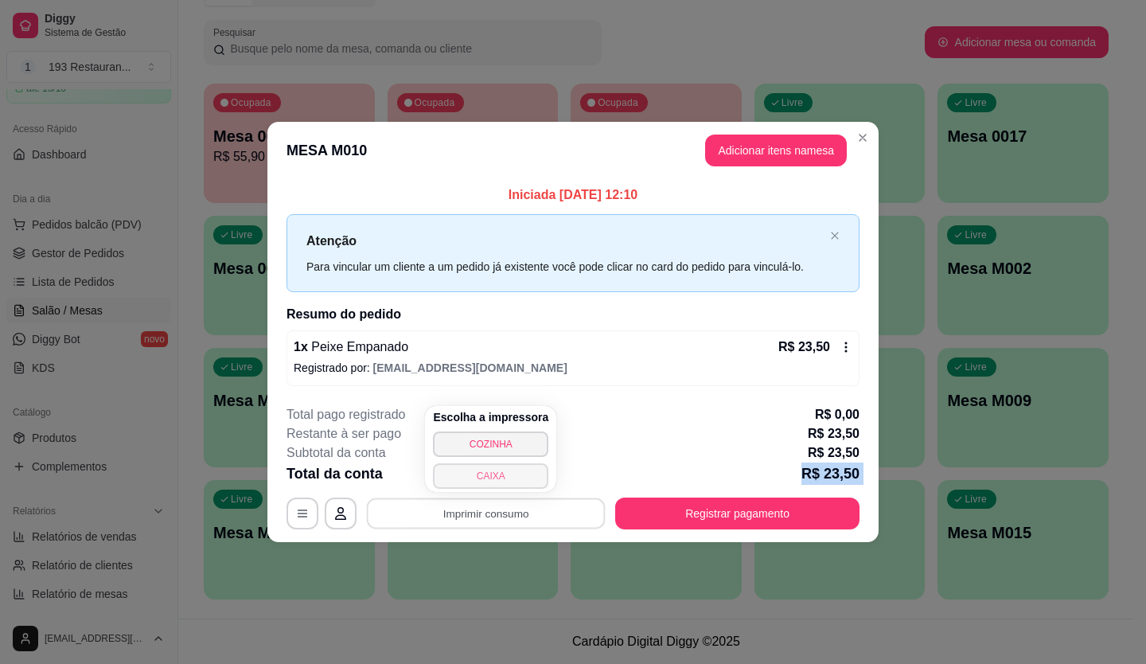
click at [532, 378] on button "CAIXA" at bounding box center [490, 475] width 115 height 25
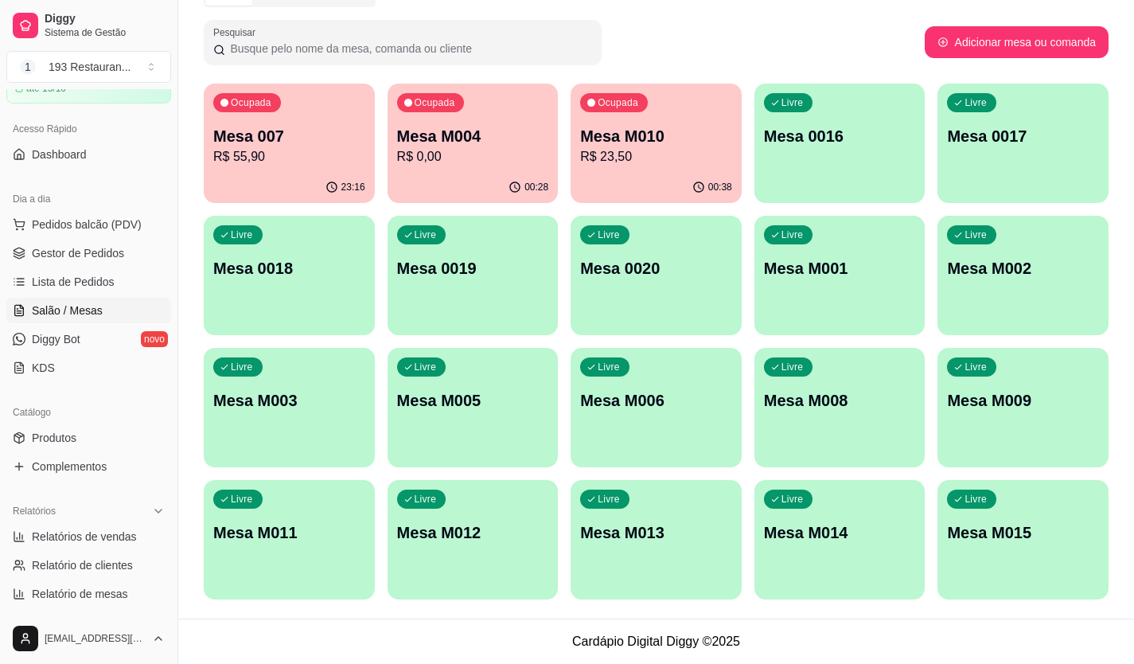
click at [647, 378] on footer "Cardápio Digital Diggy © 2025" at bounding box center [656, 640] width 956 height 45
click at [535, 142] on p "Mesa M004" at bounding box center [472, 136] width 147 height 21
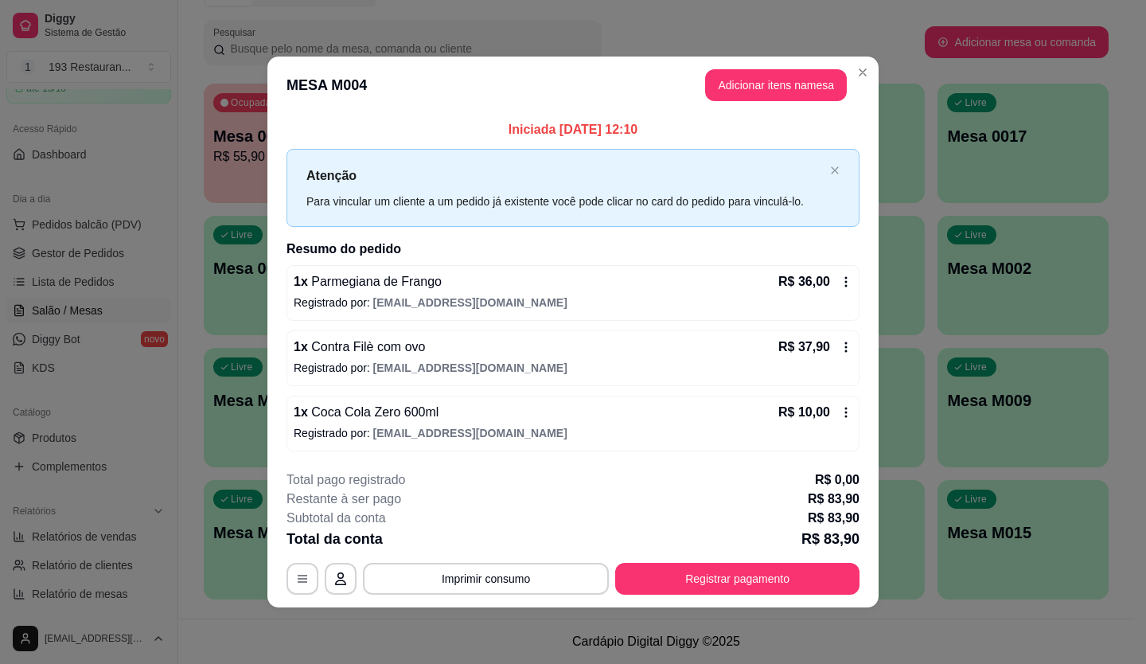
click at [647, 285] on icon at bounding box center [846, 281] width 13 height 13
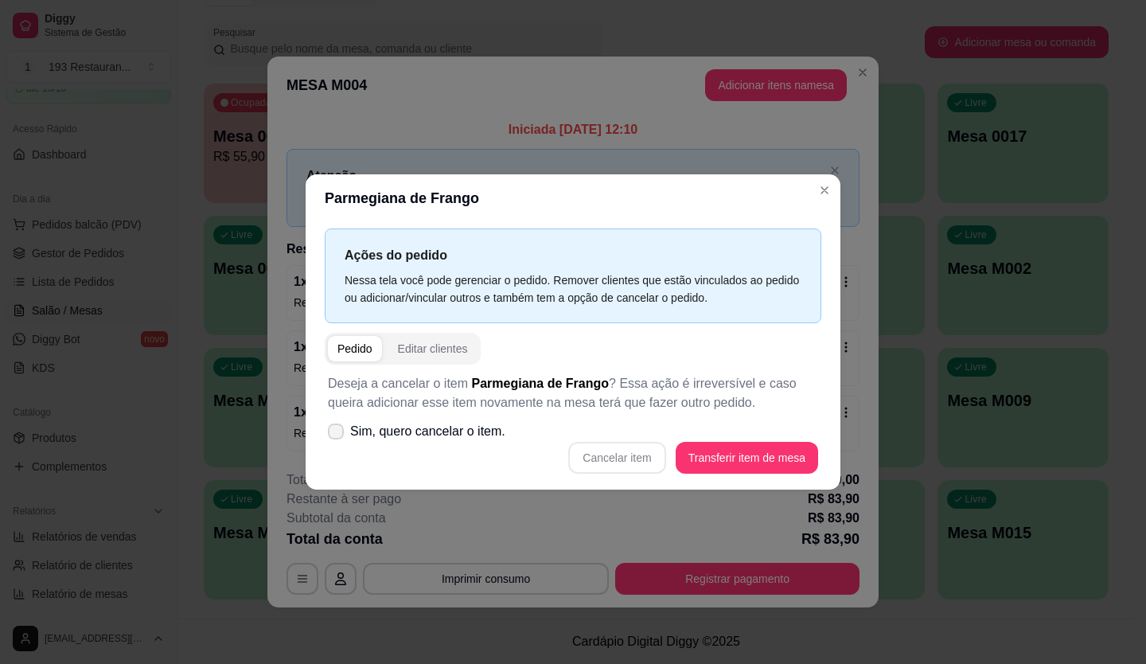
click at [420, 378] on label "Sim, quero cancelar o item." at bounding box center [417, 431] width 190 height 32
click at [337, 378] on input "Sim, quero cancelar o item." at bounding box center [332, 440] width 10 height 10
checkbox input "true"
click at [647, 378] on button "Cancelar item" at bounding box center [616, 458] width 97 height 32
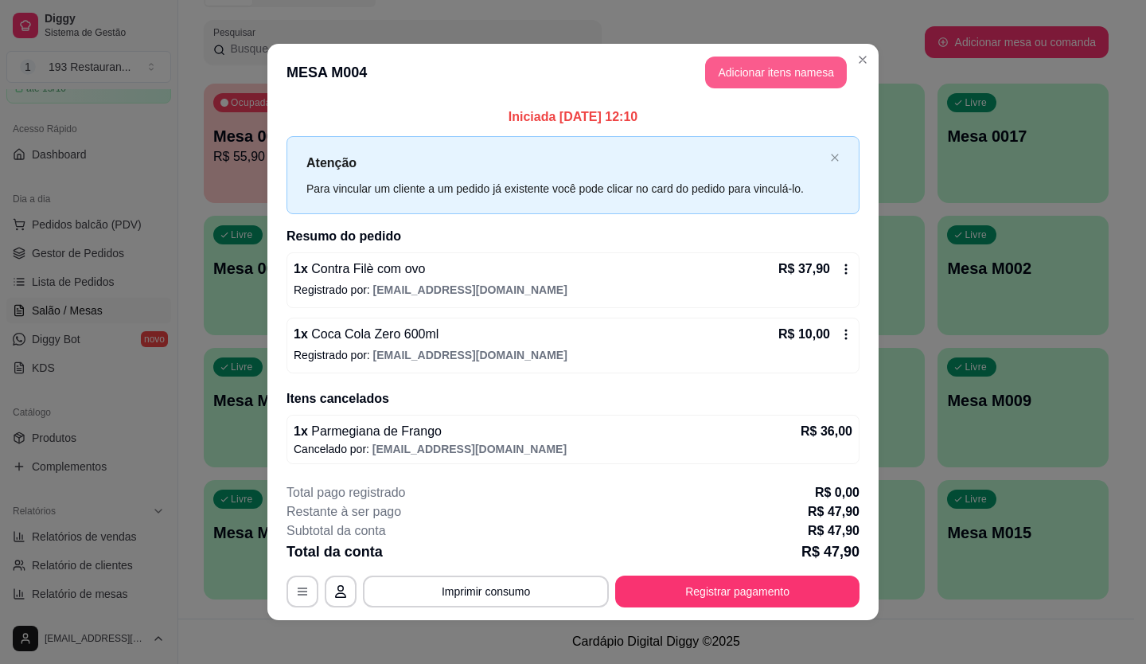
click at [647, 73] on button "Adicionar itens na mesa" at bounding box center [776, 73] width 142 height 32
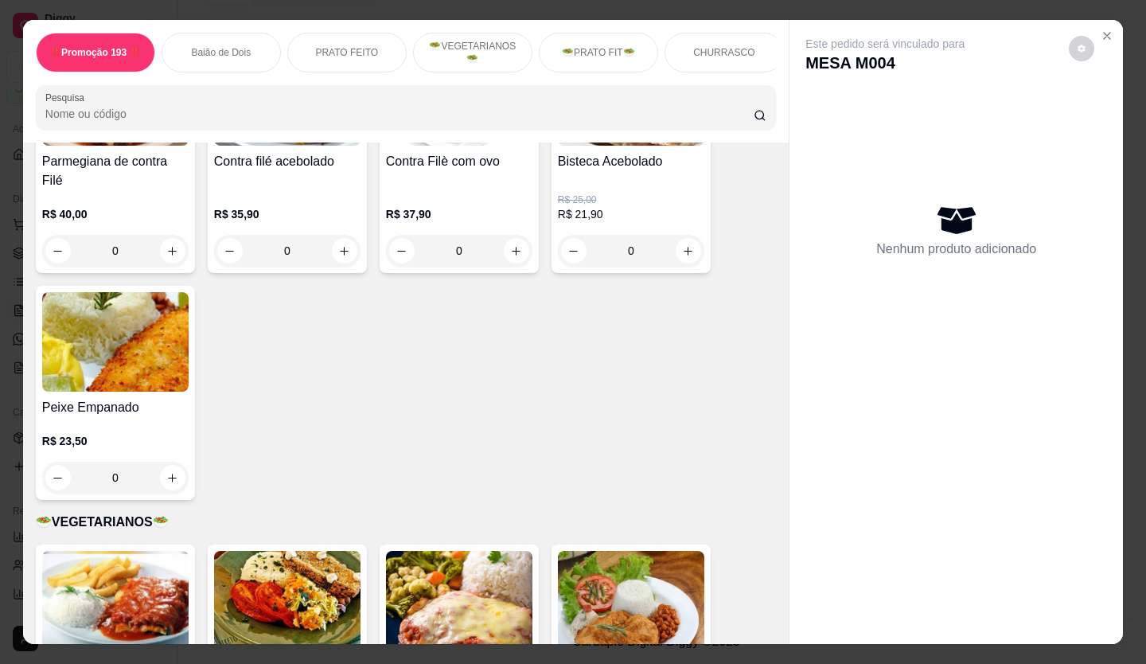
scroll to position [1353, 0]
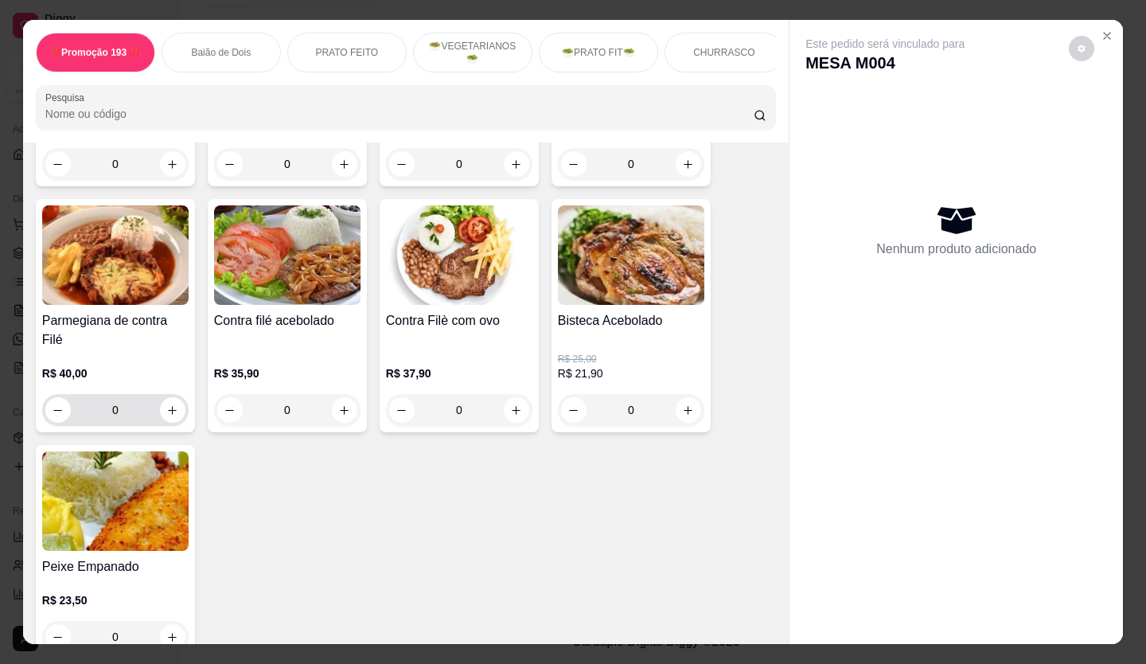
click at [175, 378] on button "increase-product-quantity" at bounding box center [172, 409] width 25 height 25
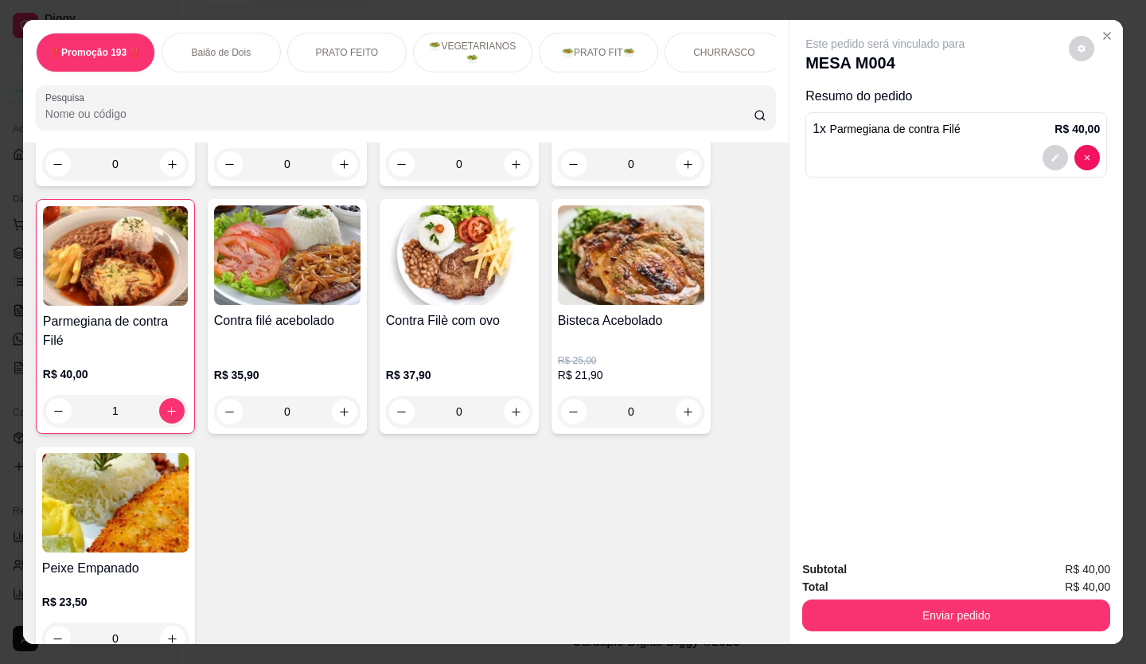
type input "1"
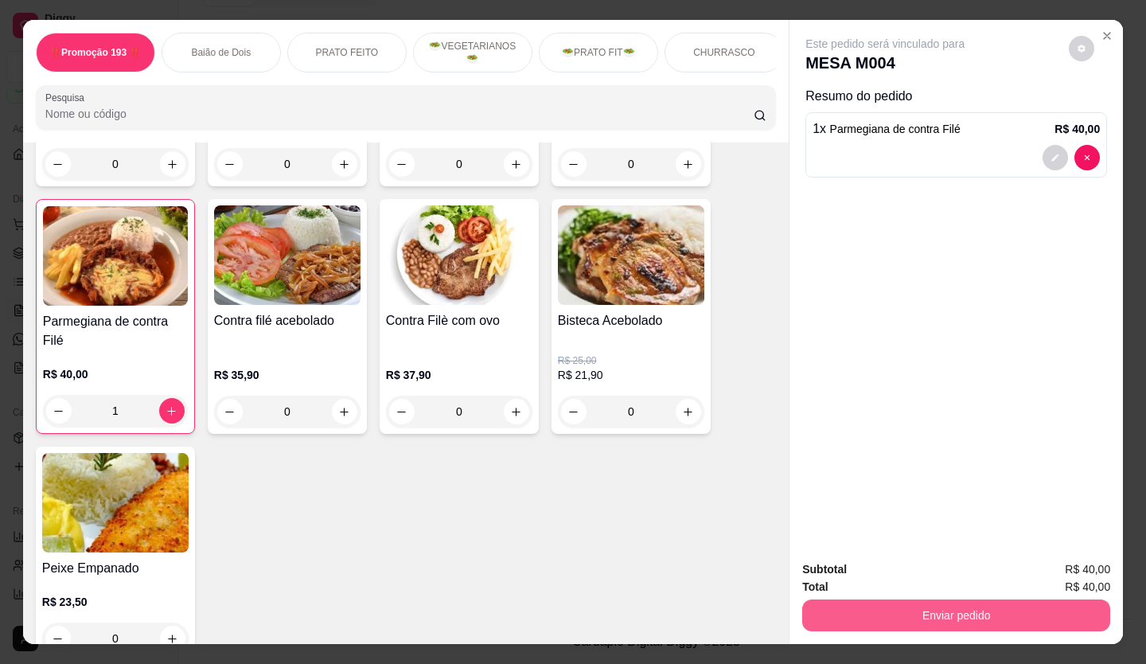
click at [647, 378] on div "Subtotal R$ 40,00 Total R$ 40,00 Enviar pedido" at bounding box center [957, 596] width 334 height 96
click at [647, 378] on button "Enviar pedido" at bounding box center [956, 615] width 308 height 32
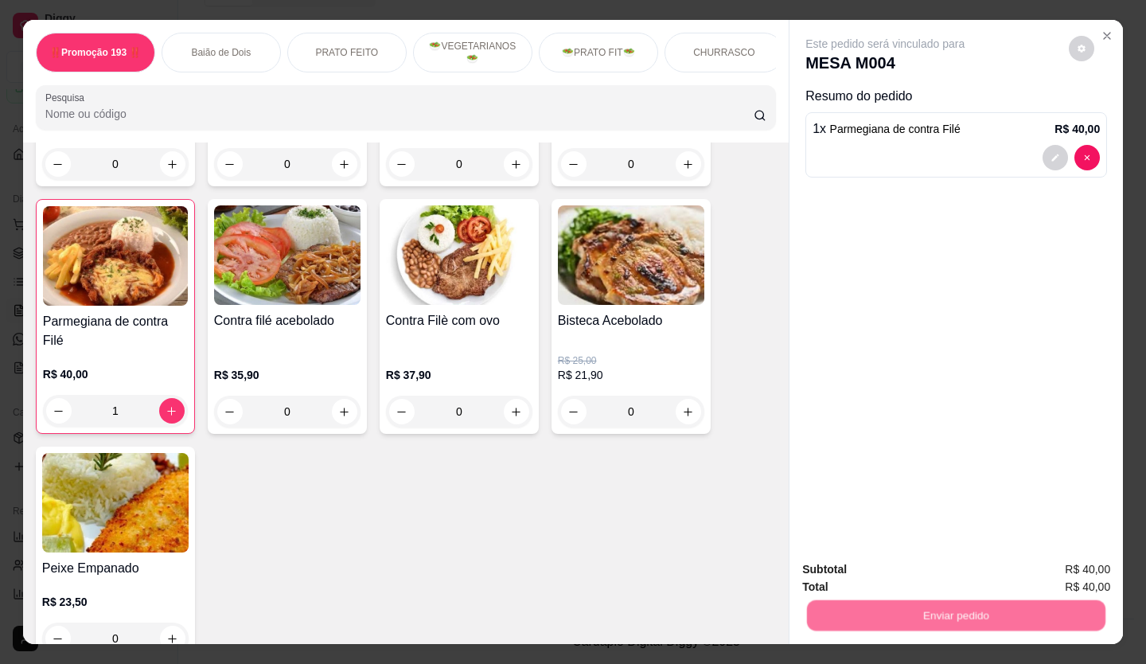
click at [647, 378] on button "Registrar cliente" at bounding box center [963, 570] width 105 height 30
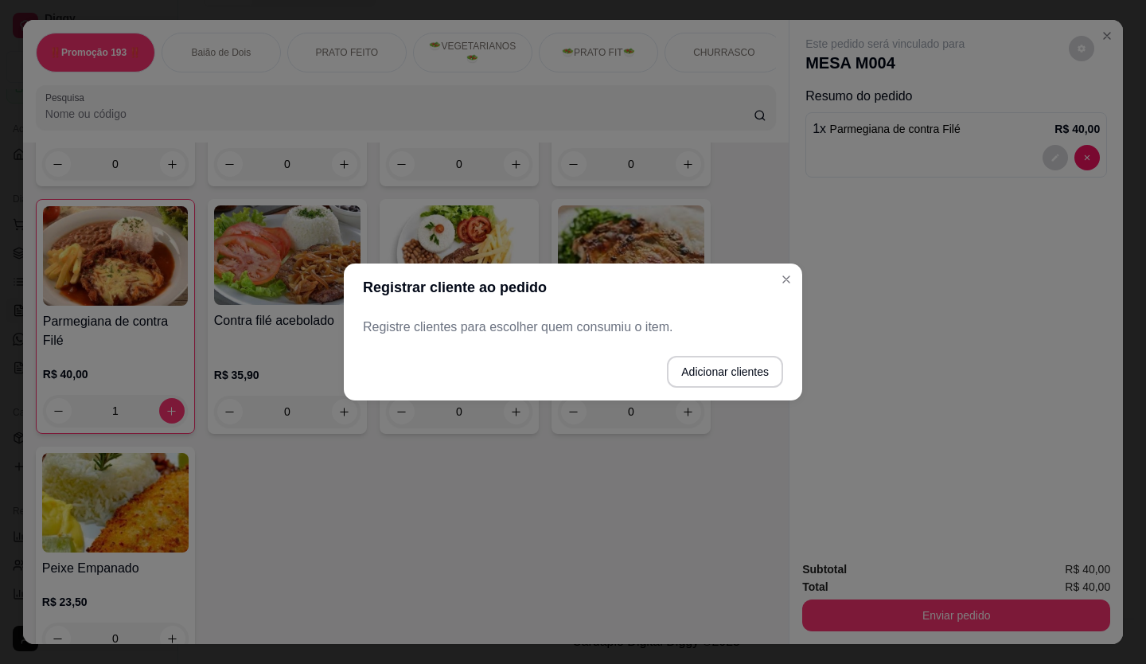
click at [647, 274] on header "Registrar cliente ao pedido" at bounding box center [573, 287] width 458 height 48
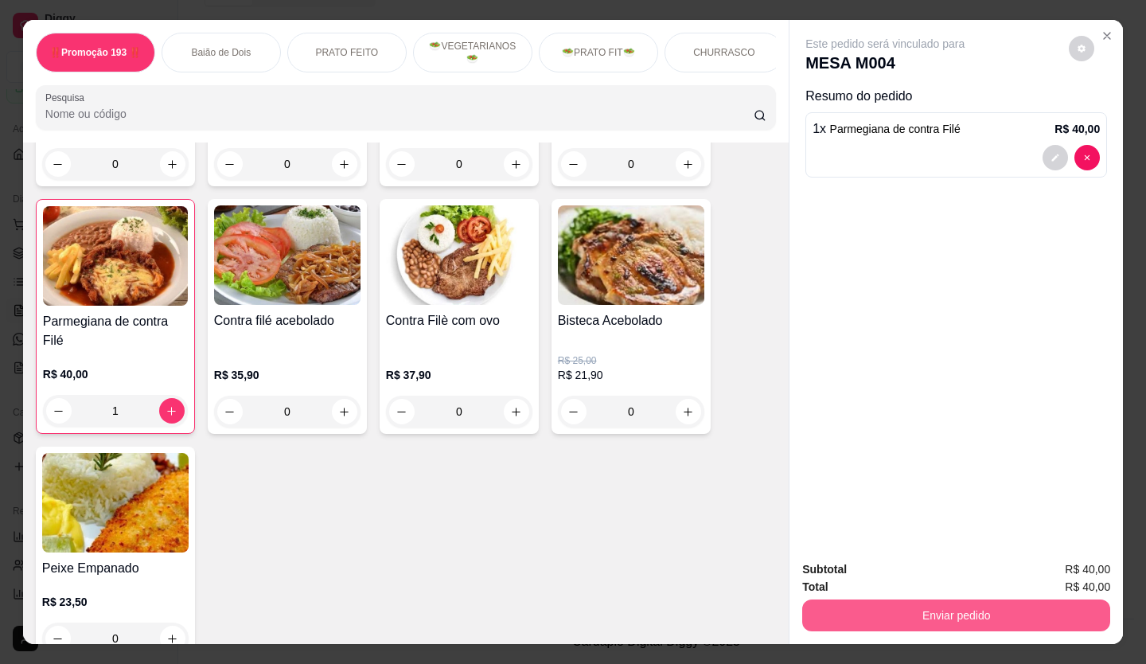
click at [647, 378] on button "Enviar pedido" at bounding box center [956, 615] width 308 height 32
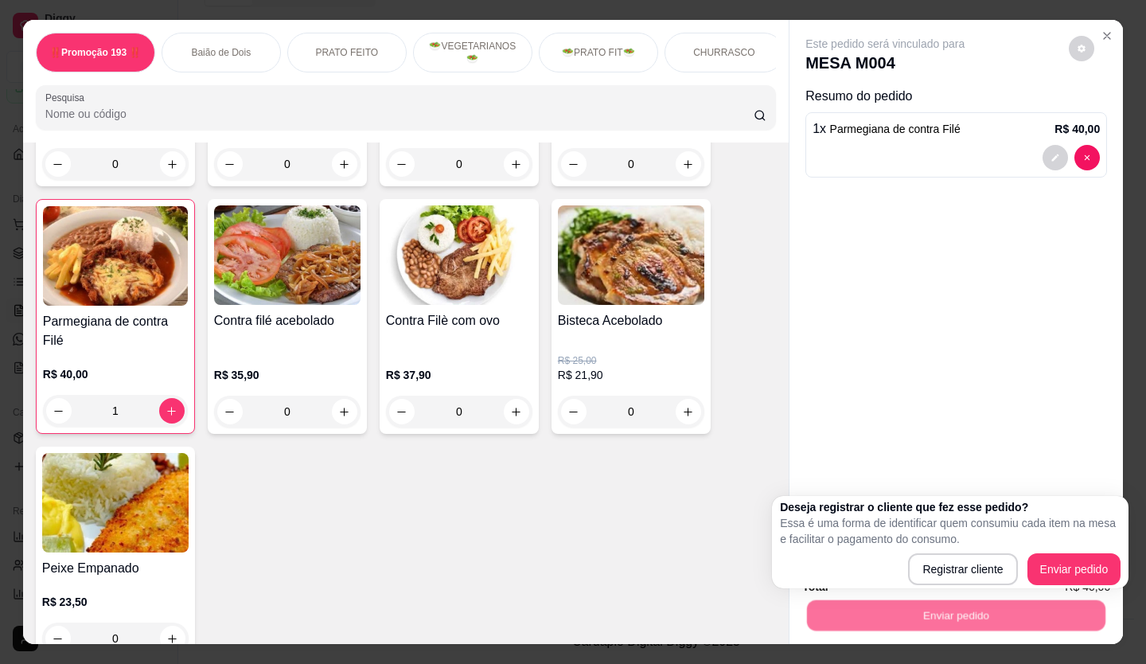
click at [647, 378] on div "Deseja registrar o cliente que fez esse pedido? Essa é uma forma de identificar…" at bounding box center [950, 542] width 341 height 86
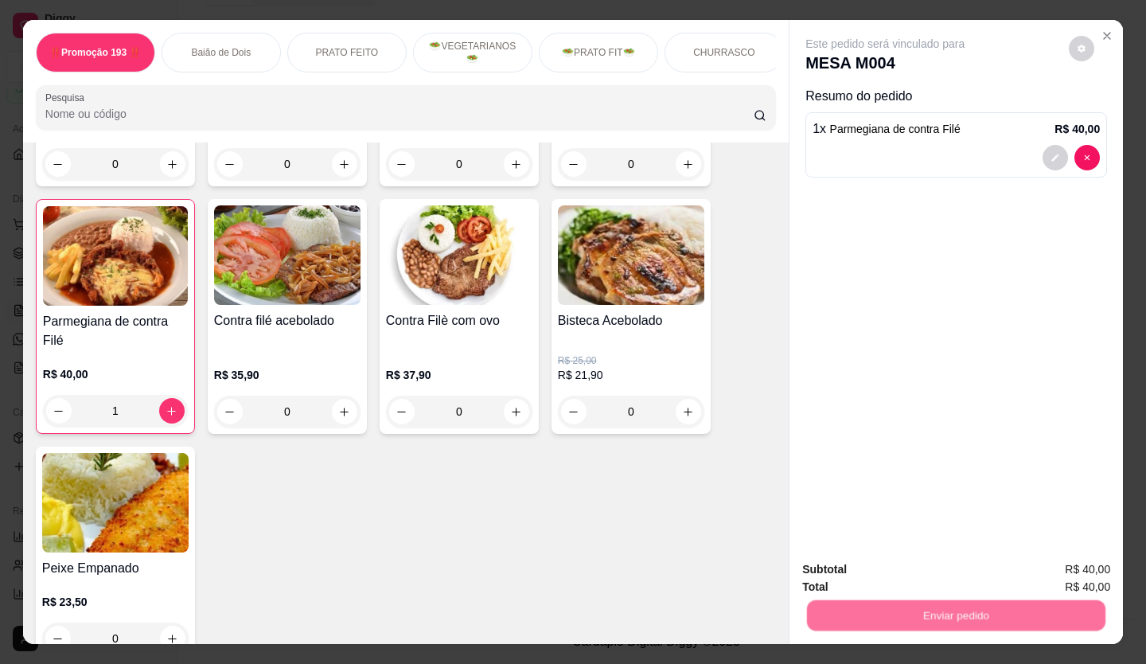
click at [647, 378] on button "Enviar pedido" at bounding box center [1069, 570] width 90 height 30
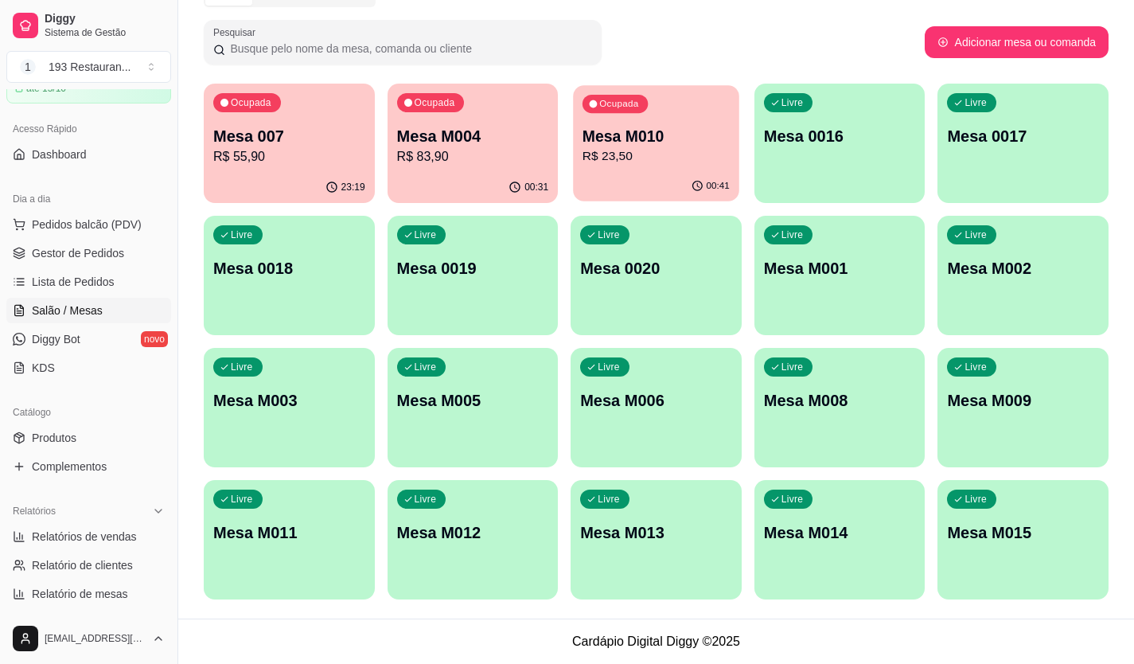
click at [647, 149] on p "R$ 23,50" at bounding box center [656, 156] width 147 height 18
click at [297, 137] on p "Mesa 007" at bounding box center [289, 136] width 152 height 22
click at [454, 165] on p "R$ 83,90" at bounding box center [473, 156] width 152 height 19
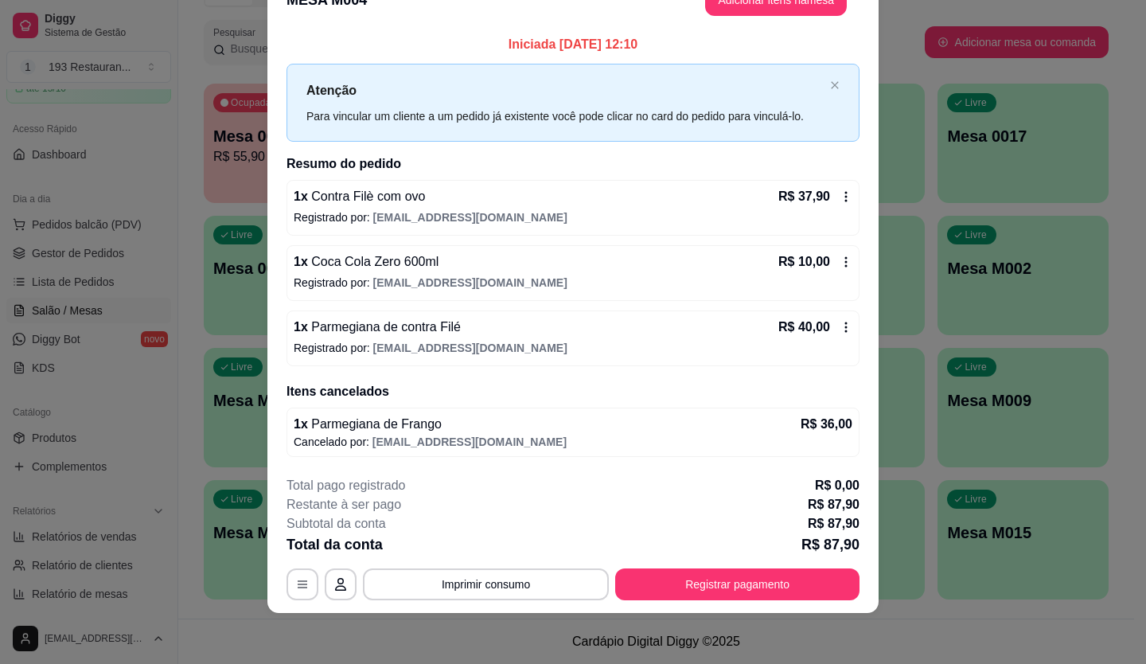
scroll to position [0, 0]
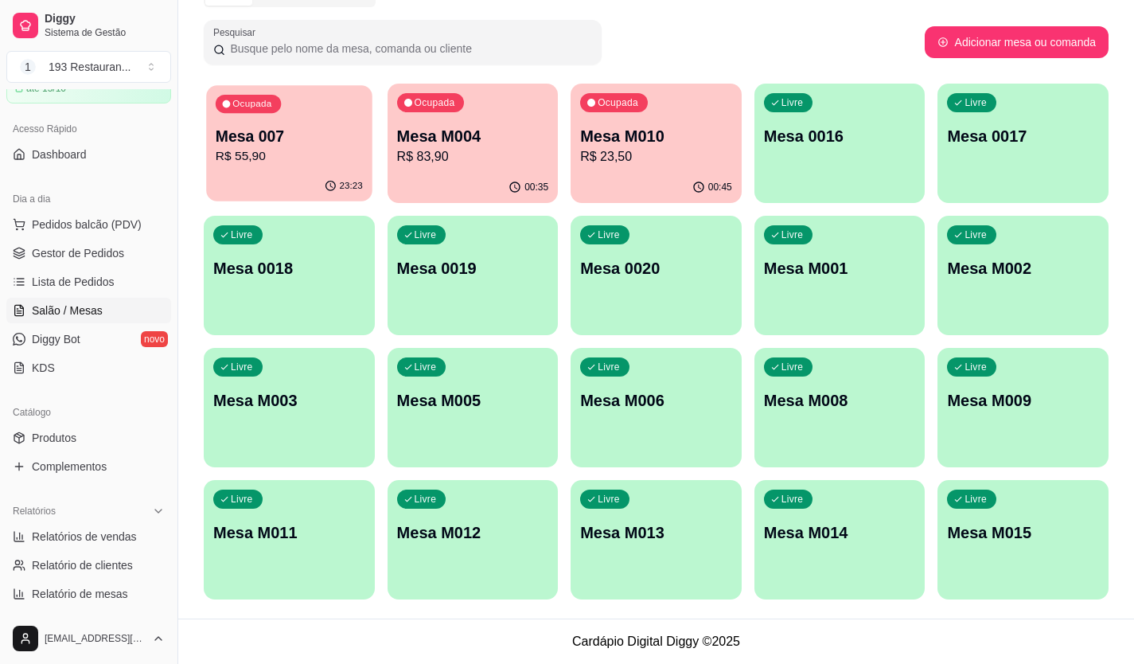
click at [325, 135] on p "Mesa 007" at bounding box center [289, 136] width 147 height 21
click at [318, 378] on p "Mesa M003" at bounding box center [289, 400] width 152 height 22
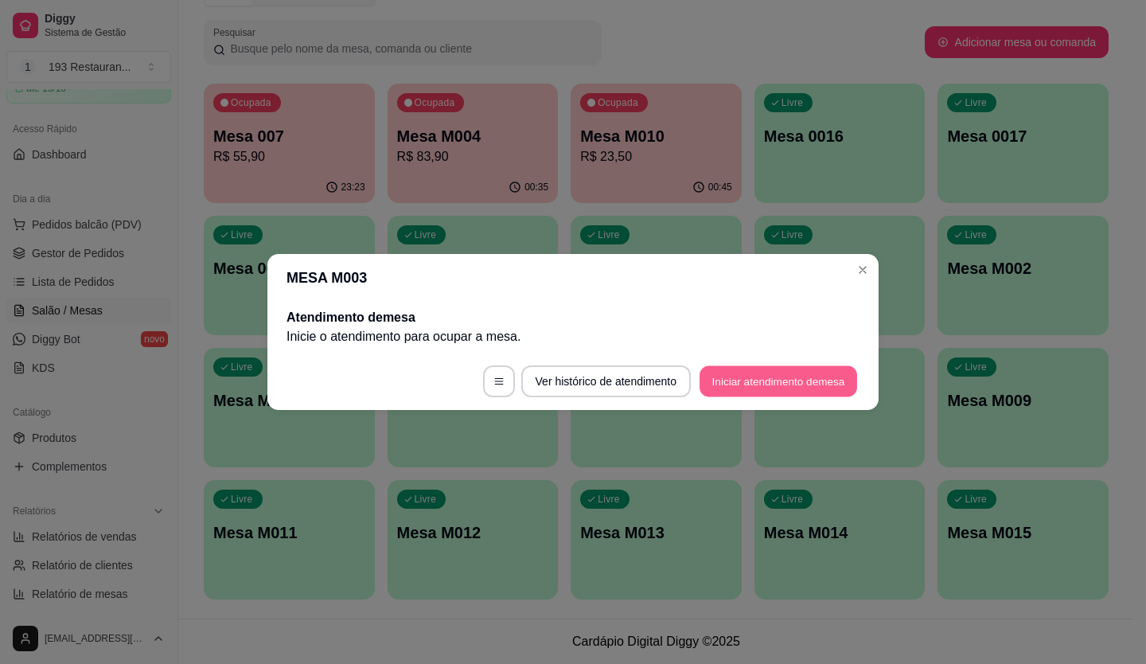
click at [647, 378] on button "Iniciar atendimento de mesa" at bounding box center [779, 381] width 158 height 31
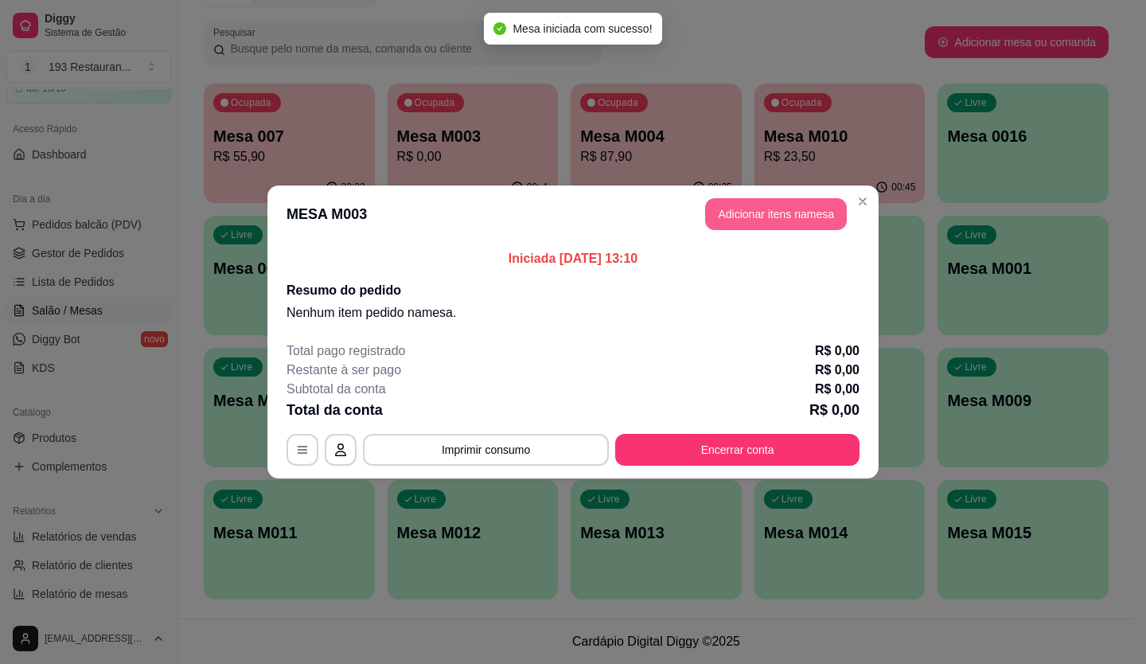
click at [647, 213] on button "Adicionar itens na mesa" at bounding box center [776, 214] width 142 height 32
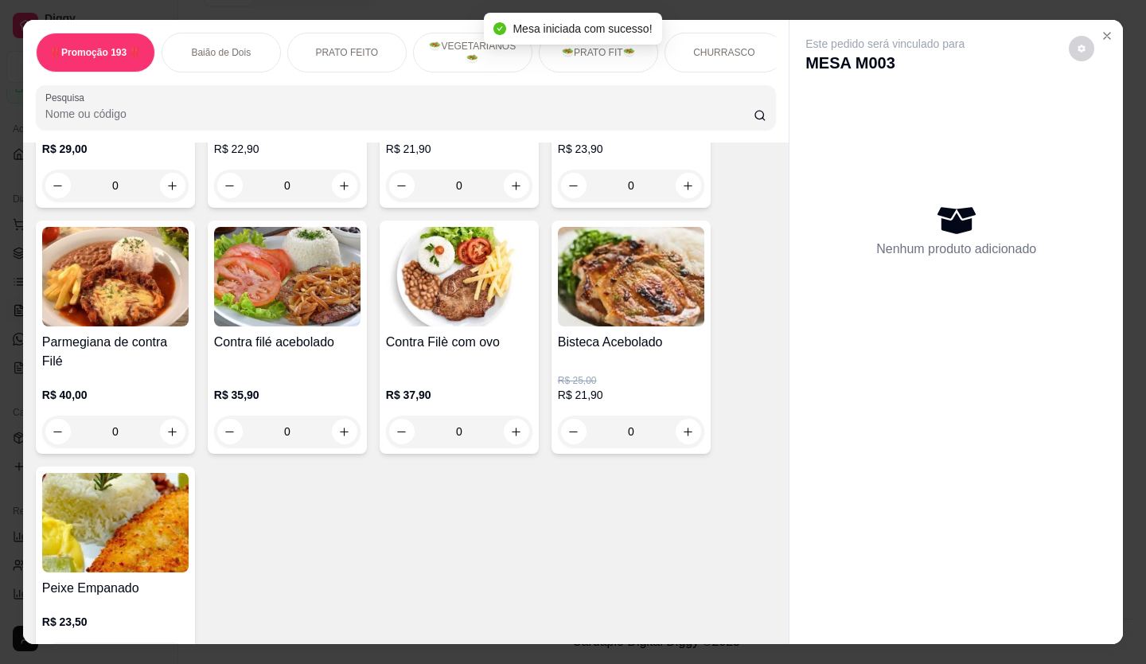
scroll to position [1433, 0]
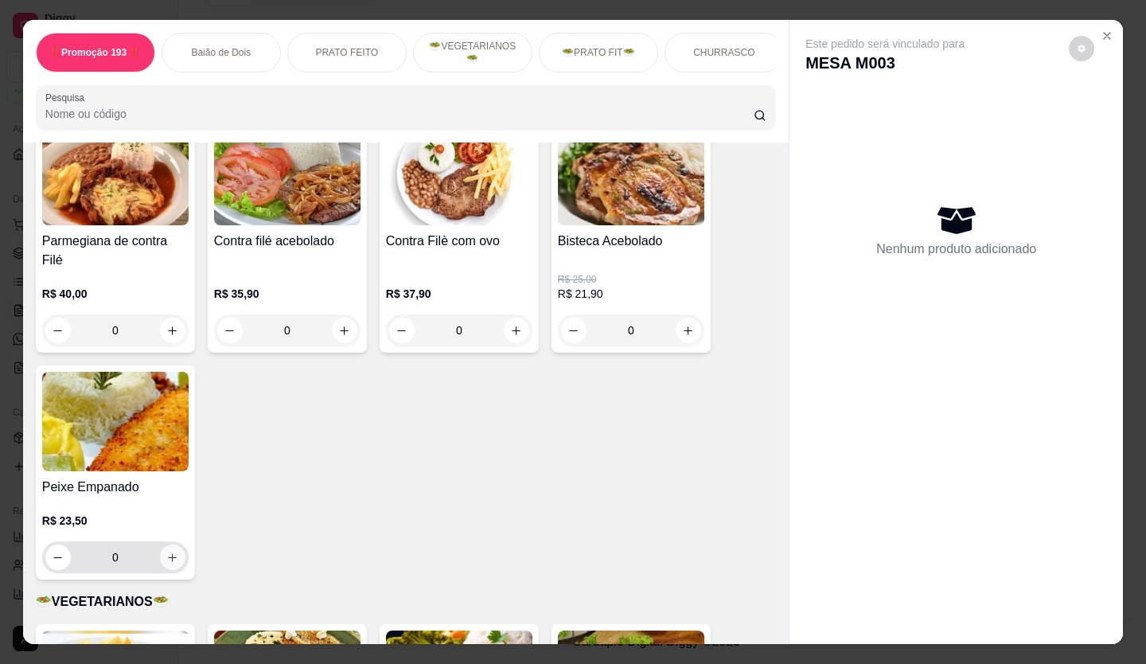
click at [166, 378] on icon "increase-product-quantity" at bounding box center [172, 558] width 12 height 12
type input "1"
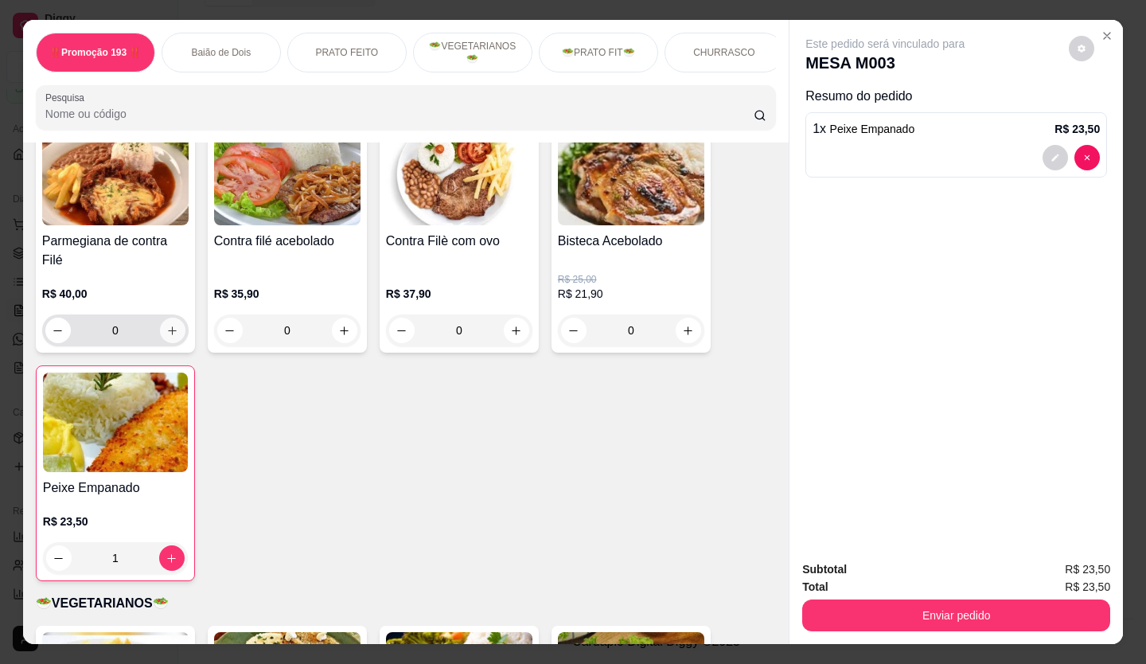
click at [166, 333] on icon "increase-product-quantity" at bounding box center [172, 331] width 12 height 12
type input "1"
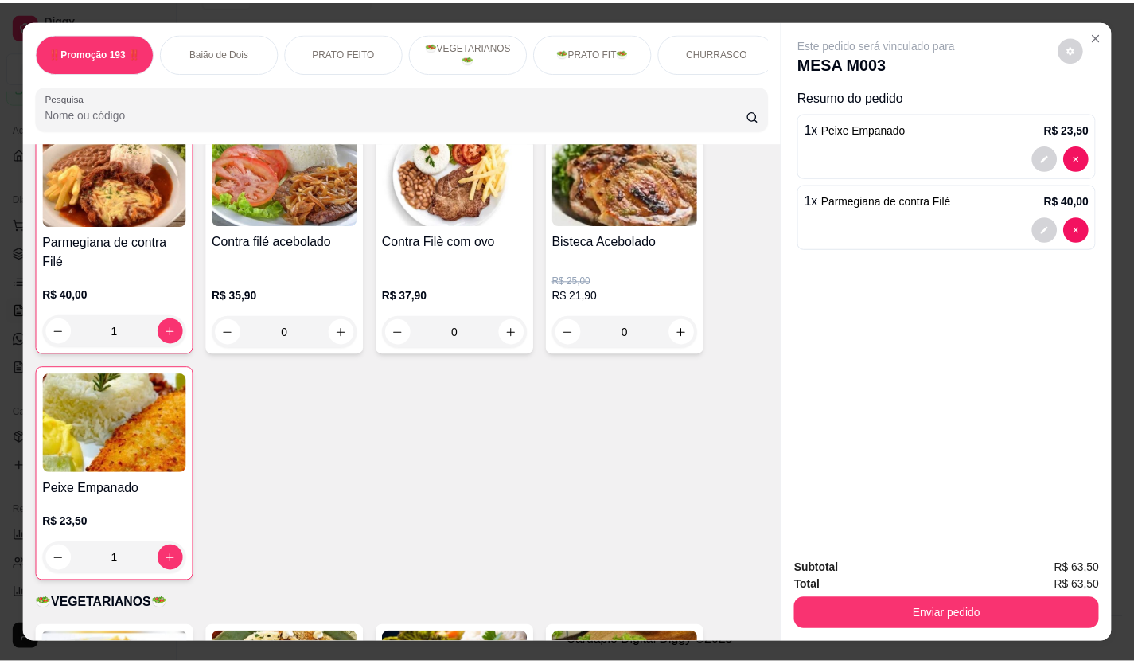
scroll to position [1434, 0]
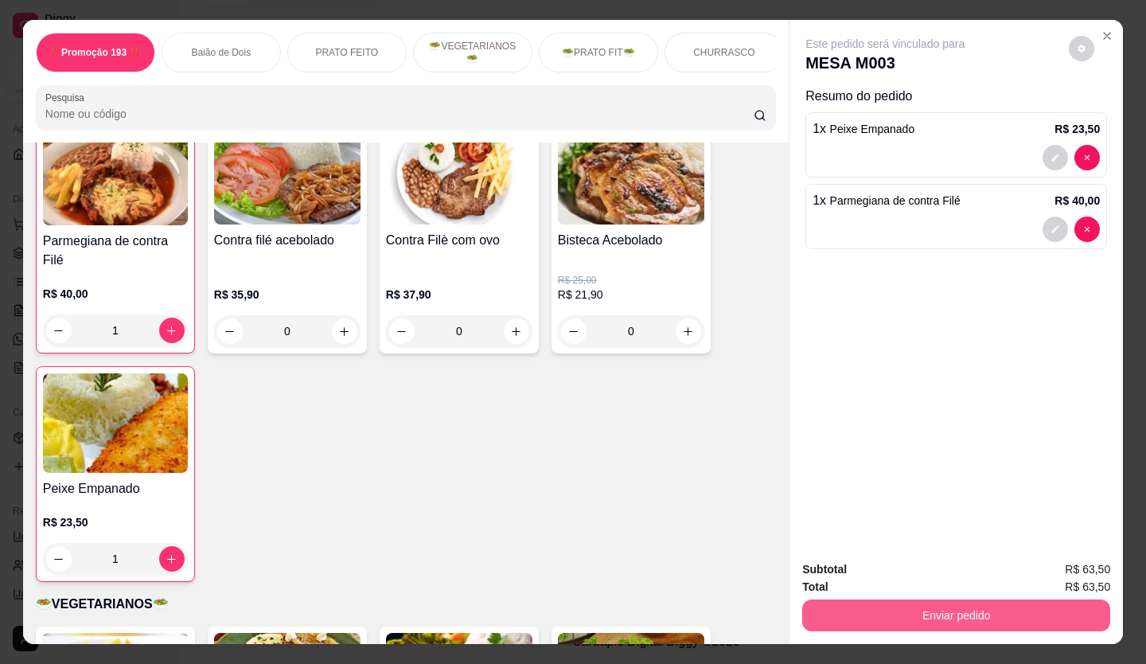
click at [647, 378] on button "Enviar pedido" at bounding box center [956, 615] width 308 height 32
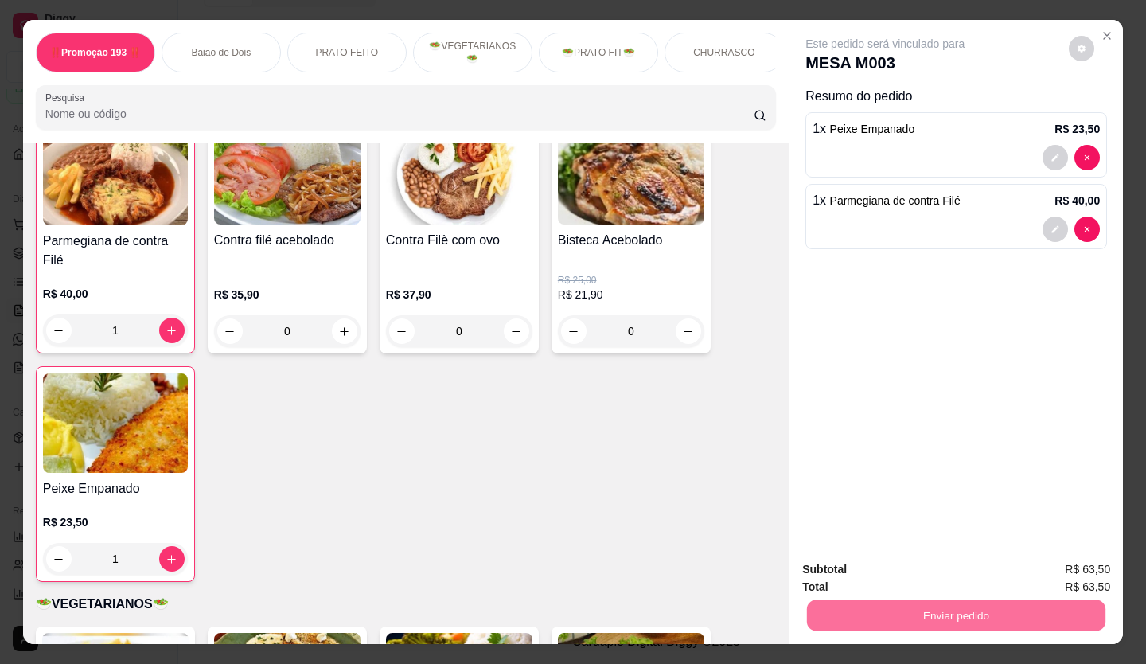
click at [647, 378] on button "Enviar pedido" at bounding box center [1069, 570] width 90 height 30
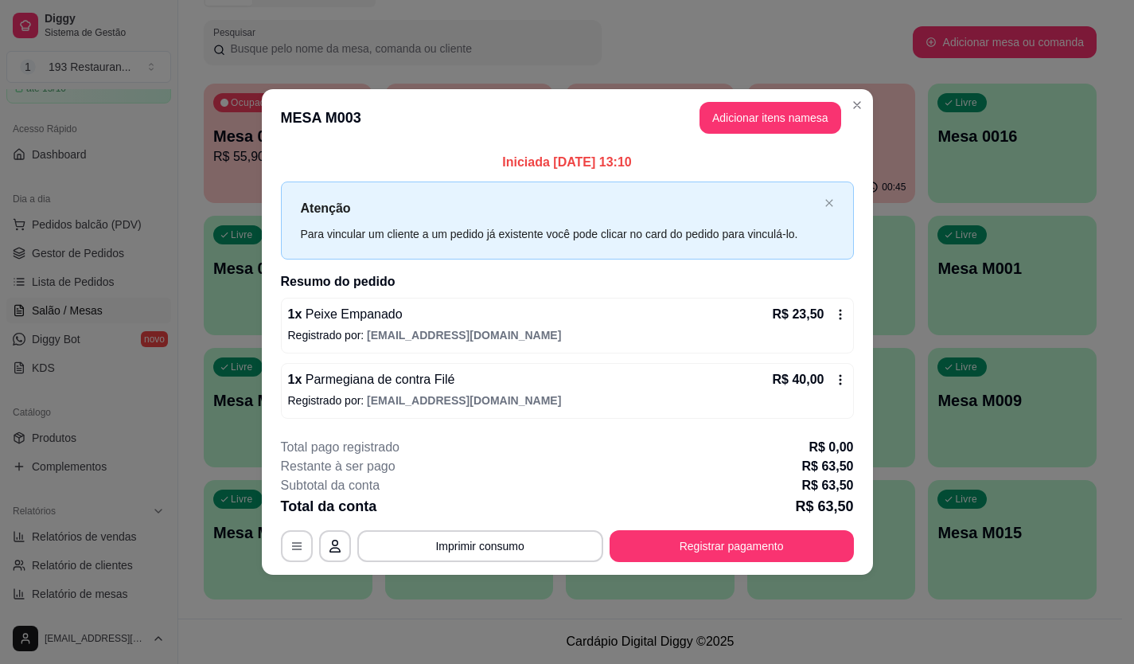
click at [647, 313] on div "Livre Mesa M001" at bounding box center [1012, 266] width 169 height 100
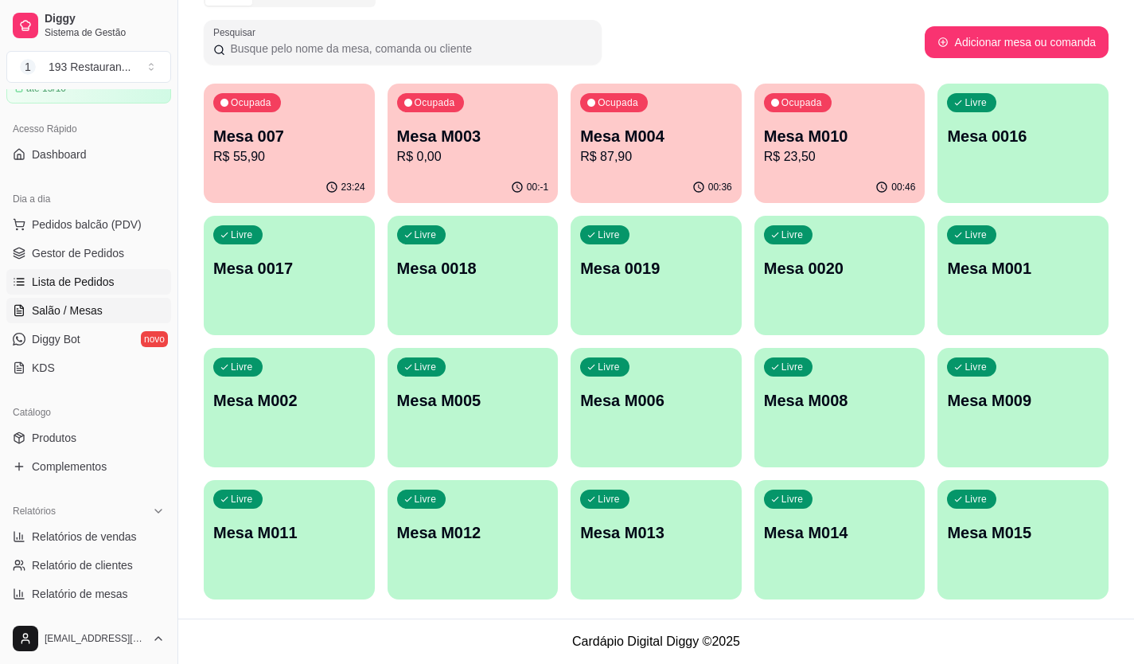
click at [60, 288] on span "Lista de Pedidos" at bounding box center [73, 282] width 83 height 16
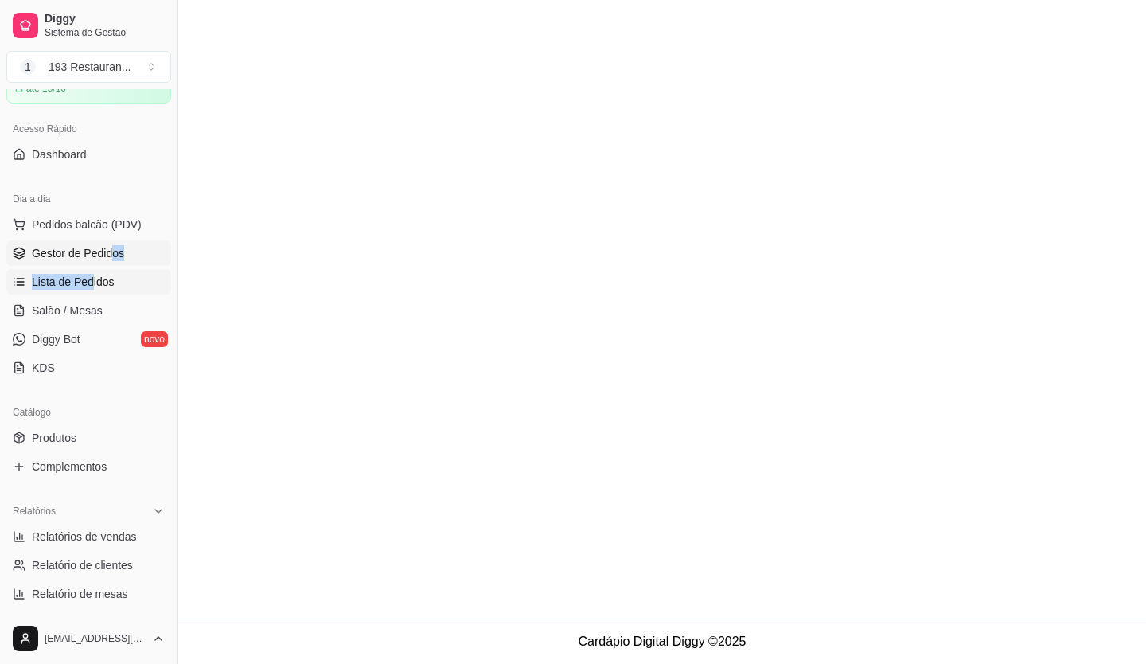
click at [113, 261] on ul "Pedidos balcão (PDV) Gestor de Pedidos Lista de Pedidos Salão / Mesas Diggy Bot…" at bounding box center [88, 296] width 165 height 169
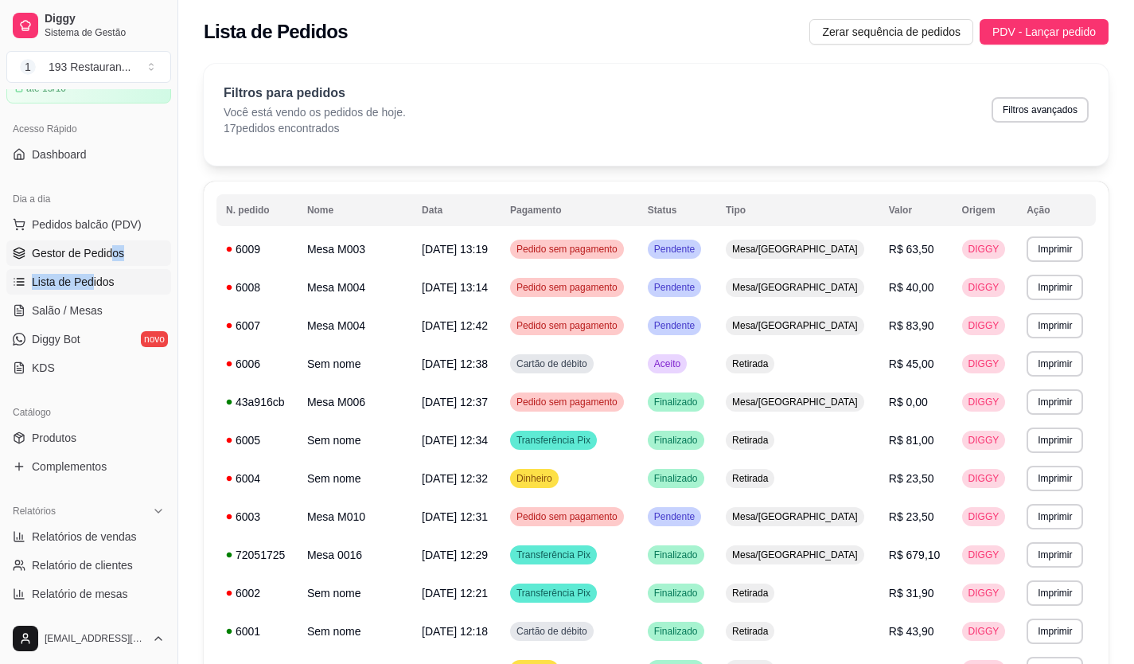
click at [89, 257] on span "Gestor de Pedidos" at bounding box center [78, 253] width 92 height 16
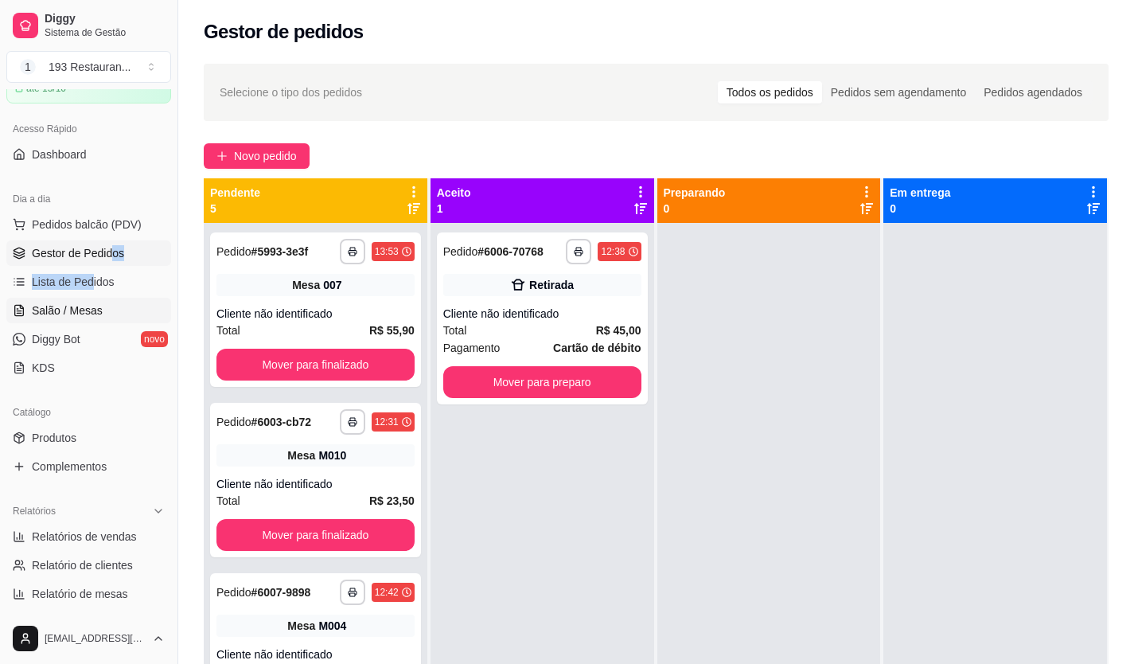
click at [76, 303] on span "Salão / Mesas" at bounding box center [67, 310] width 71 height 16
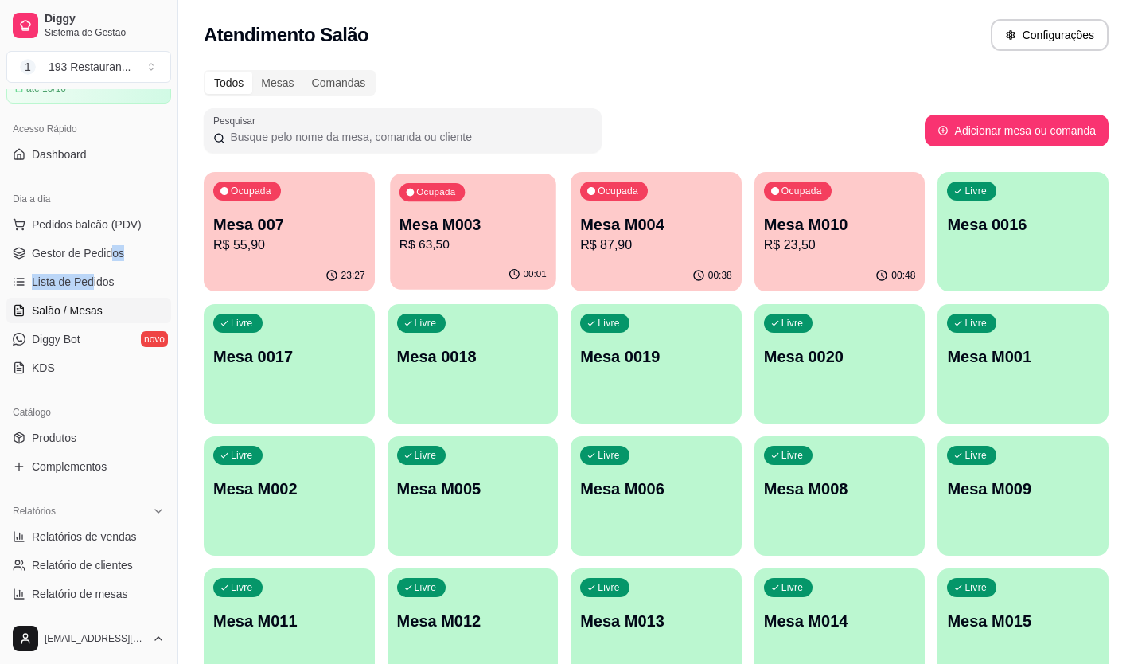
click at [498, 231] on p "Mesa M003" at bounding box center [472, 224] width 147 height 21
click at [462, 236] on p "R$ 63,50" at bounding box center [473, 245] width 152 height 19
click at [642, 203] on div "Ocupada Mesa M004 R$ 87,90" at bounding box center [656, 216] width 171 height 88
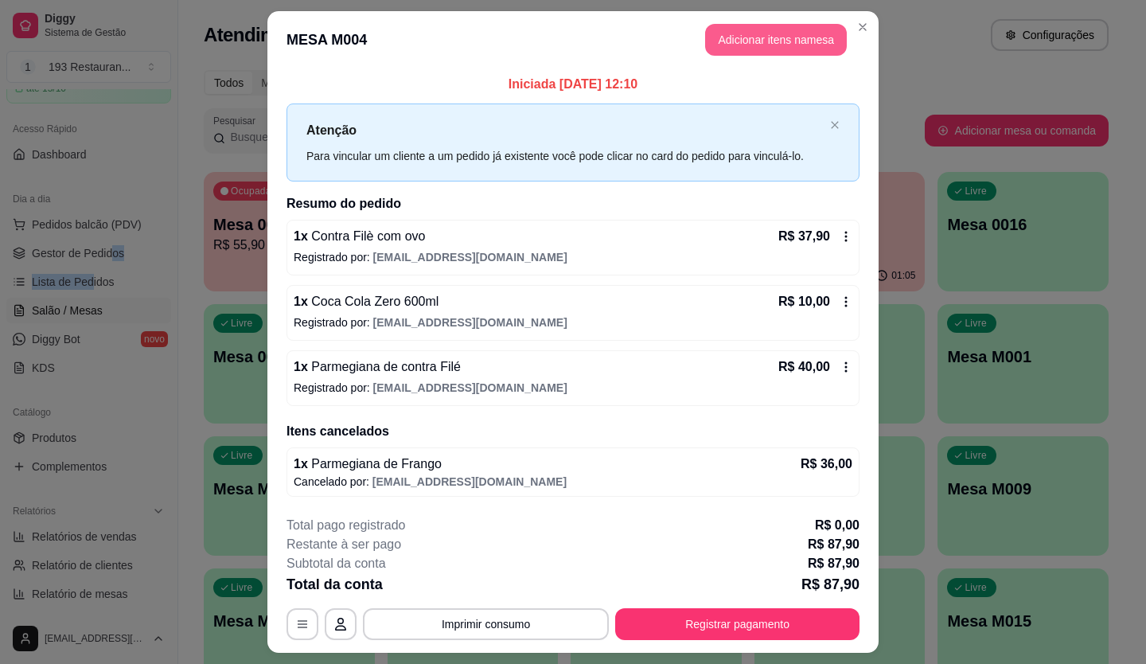
click at [647, 40] on button "Adicionar itens na mesa" at bounding box center [776, 40] width 142 height 32
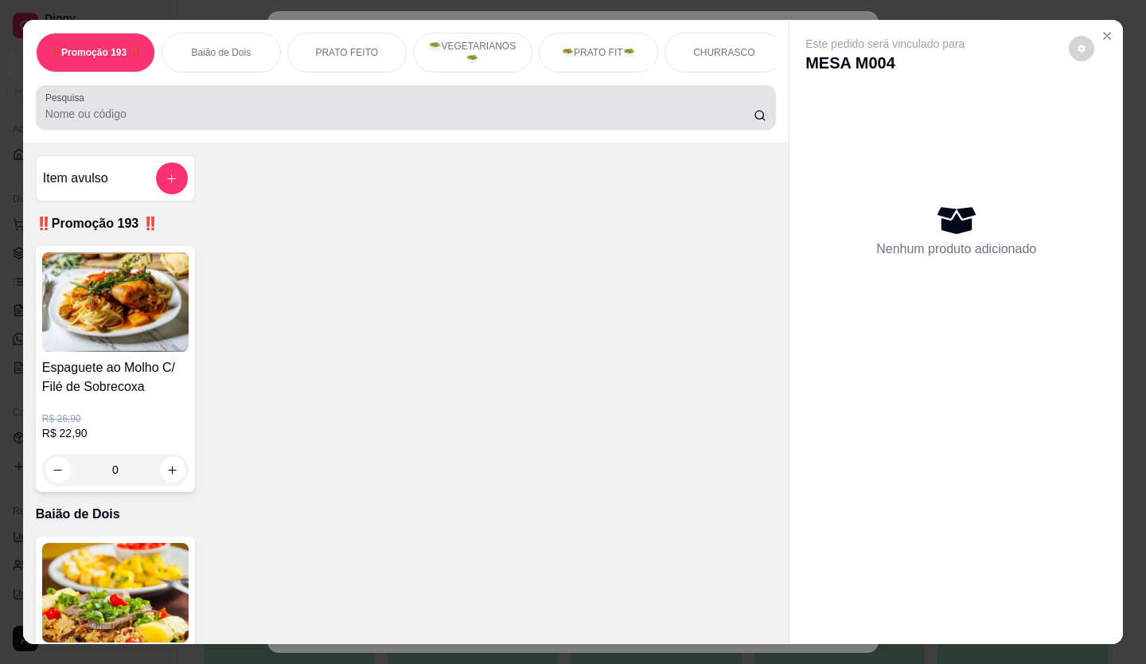
click at [257, 100] on div at bounding box center [405, 108] width 721 height 32
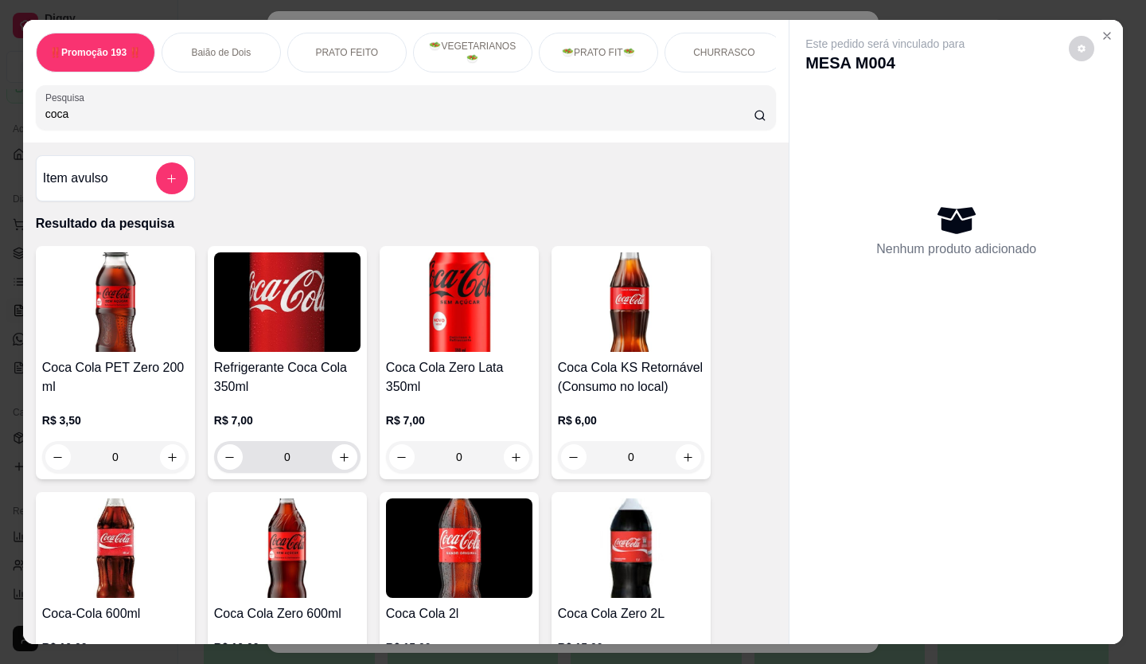
type input "coca"
click at [339, 378] on icon "increase-product-quantity" at bounding box center [345, 457] width 12 height 12
type input "1"
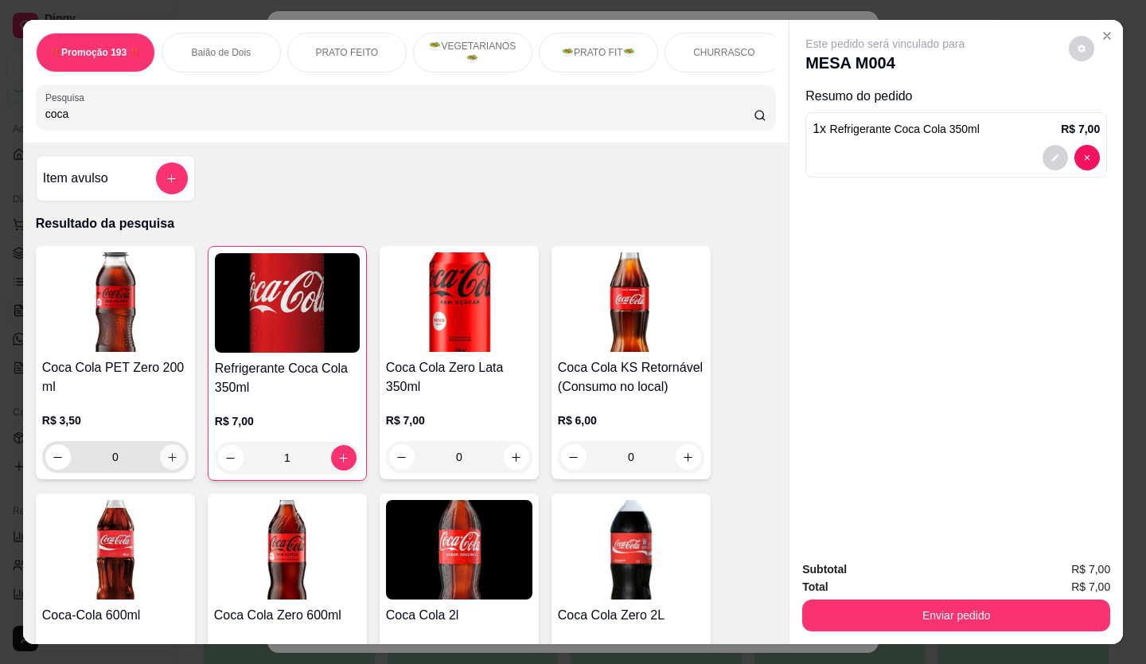
click at [164, 378] on button "increase-product-quantity" at bounding box center [172, 456] width 25 height 25
type input "1"
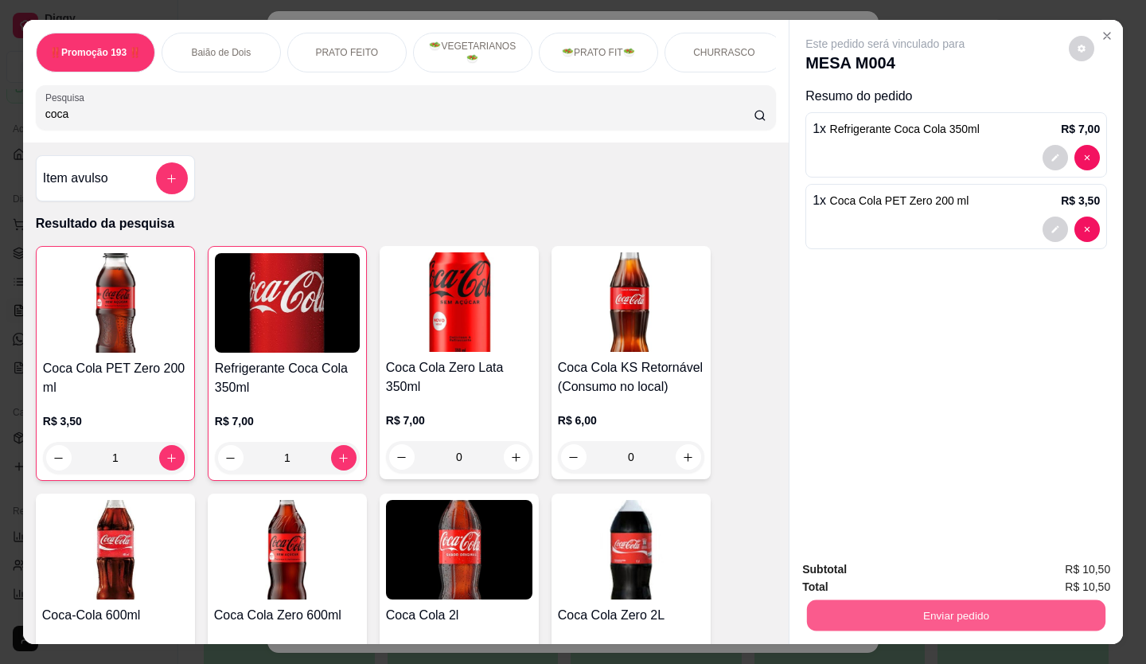
click at [647, 378] on button "Enviar pedido" at bounding box center [956, 615] width 298 height 31
click at [647, 378] on button "Registrar cliente" at bounding box center [963, 570] width 105 height 30
click at [647, 378] on button "Enviar pedido" at bounding box center [956, 615] width 298 height 31
click at [647, 378] on button "Registrar cliente" at bounding box center [963, 570] width 105 height 30
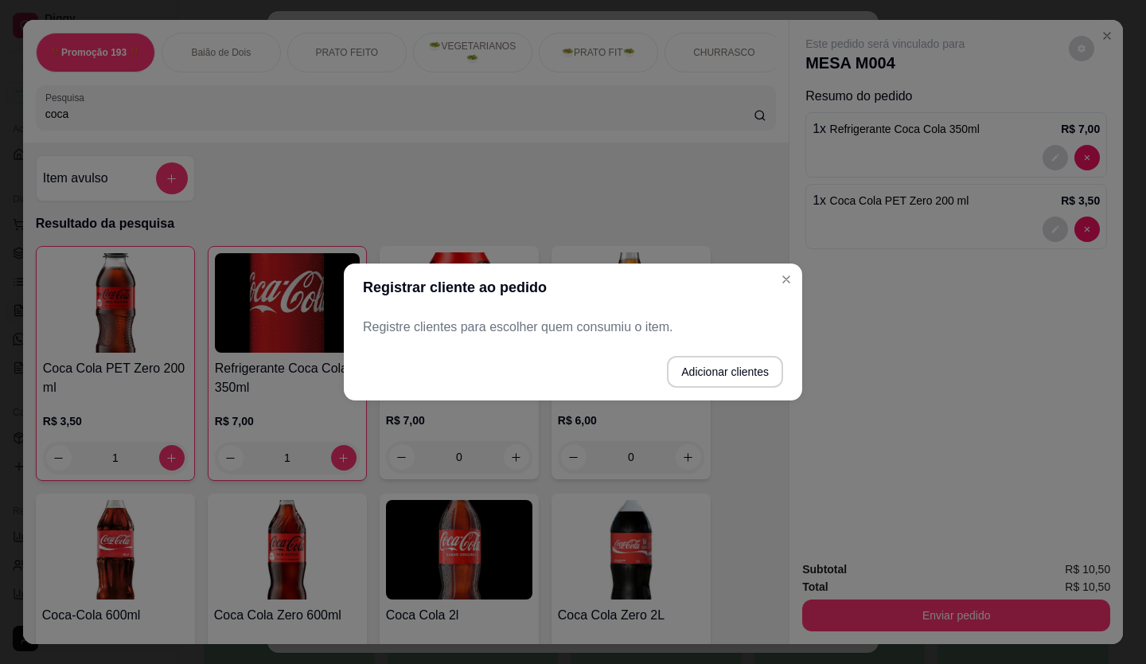
click at [647, 289] on header "Registrar cliente ao pedido" at bounding box center [573, 287] width 458 height 48
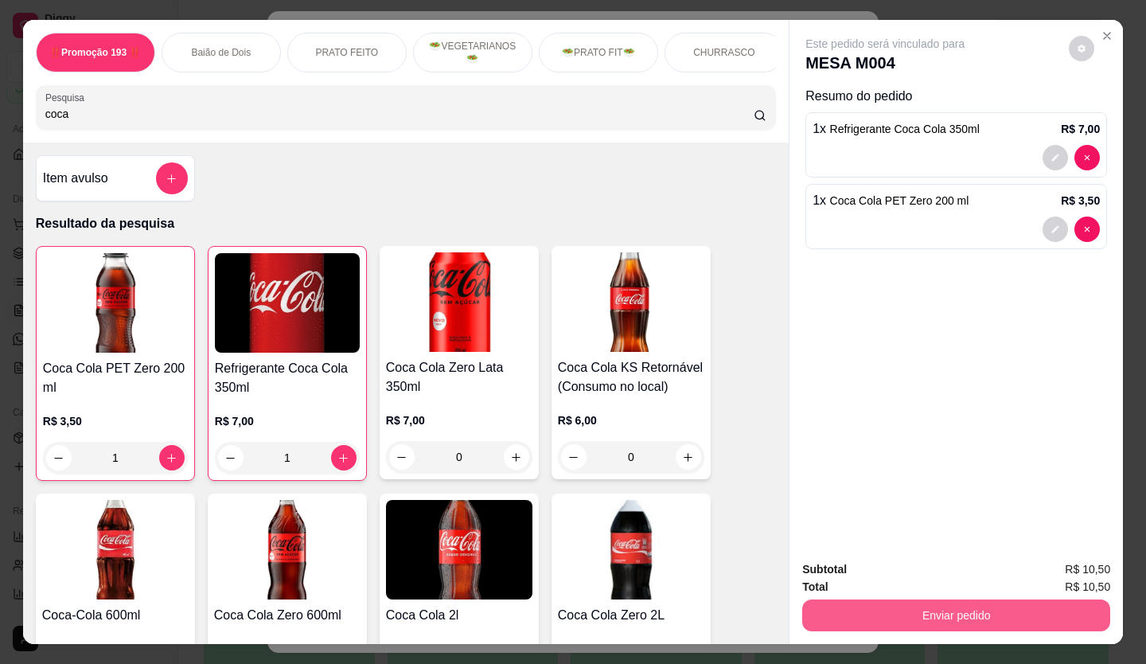
click at [647, 378] on button "Enviar pedido" at bounding box center [956, 615] width 308 height 32
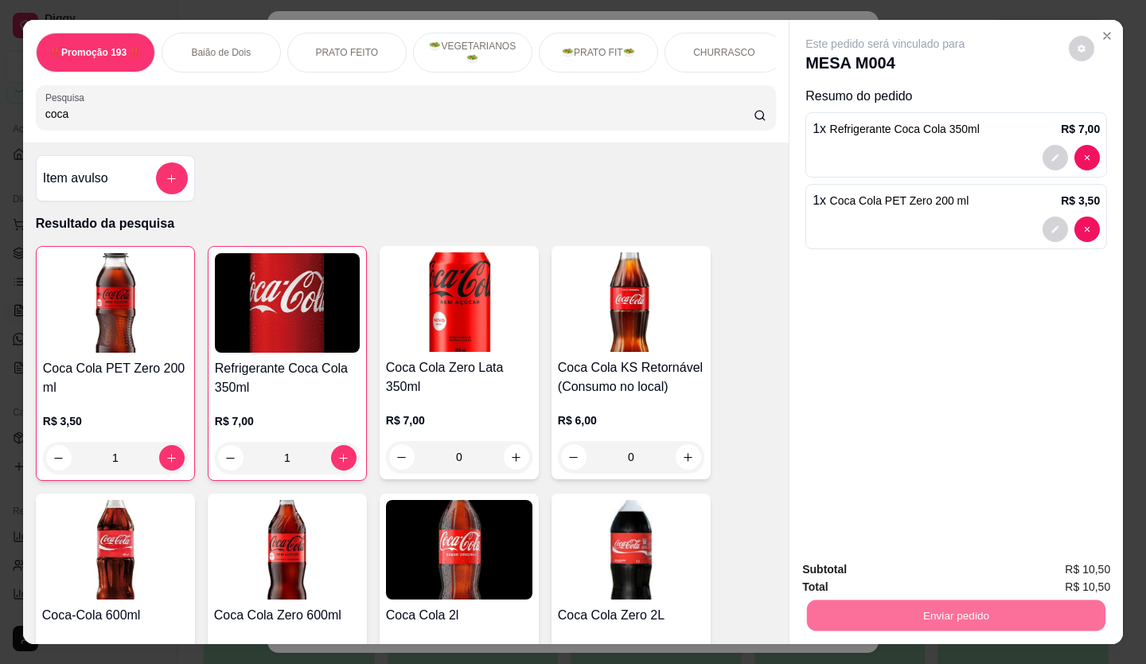
click at [647, 378] on button "Enviar pedido" at bounding box center [1069, 569] width 88 height 29
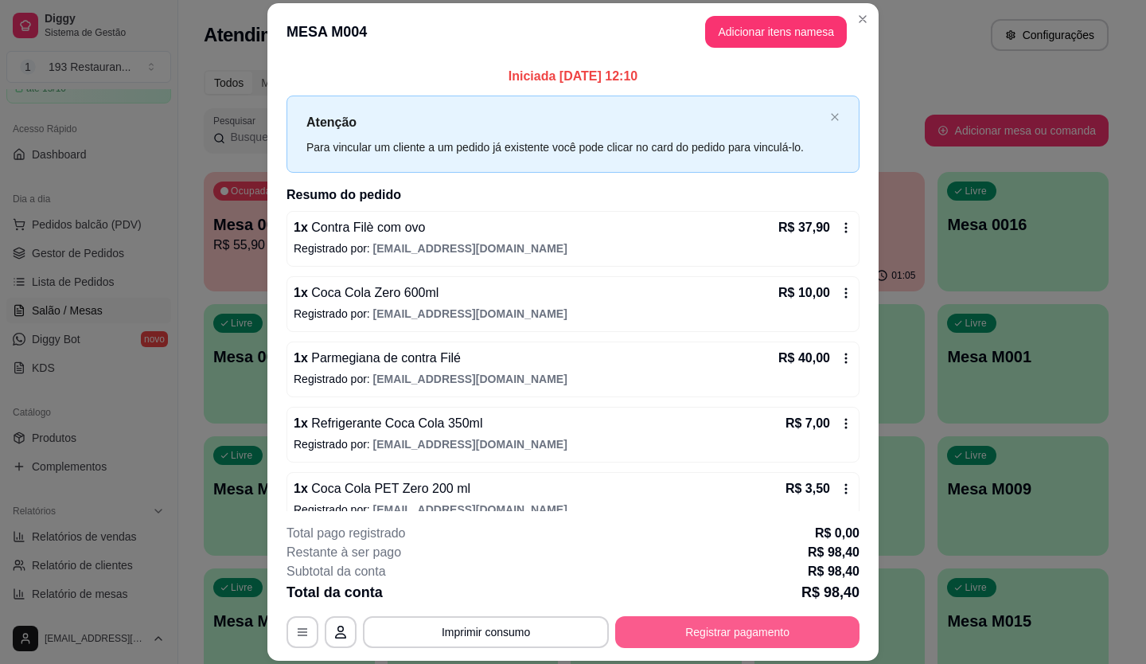
click at [647, 378] on button "Registrar pagamento" at bounding box center [737, 632] width 244 height 32
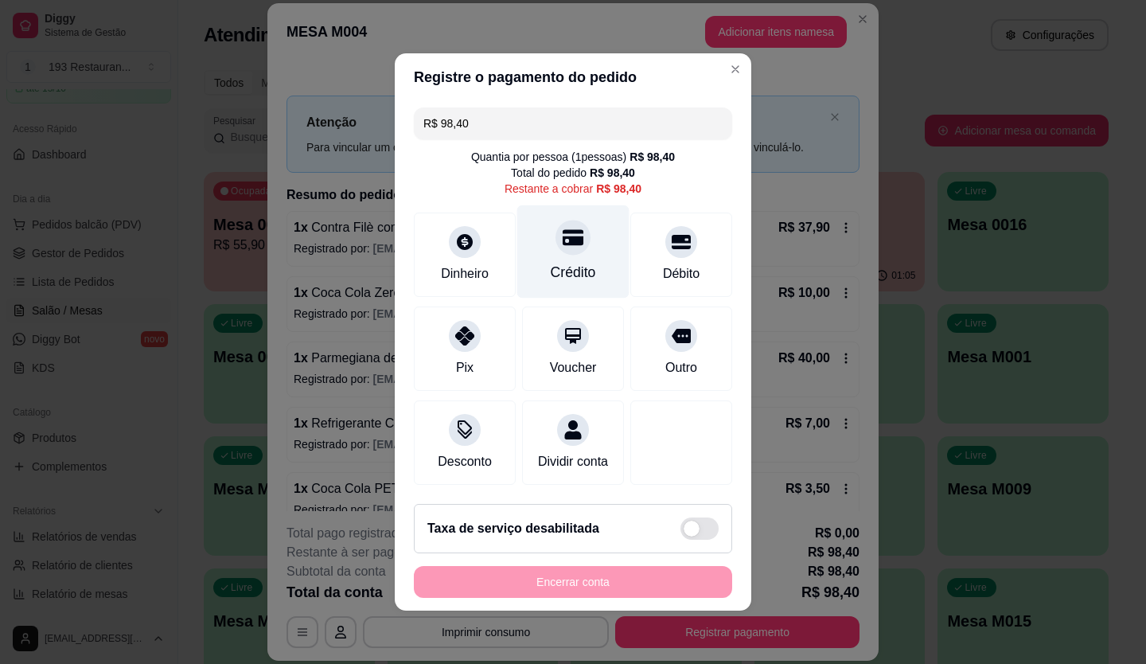
click at [551, 262] on div "Crédito" at bounding box center [573, 272] width 45 height 21
type input "R$ 0,00"
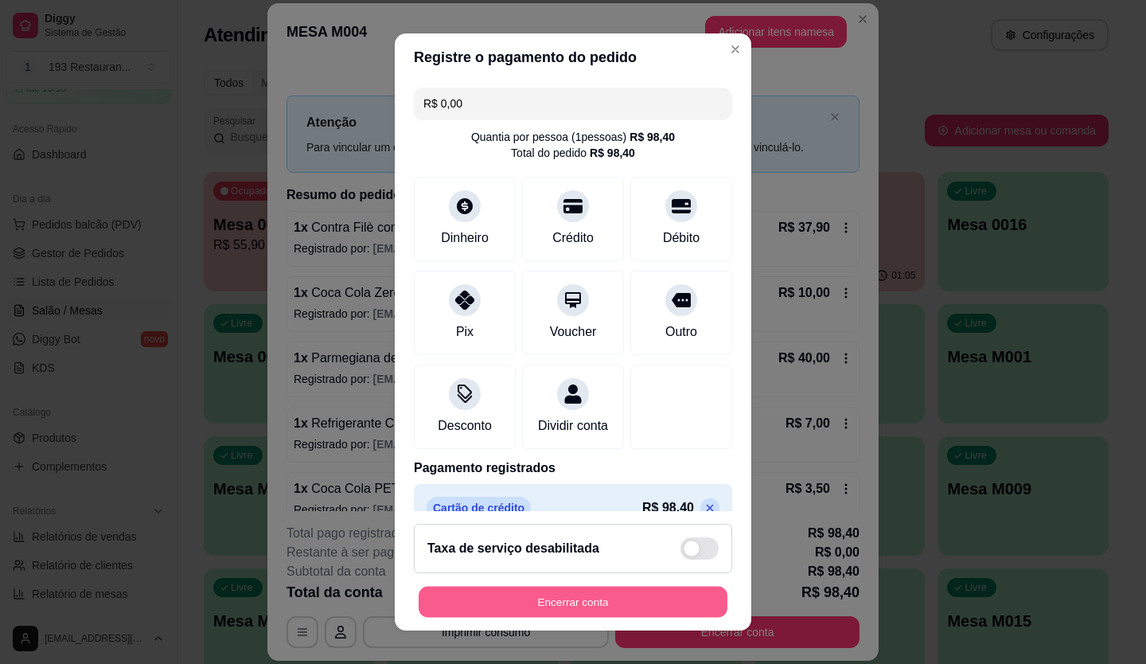
click at [561, 378] on button "Encerrar conta" at bounding box center [573, 602] width 309 height 31
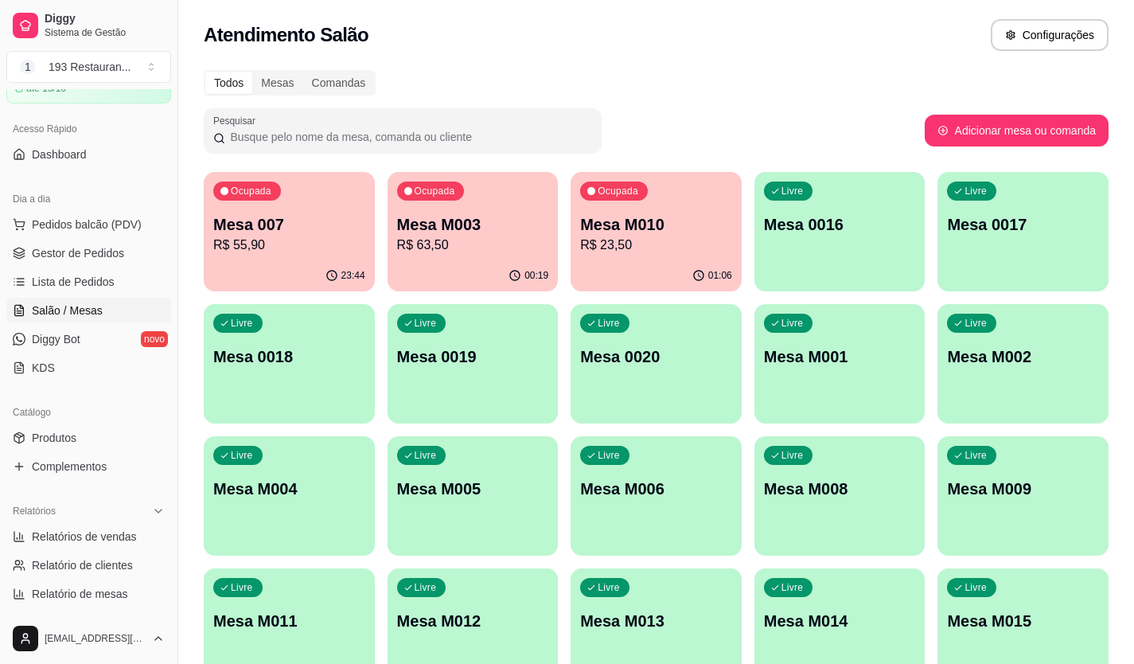
click at [306, 232] on p "Mesa 007" at bounding box center [289, 224] width 152 height 22
click at [478, 246] on p "R$ 63,50" at bounding box center [473, 245] width 152 height 19
click at [647, 232] on p "Mesa M010" at bounding box center [656, 224] width 152 height 22
click at [61, 232] on button "Pedidos balcão (PDV)" at bounding box center [88, 224] width 165 height 25
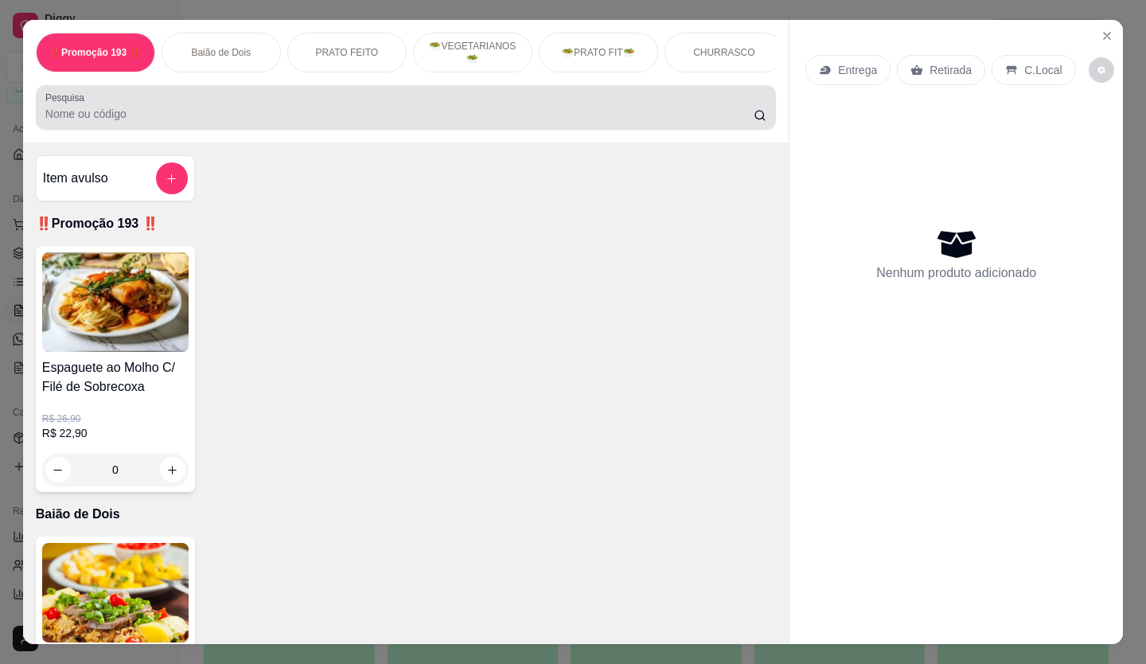
click at [304, 122] on input "Pesquisa" at bounding box center [399, 114] width 709 height 16
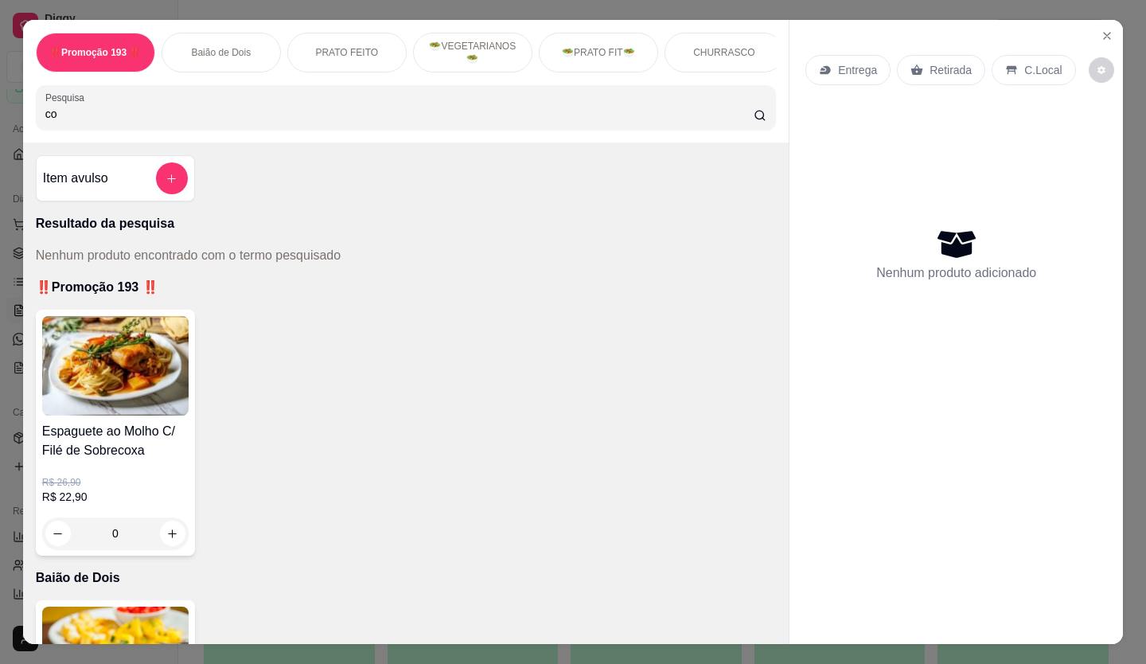
type input "c"
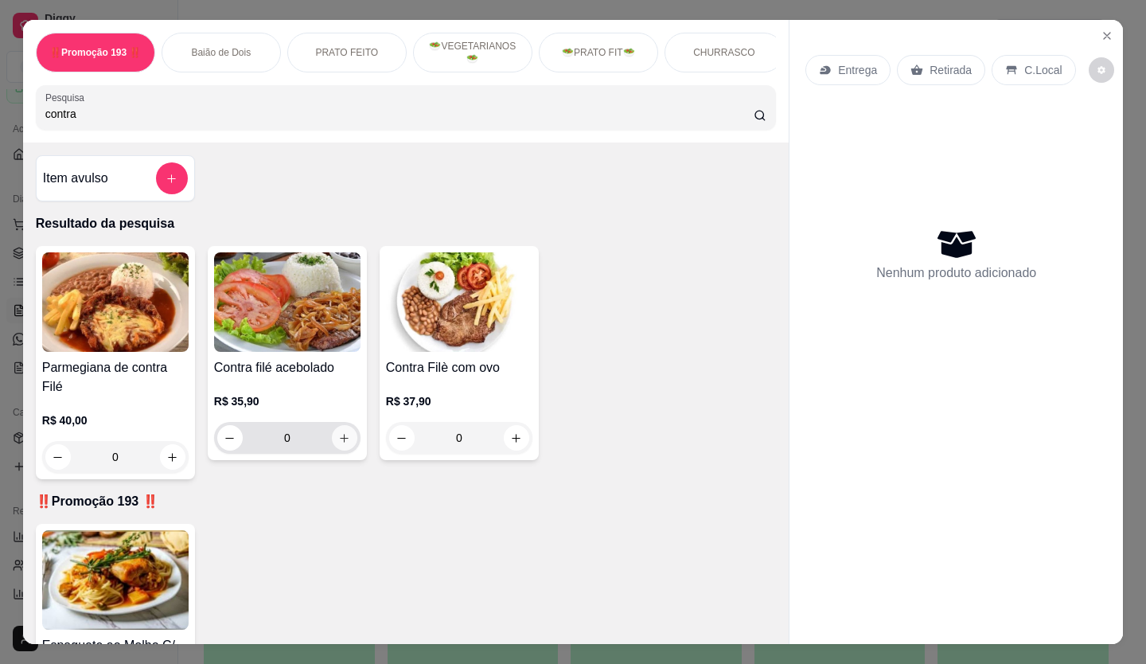
type input "contra"
click at [332, 378] on button "increase-product-quantity" at bounding box center [344, 437] width 25 height 25
type input "1"
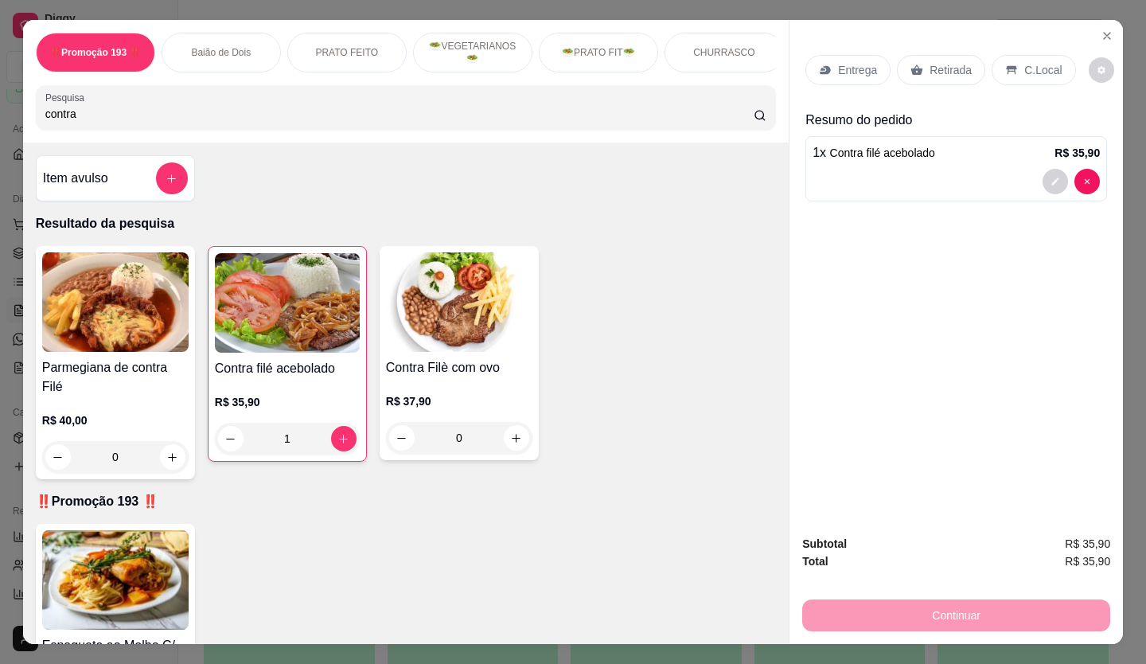
click at [647, 64] on p "Retirada" at bounding box center [951, 70] width 42 height 16
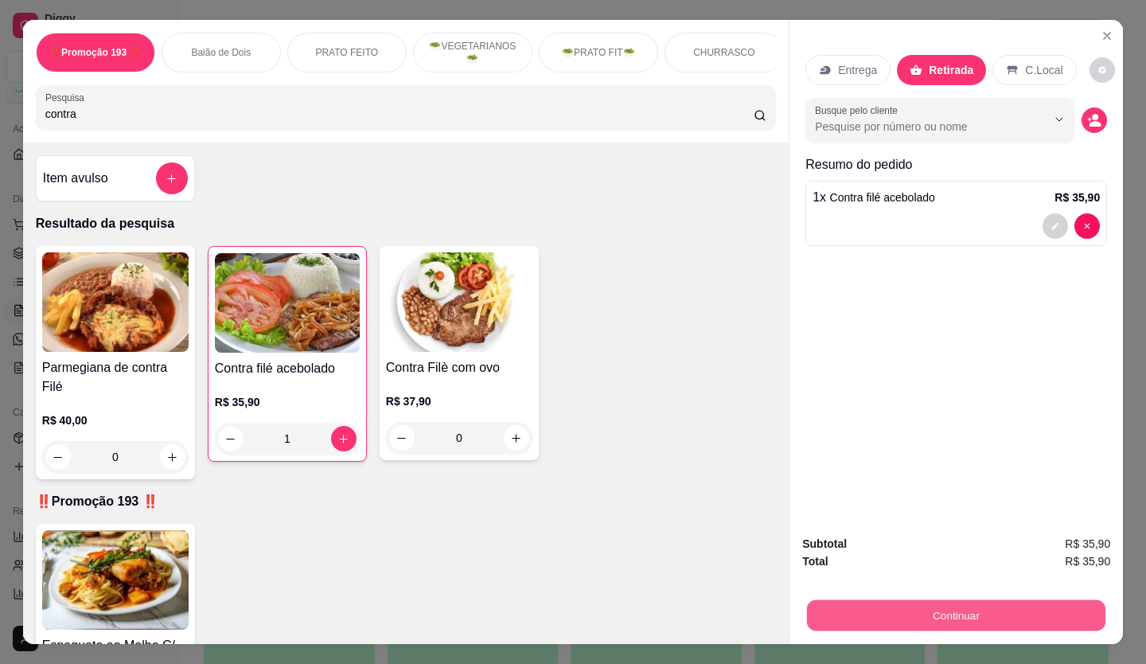
click at [647, 378] on button "Continuar" at bounding box center [956, 615] width 298 height 31
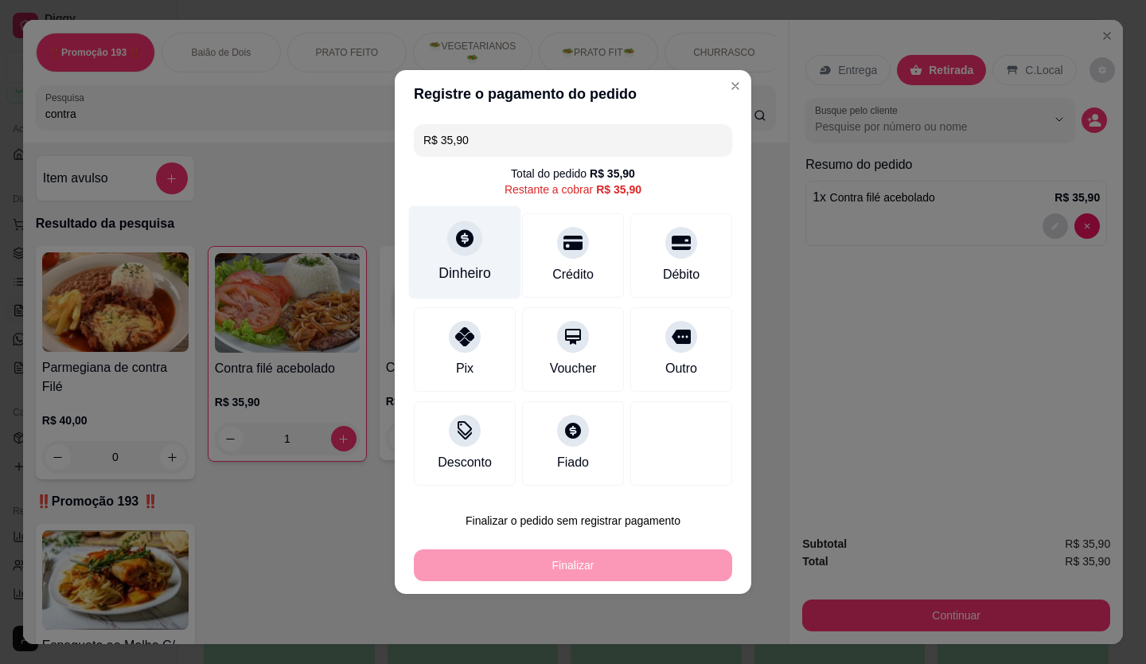
click at [478, 236] on div at bounding box center [464, 237] width 35 height 35
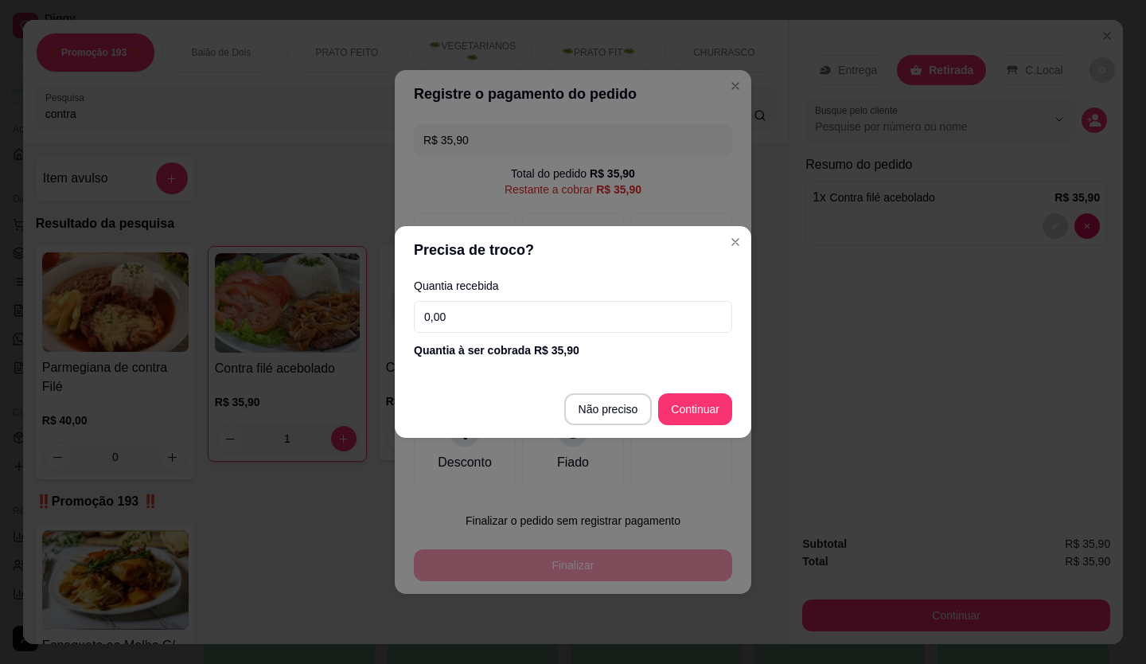
click at [469, 317] on input "0,00" at bounding box center [573, 317] width 318 height 32
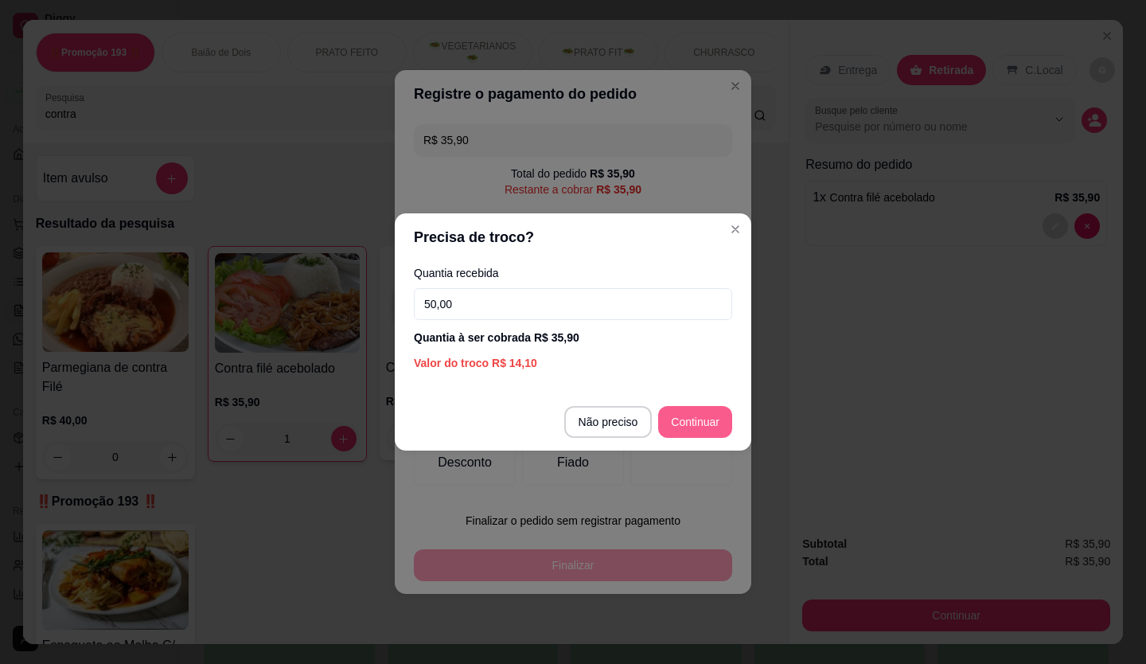
type input "50,00"
type input "R$ 0,00"
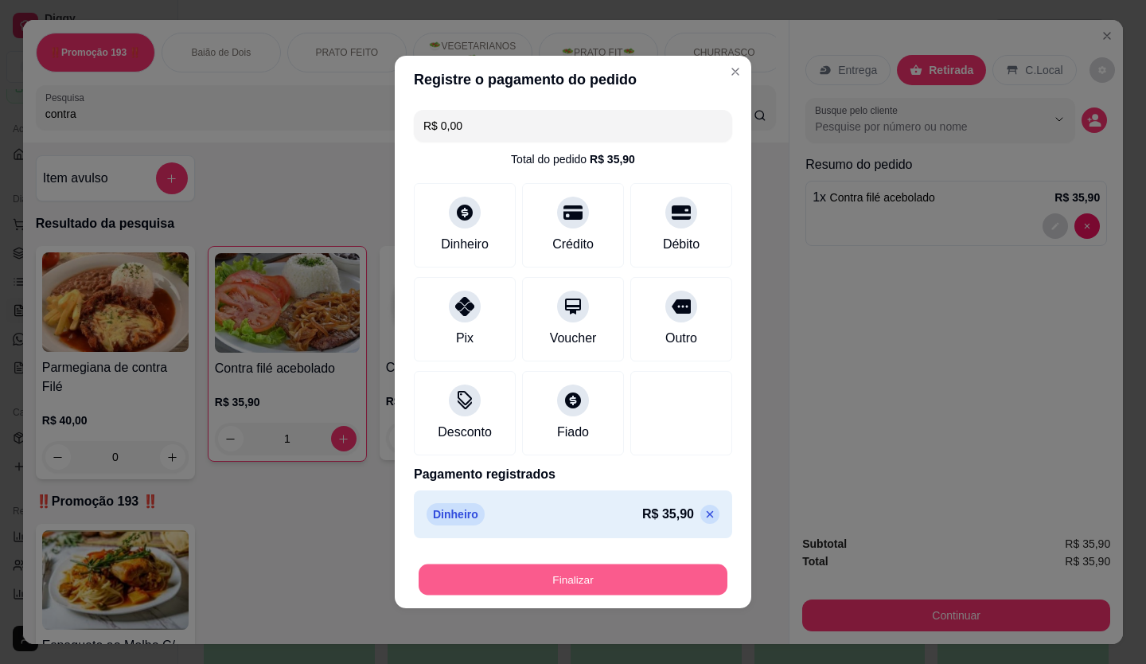
click at [550, 378] on button "Finalizar" at bounding box center [573, 579] width 309 height 31
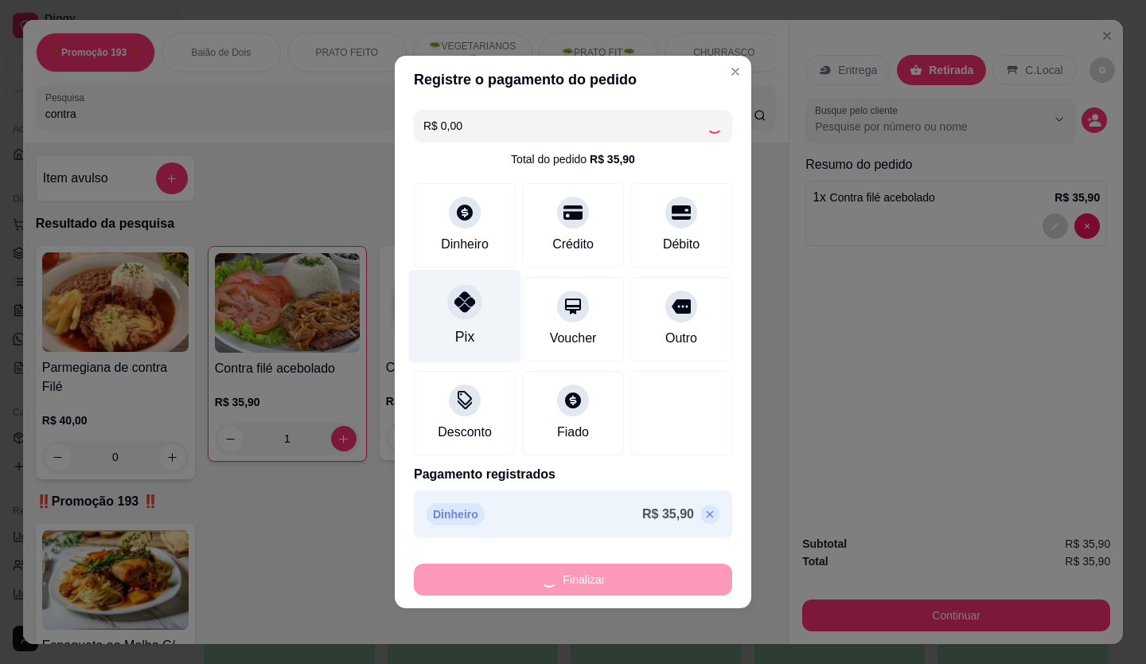
type input "0"
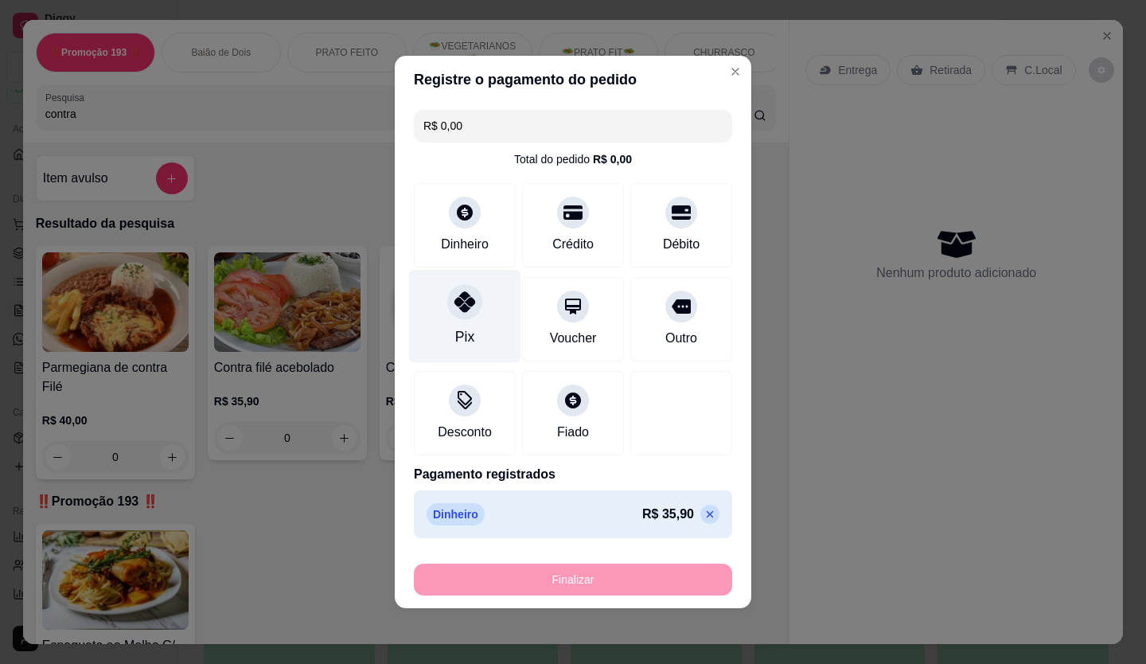
type input "-R$ 35,90"
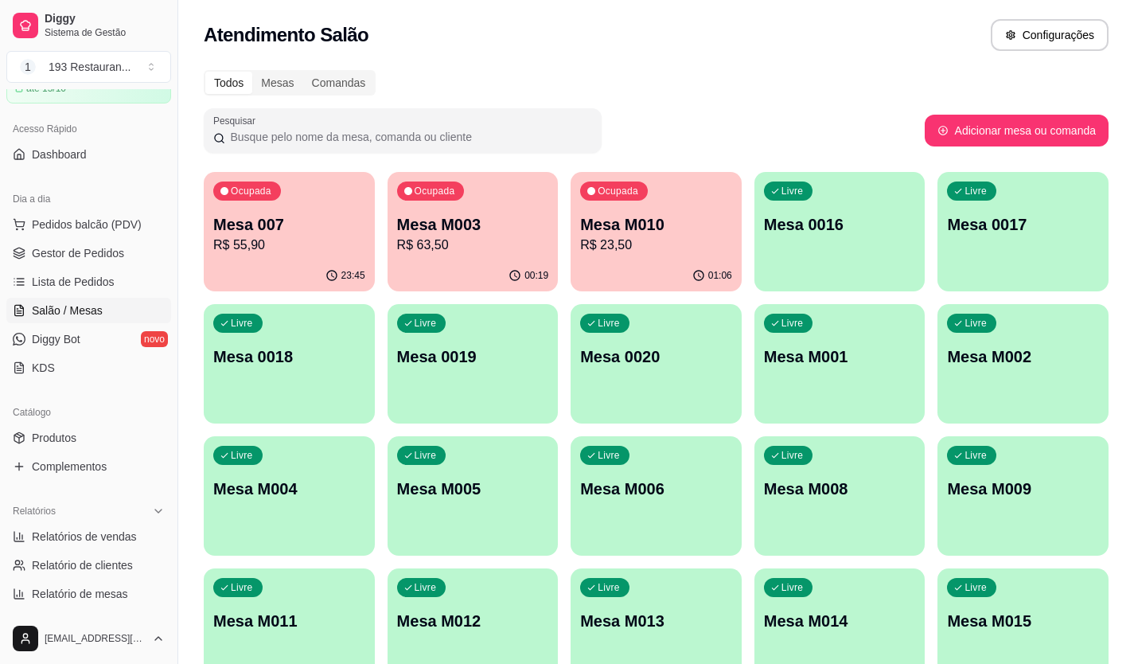
click at [466, 214] on p "Mesa M003" at bounding box center [473, 224] width 152 height 22
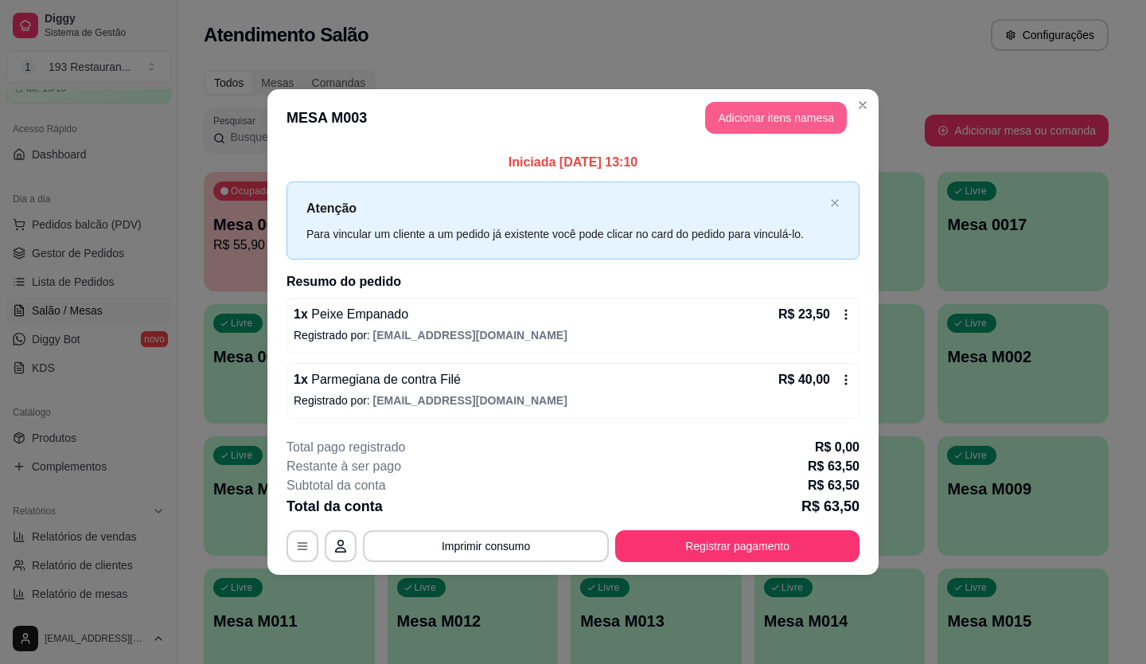
click at [647, 115] on button "Adicionar itens na mesa" at bounding box center [776, 118] width 142 height 32
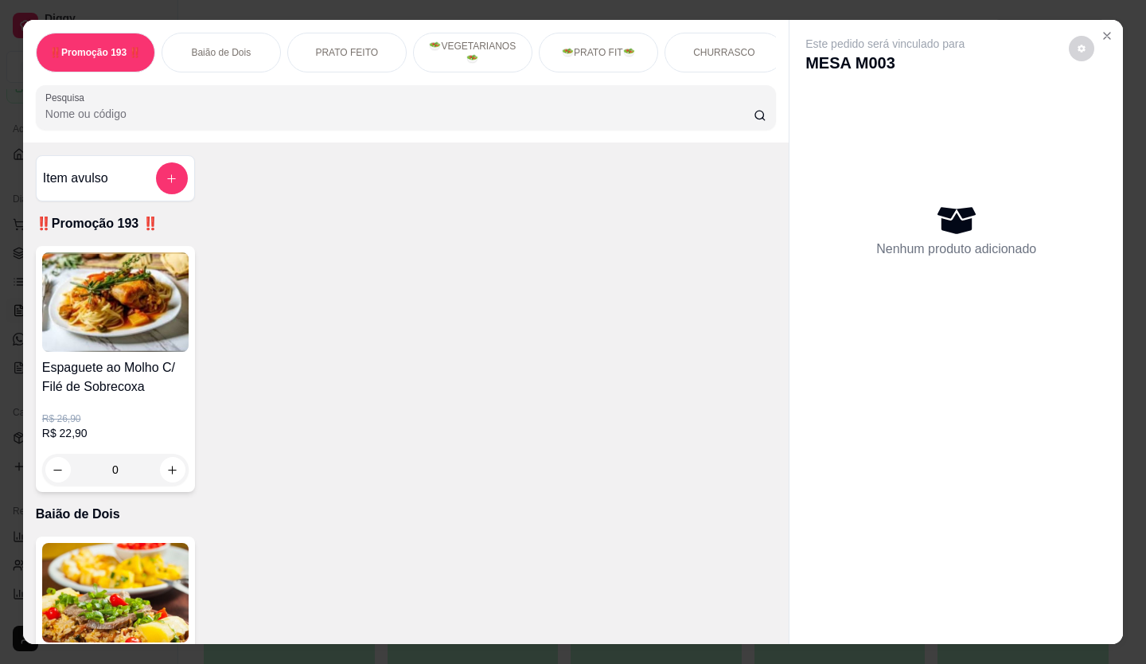
click at [273, 119] on input "Pesquisa" at bounding box center [399, 114] width 709 height 16
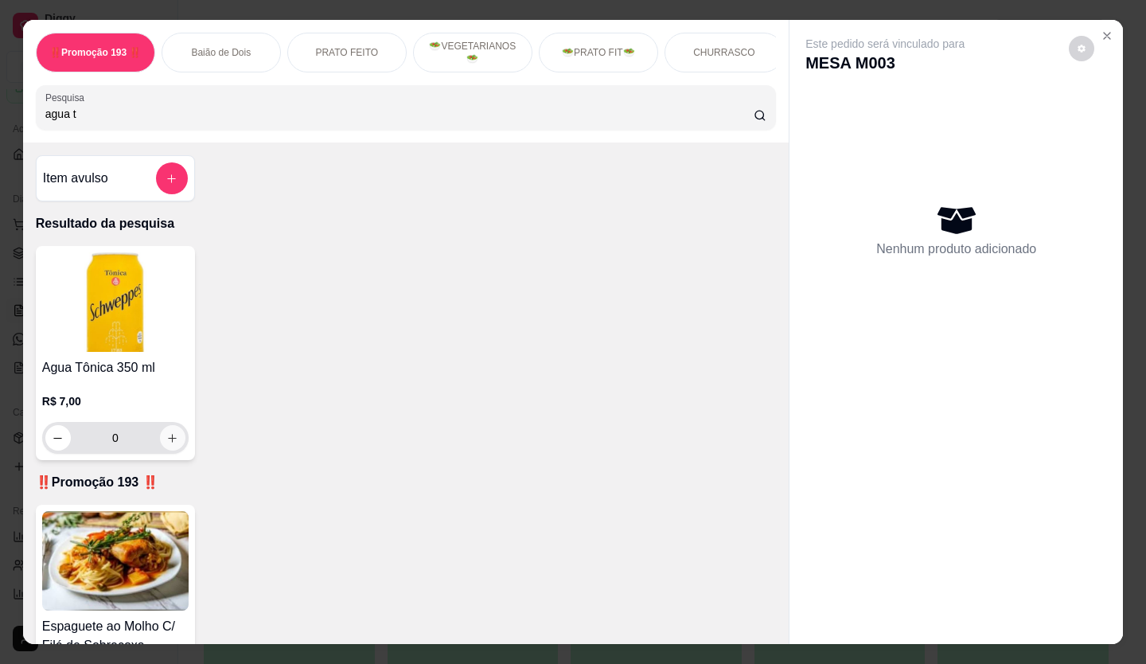
type input "agua t"
click at [169, 378] on icon "increase-product-quantity" at bounding box center [173, 438] width 9 height 9
type input "1"
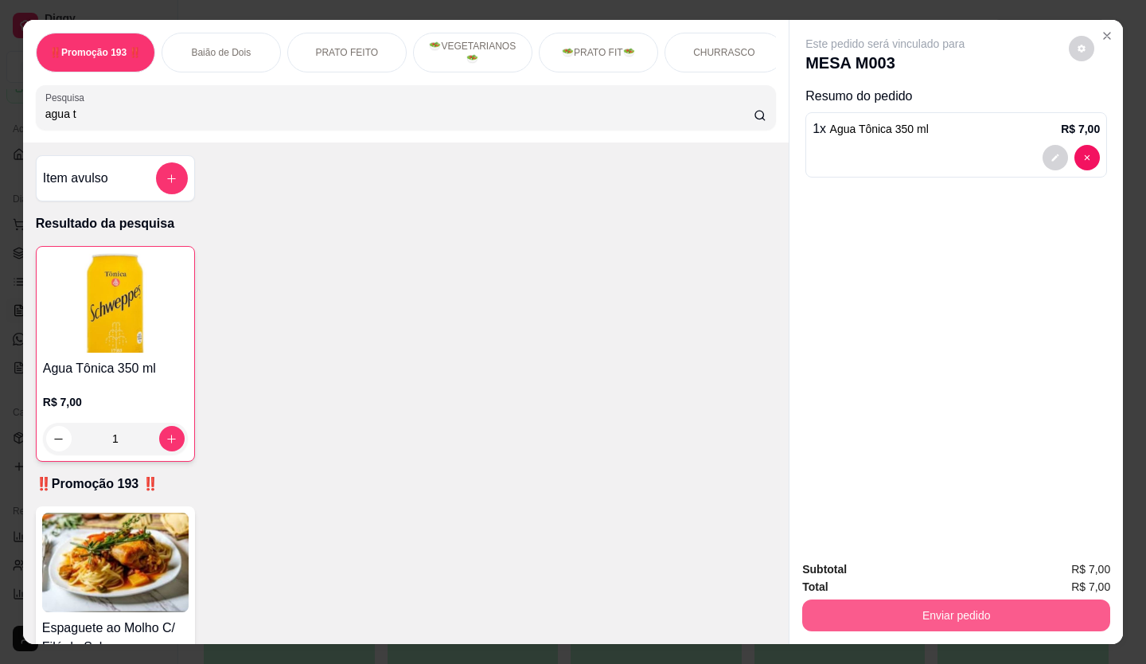
click at [647, 378] on div "Enviar pedido" at bounding box center [956, 613] width 308 height 36
click at [647, 378] on button "Enviar pedido" at bounding box center [956, 615] width 298 height 31
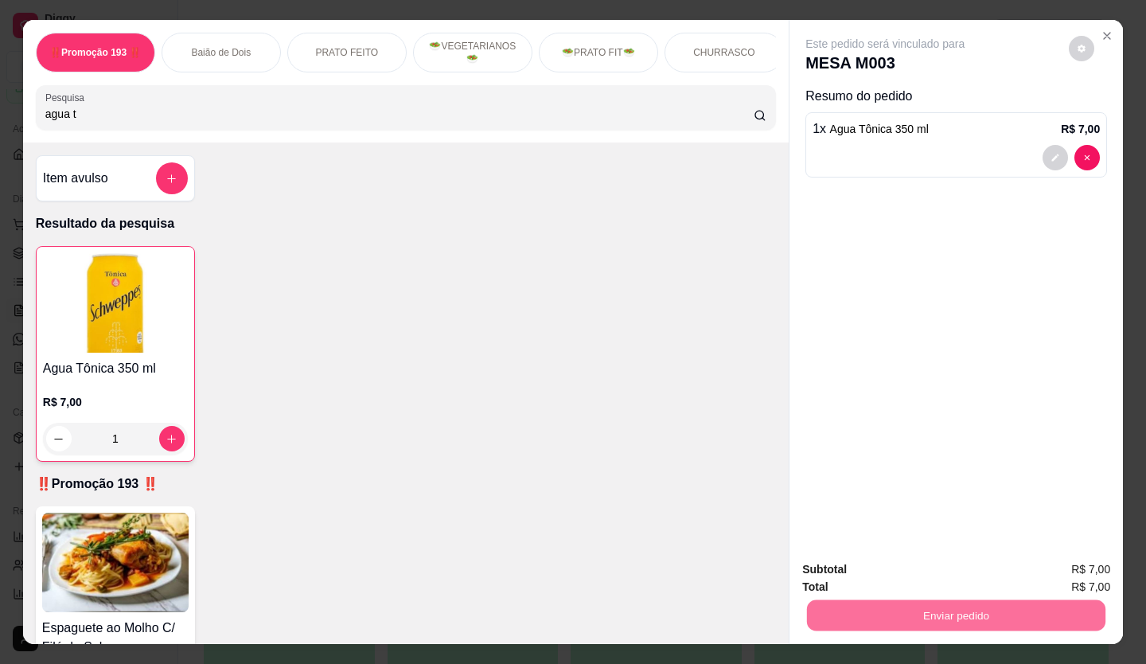
click at [647, 378] on button "Enviar pedido" at bounding box center [1069, 570] width 90 height 30
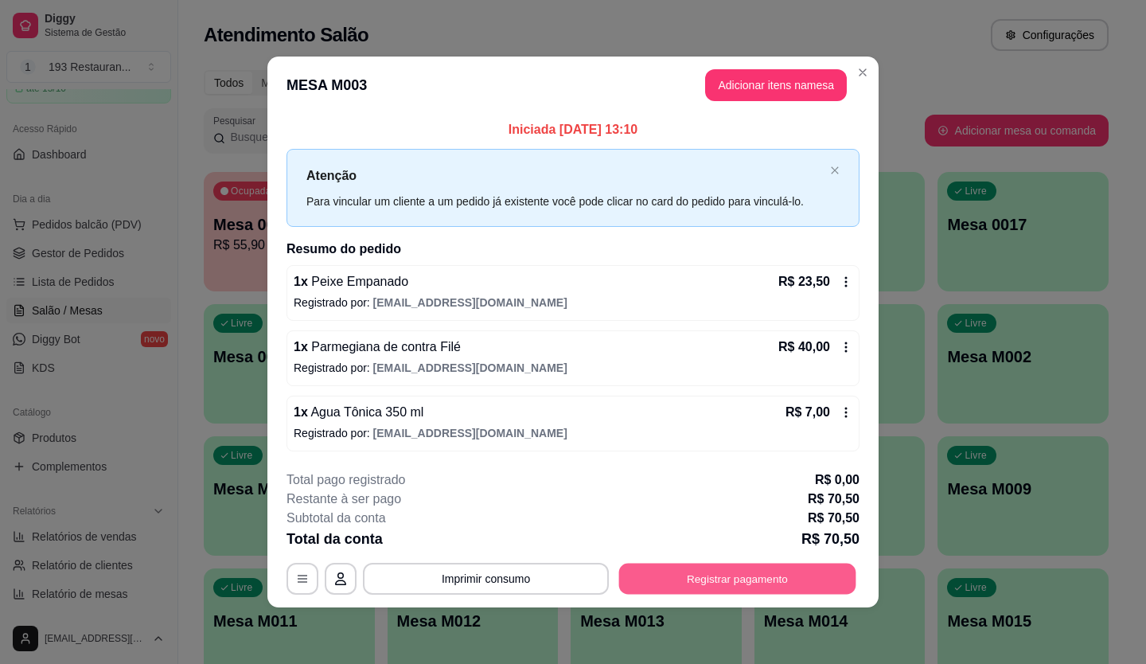
click at [647, 378] on button "Registrar pagamento" at bounding box center [737, 578] width 237 height 31
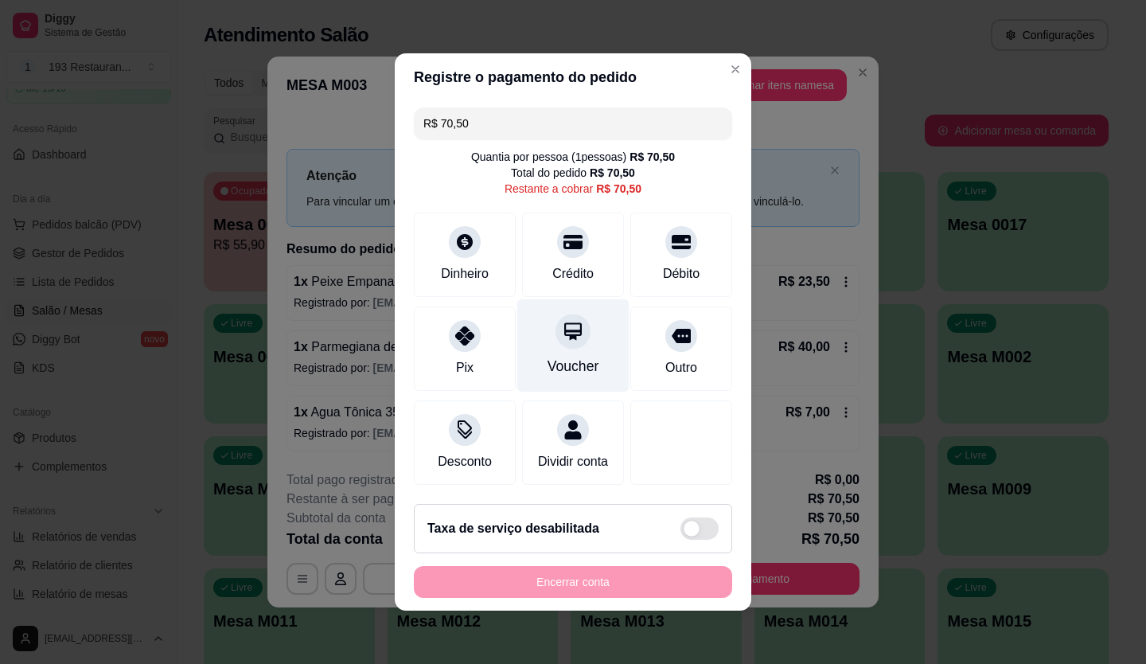
click at [607, 335] on div "Voucher" at bounding box center [573, 345] width 112 height 93
type input "R$ 0,00"
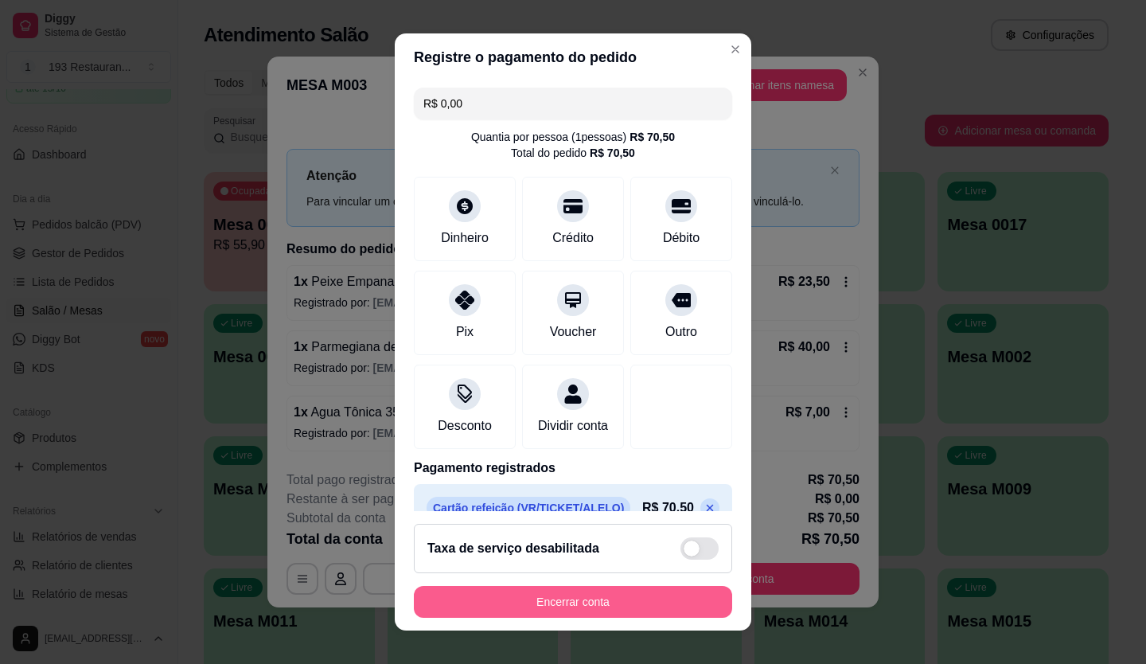
click at [585, 378] on button "Encerrar conta" at bounding box center [573, 602] width 318 height 32
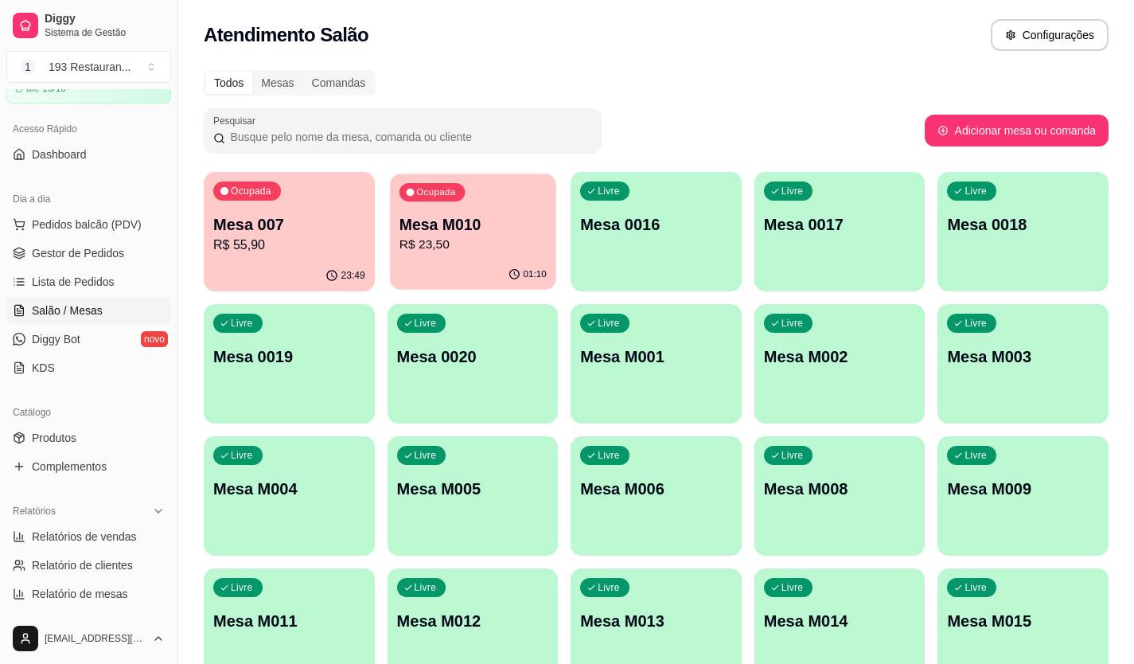
click at [536, 246] on p "R$ 23,50" at bounding box center [472, 245] width 147 height 18
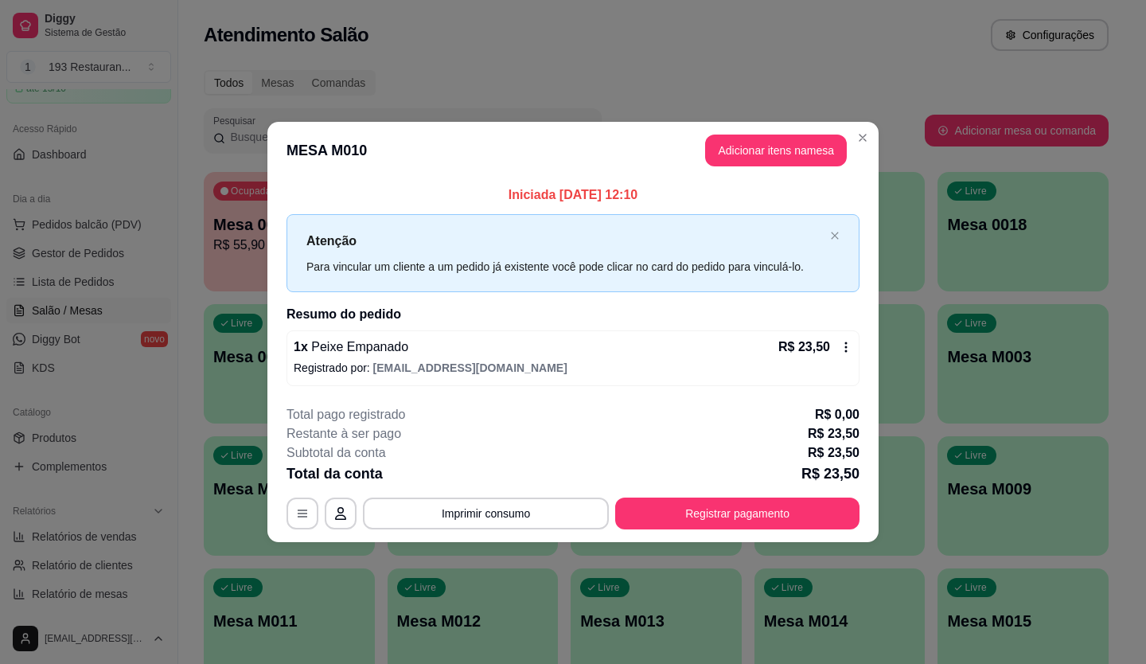
click at [647, 378] on footer "**********" at bounding box center [572, 467] width 611 height 150
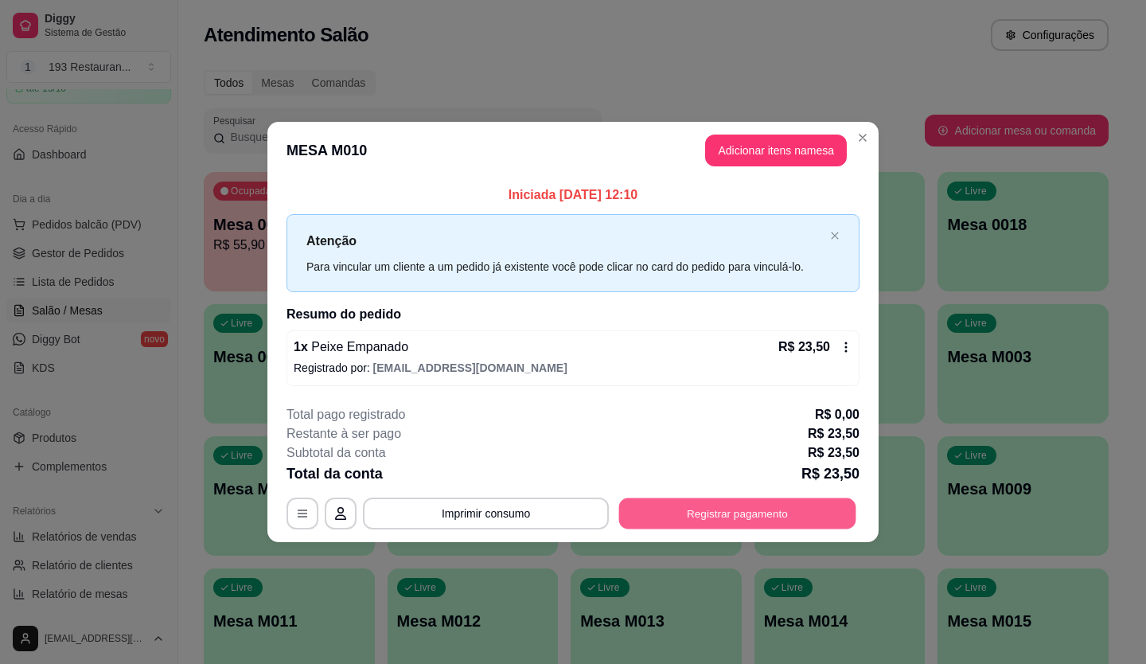
click at [647, 378] on button "Registrar pagamento" at bounding box center [737, 512] width 237 height 31
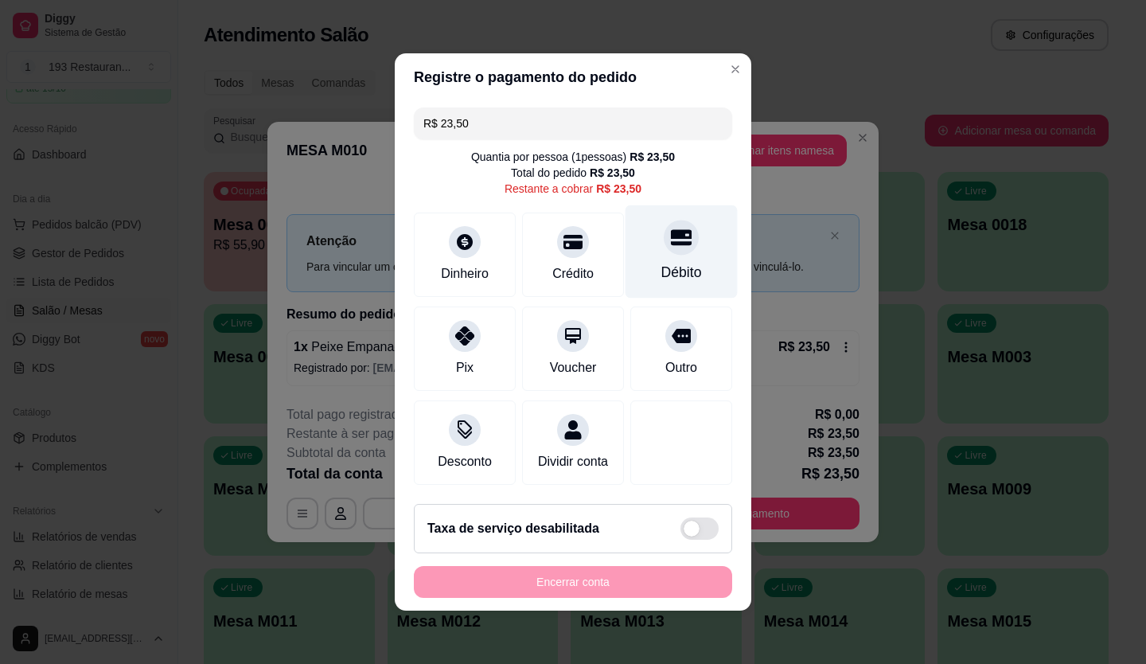
click at [647, 243] on div at bounding box center [681, 237] width 35 height 35
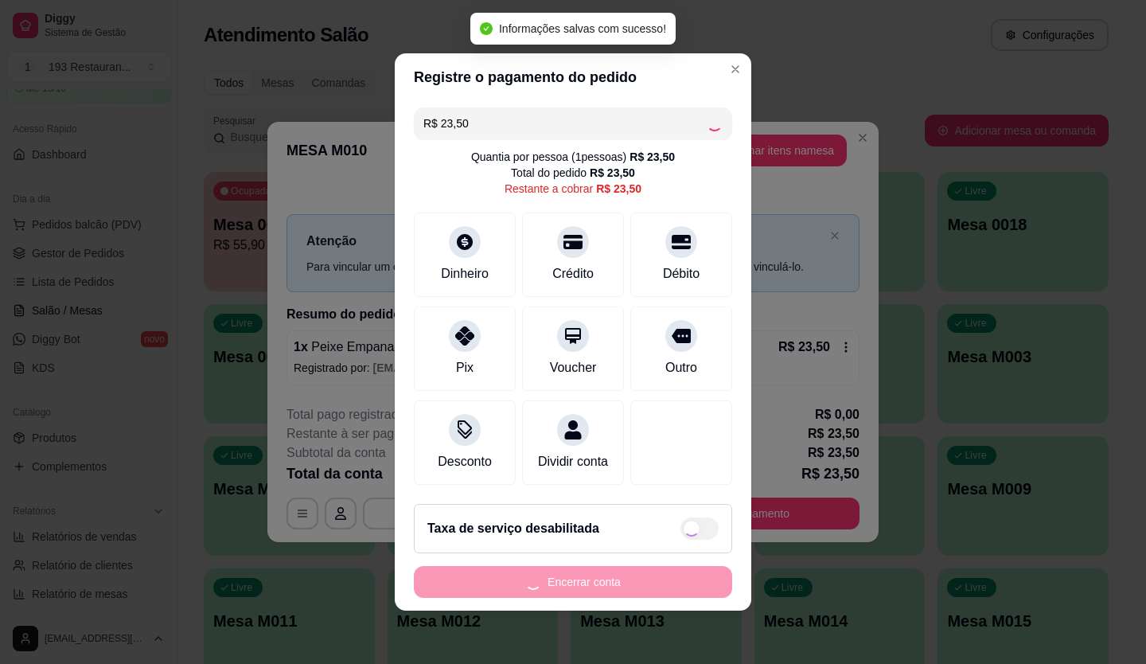
type input "R$ 0,00"
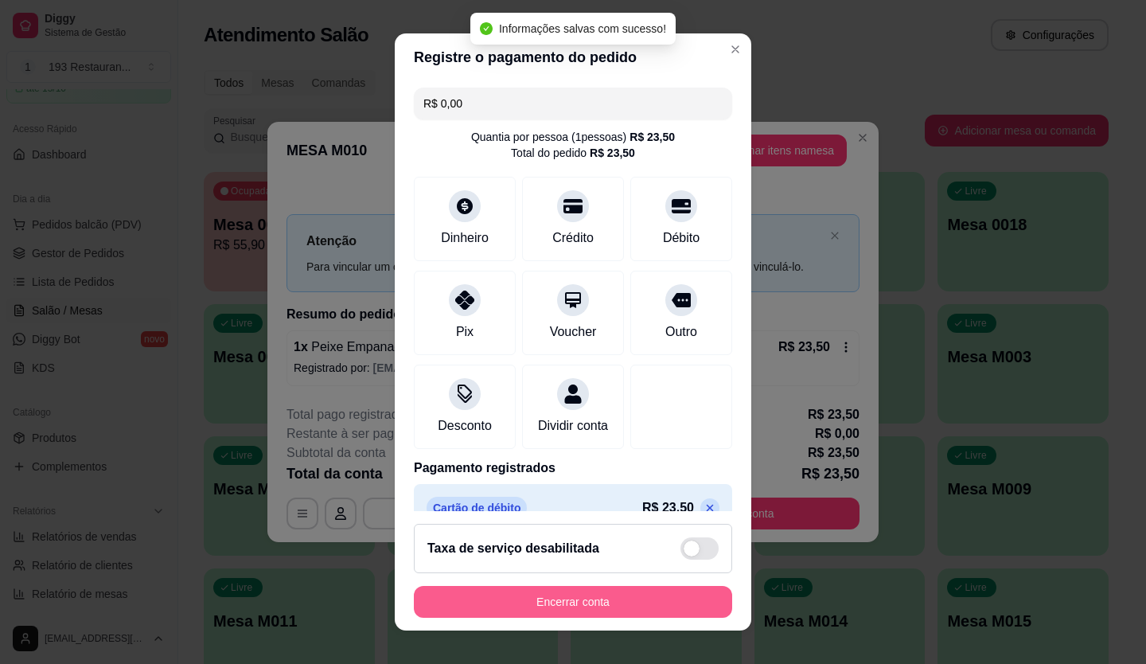
click at [567, 378] on button "Encerrar conta" at bounding box center [573, 602] width 318 height 32
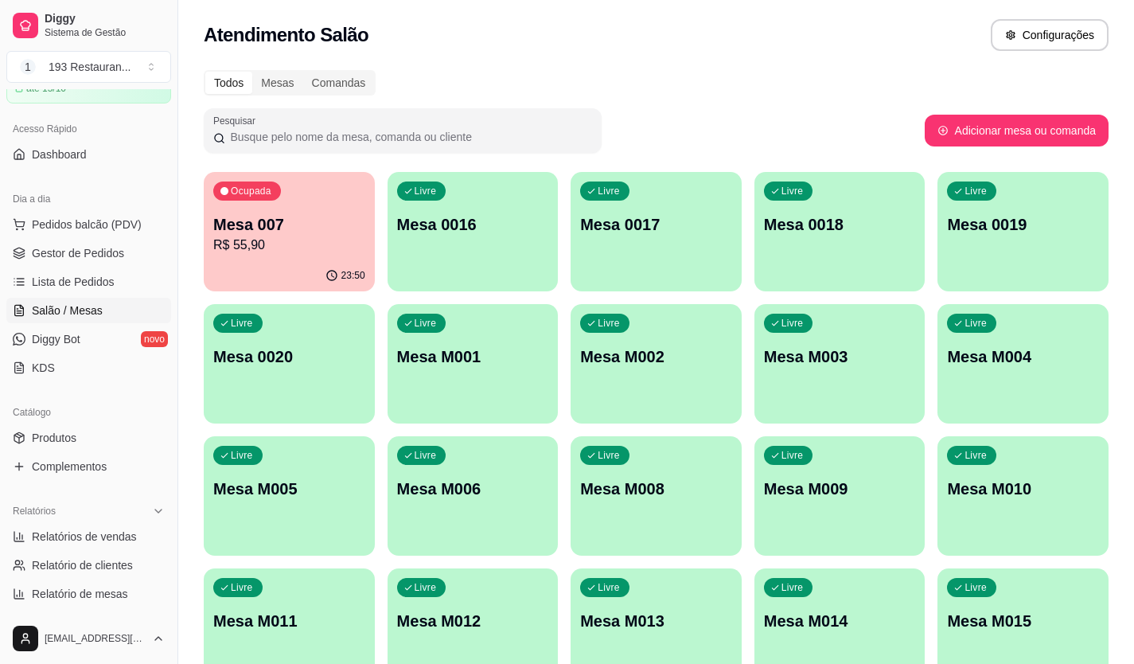
click at [335, 222] on p "Mesa 007" at bounding box center [289, 224] width 152 height 22
click at [495, 237] on div "Livre Mesa 0016" at bounding box center [473, 222] width 171 height 100
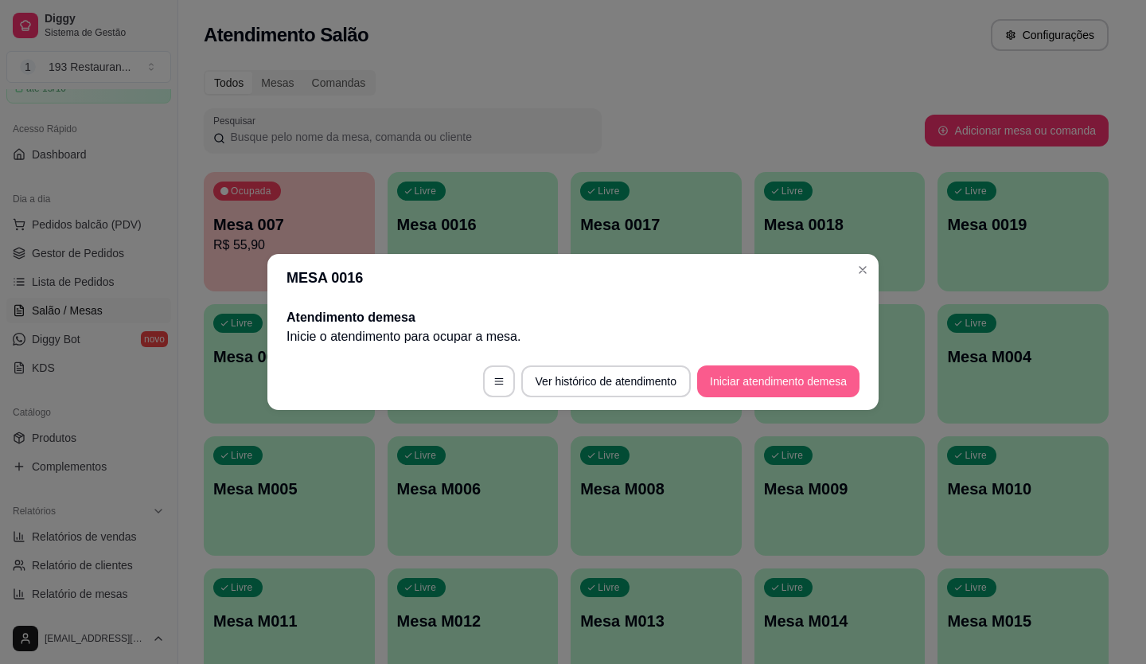
click at [647, 378] on button "Iniciar atendimento de mesa" at bounding box center [778, 381] width 162 height 32
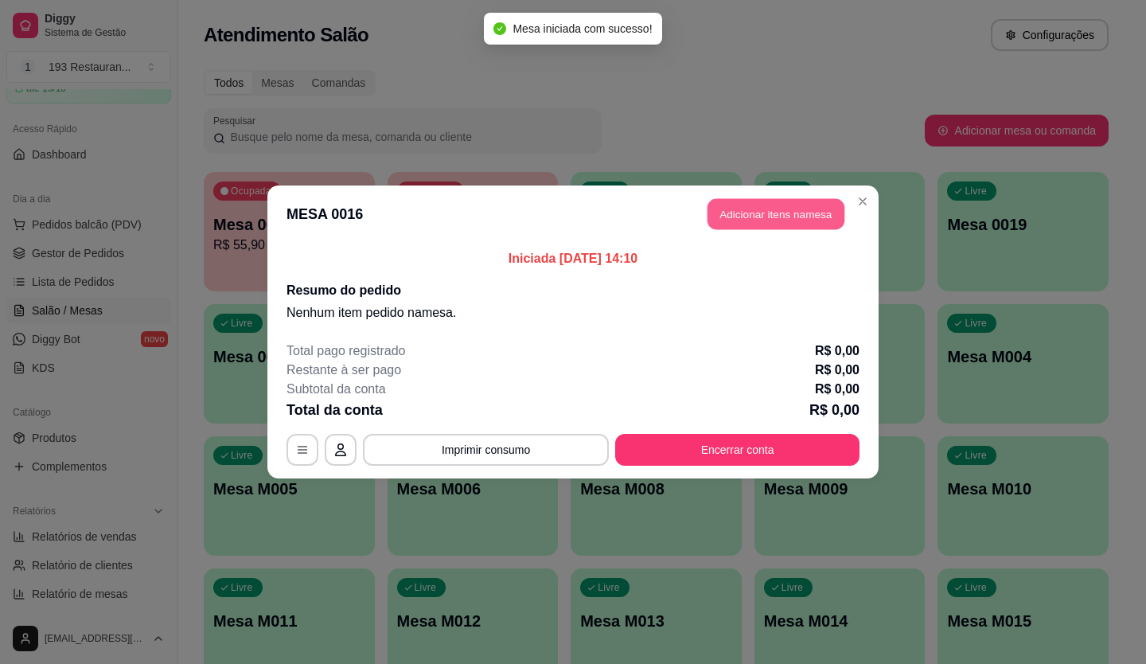
click at [647, 213] on button "Adicionar itens na mesa" at bounding box center [776, 214] width 137 height 31
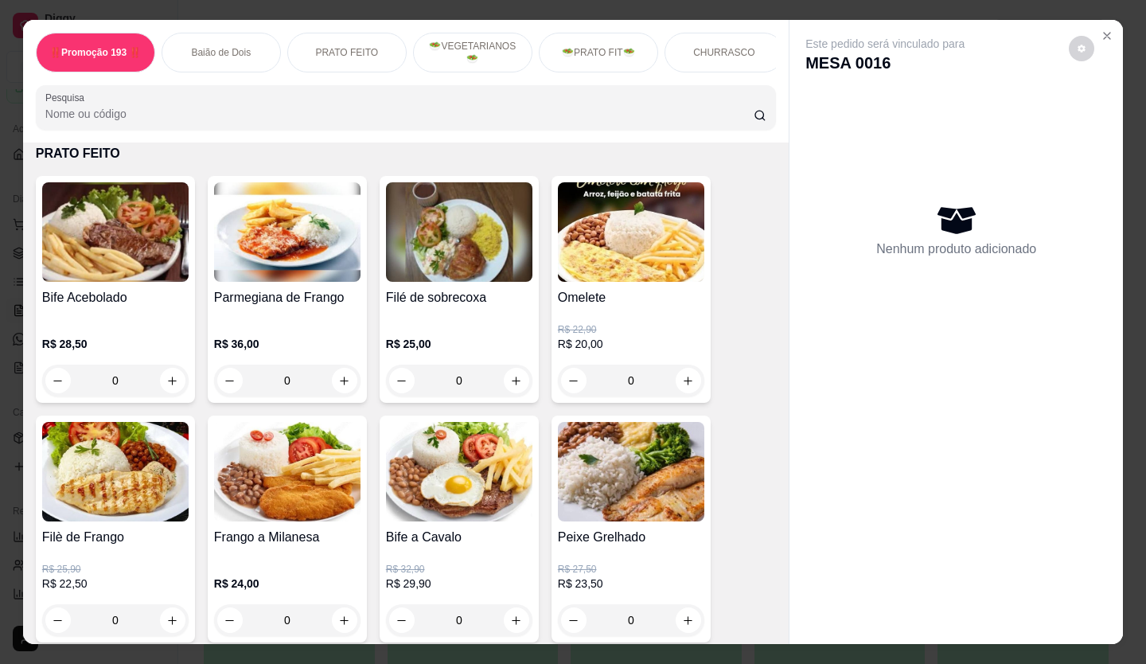
scroll to position [637, 0]
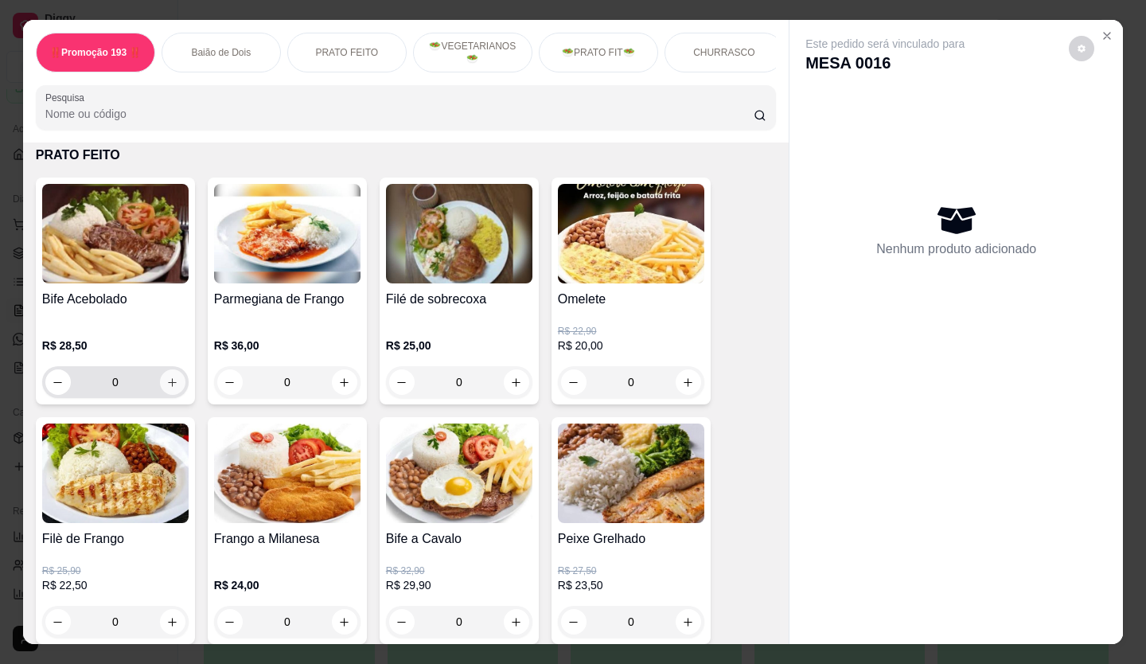
click at [168, 378] on icon "increase-product-quantity" at bounding box center [172, 382] width 12 height 12
type input "1"
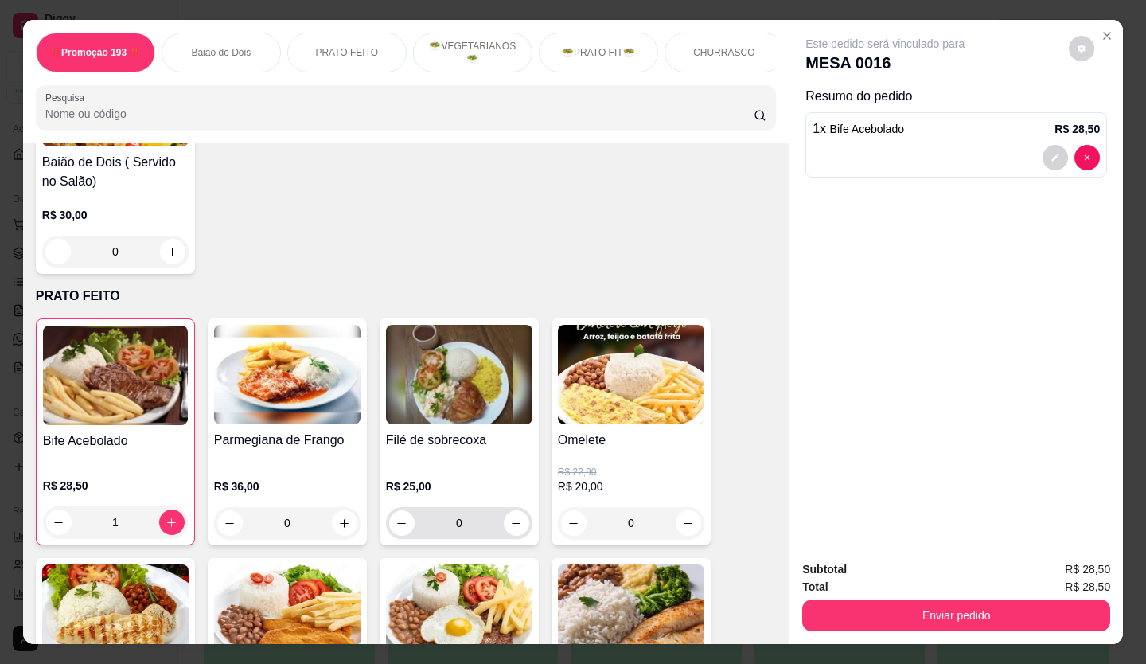
scroll to position [557, 0]
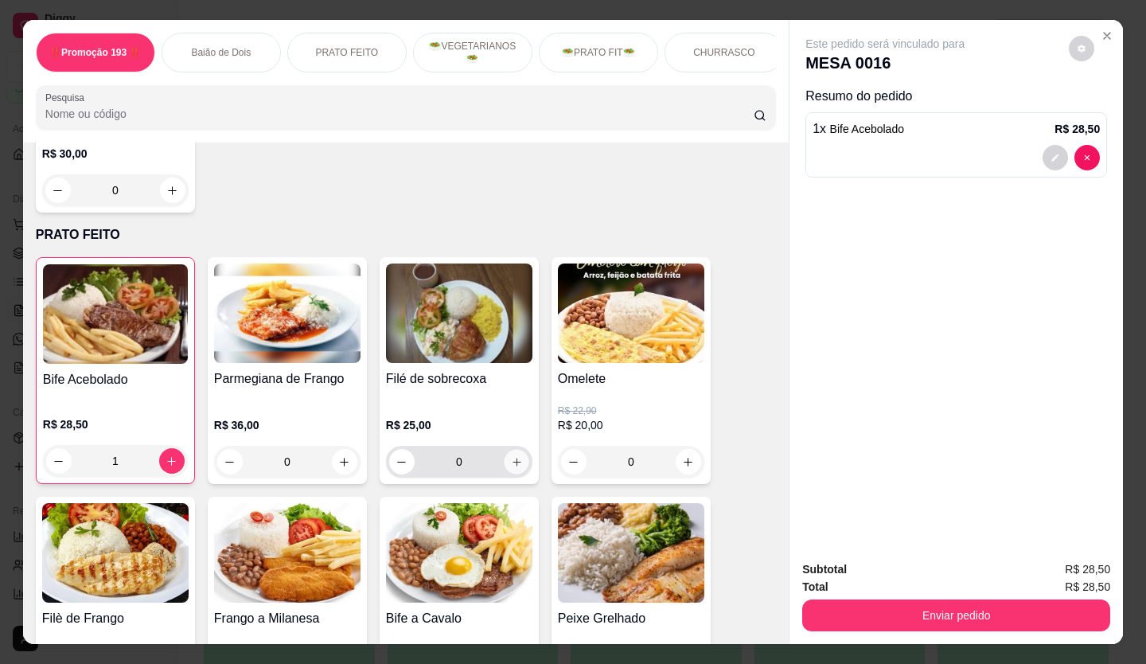
click at [511, 378] on icon "increase-product-quantity" at bounding box center [517, 462] width 12 height 12
type input "1"
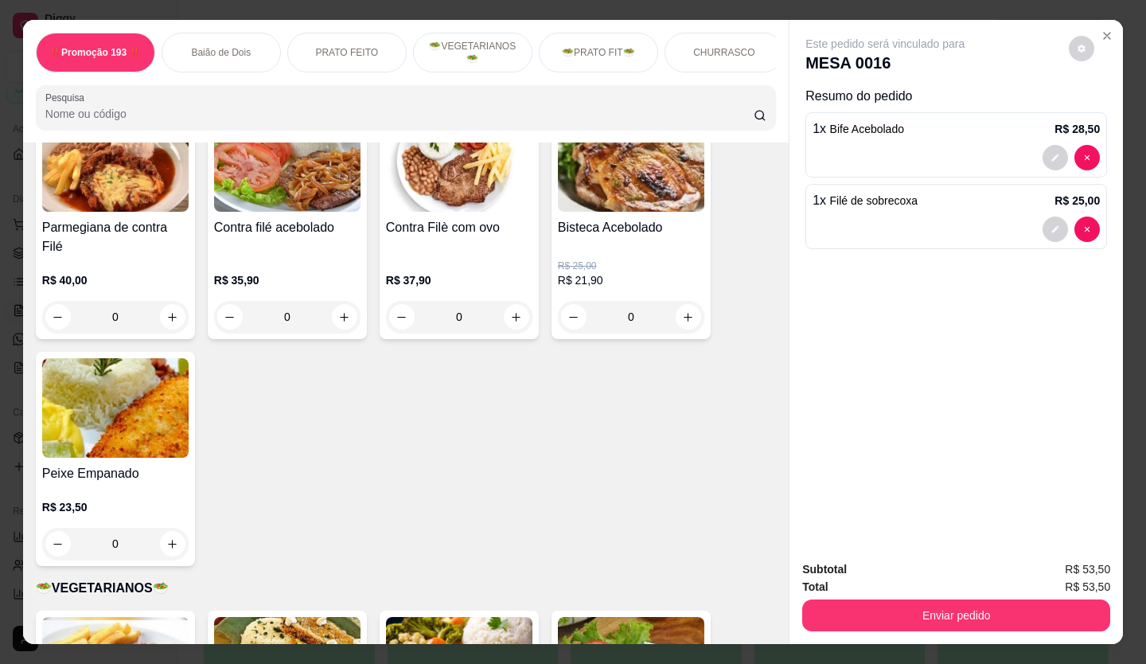
scroll to position [1512, 0]
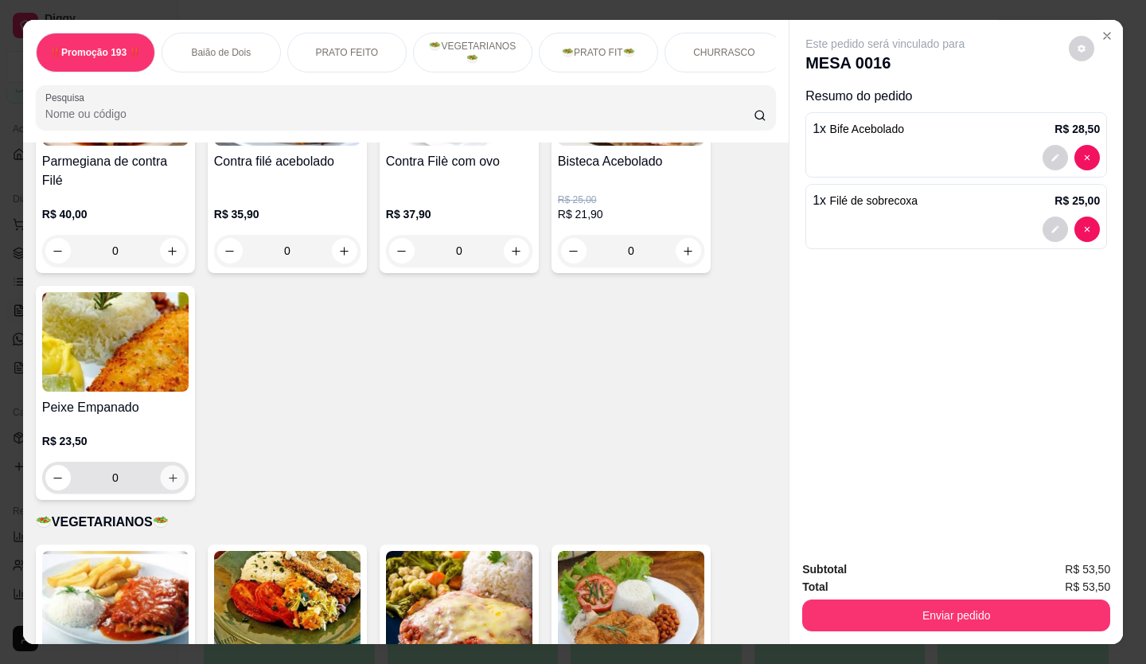
click at [167, 378] on icon "increase-product-quantity" at bounding box center [173, 478] width 12 height 12
type input "1"
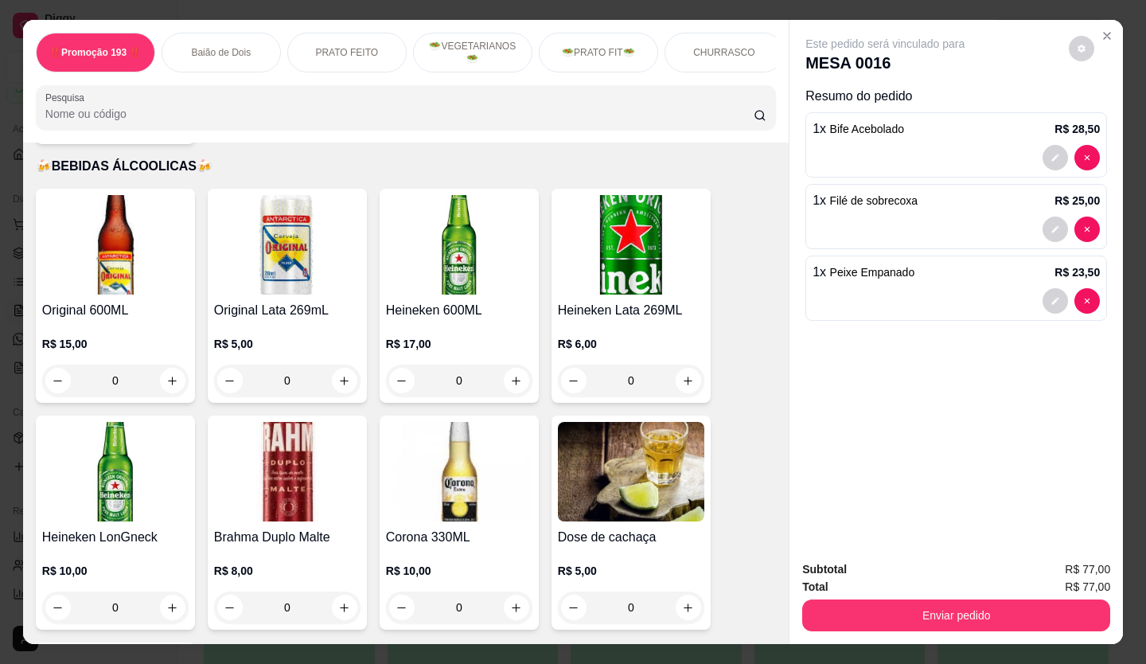
scroll to position [6368, 0]
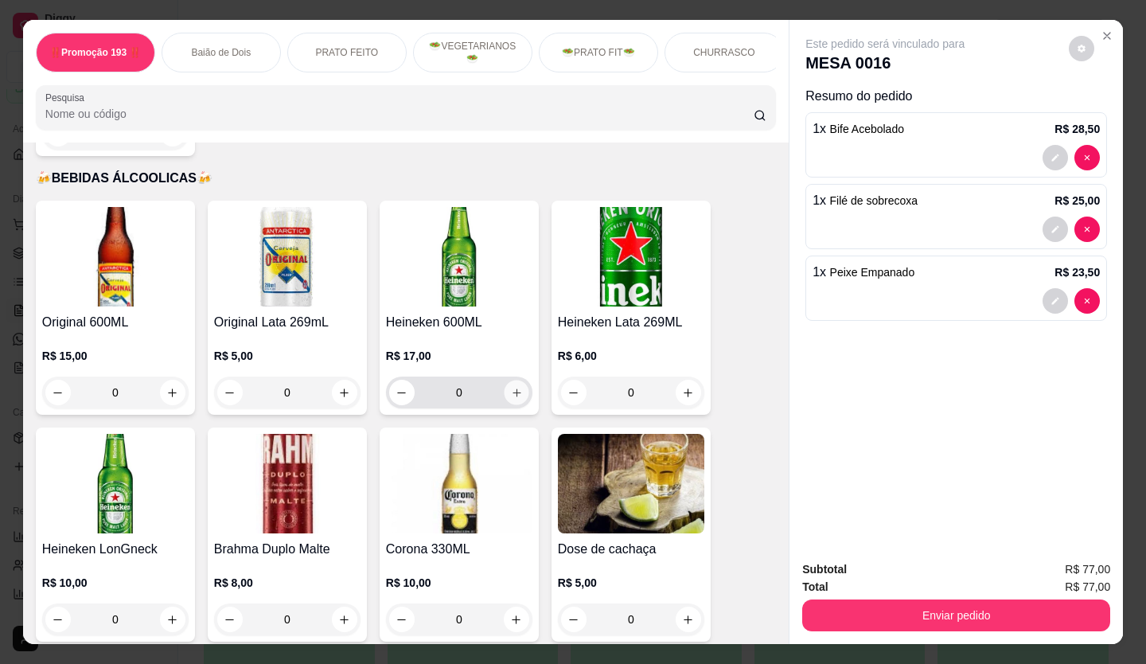
click at [517, 378] on button "increase-product-quantity" at bounding box center [516, 392] width 25 height 25
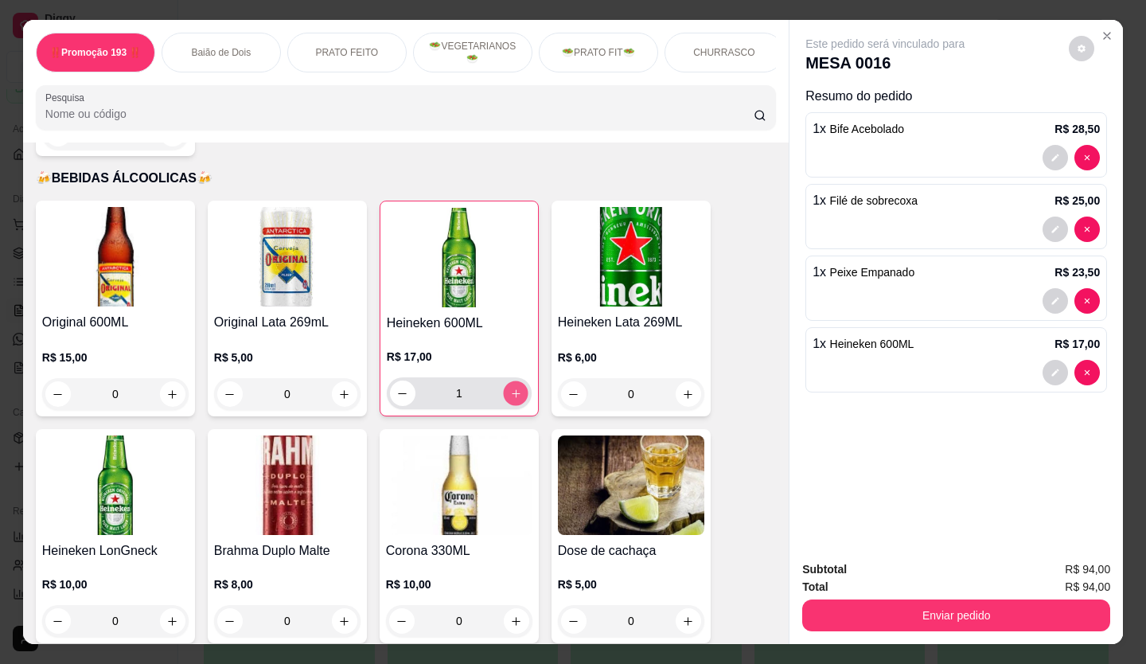
click at [517, 378] on button "increase-product-quantity" at bounding box center [515, 393] width 25 height 25
type input "2"
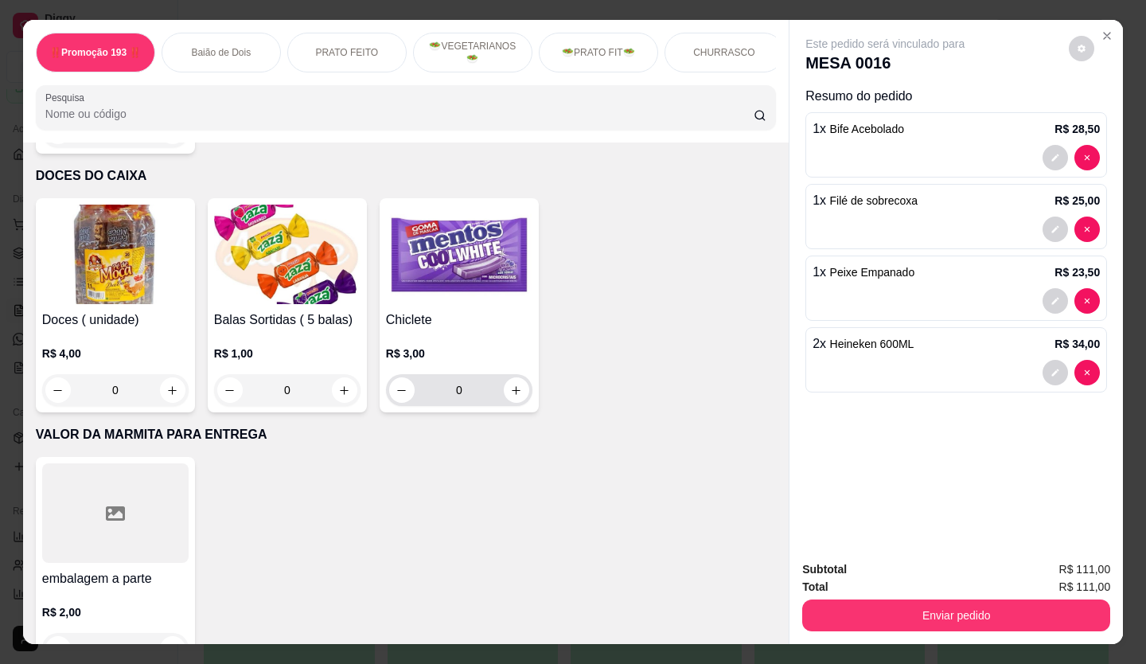
scroll to position [7091, 0]
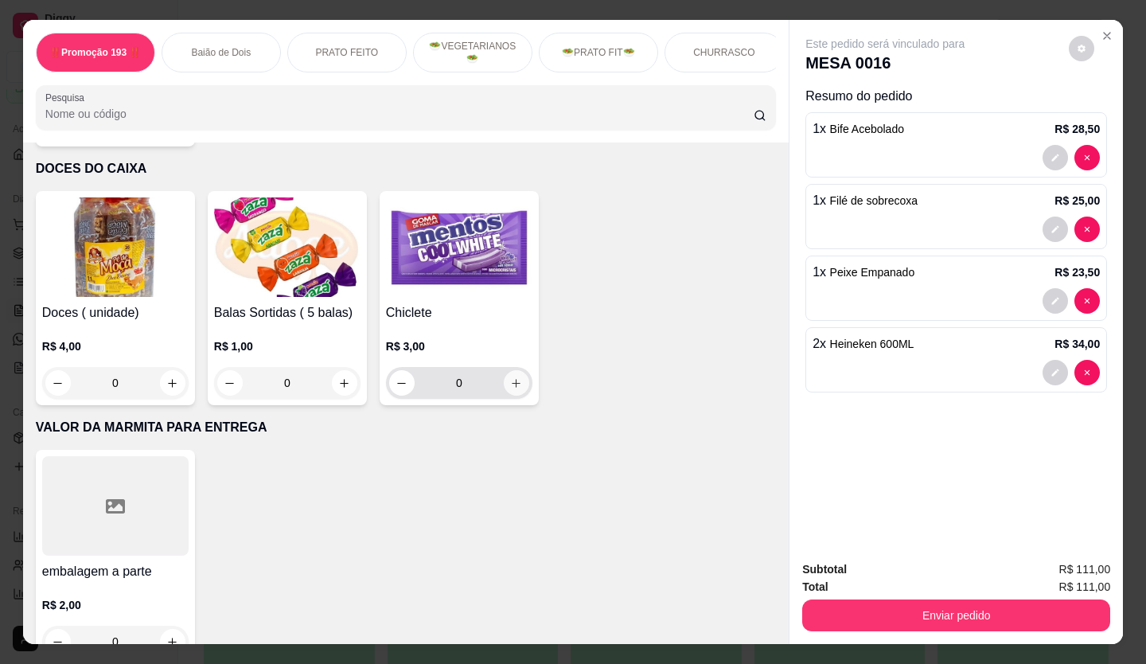
click at [504, 370] on button "increase-product-quantity" at bounding box center [516, 382] width 25 height 25
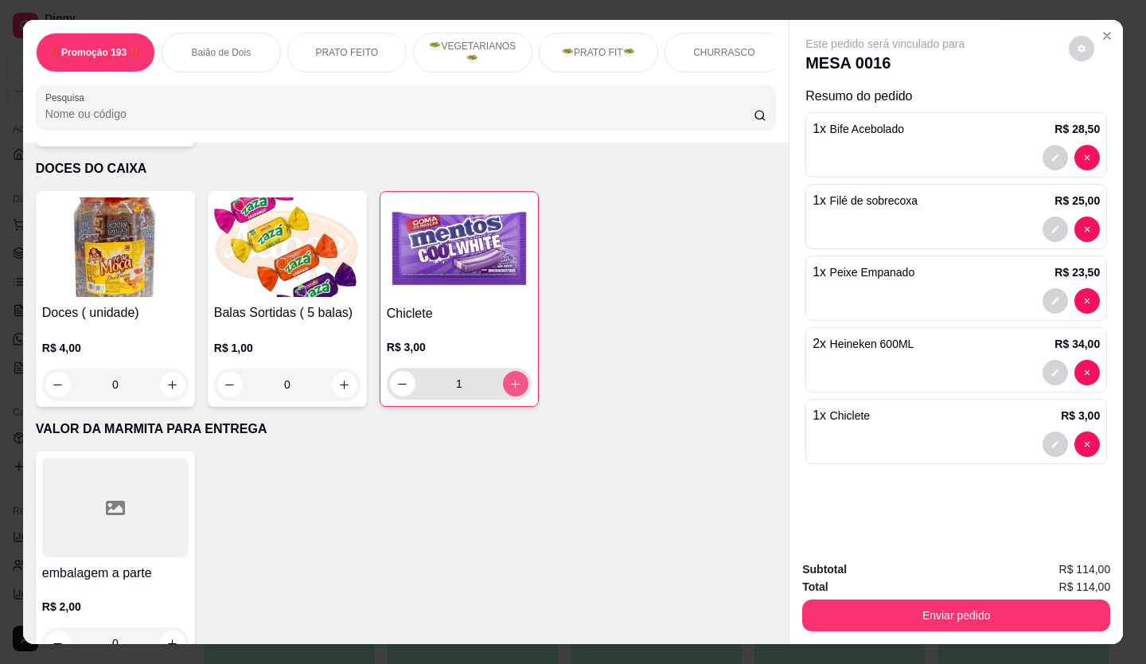
type input "1"
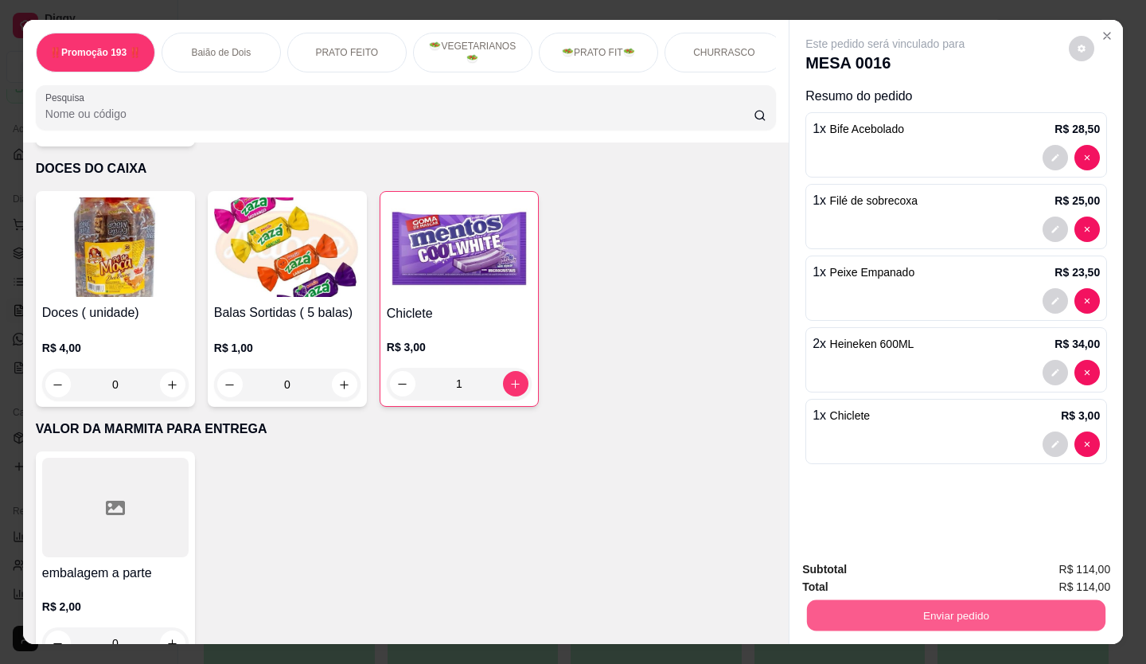
click at [647, 378] on button "Enviar pedido" at bounding box center [956, 615] width 298 height 31
click at [647, 378] on button "Enviar pedido" at bounding box center [1069, 570] width 90 height 30
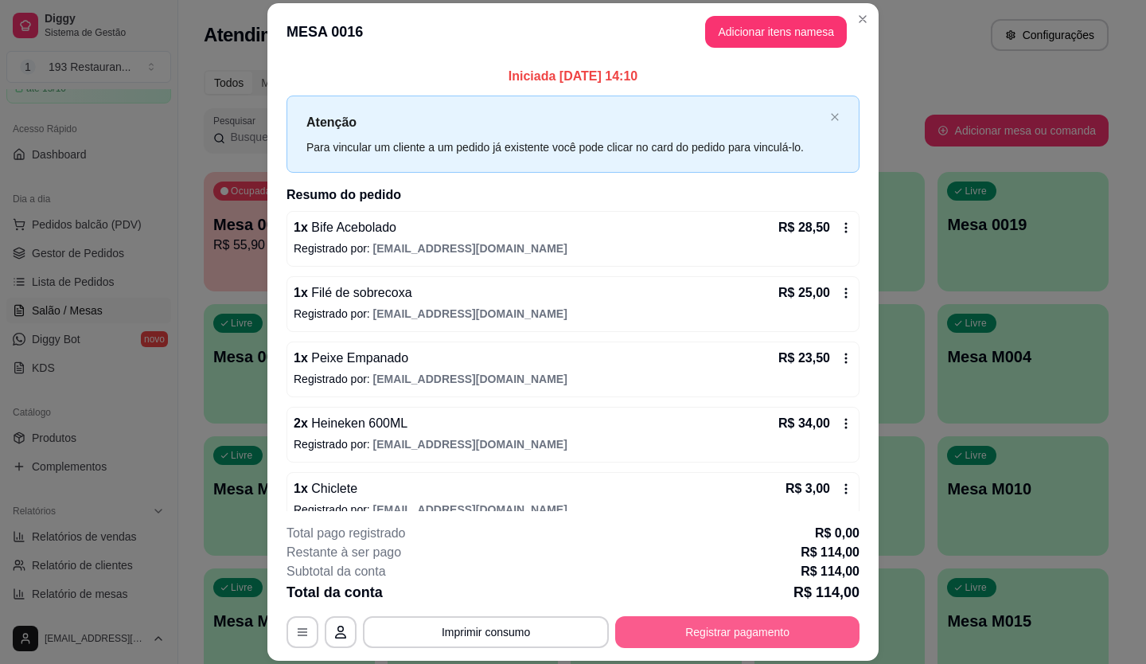
click at [647, 378] on button "Registrar pagamento" at bounding box center [737, 632] width 244 height 32
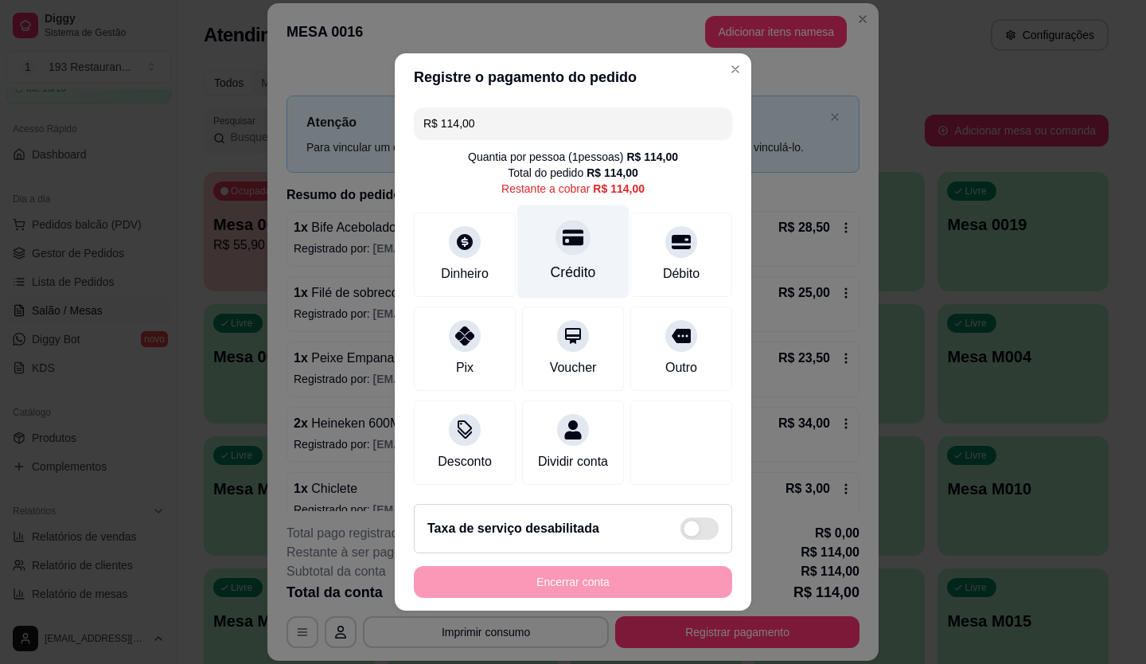
click at [563, 227] on icon at bounding box center [573, 237] width 21 height 21
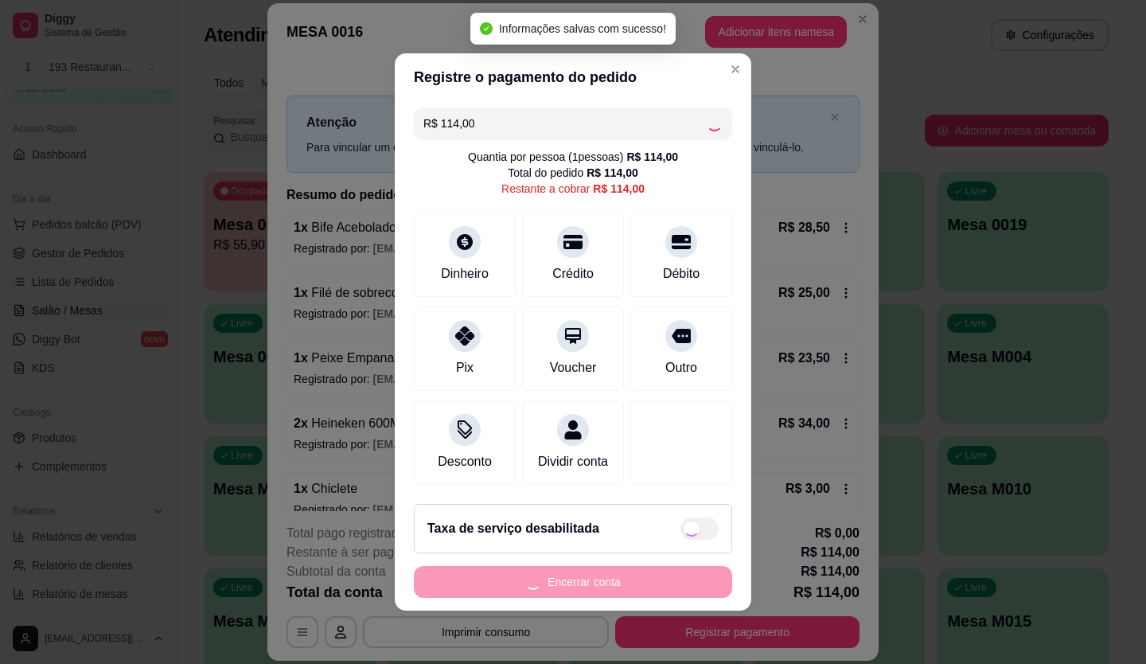
type input "R$ 0,00"
click at [603, 378] on button "Encerrar conta" at bounding box center [573, 582] width 318 height 32
